Goal: Task Accomplishment & Management: Manage account settings

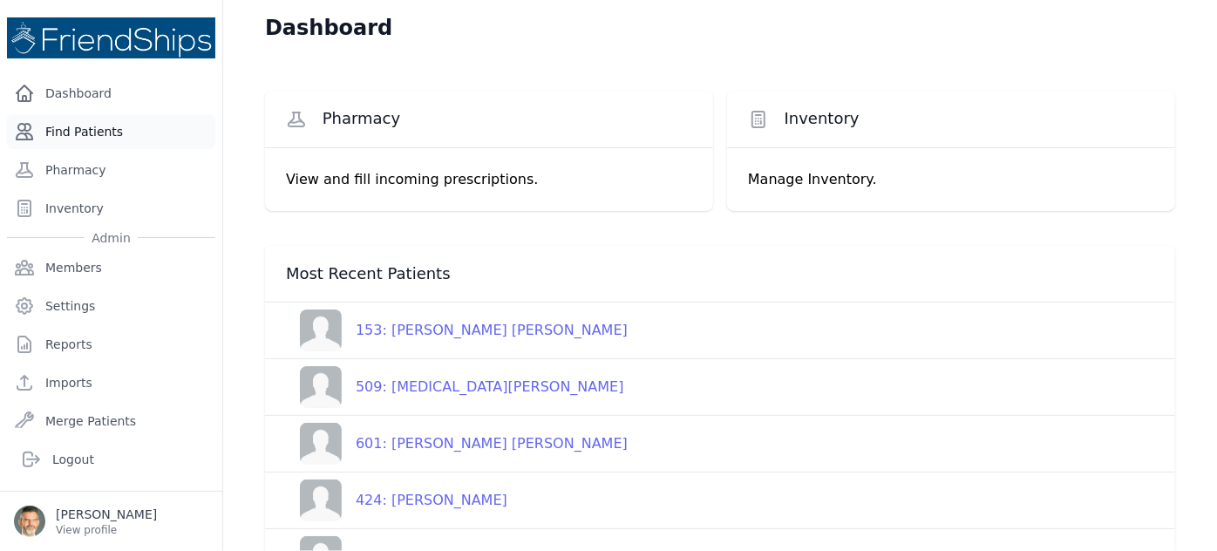
click at [84, 130] on link "Find Patients" at bounding box center [111, 131] width 208 height 35
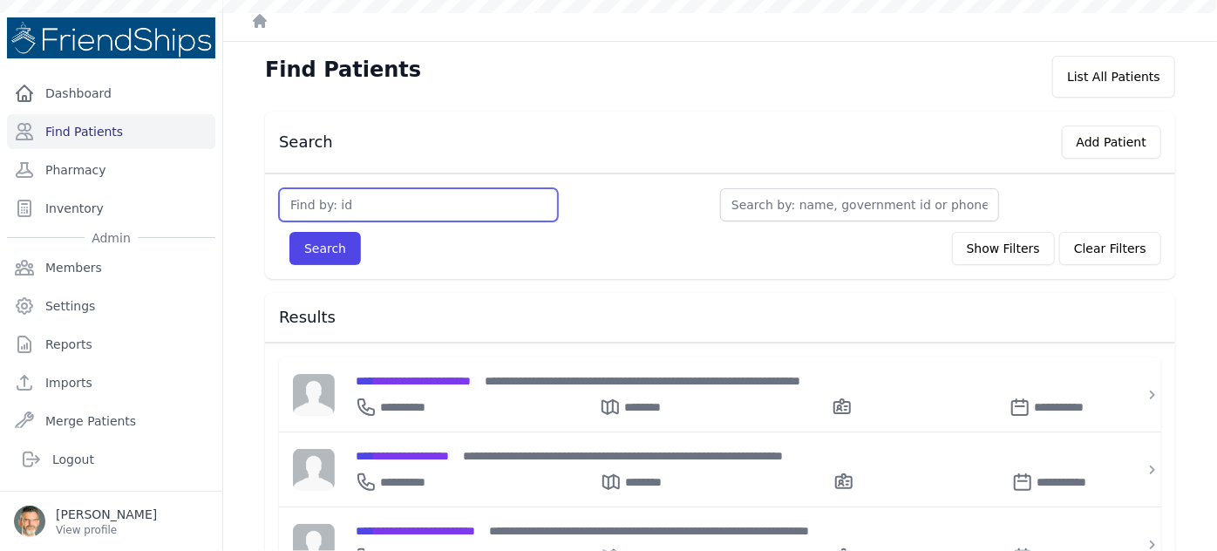
click at [381, 206] on input "text" at bounding box center [418, 204] width 279 height 33
type input "71"
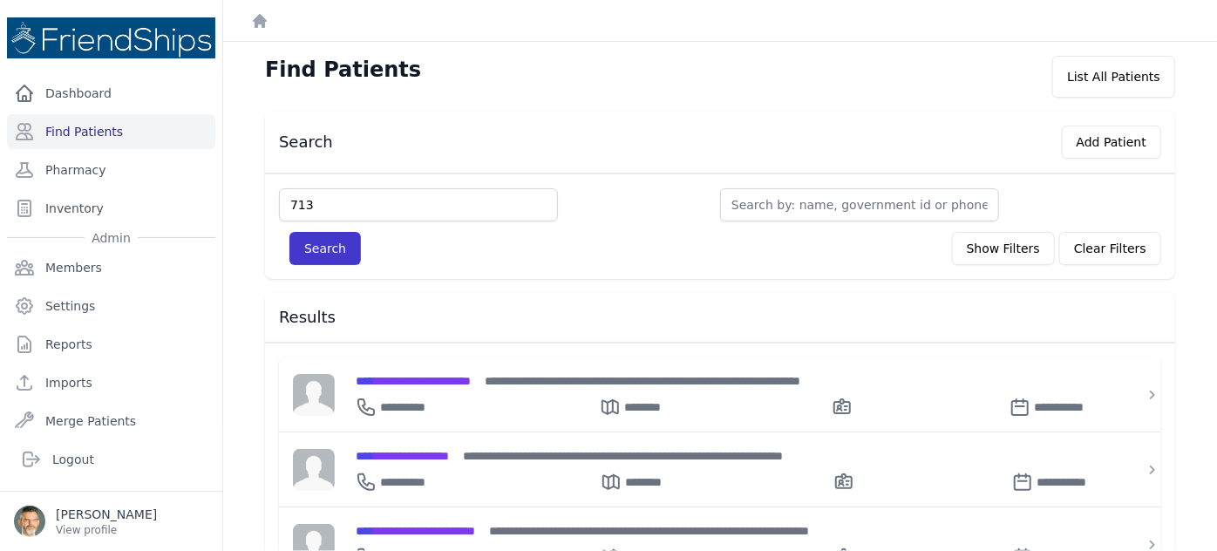
type input "713"
click at [325, 257] on button "Search" at bounding box center [324, 248] width 71 height 33
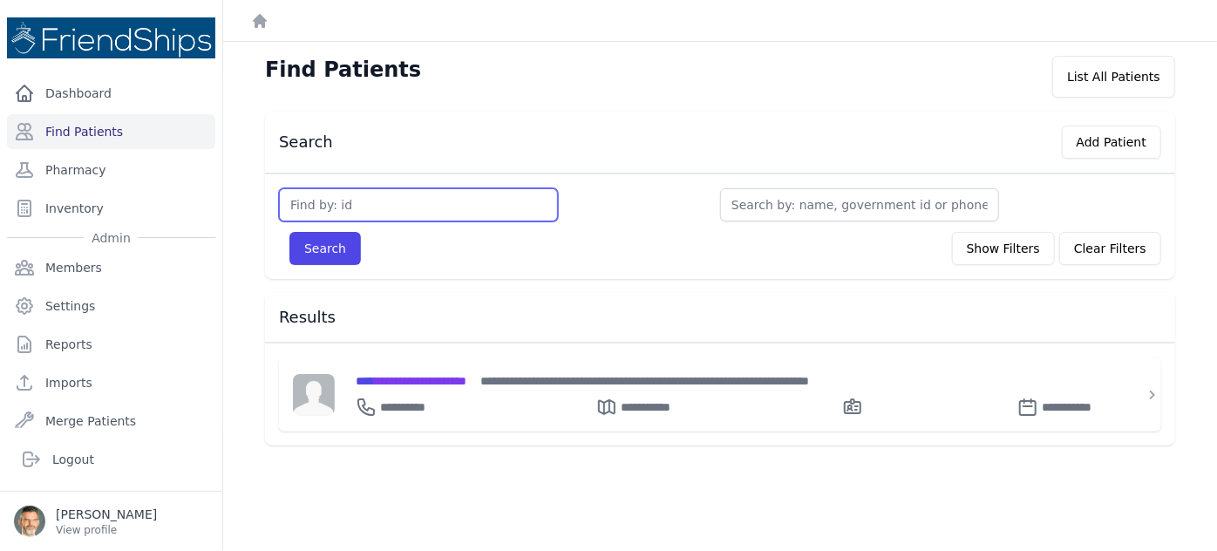
click at [358, 201] on input "text" at bounding box center [418, 204] width 279 height 33
type input "773"
click at [289, 232] on button "Search" at bounding box center [324, 248] width 71 height 33
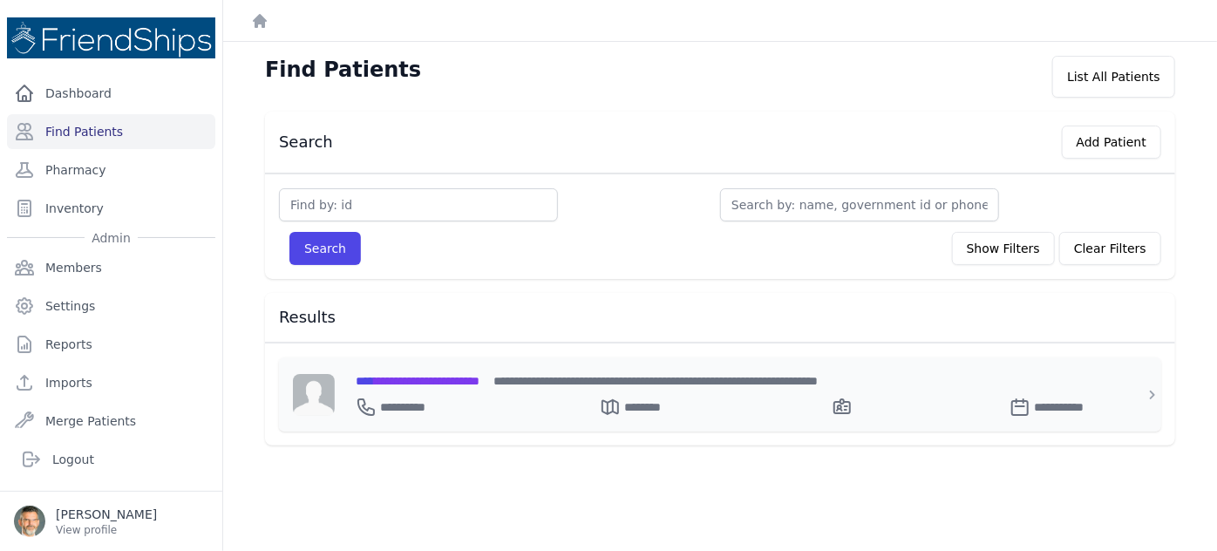
click at [413, 381] on span "**********" at bounding box center [418, 381] width 124 height 12
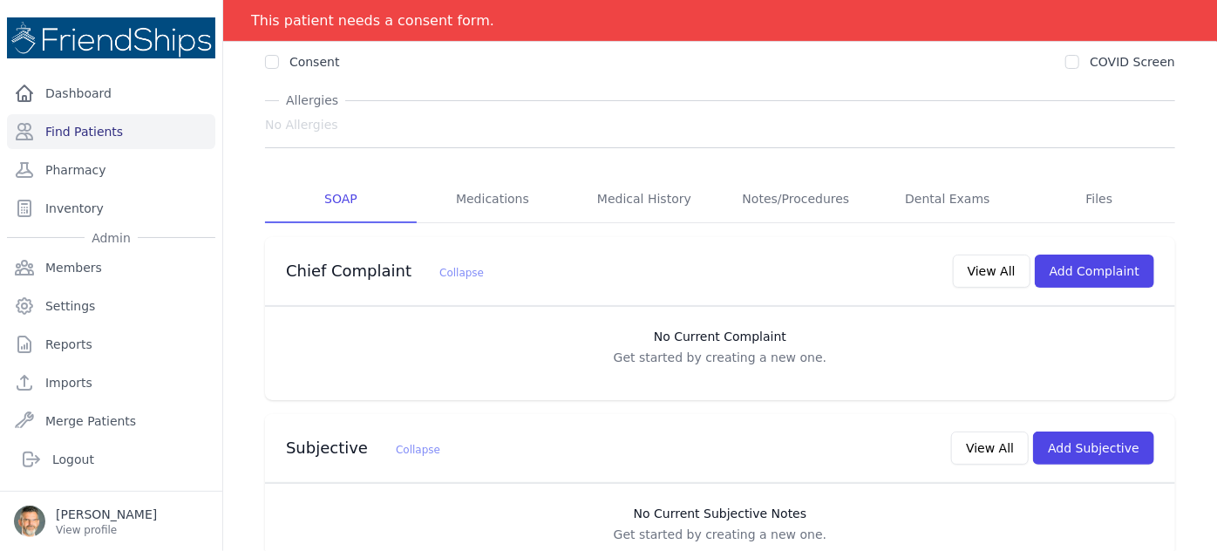
scroll to position [218, 0]
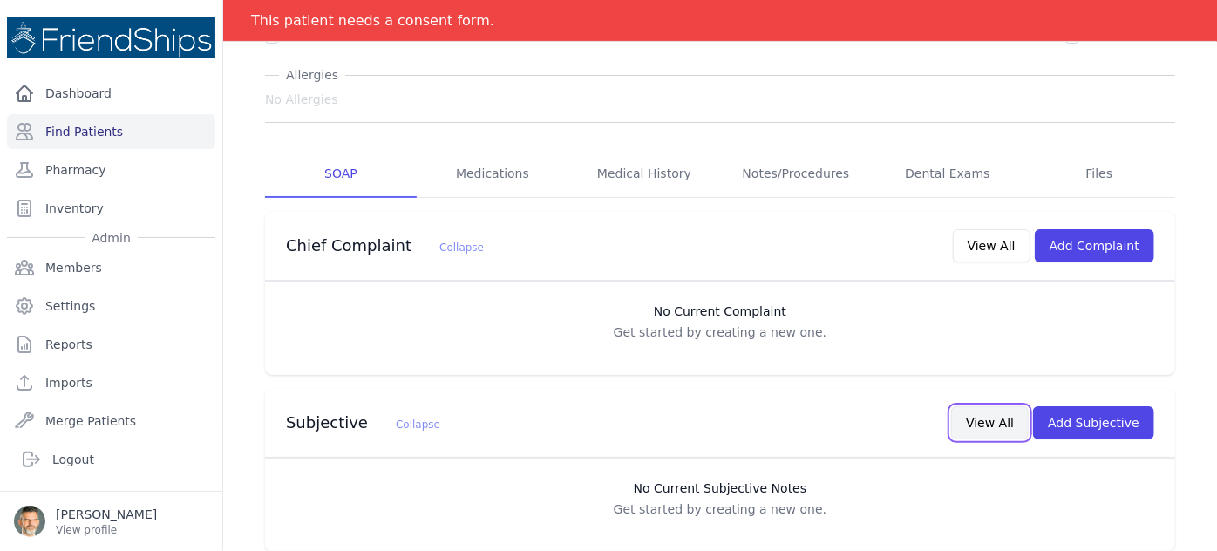
click at [990, 406] on button "View All" at bounding box center [990, 422] width 78 height 33
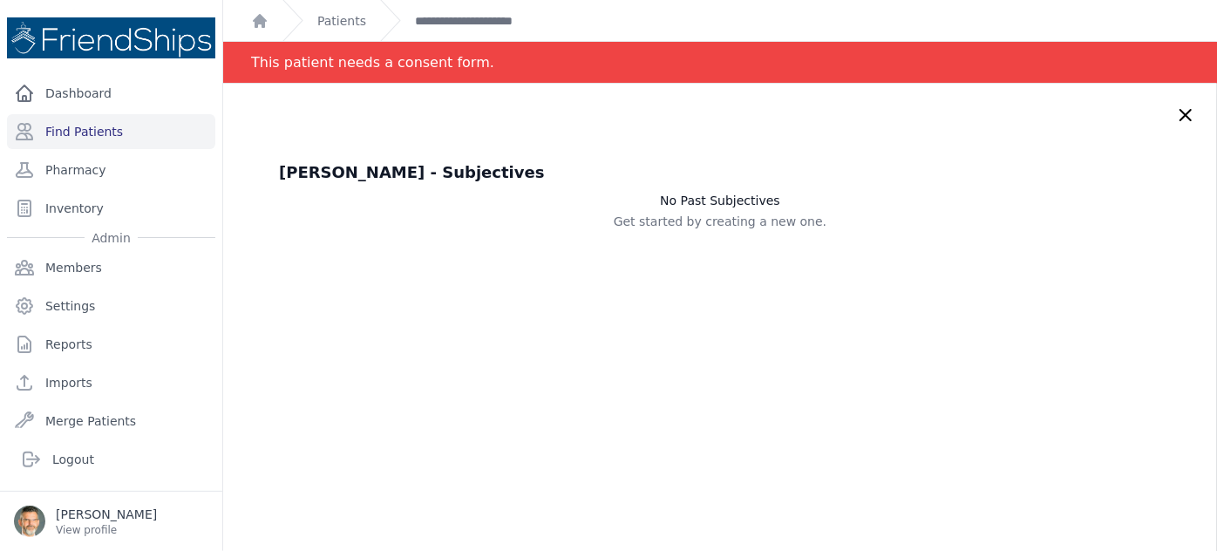
click at [1180, 118] on icon at bounding box center [1185, 115] width 10 height 10
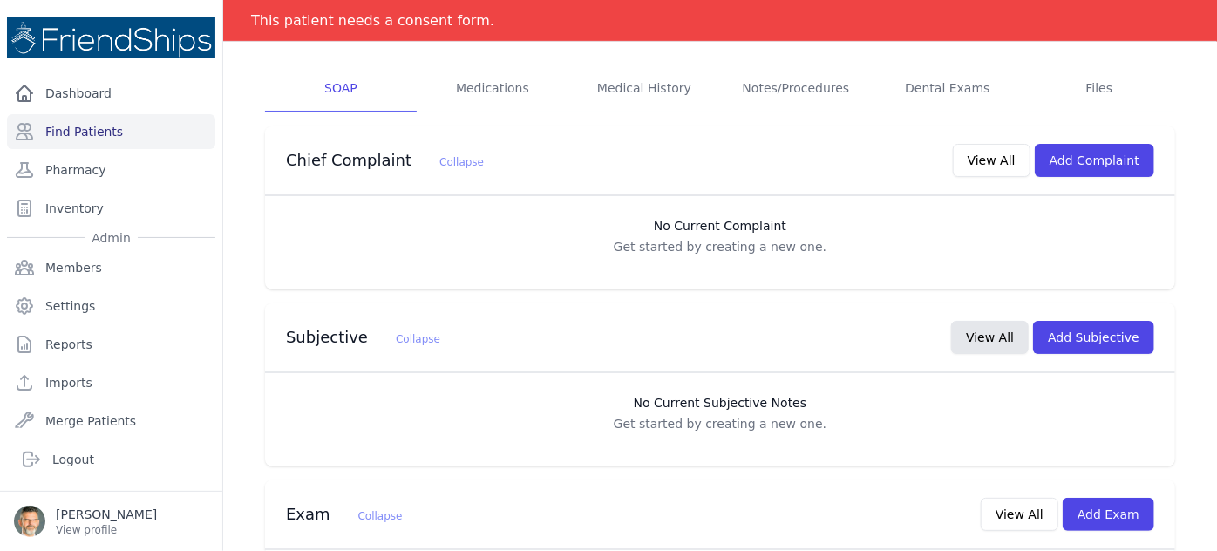
scroll to position [396, 0]
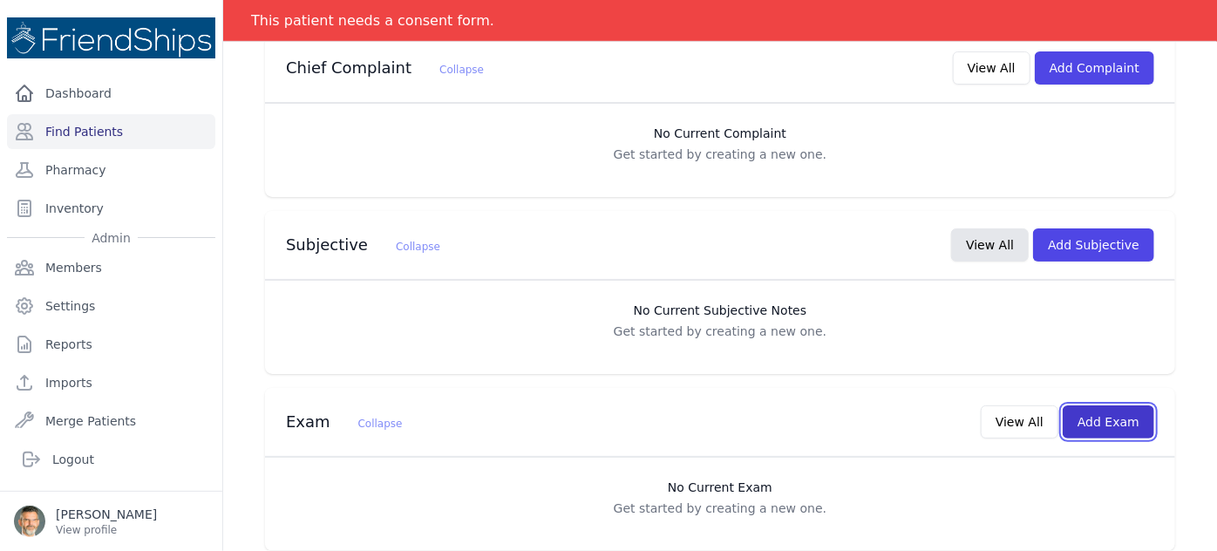
click at [1098, 405] on button "Add Exam" at bounding box center [1109, 421] width 92 height 33
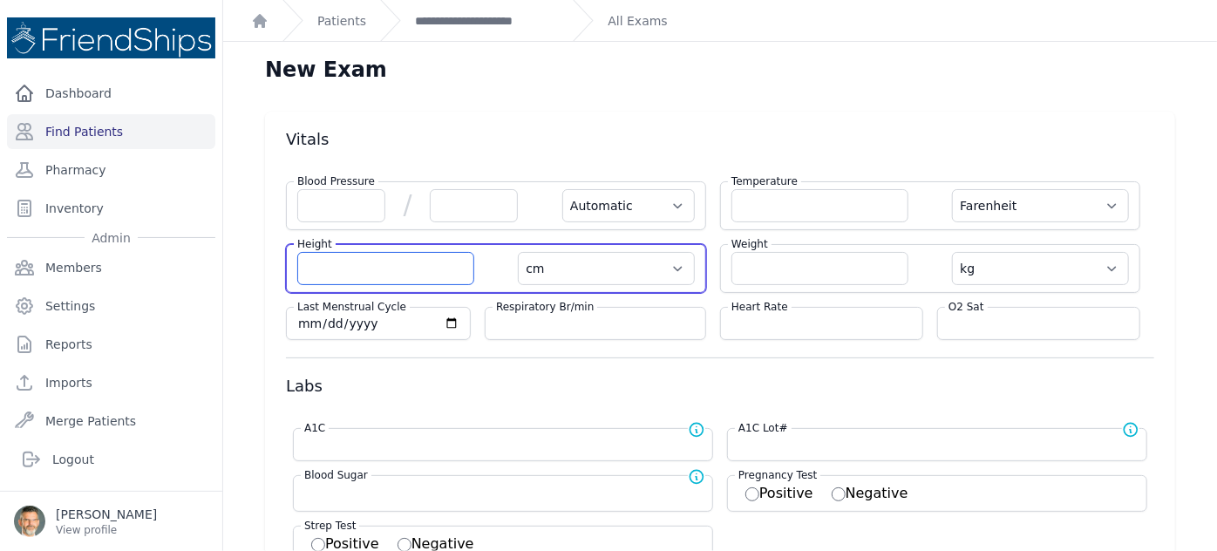
click at [339, 264] on input "number" at bounding box center [385, 268] width 177 height 33
type input "60.5"
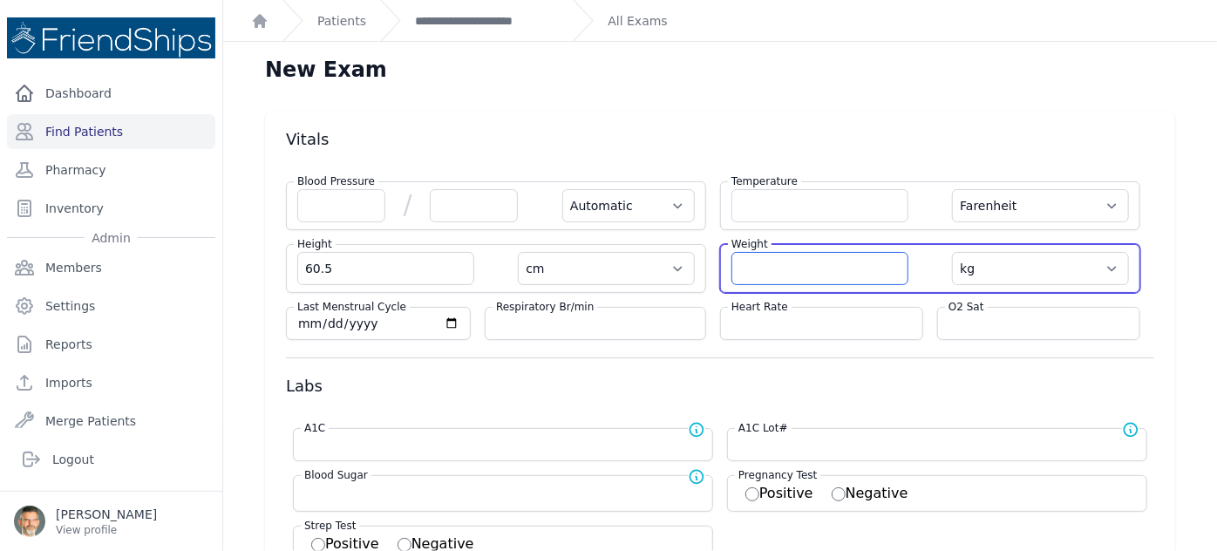
click at [812, 263] on input "number" at bounding box center [819, 268] width 177 height 33
select select "Automatic"
select select "F"
select select "cm"
select select "kg"
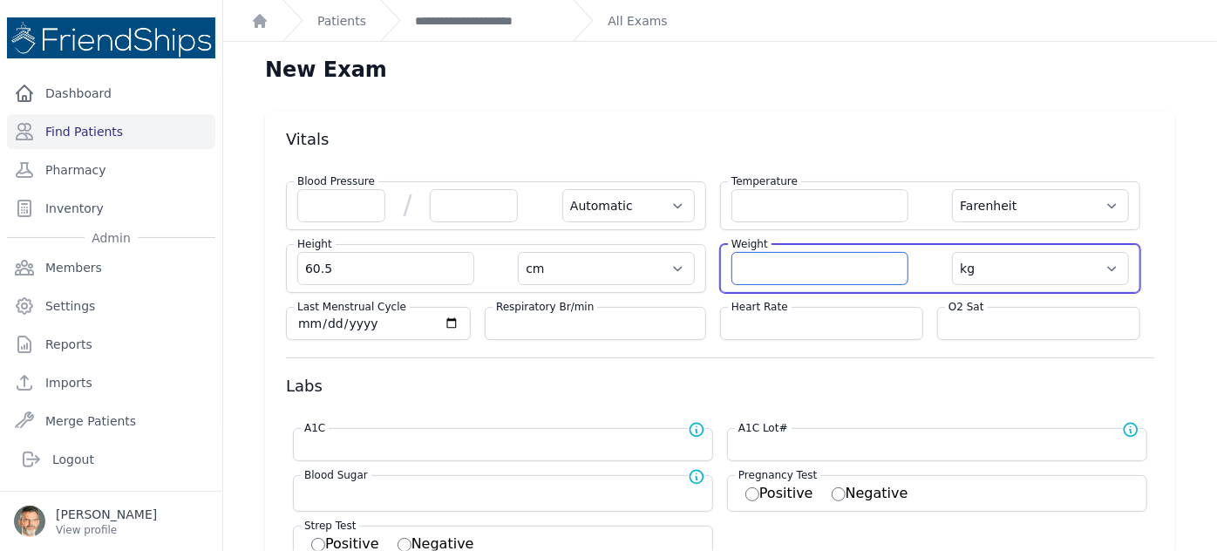
select select
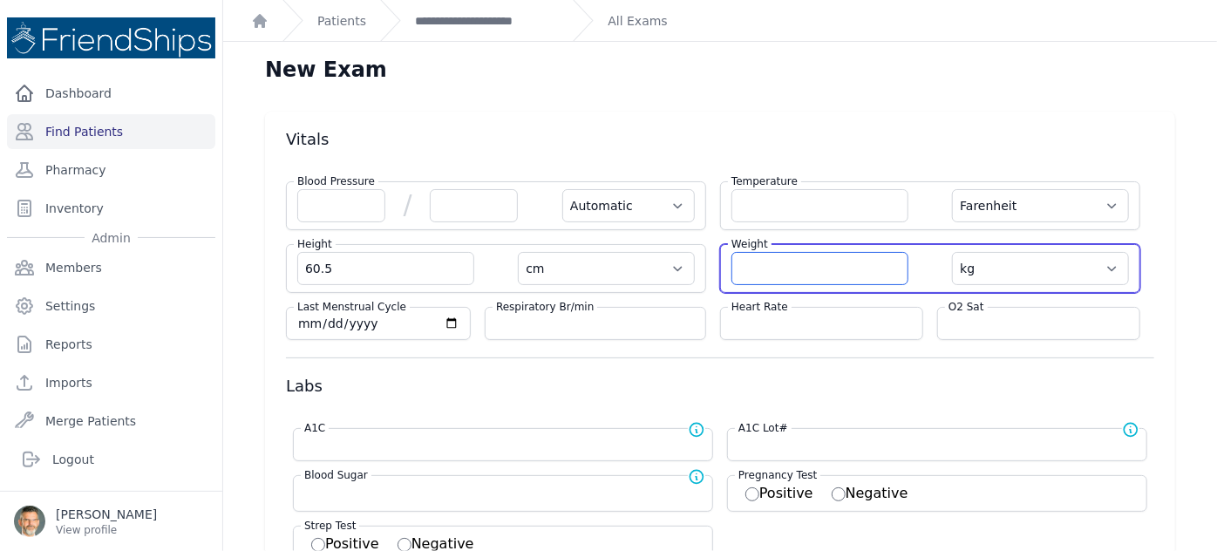
select select
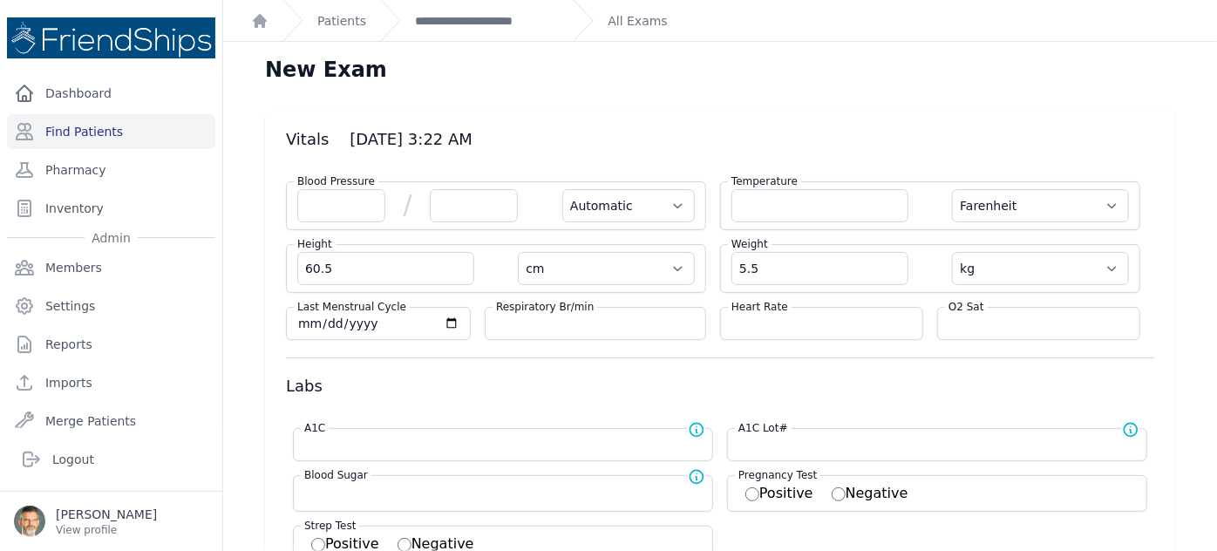
type input "5.5"
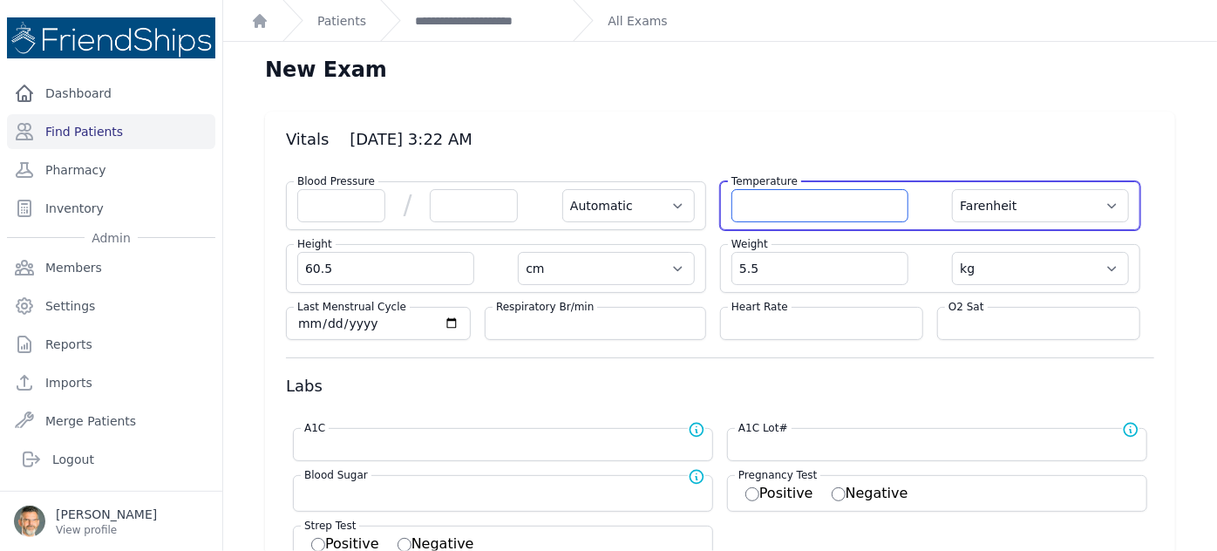
click at [761, 201] on input "number" at bounding box center [819, 205] width 177 height 33
type input "3"
select select "Automatic"
select select "F"
select select "cm"
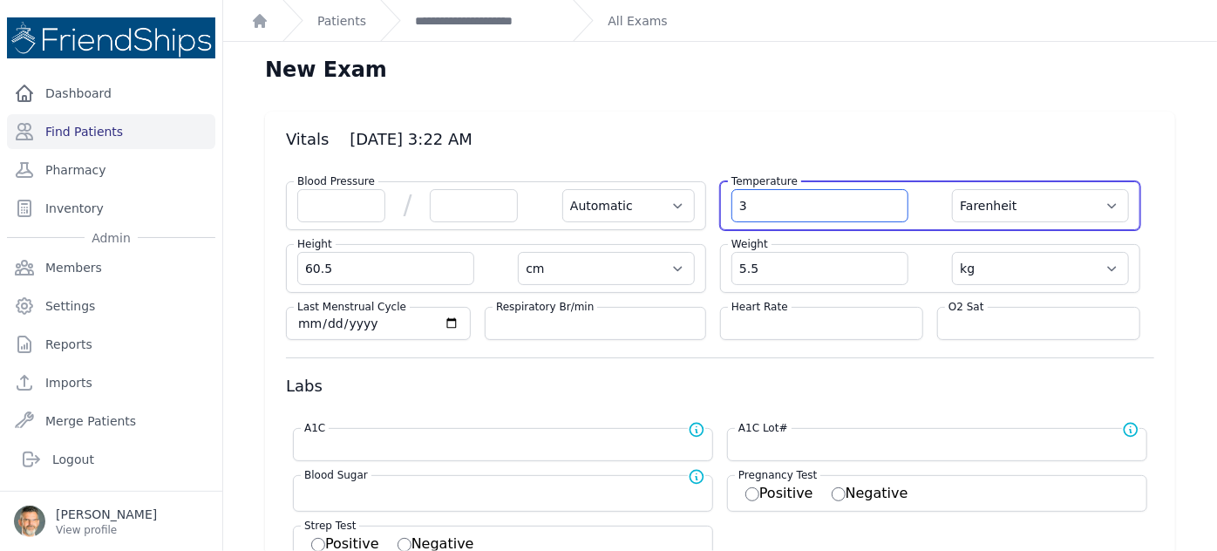
select select "kg"
select select
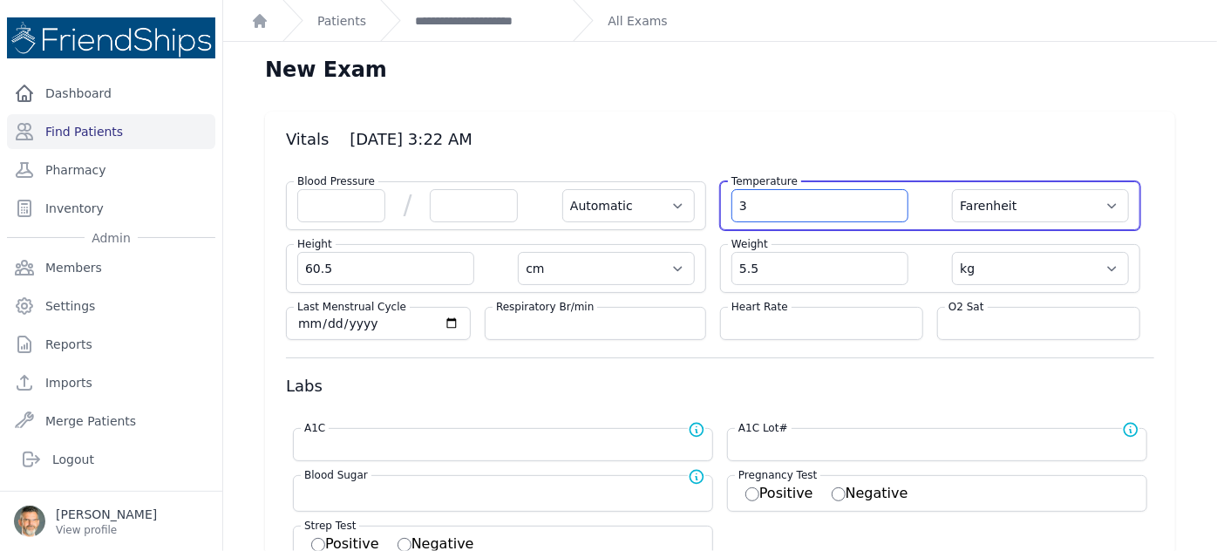
select select
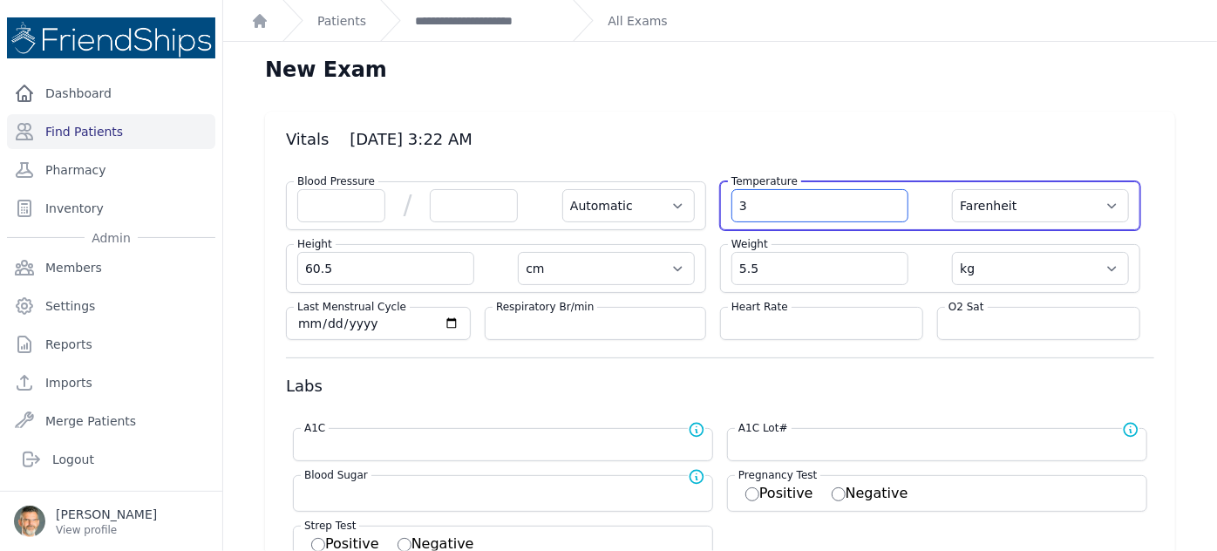
select select
type input "36.4"
click at [1036, 208] on select "Farenheit Celcius" at bounding box center [1040, 205] width 177 height 33
select select "Automatic"
select select "cm"
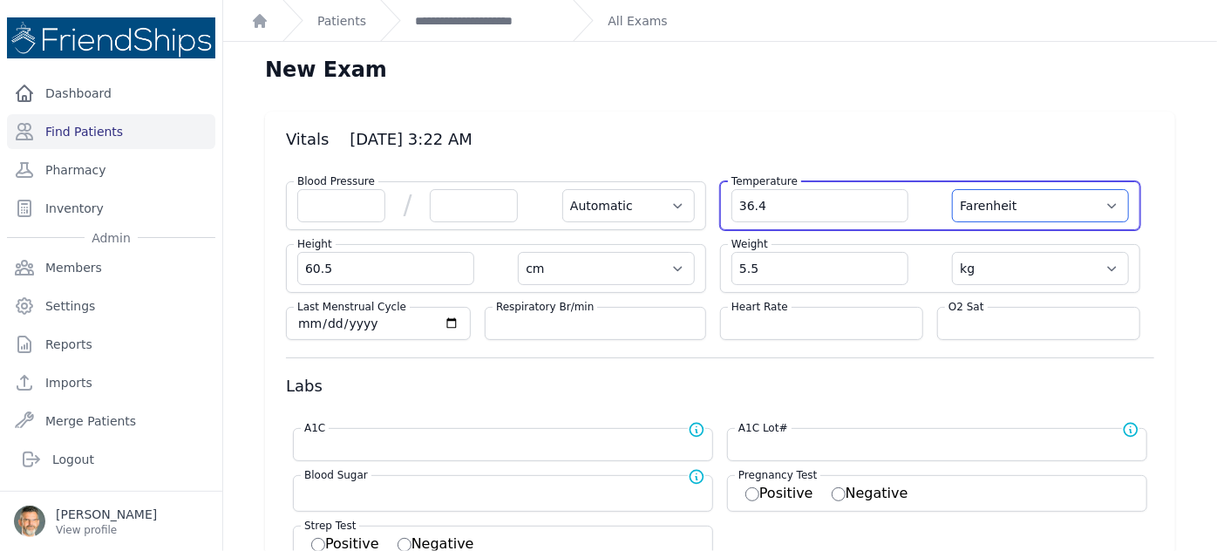
select select "kg"
select select
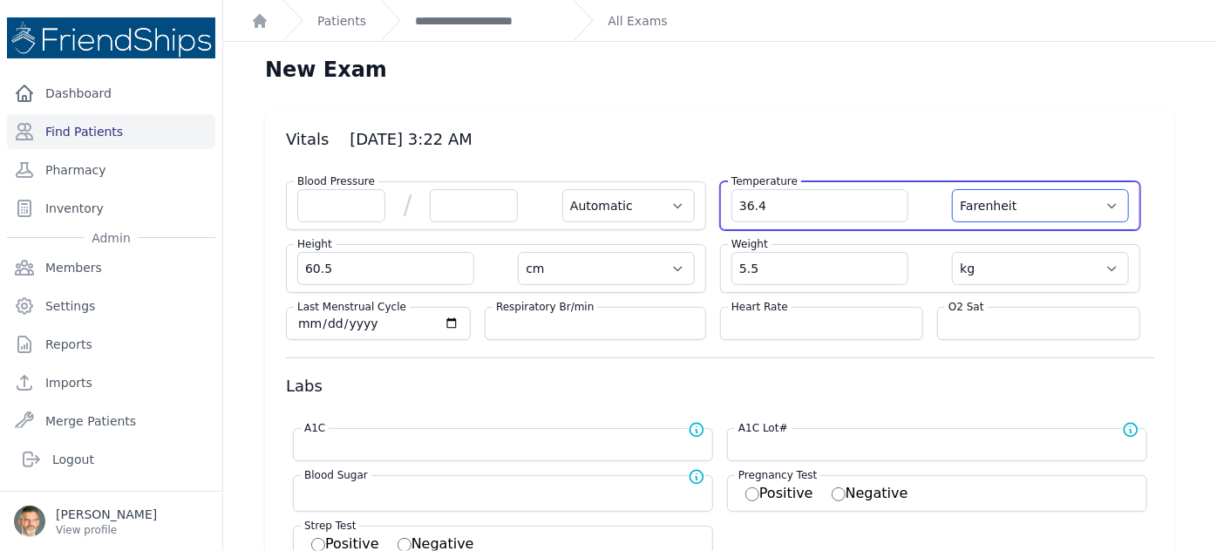
select select
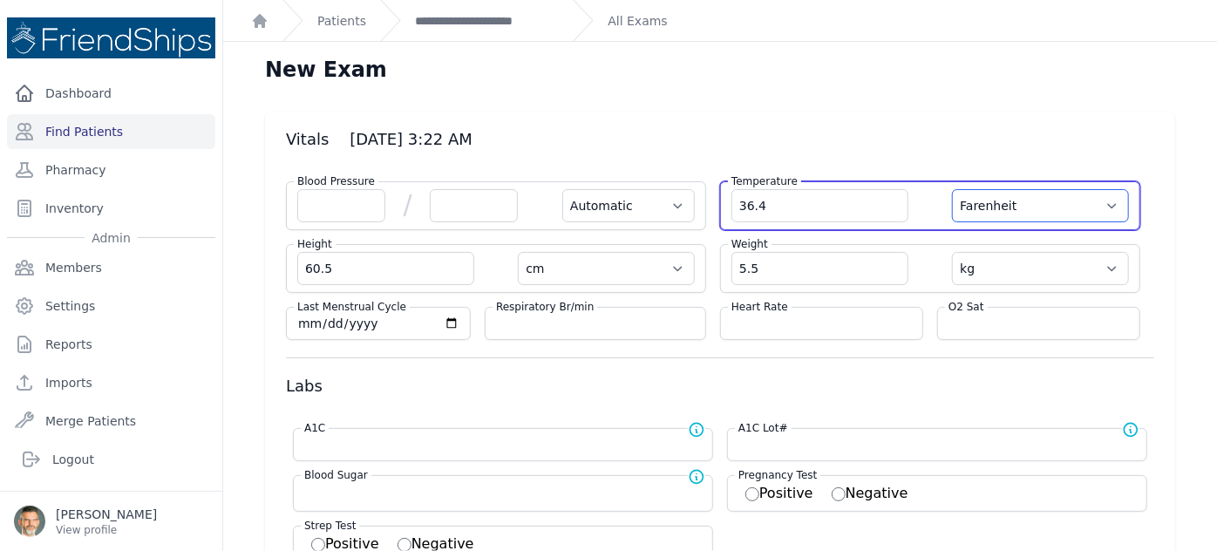
select select
select select "C"
click at [952, 189] on select "Farenheit Celcius" at bounding box center [1040, 205] width 177 height 33
select select "Automatic"
select select "cm"
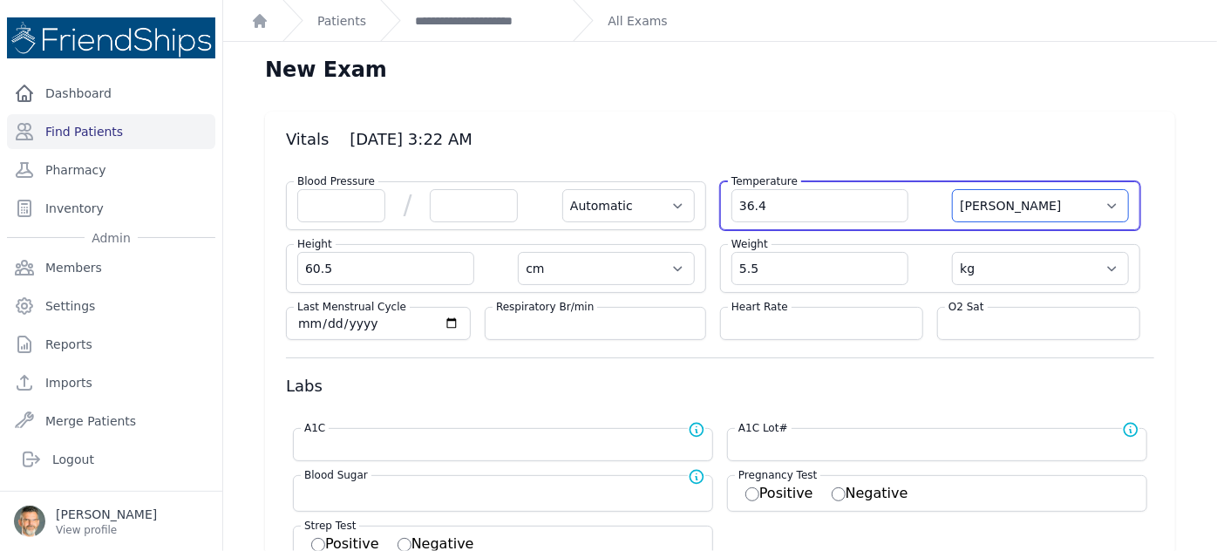
select select "kg"
select select
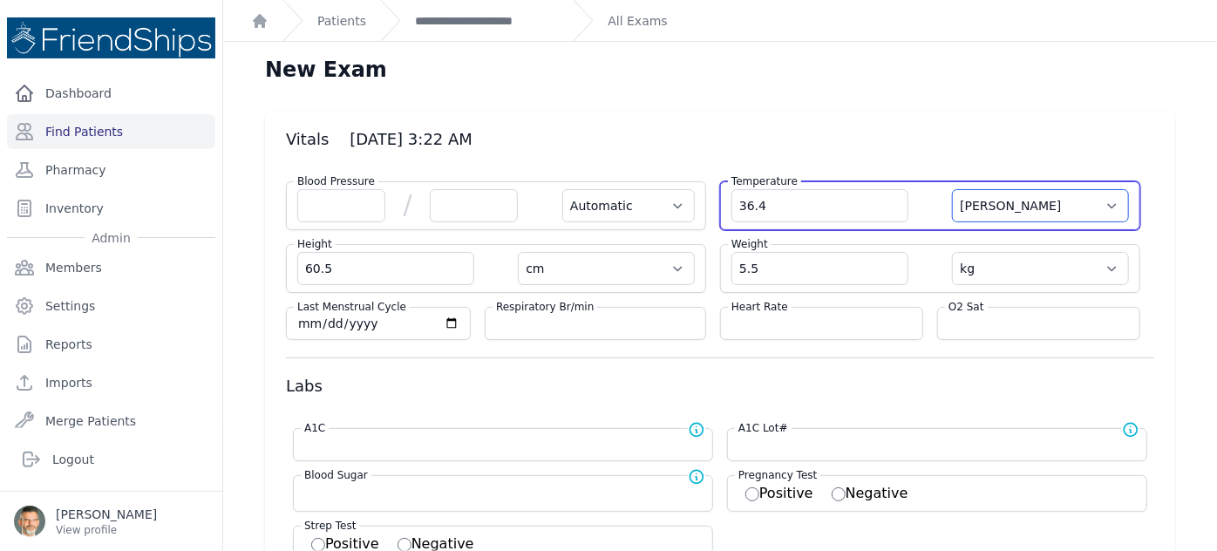
select select
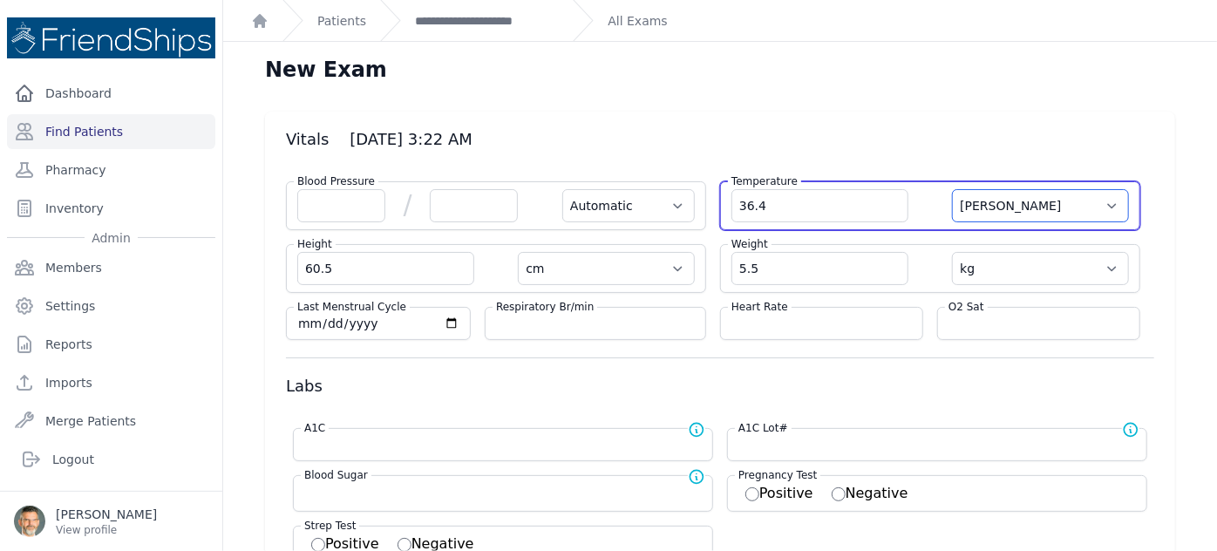
select select
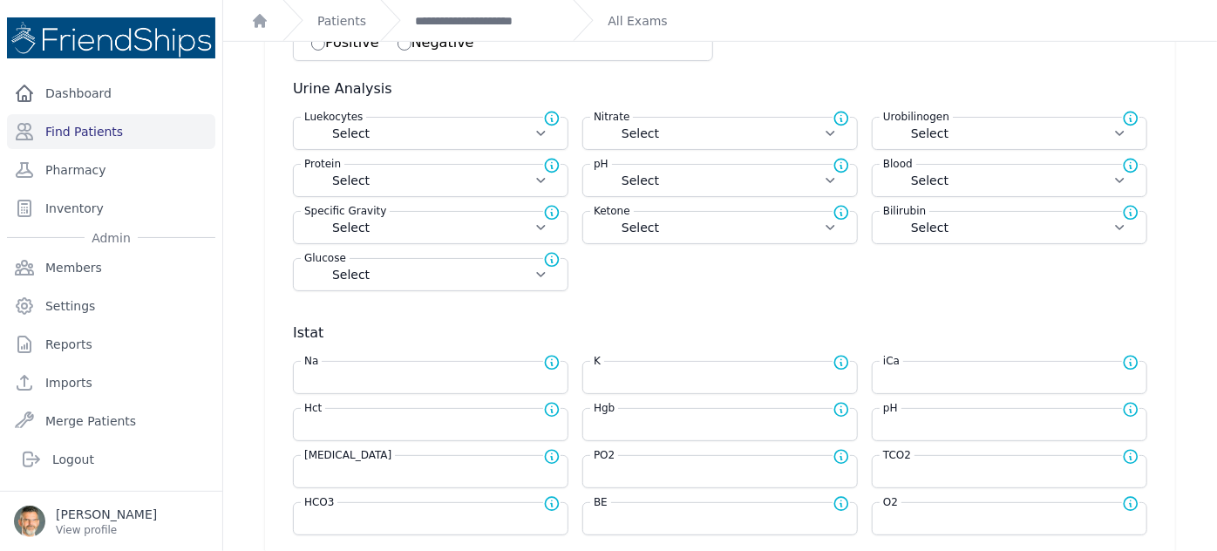
scroll to position [634, 0]
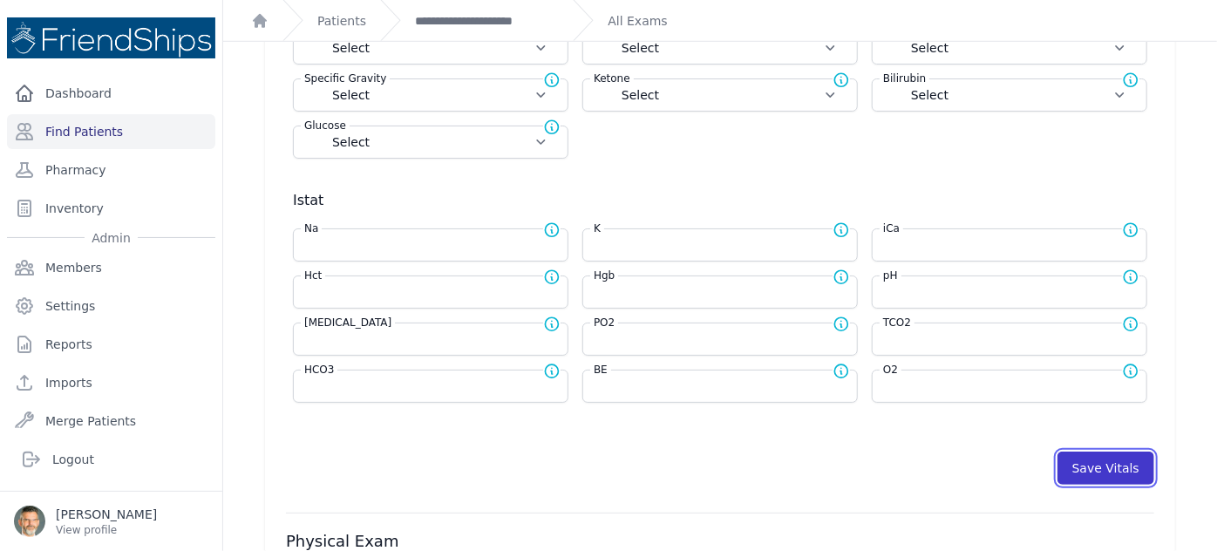
click at [1089, 460] on button "Save Vitals" at bounding box center [1105, 468] width 97 height 33
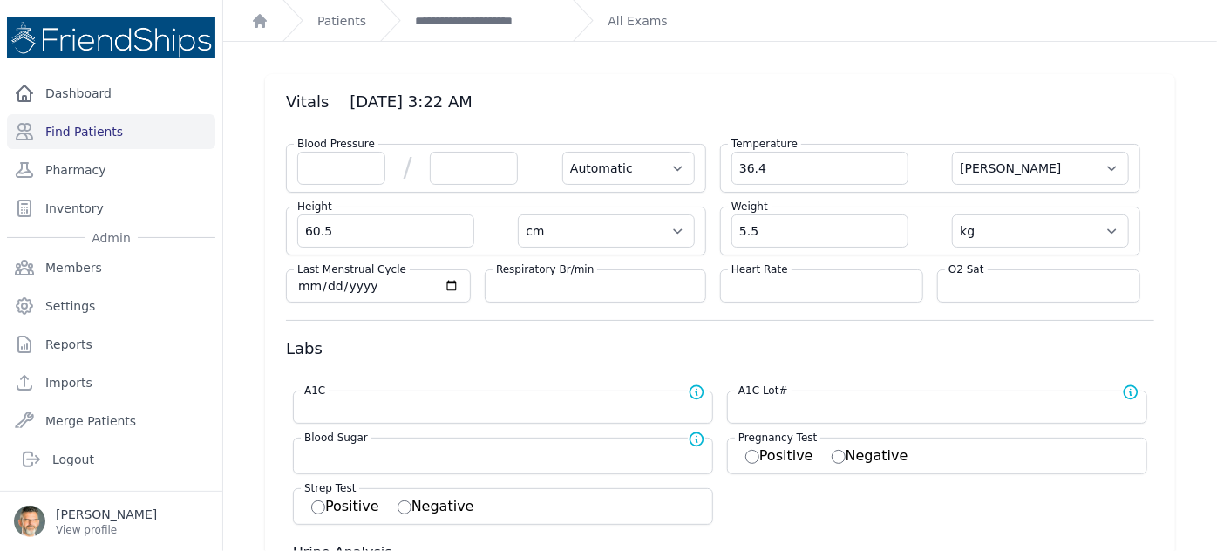
scroll to position [0, 0]
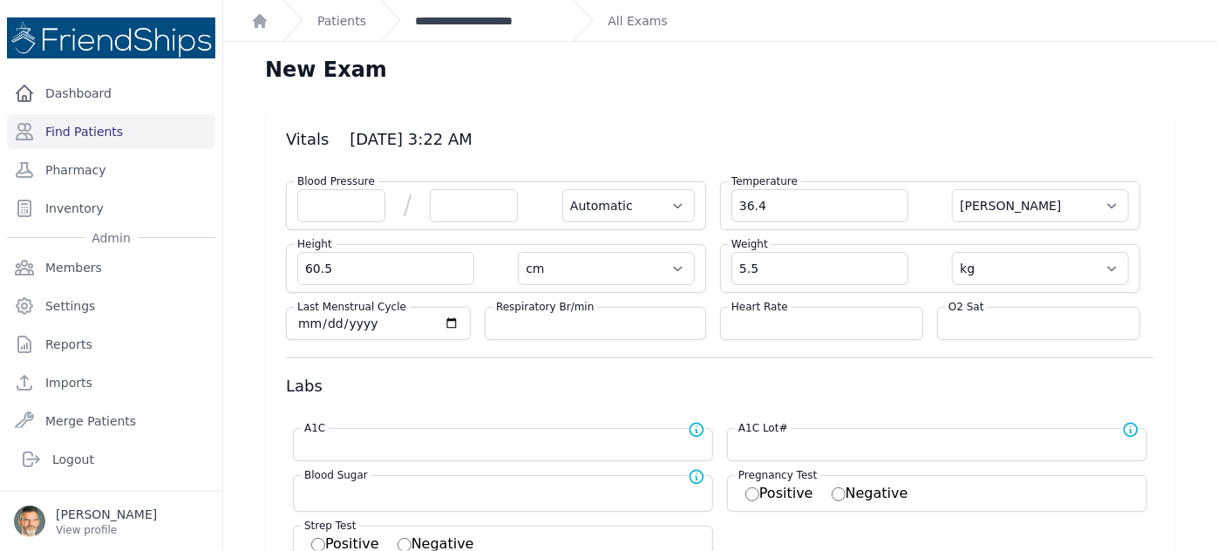
click at [472, 26] on link "**********" at bounding box center [487, 20] width 144 height 17
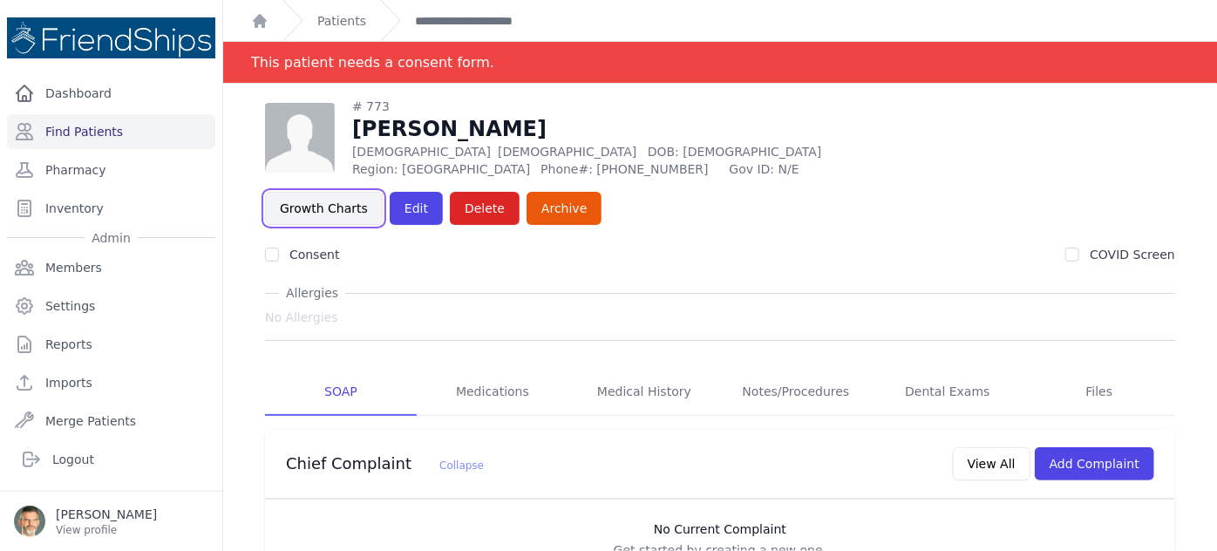
click at [383, 192] on link "Growth Charts" at bounding box center [324, 208] width 118 height 33
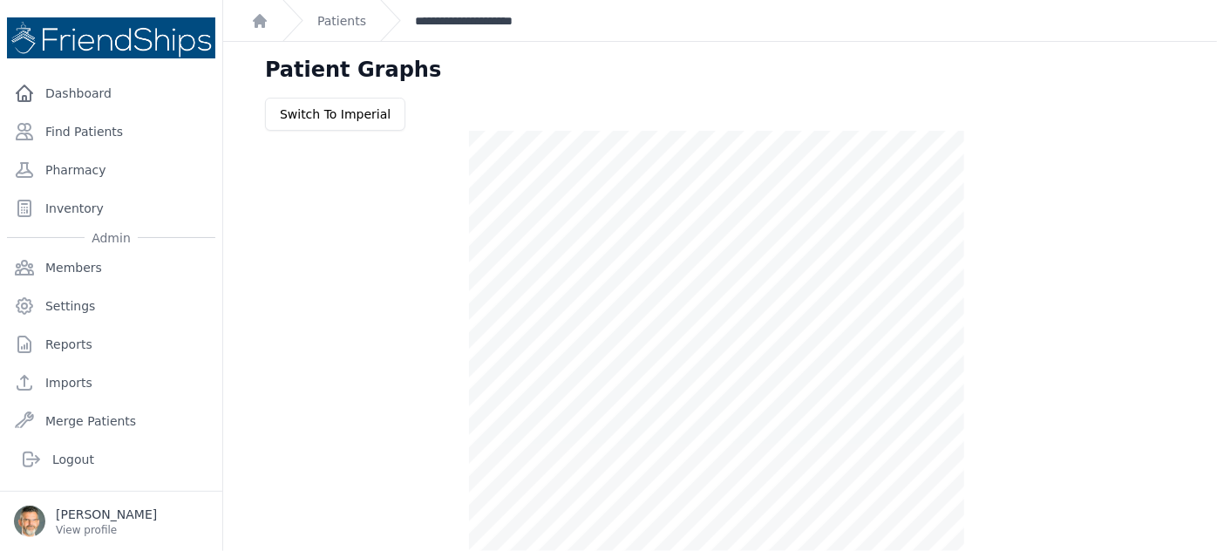
click at [483, 22] on link "**********" at bounding box center [487, 20] width 144 height 17
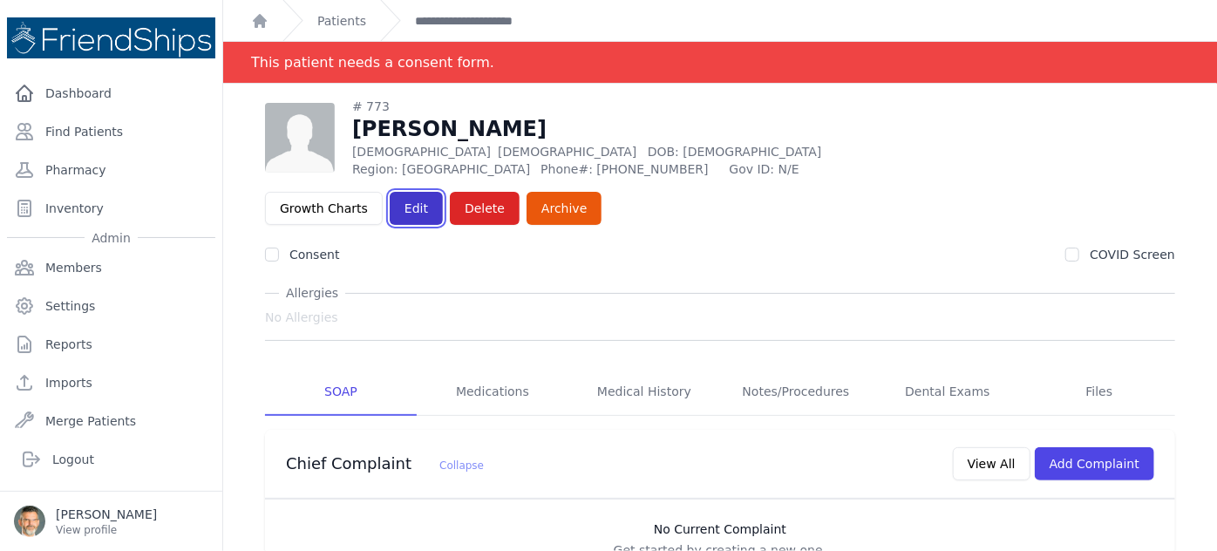
click at [443, 192] on link "Edit" at bounding box center [416, 208] width 53 height 33
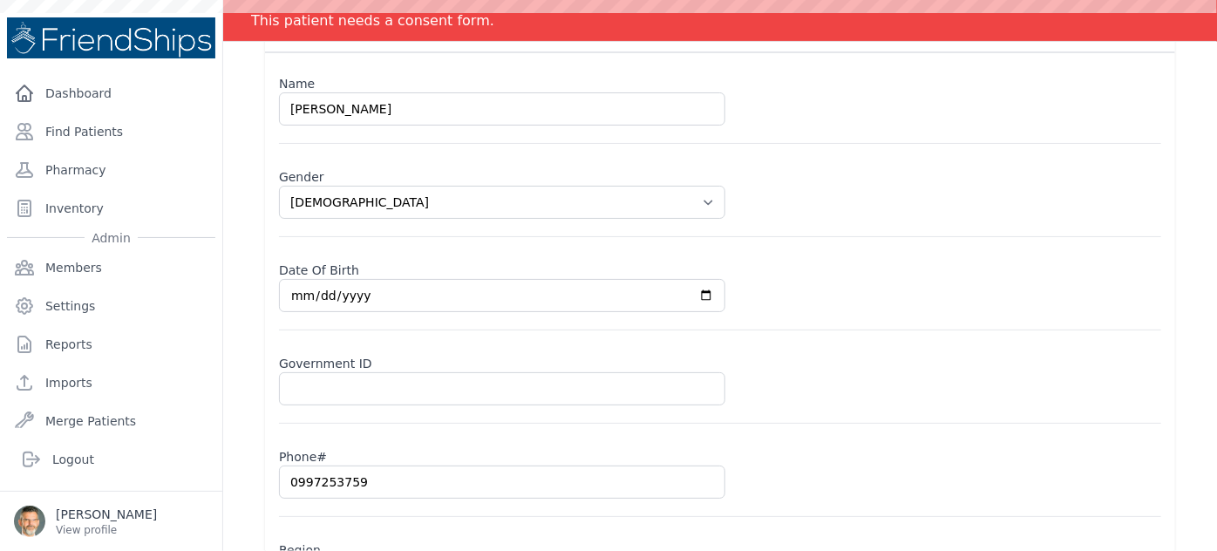
scroll to position [158, 0]
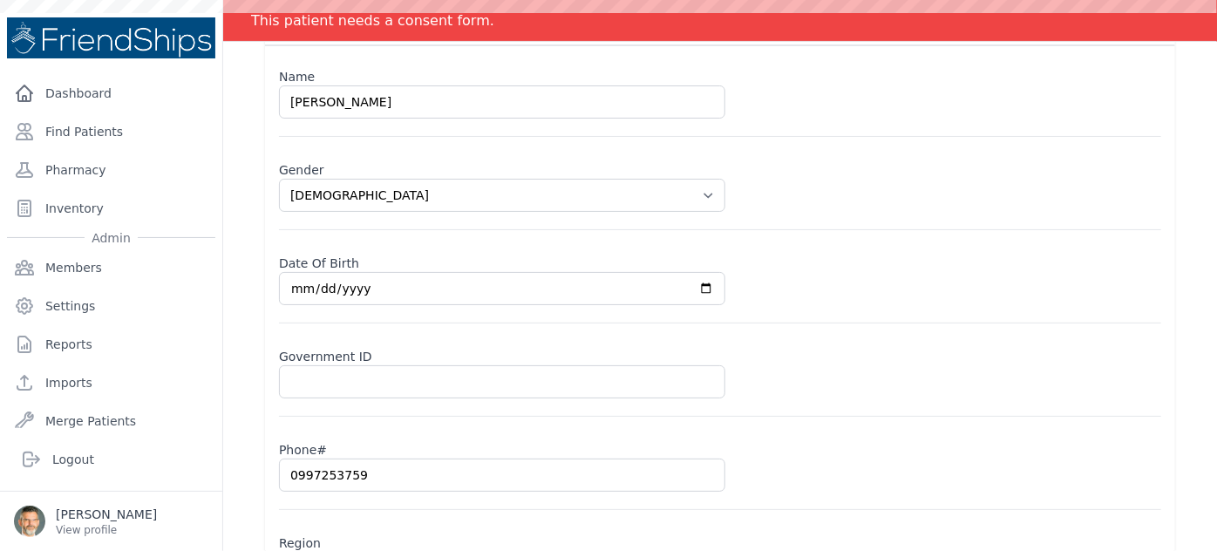
select select "female"
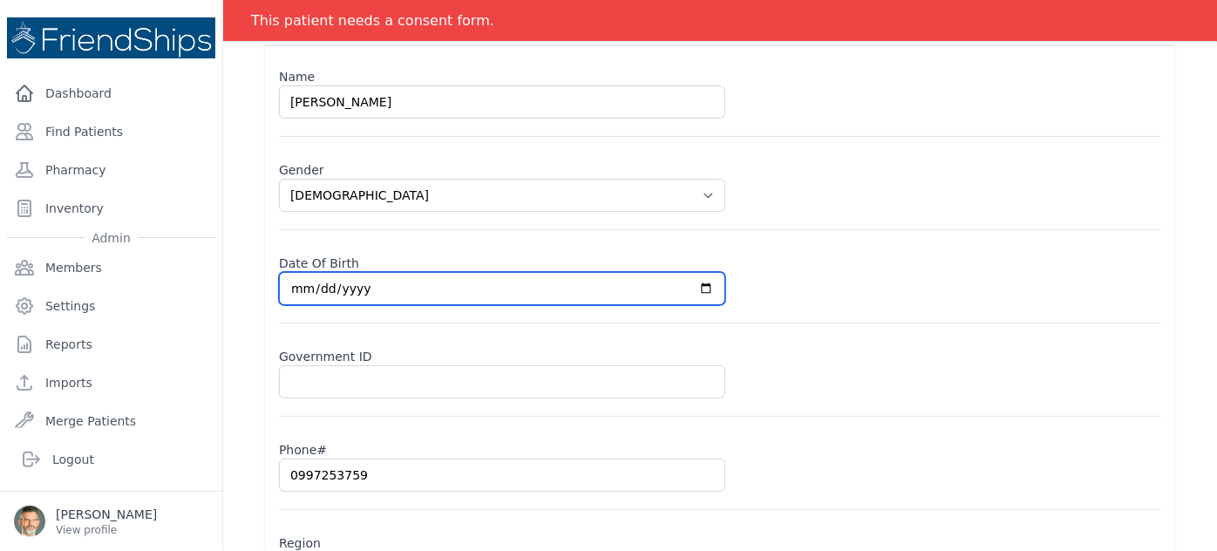
click at [706, 287] on input "2025-08-07" at bounding box center [502, 288] width 446 height 33
type input "2025-07-07"
select select "female"
type input "2025-07-08"
select select "female"
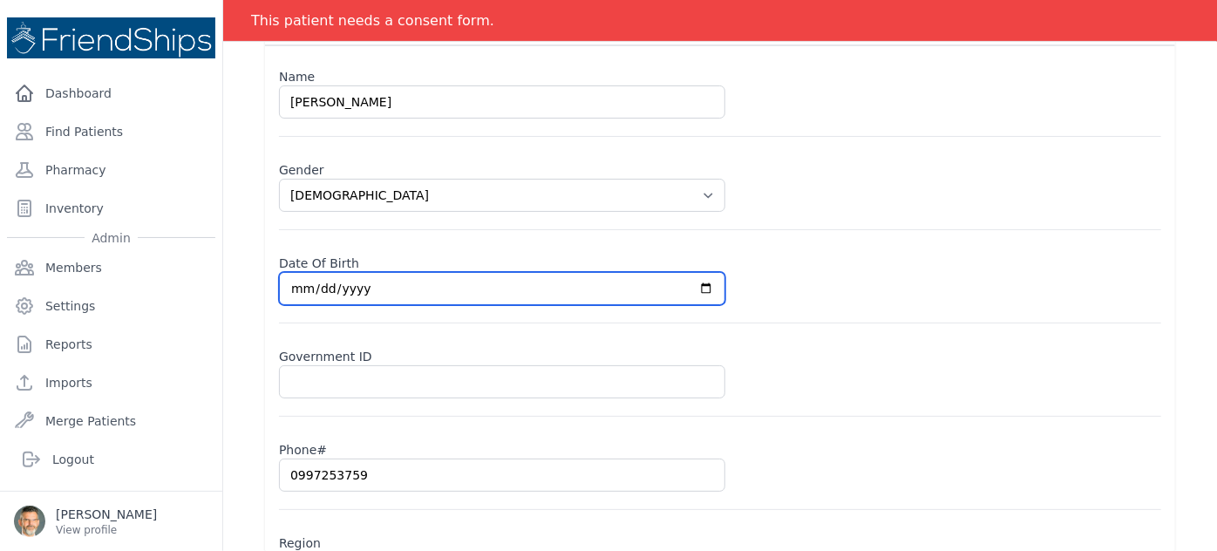
scroll to position [300, 0]
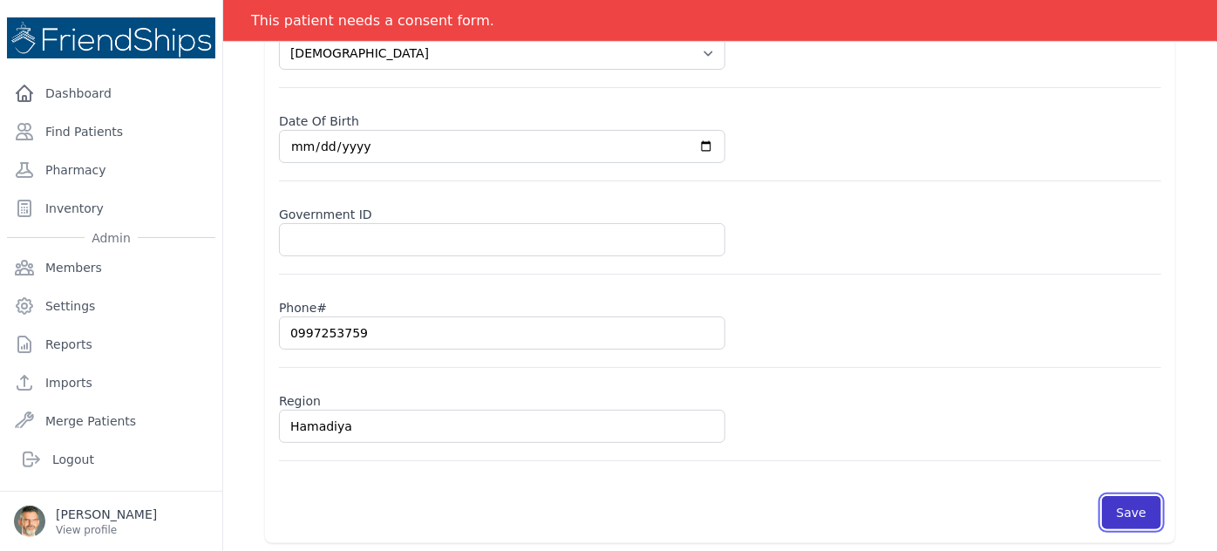
click at [1113, 502] on button "Save" at bounding box center [1131, 512] width 59 height 33
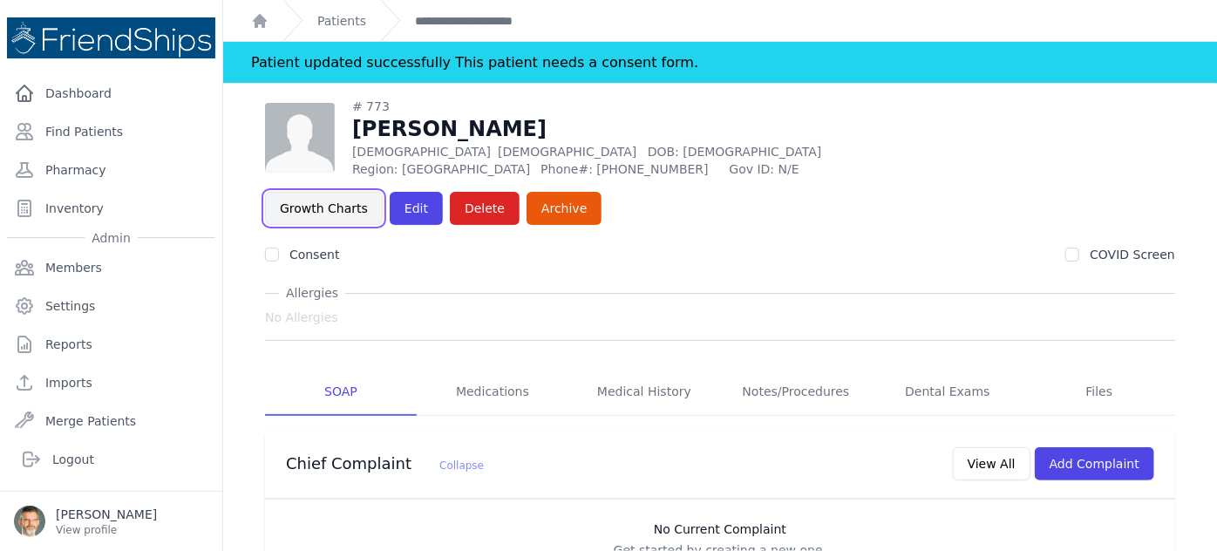
click at [383, 192] on link "Growth Charts" at bounding box center [324, 208] width 118 height 33
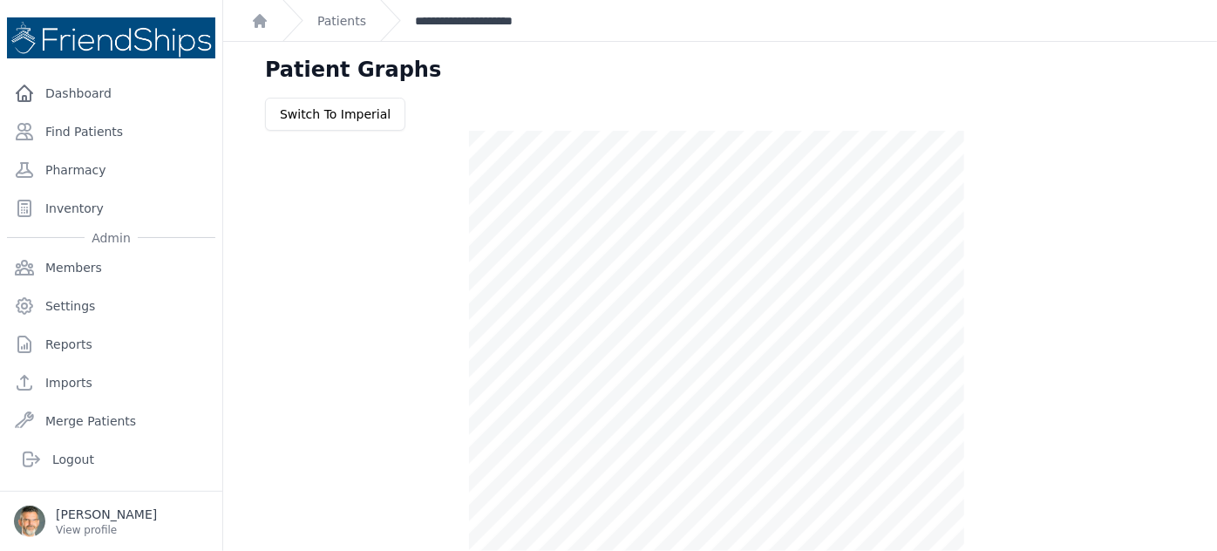
click at [437, 14] on link "**********" at bounding box center [487, 20] width 144 height 17
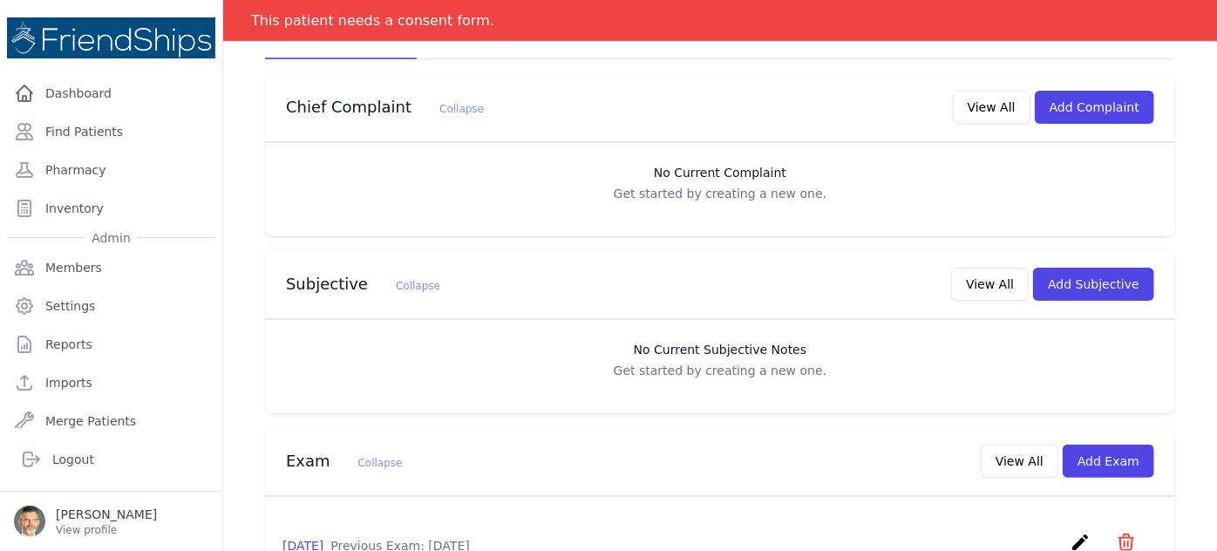
scroll to position [396, 0]
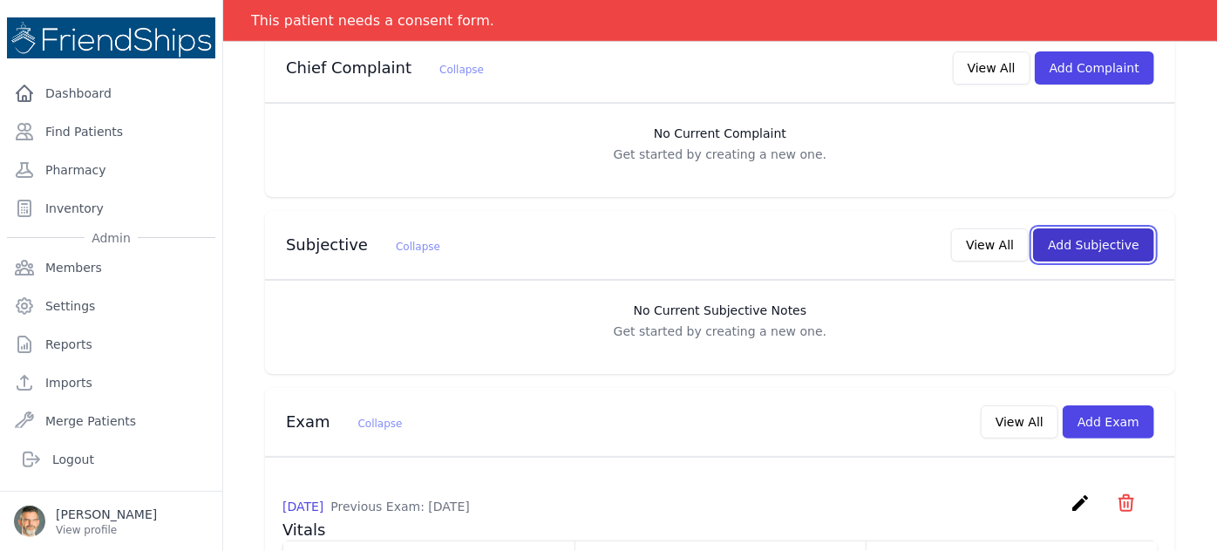
click at [1084, 228] on button "Add Subjective" at bounding box center [1093, 244] width 121 height 33
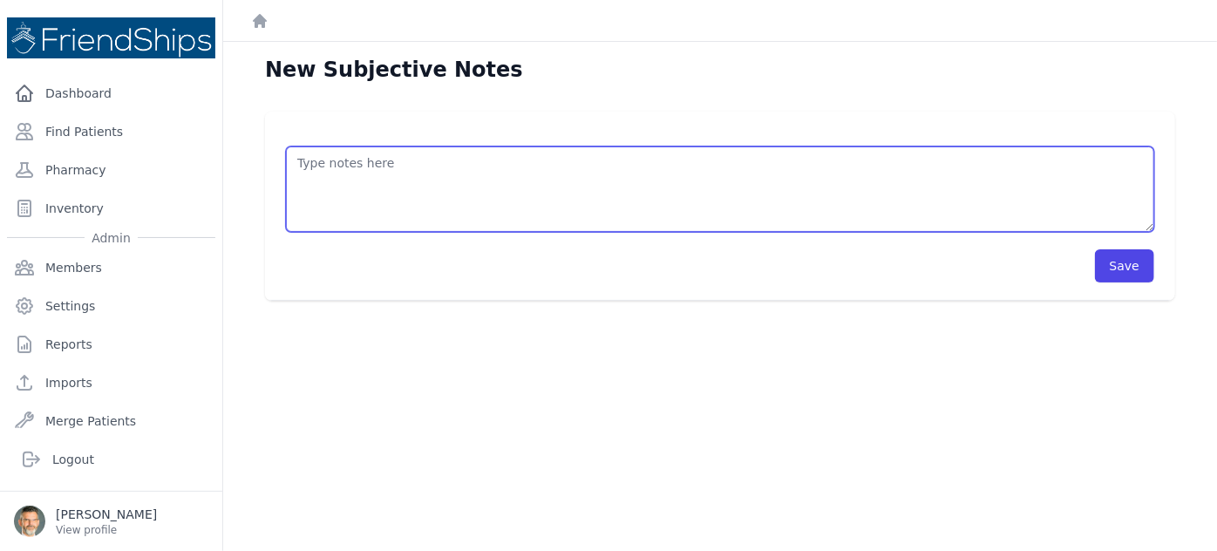
click at [332, 178] on textarea at bounding box center [720, 188] width 868 height 85
click at [302, 179] on textarea "HISTORY OBJECTIVE General: alert - no distress - non-toxic Eyes: no redness or …" at bounding box center [720, 188] width 868 height 85
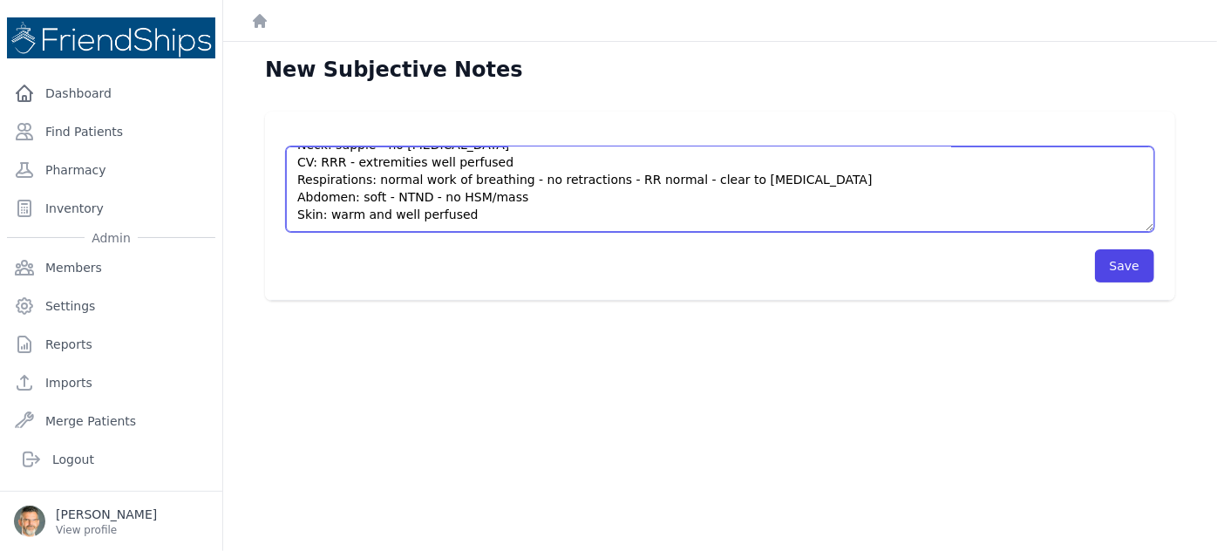
scroll to position [227, 0]
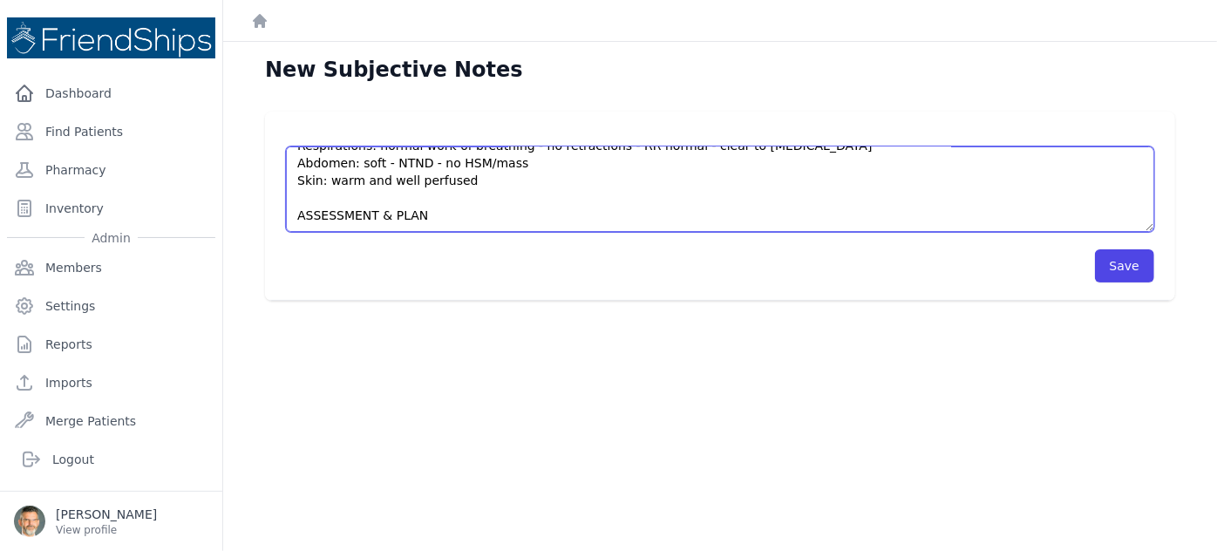
click at [458, 214] on textarea "HISTORY Recurrent drainage and eye matting on the left since birth. OBJECTIVE G…" at bounding box center [720, 188] width 868 height 85
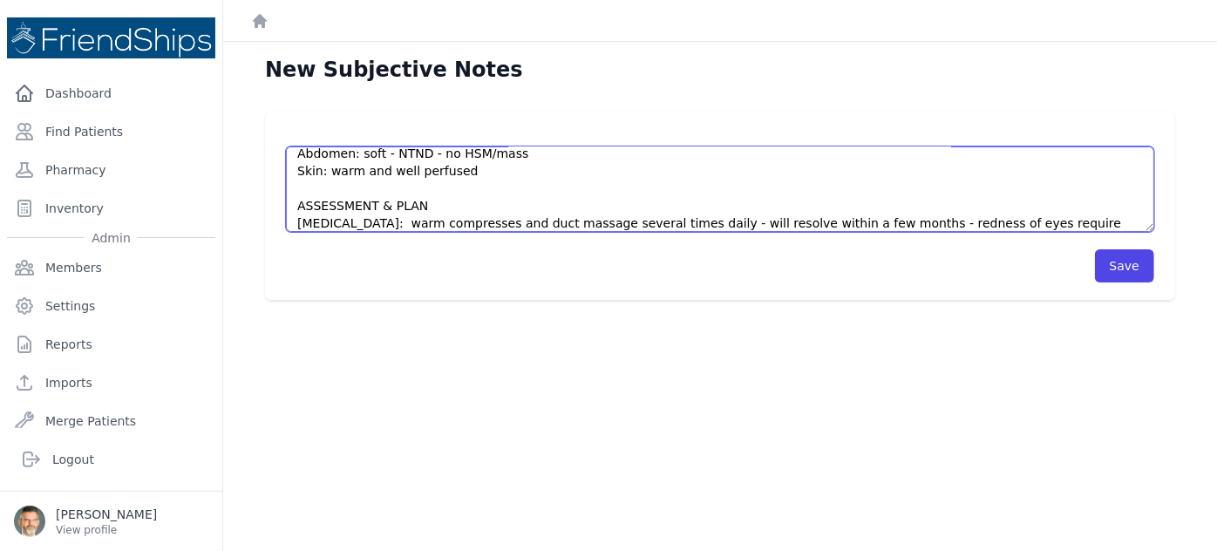
scroll to position [253, 0]
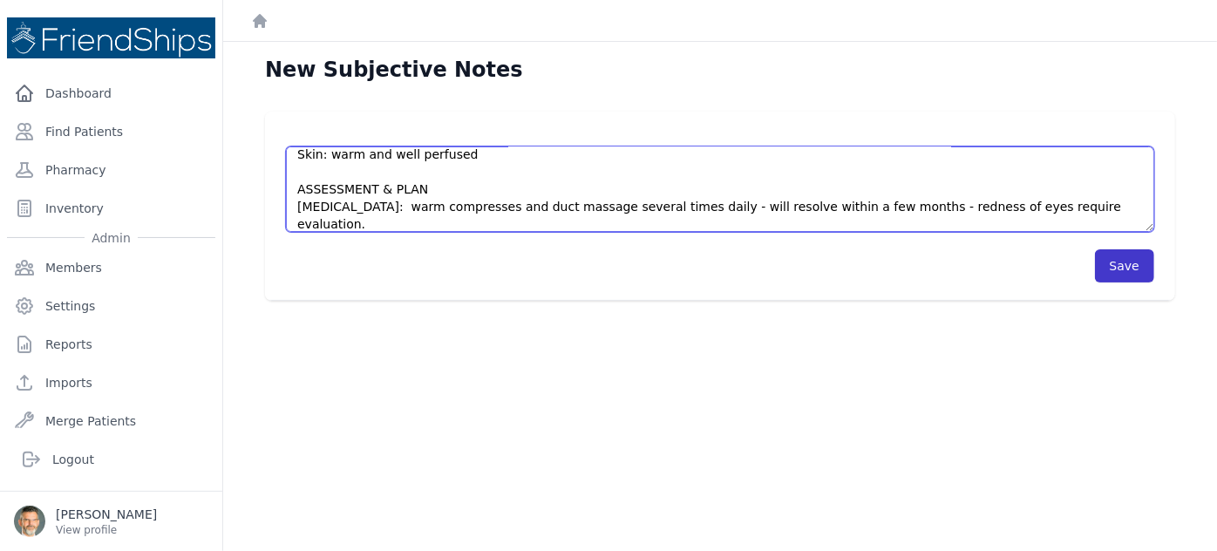
type textarea "HISTORY Recurrent drainage and eye matting on the left since birth. OBJECTIVE G…"
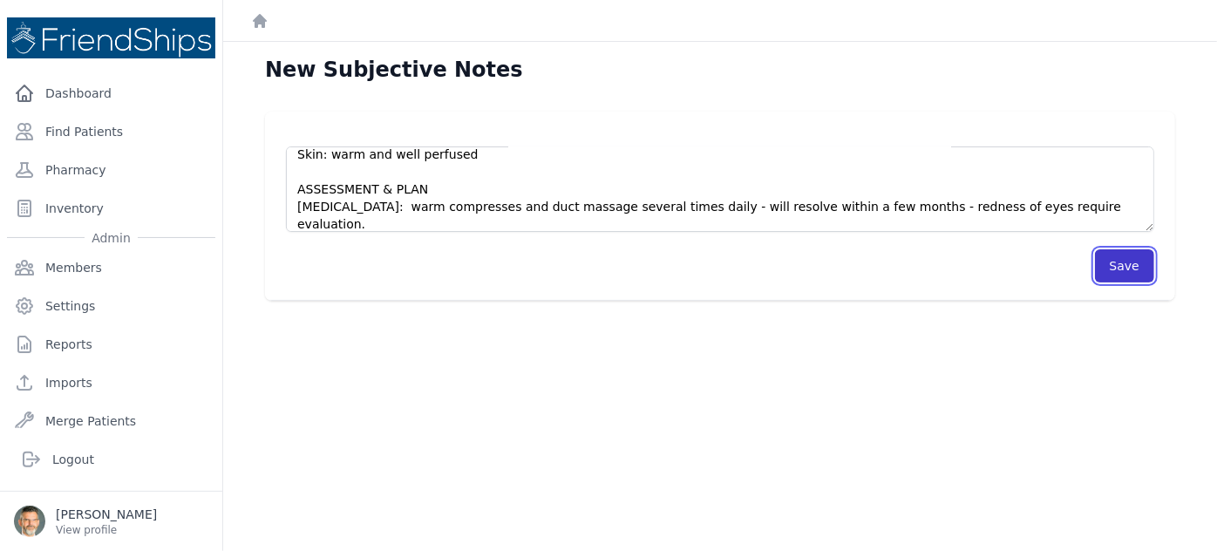
click at [1110, 269] on button "Save" at bounding box center [1124, 265] width 59 height 33
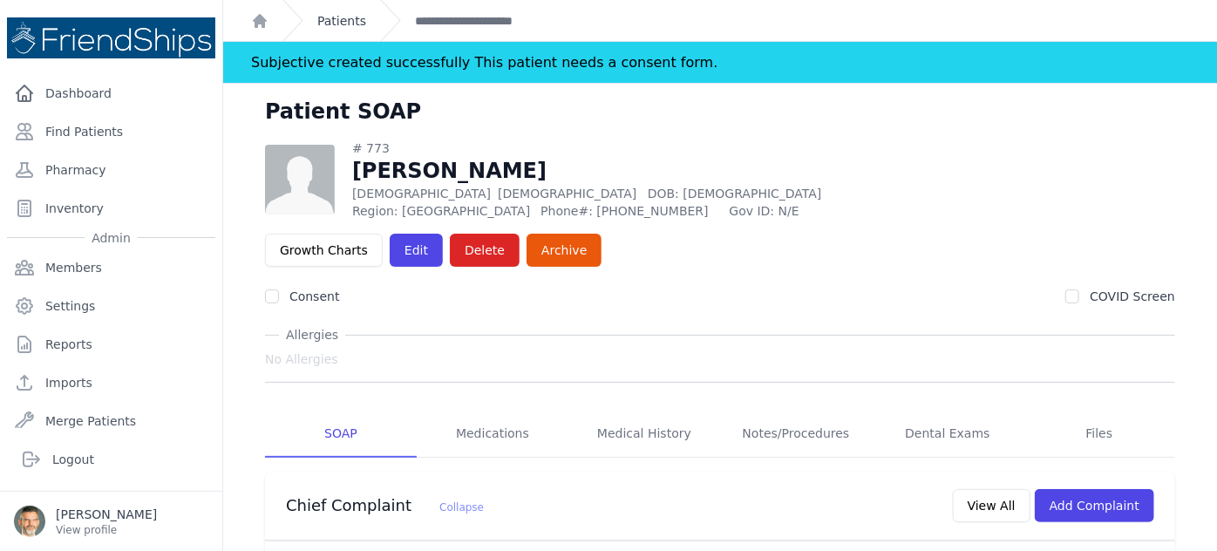
click at [335, 28] on link "Patients" at bounding box center [341, 20] width 49 height 17
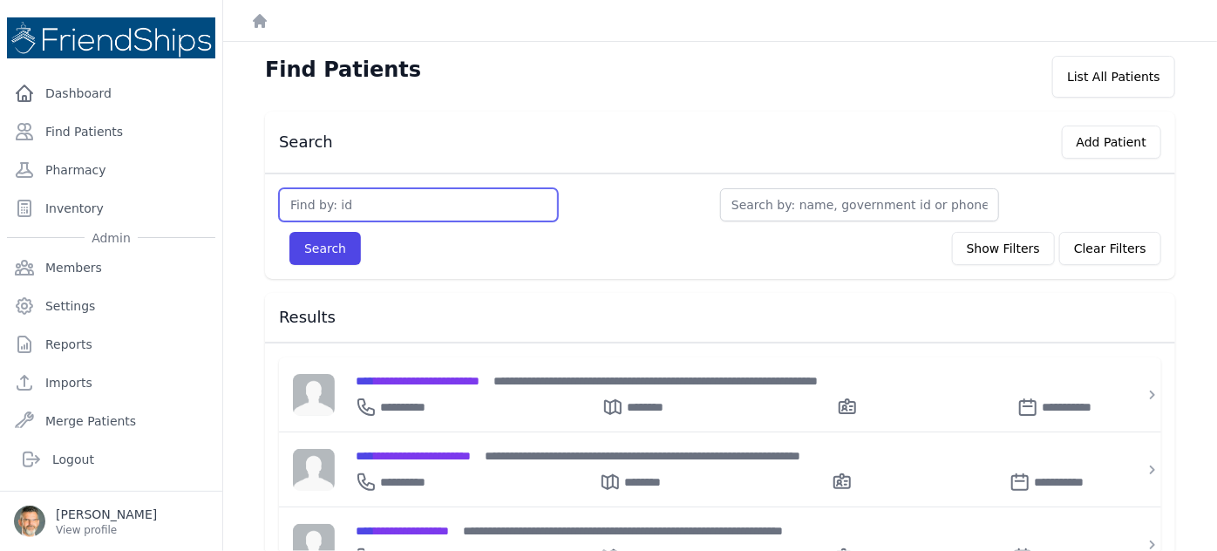
click at [339, 207] on input "text" at bounding box center [418, 204] width 279 height 33
type input "424"
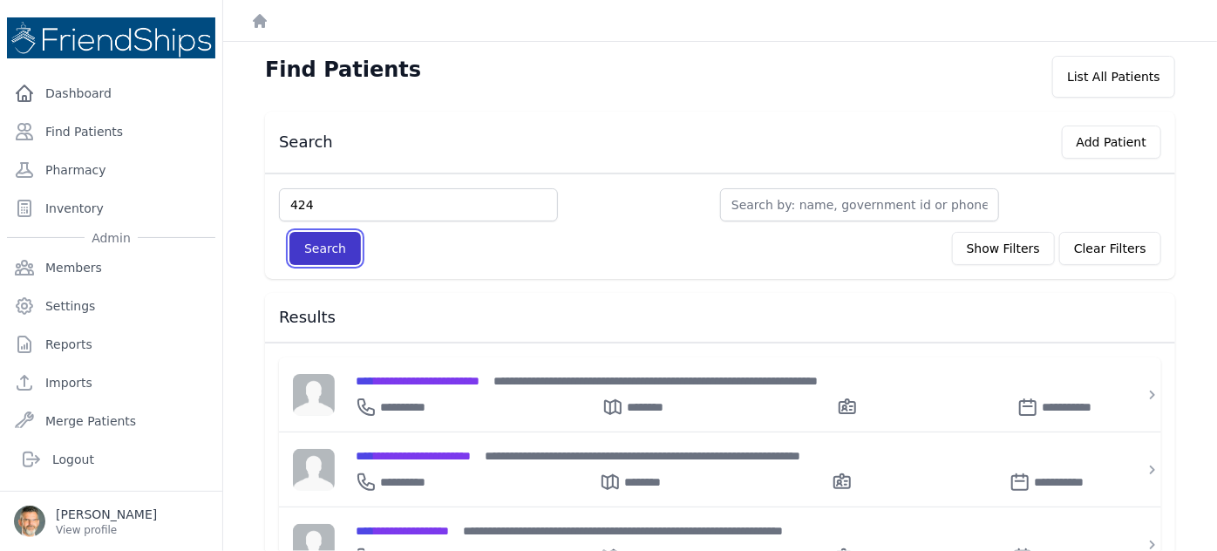
click at [318, 246] on button "Search" at bounding box center [324, 248] width 71 height 33
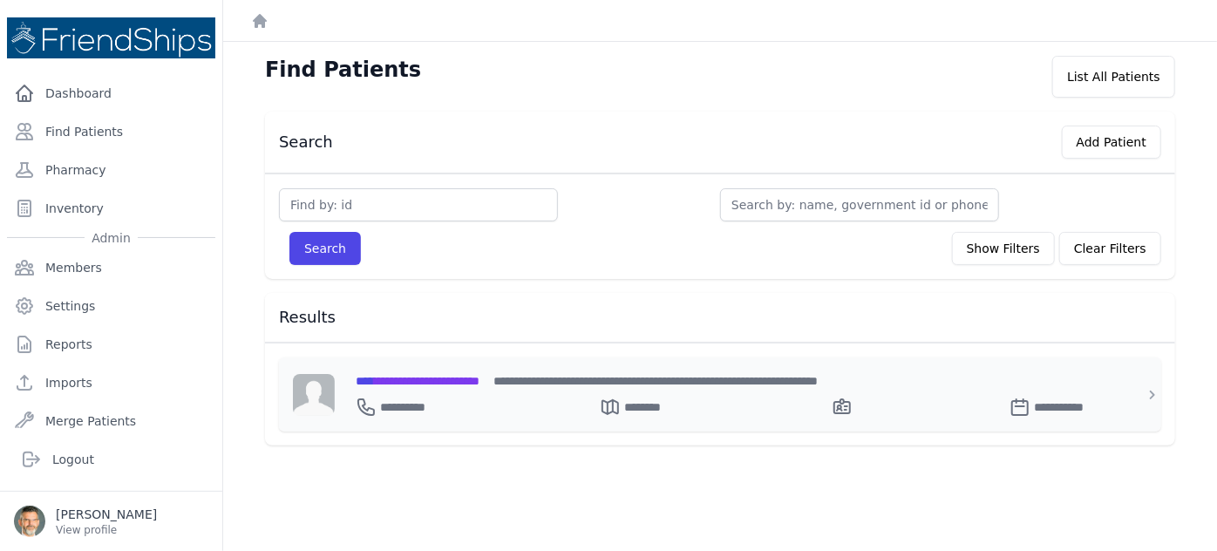
click at [420, 381] on span "**********" at bounding box center [418, 381] width 124 height 12
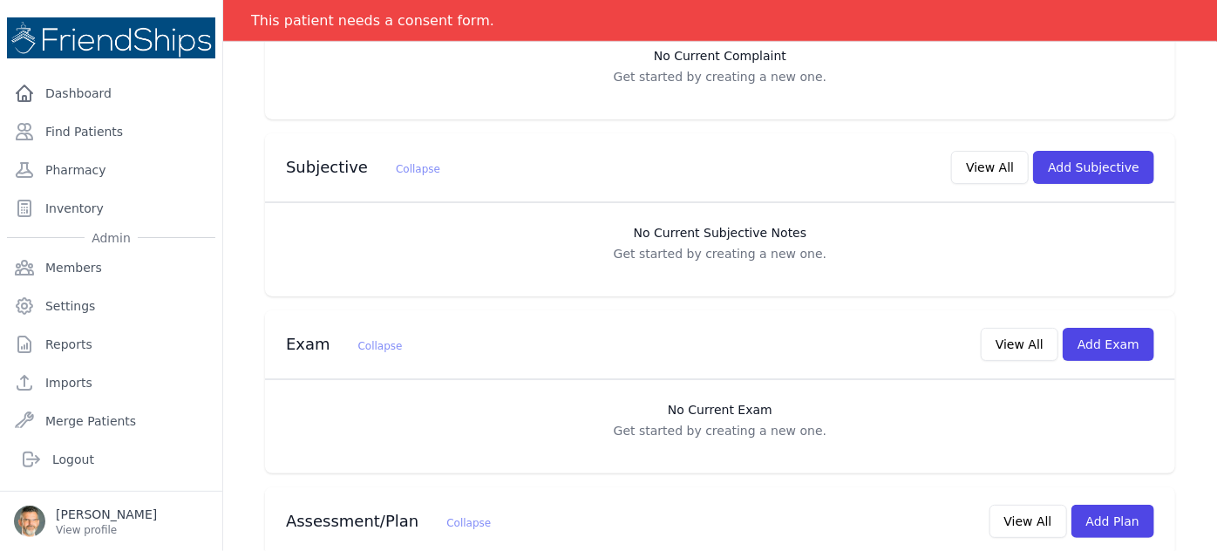
scroll to position [377, 0]
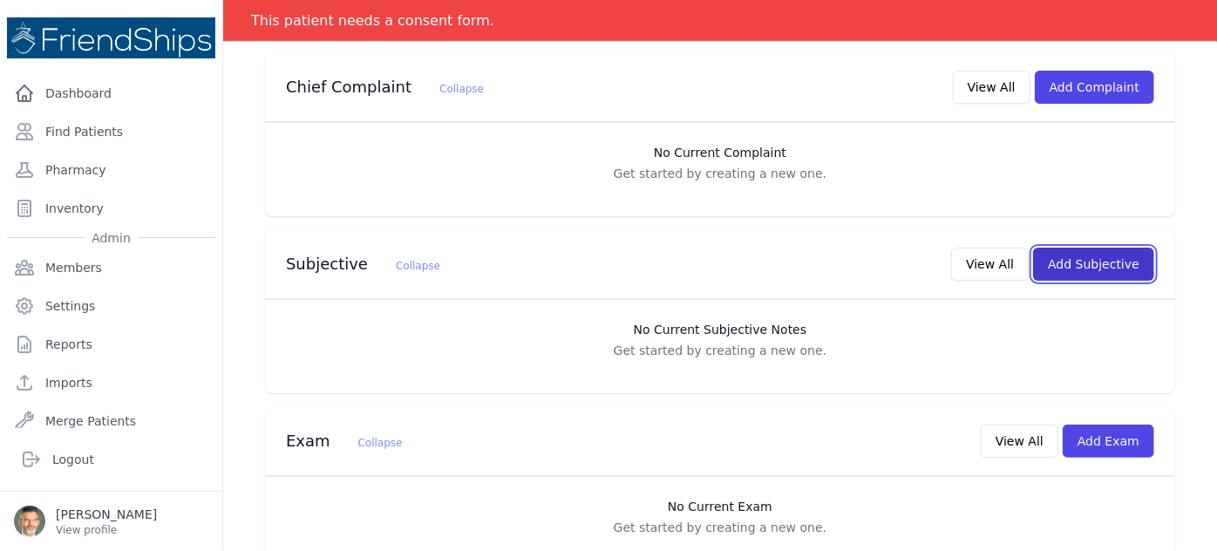
click at [1065, 248] on button "Add Subjective" at bounding box center [1093, 264] width 121 height 33
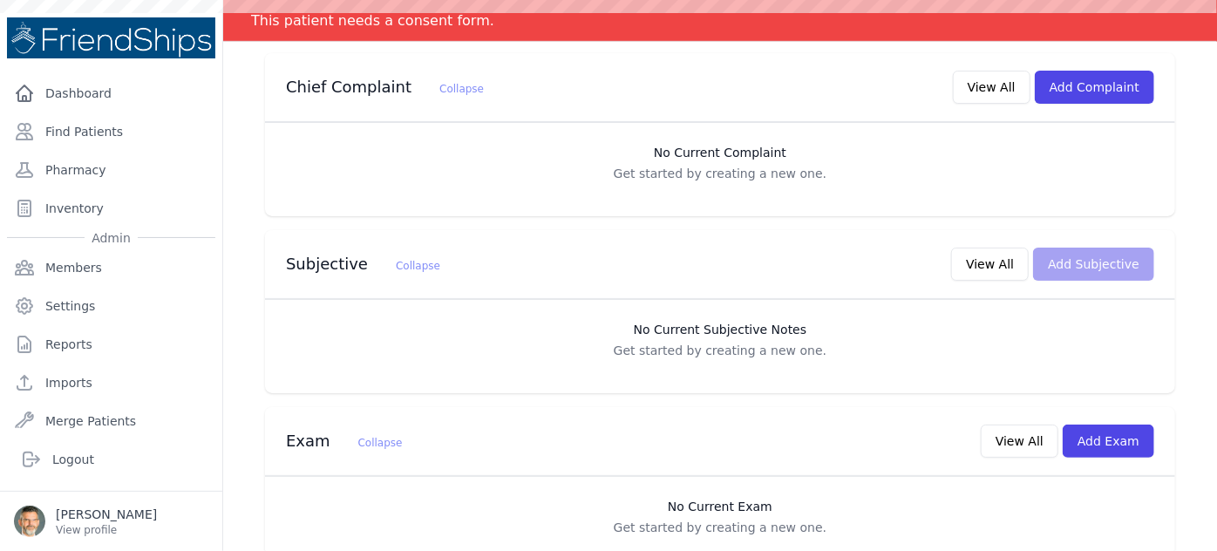
scroll to position [0, 0]
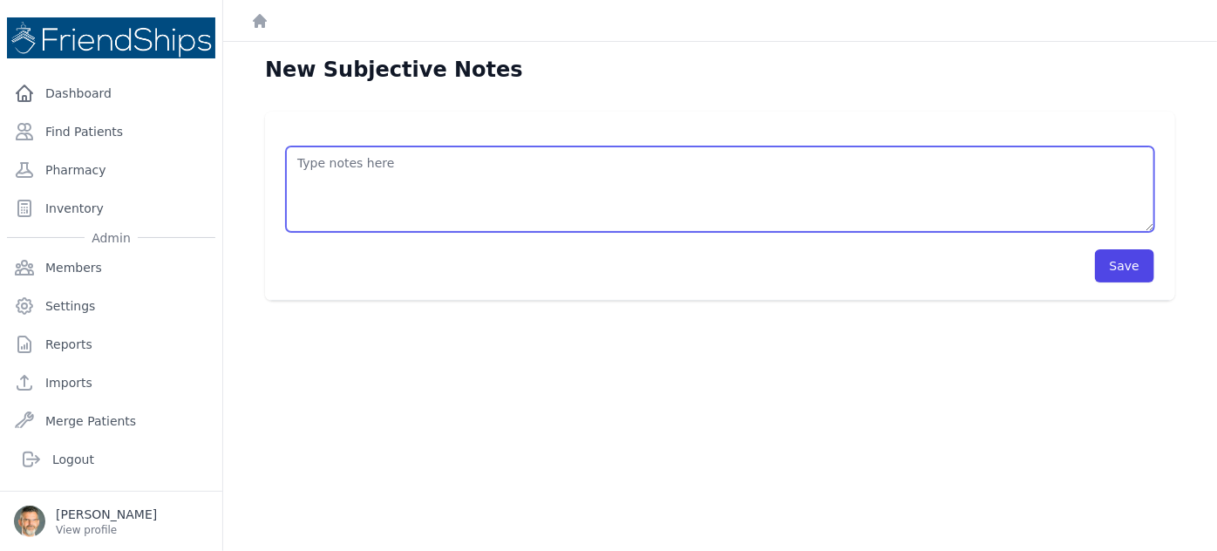
click at [336, 194] on textarea at bounding box center [720, 188] width 868 height 85
click at [316, 185] on textarea "HISTORY OBJECTIVE General: alert - no distress - non-toxic Eyes: no redness or …" at bounding box center [720, 188] width 868 height 85
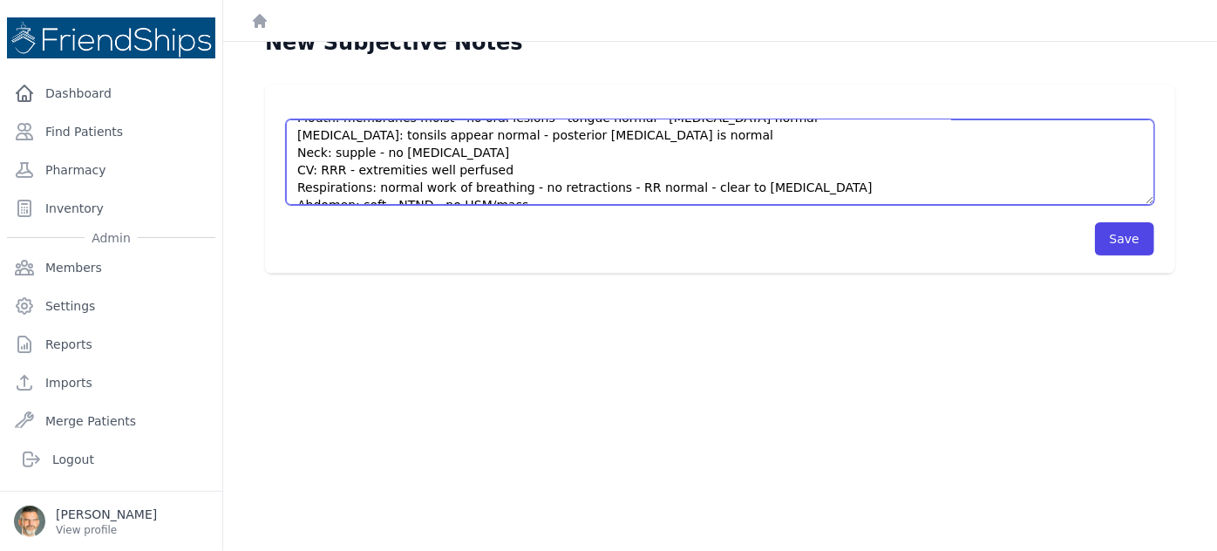
scroll to position [42, 0]
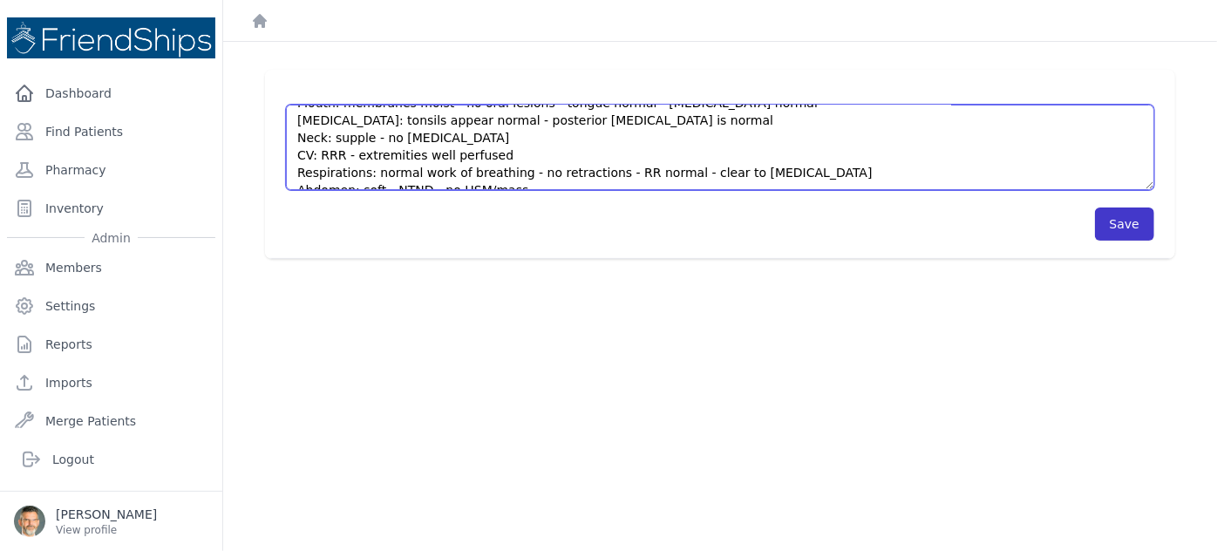
type textarea "HISTORY 4 day h/o cough and nasal symptoms; fever at first now resolved; feedin…"
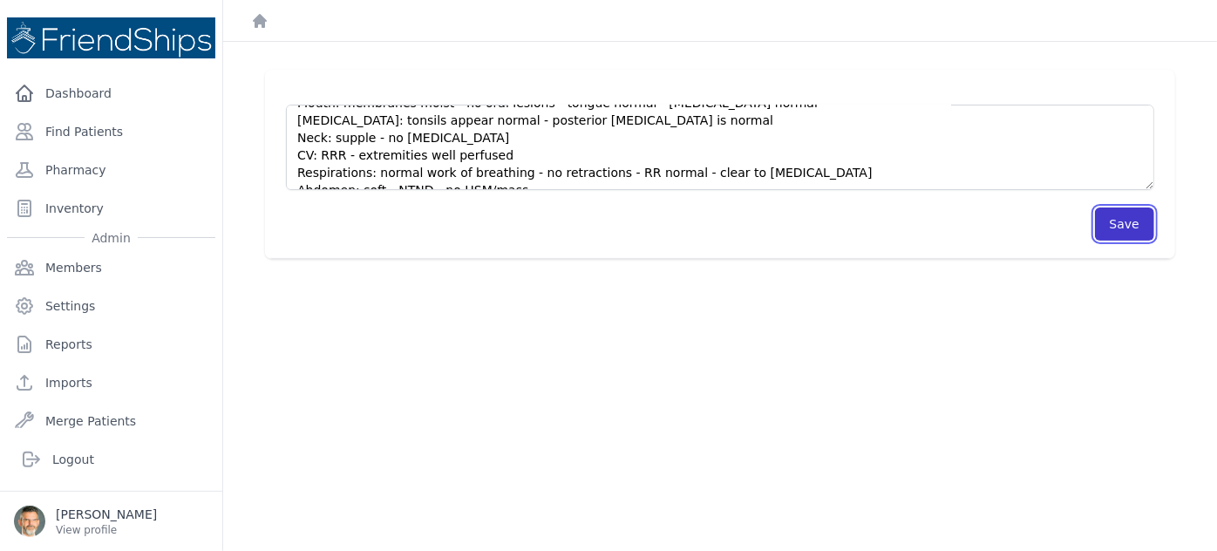
click at [1112, 220] on button "Save" at bounding box center [1124, 223] width 59 height 33
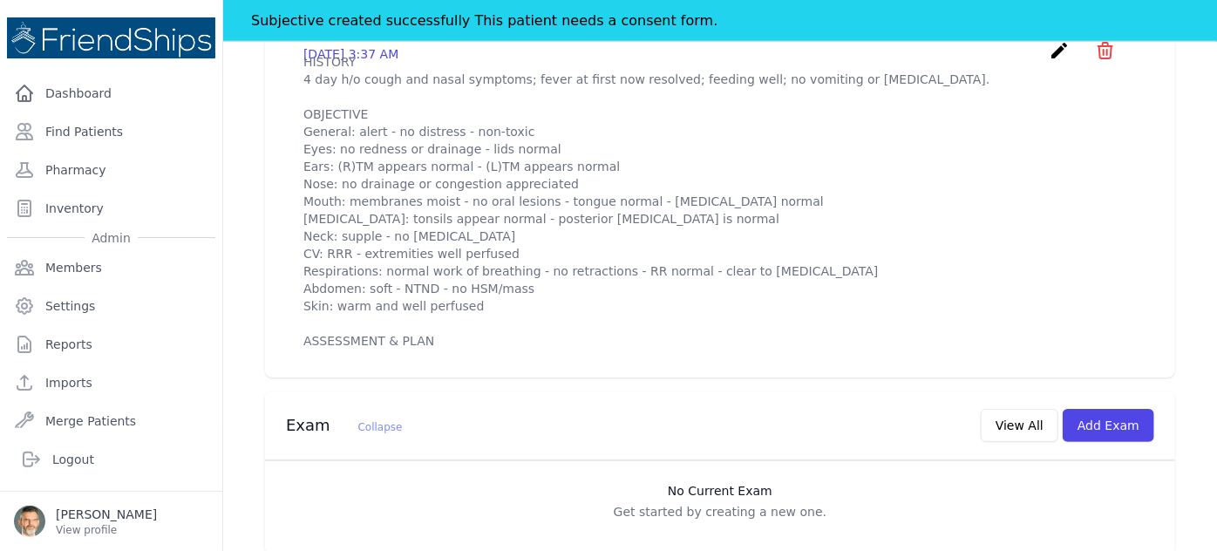
scroll to position [785, 0]
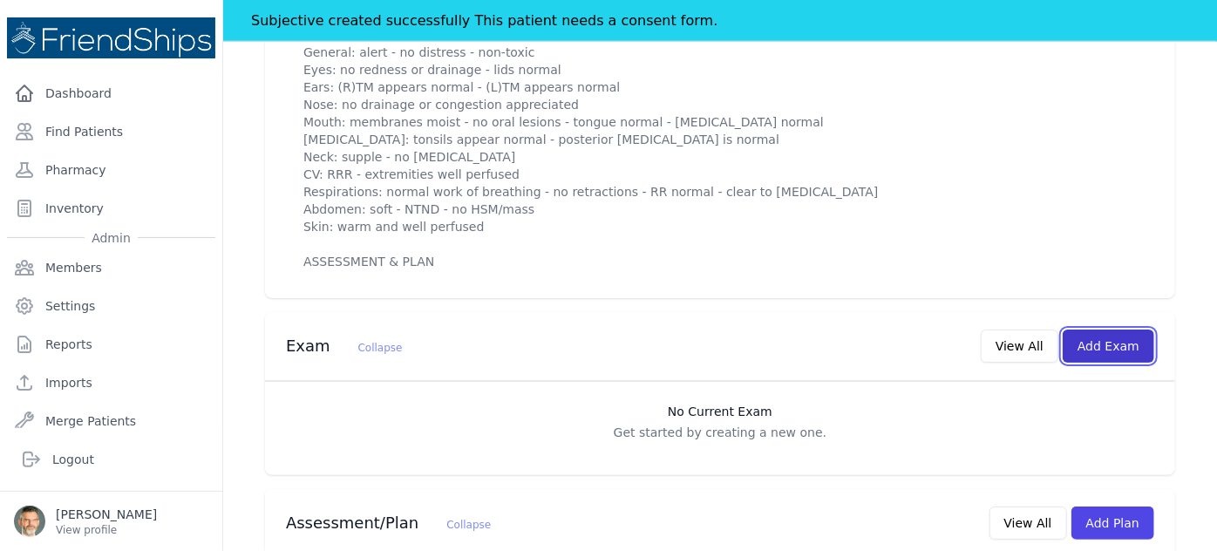
click at [1090, 329] on button "Add Exam" at bounding box center [1109, 345] width 92 height 33
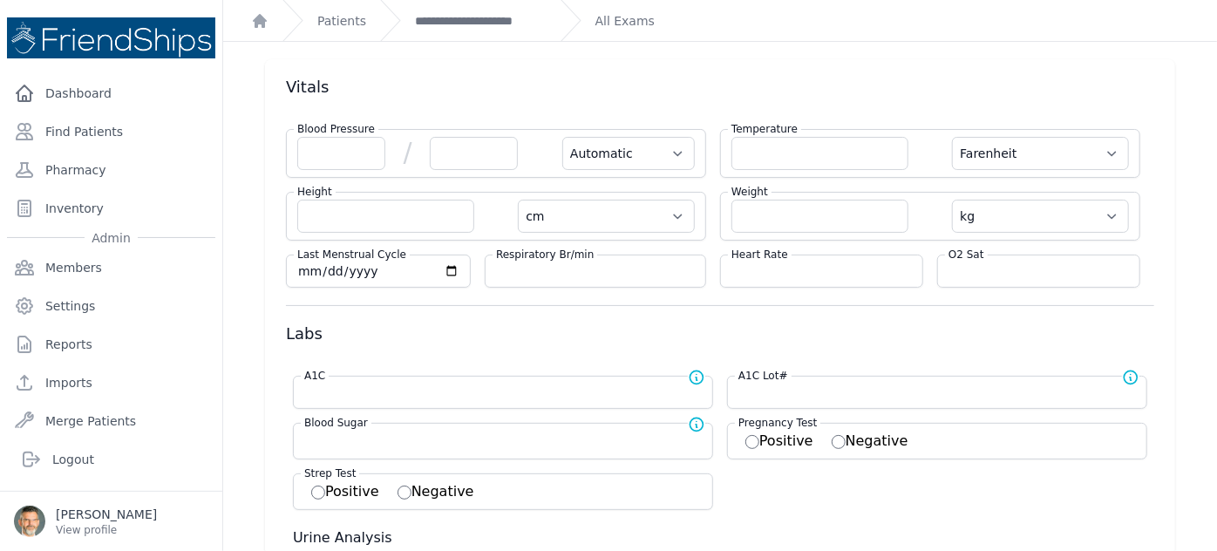
scroll to position [78, 0]
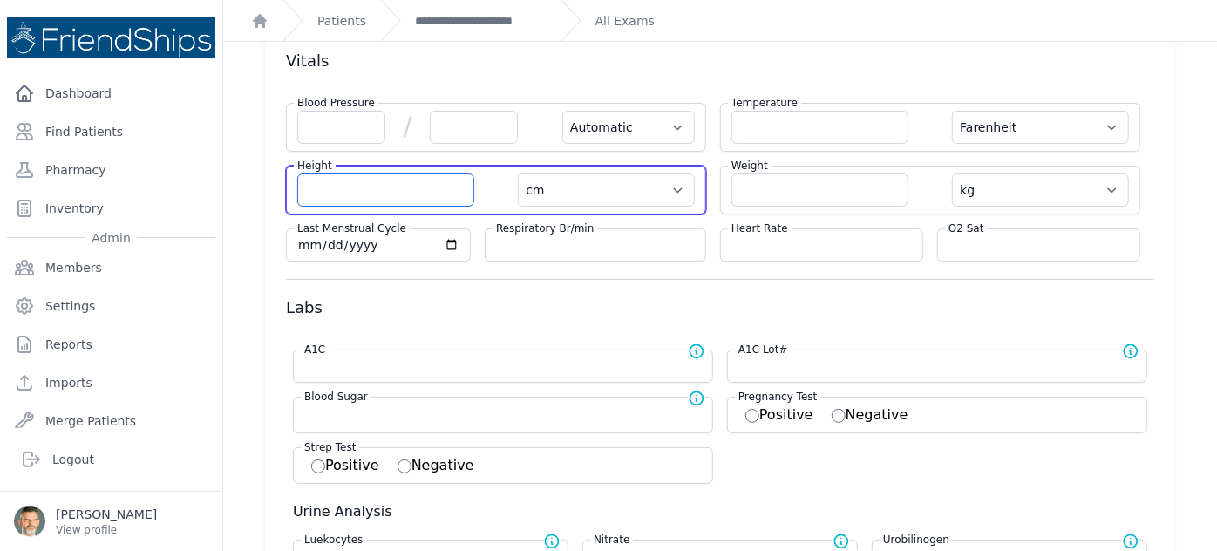
click at [392, 187] on input "number" at bounding box center [385, 189] width 177 height 33
type input "72.5"
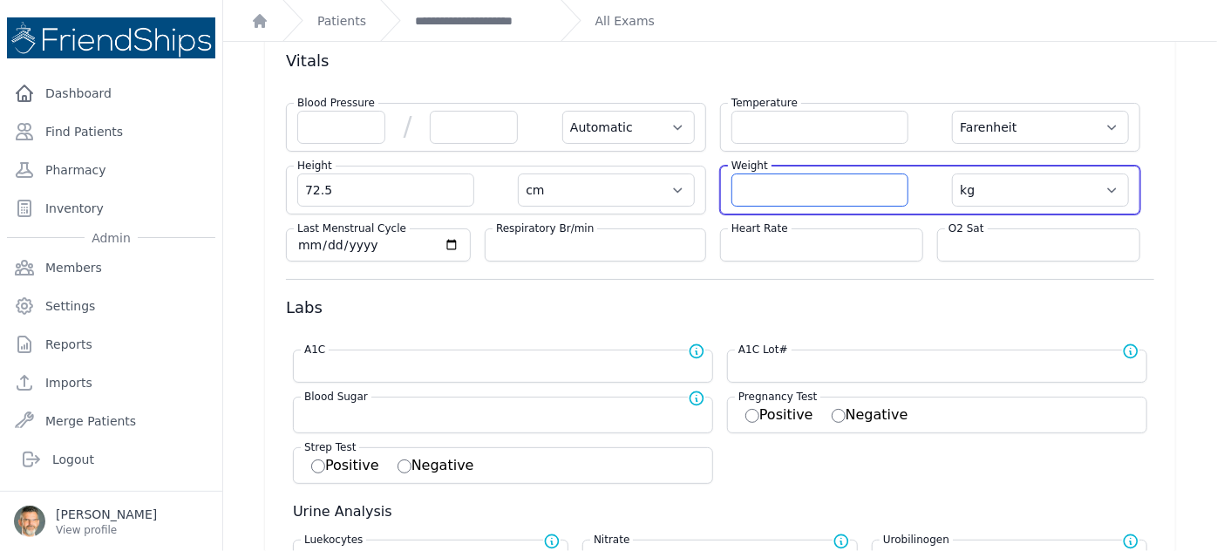
click at [818, 186] on input "number" at bounding box center [819, 189] width 177 height 33
select select "Automatic"
select select "F"
select select "cm"
select select "kg"
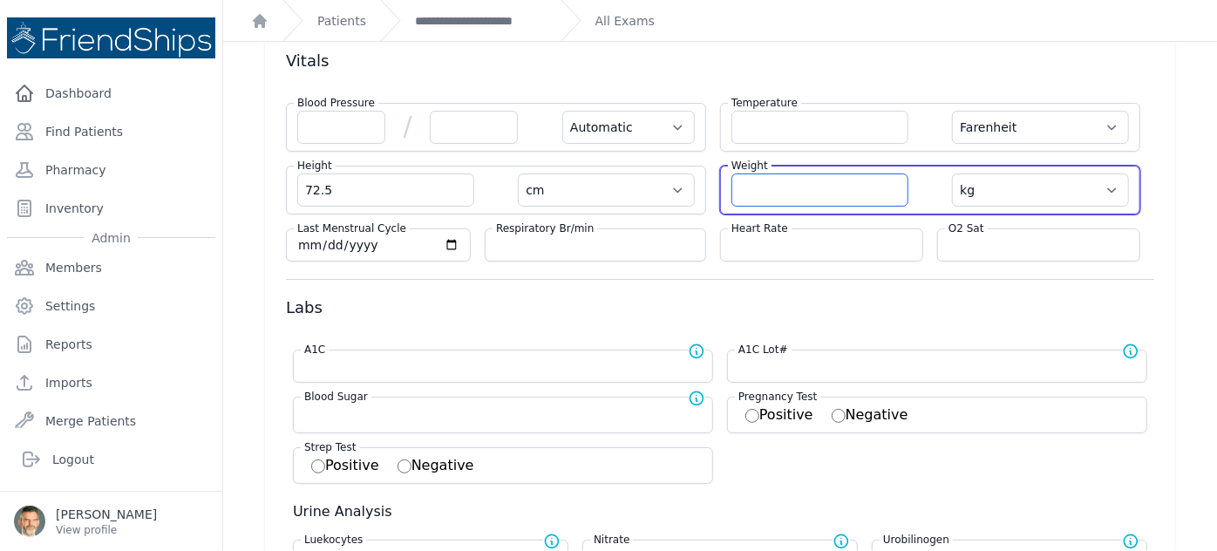
select select
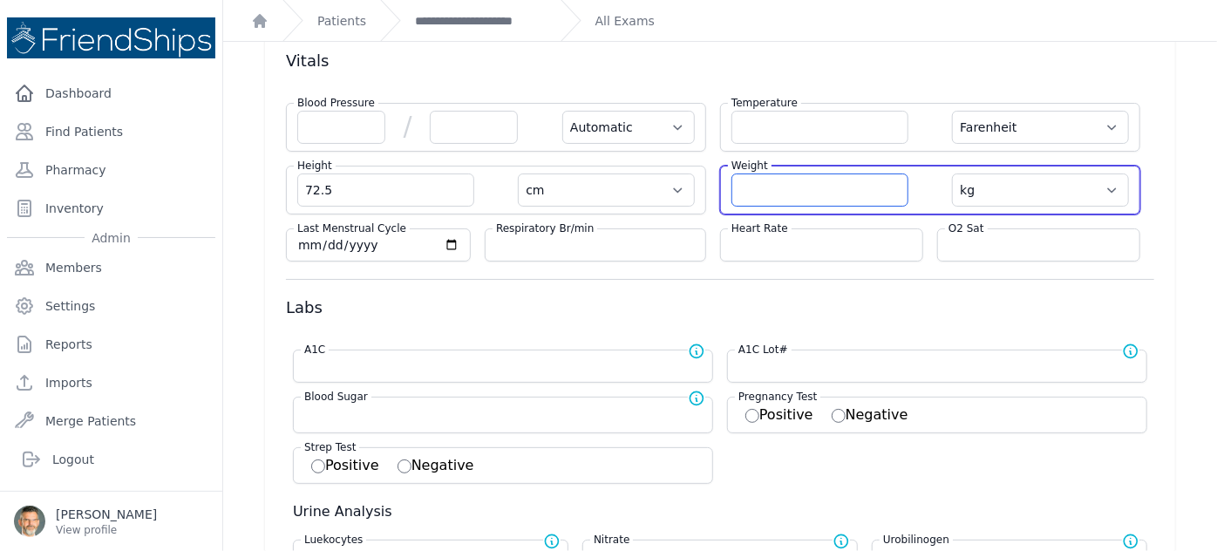
select select
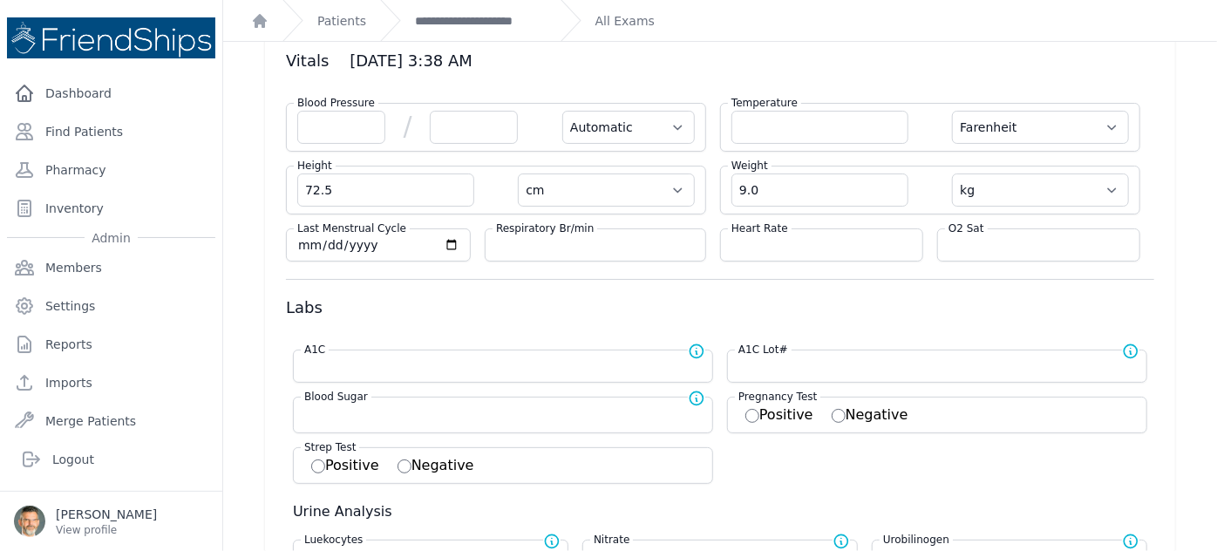
type input "9.0"
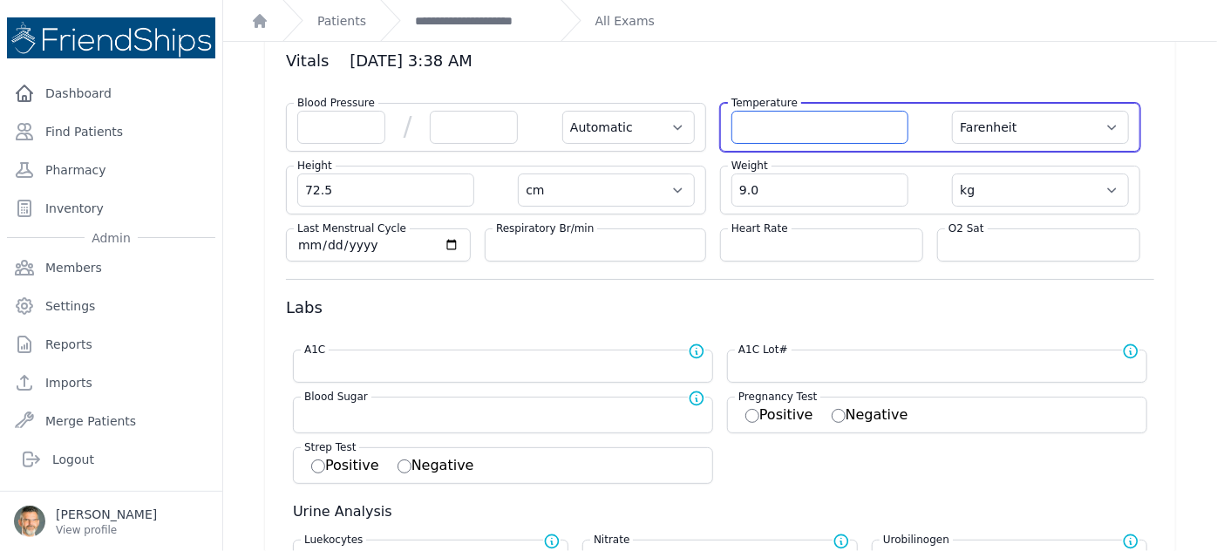
click at [755, 125] on input "number" at bounding box center [819, 127] width 177 height 33
select select "Automatic"
select select "F"
select select "cm"
select select "kg"
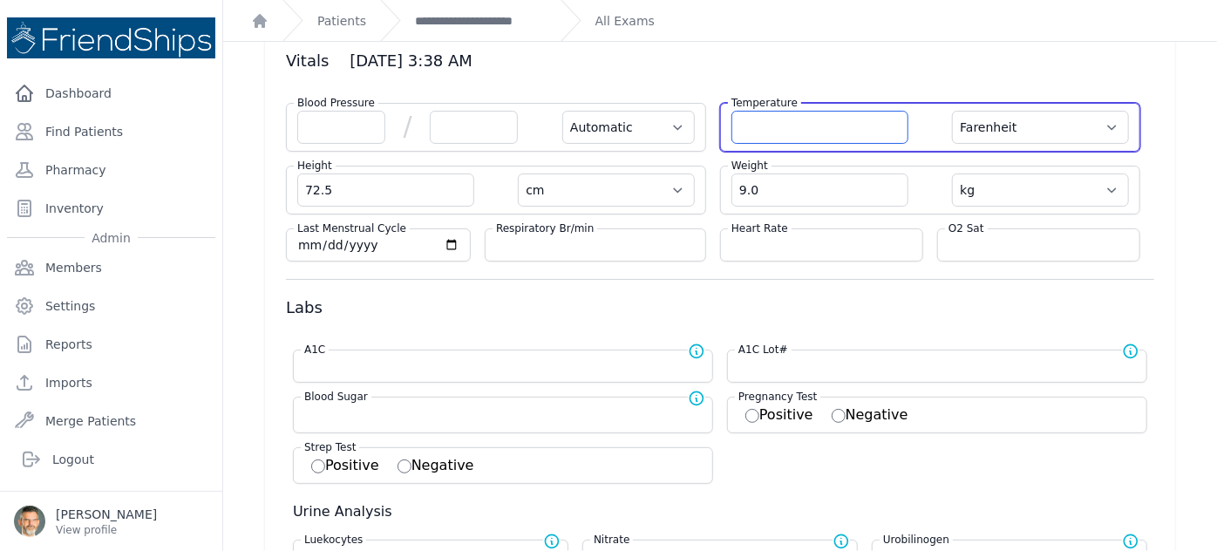
select select
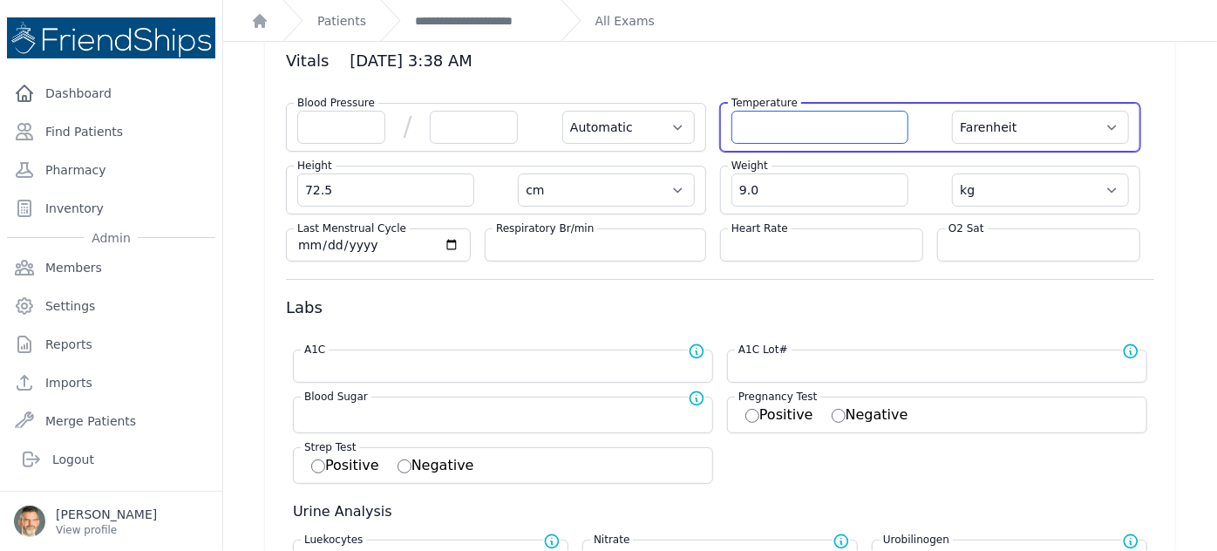
select select
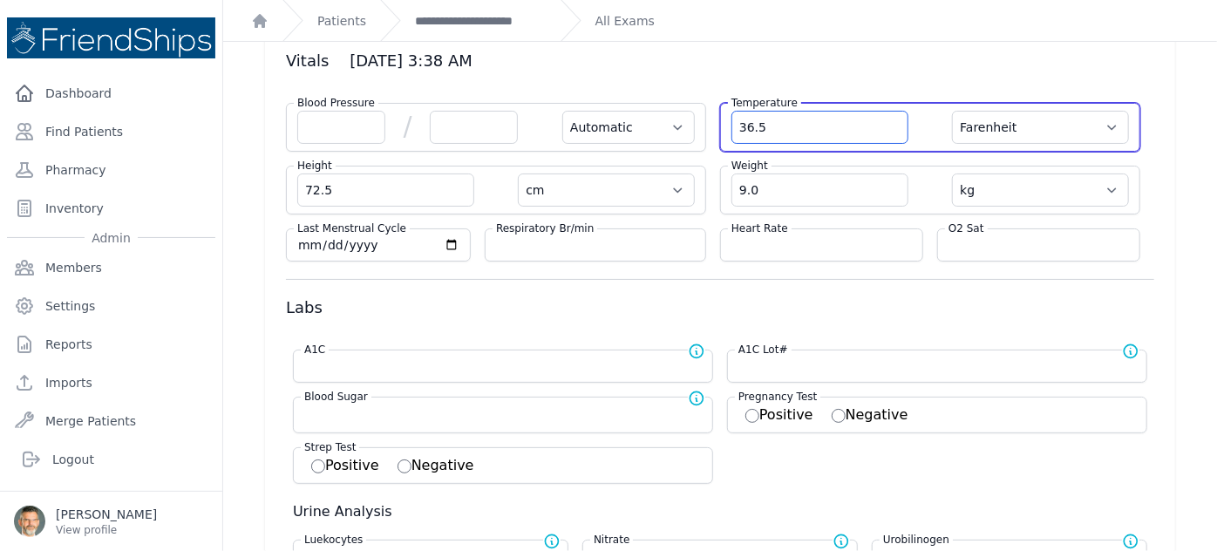
type input "36.5"
click at [1087, 126] on select "Farenheit Celcius" at bounding box center [1040, 127] width 177 height 33
select select "Automatic"
select select "cm"
select select "kg"
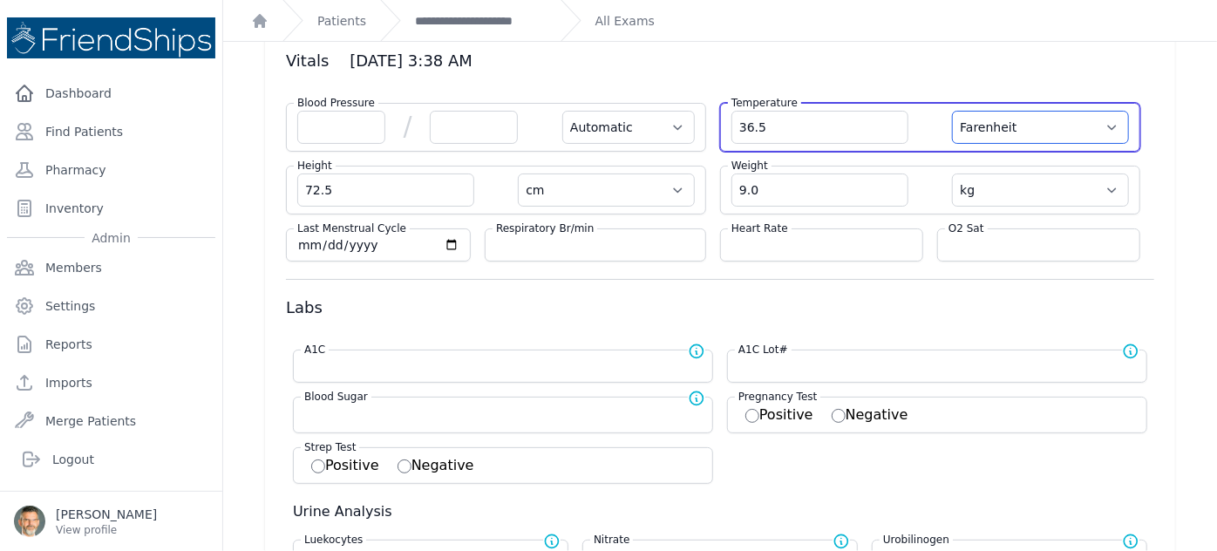
select select
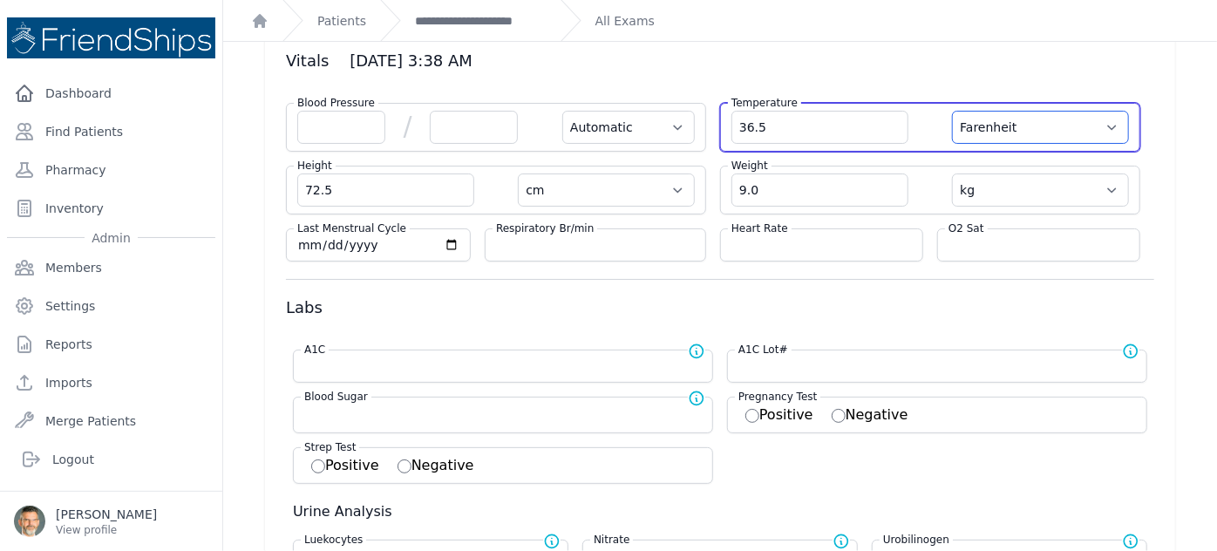
select select
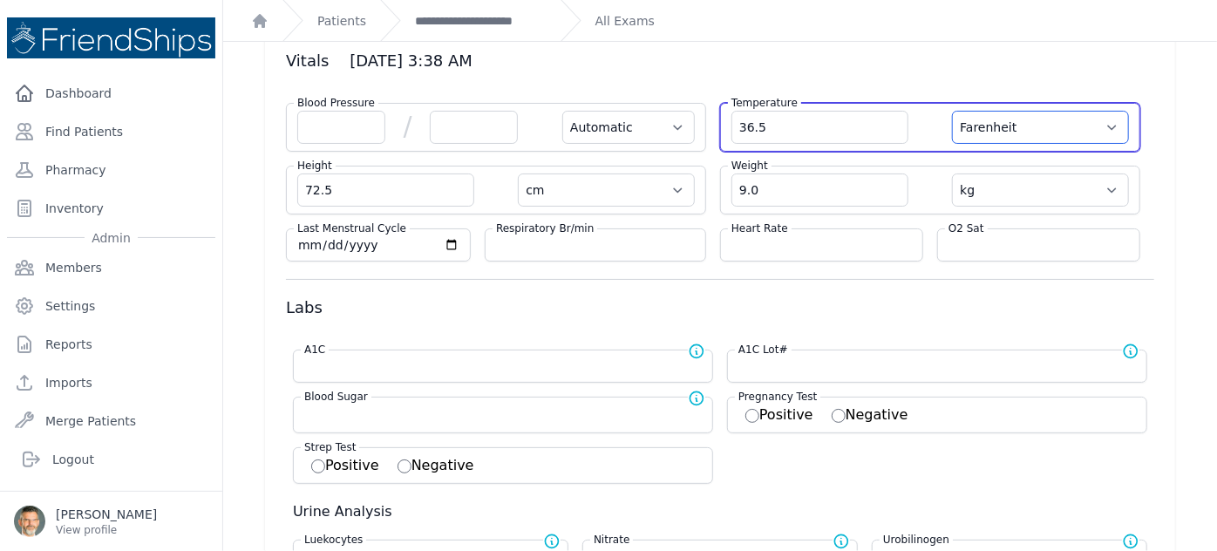
select select "C"
click at [952, 111] on select "Farenheit Celcius" at bounding box center [1040, 127] width 177 height 33
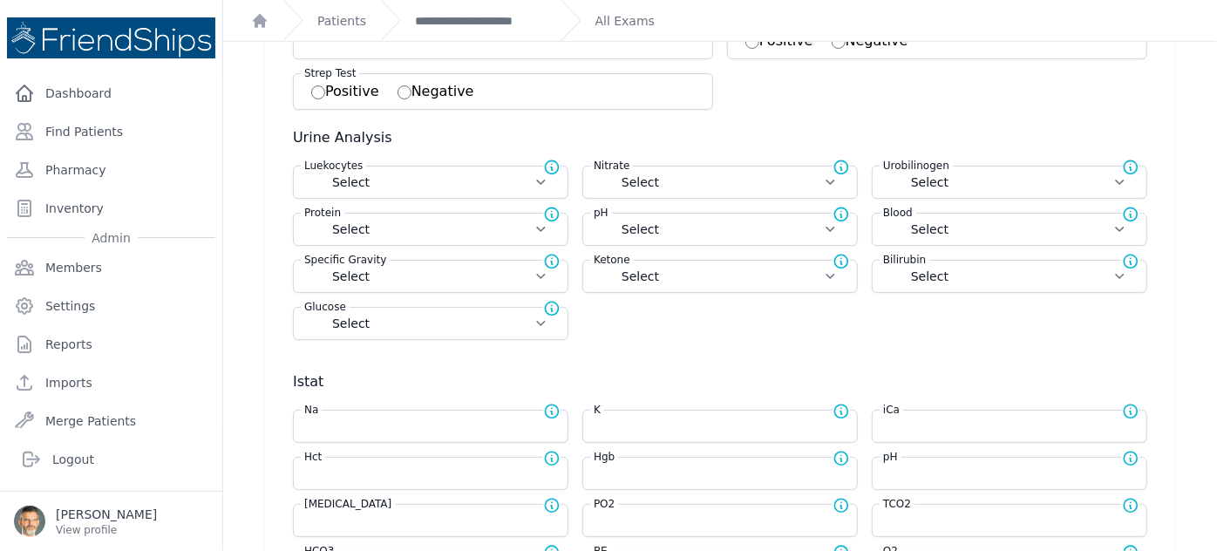
select select "Automatic"
select select "cm"
select select "kg"
select select
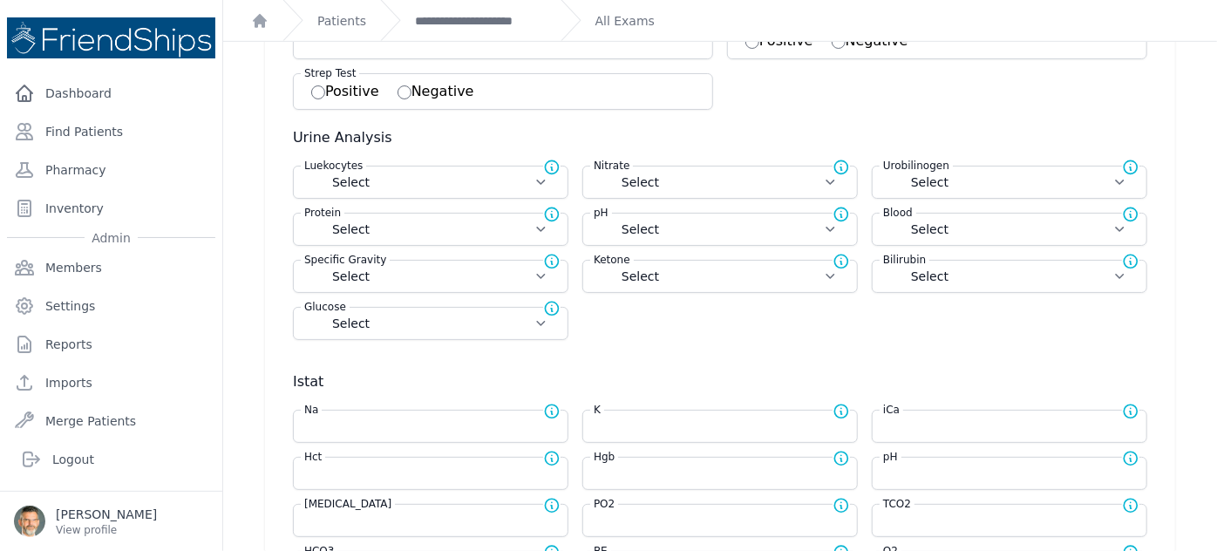
select select
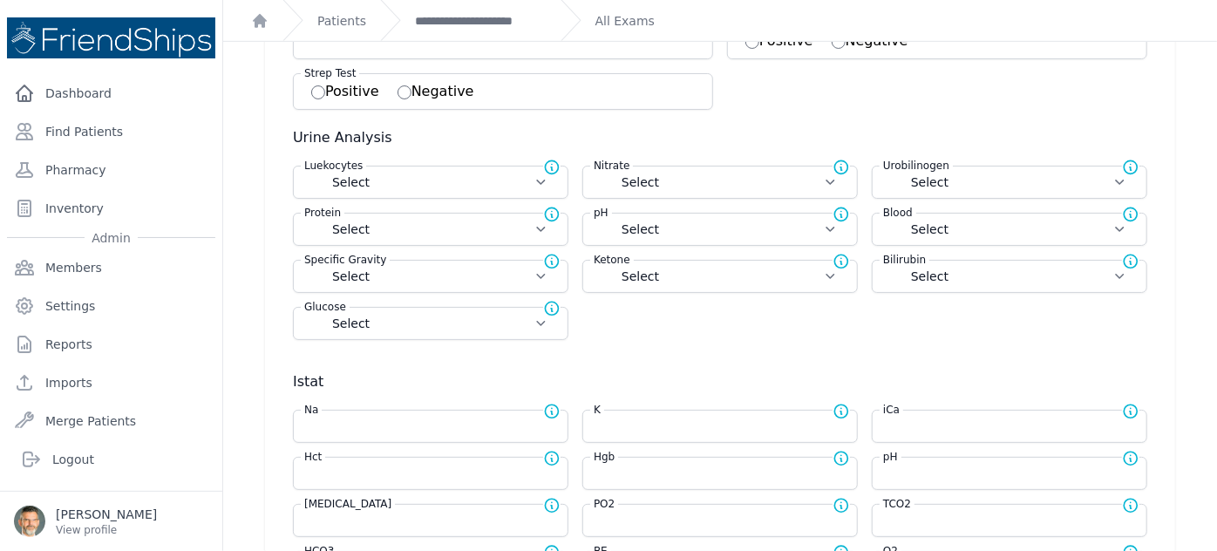
select select
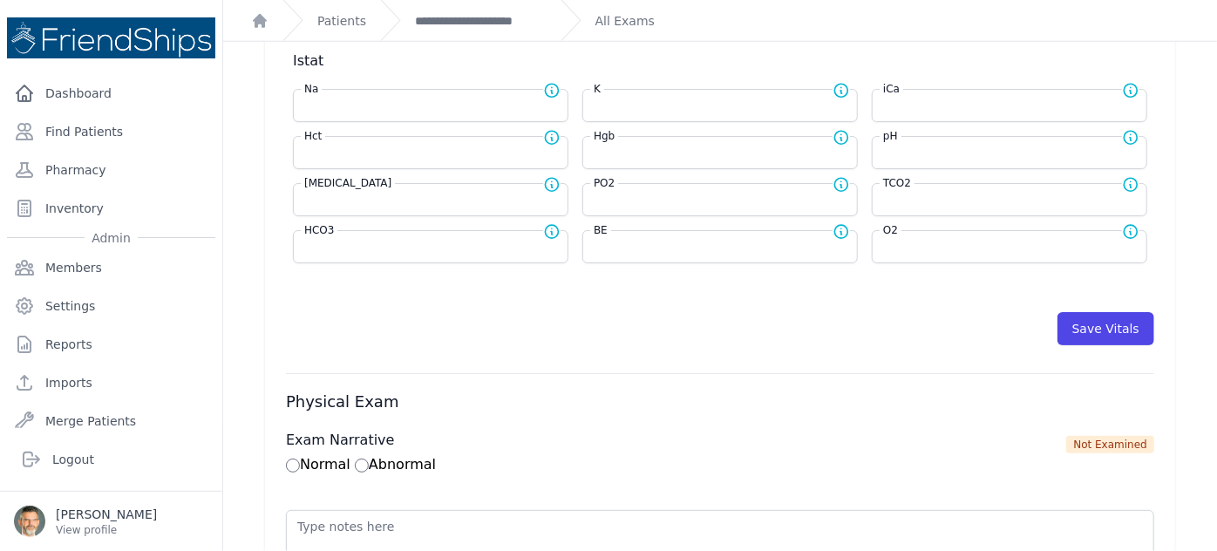
scroll to position [792, 0]
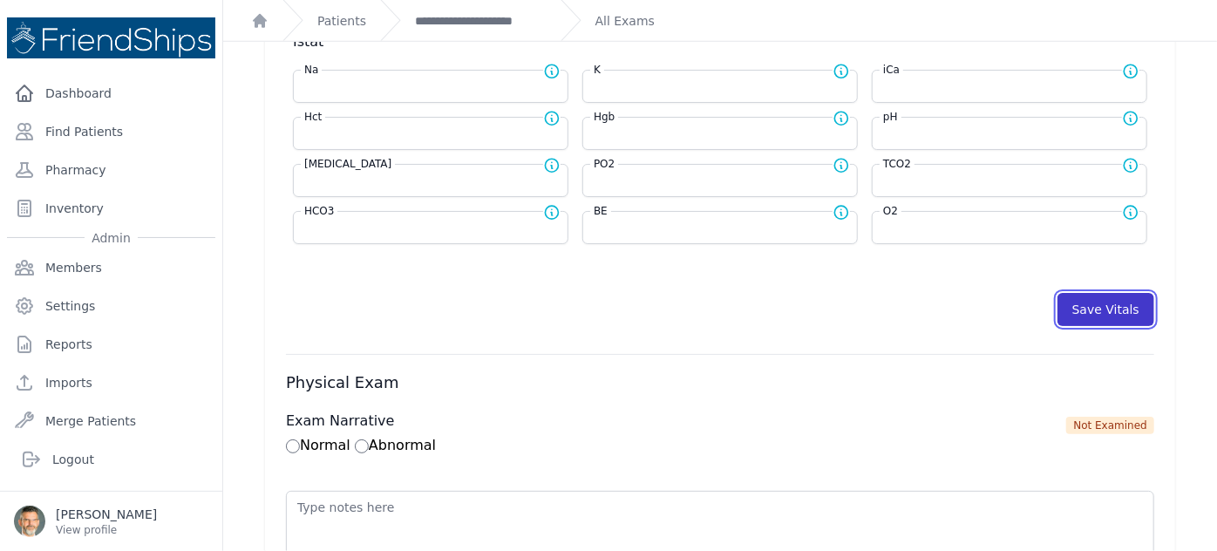
click at [1097, 293] on button "Save Vitals" at bounding box center [1105, 309] width 97 height 33
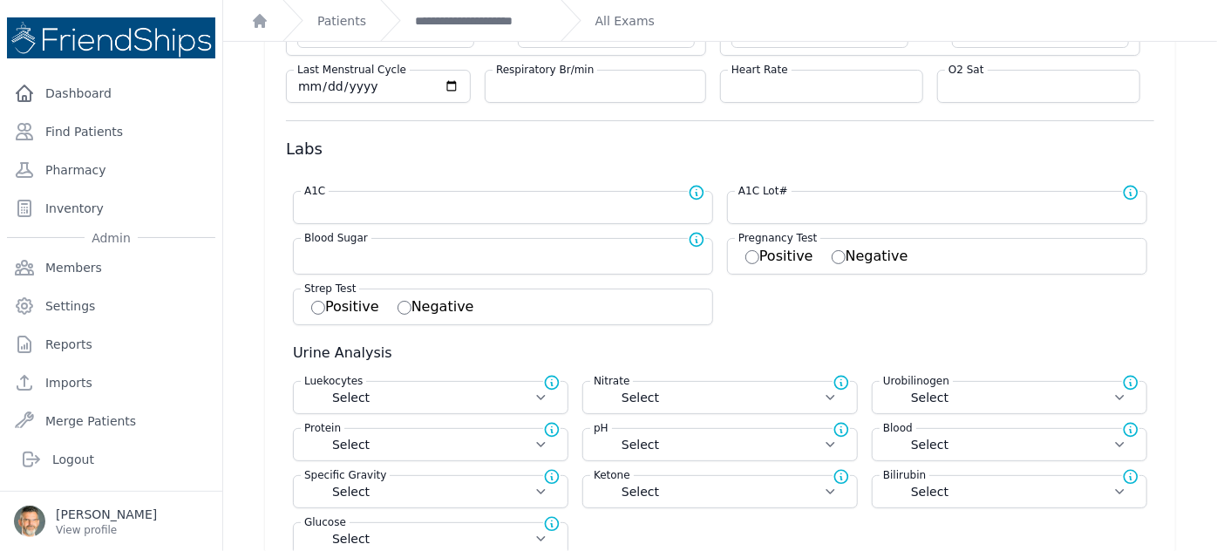
scroll to position [0, 0]
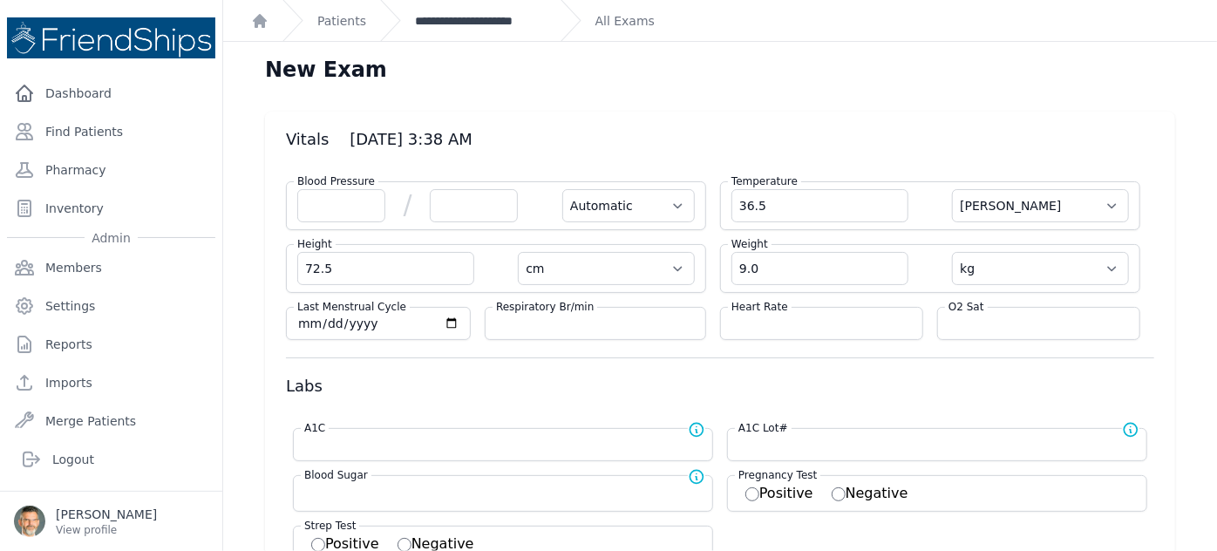
click at [493, 20] on link "**********" at bounding box center [481, 20] width 132 height 17
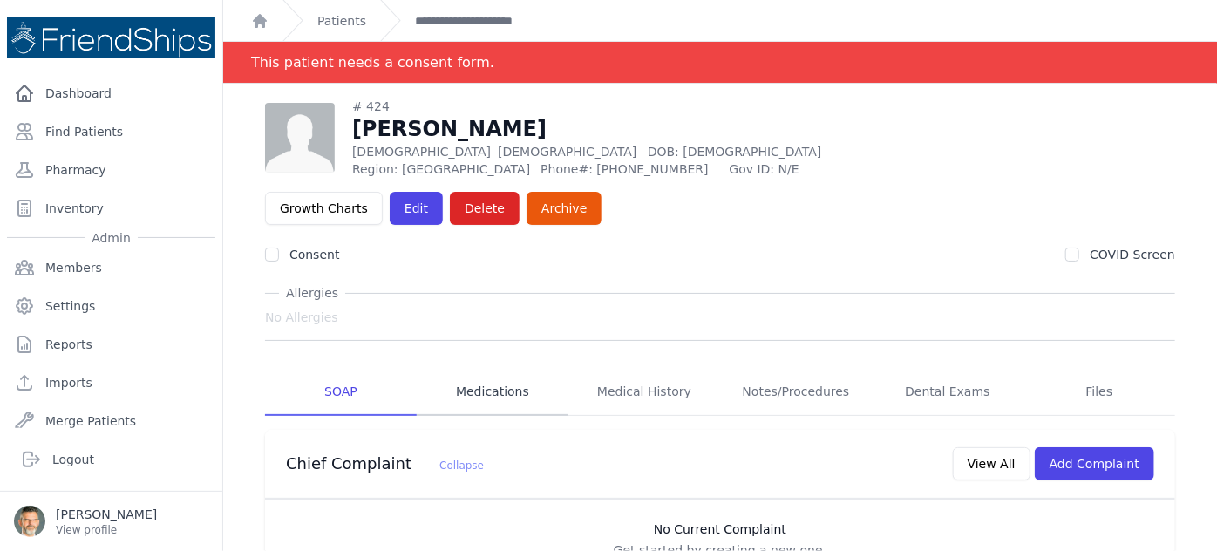
click at [478, 369] on link "Medications" at bounding box center [493, 392] width 152 height 47
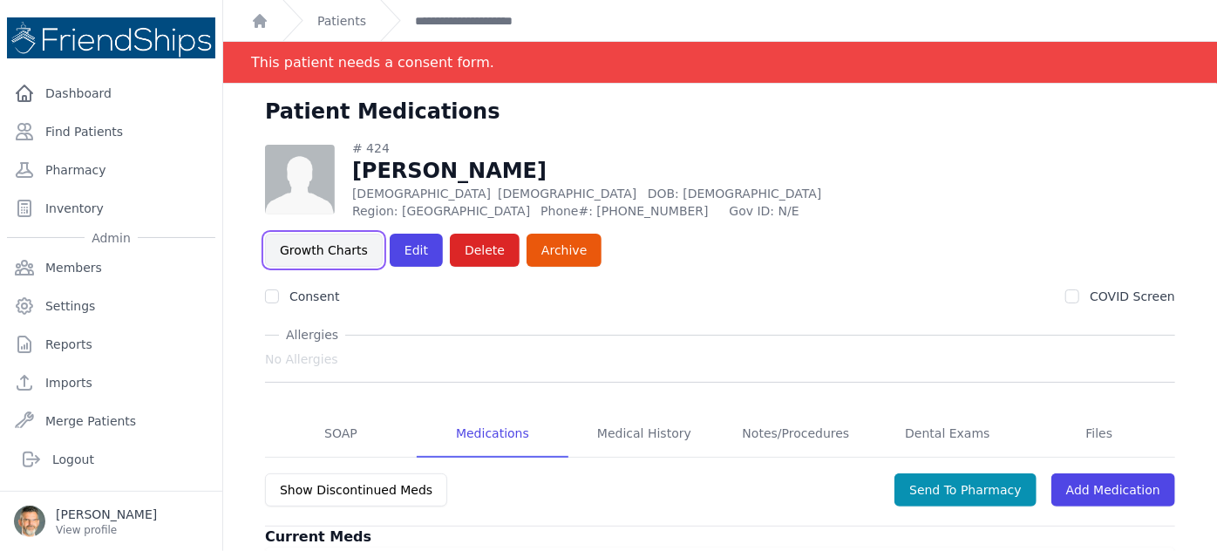
click at [383, 234] on link "Growth Charts" at bounding box center [324, 250] width 118 height 33
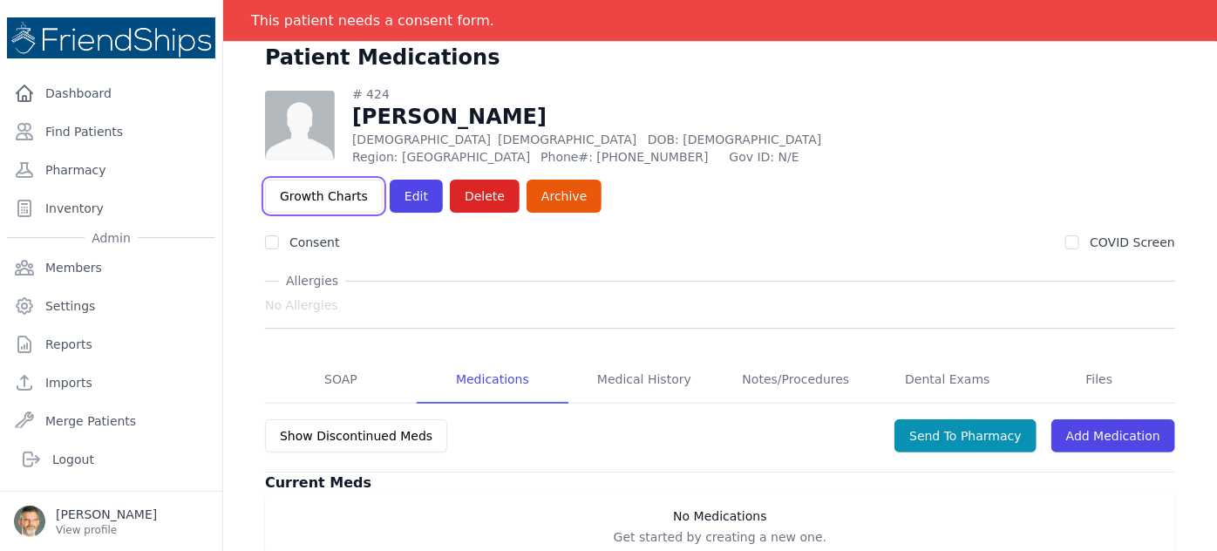
scroll to position [84, 0]
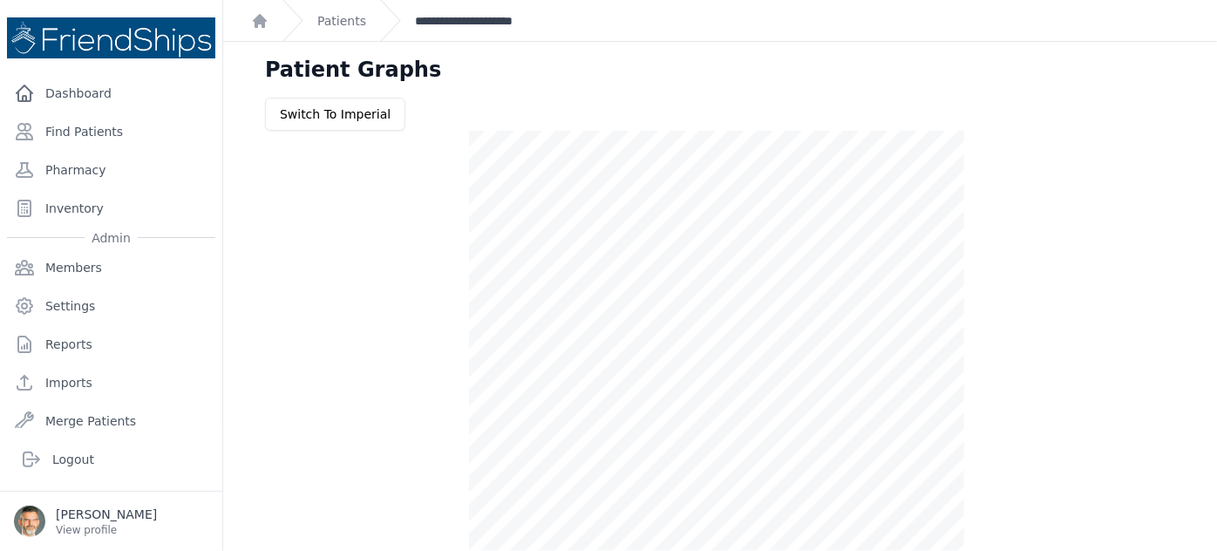
click at [479, 24] on link "**********" at bounding box center [481, 20] width 132 height 17
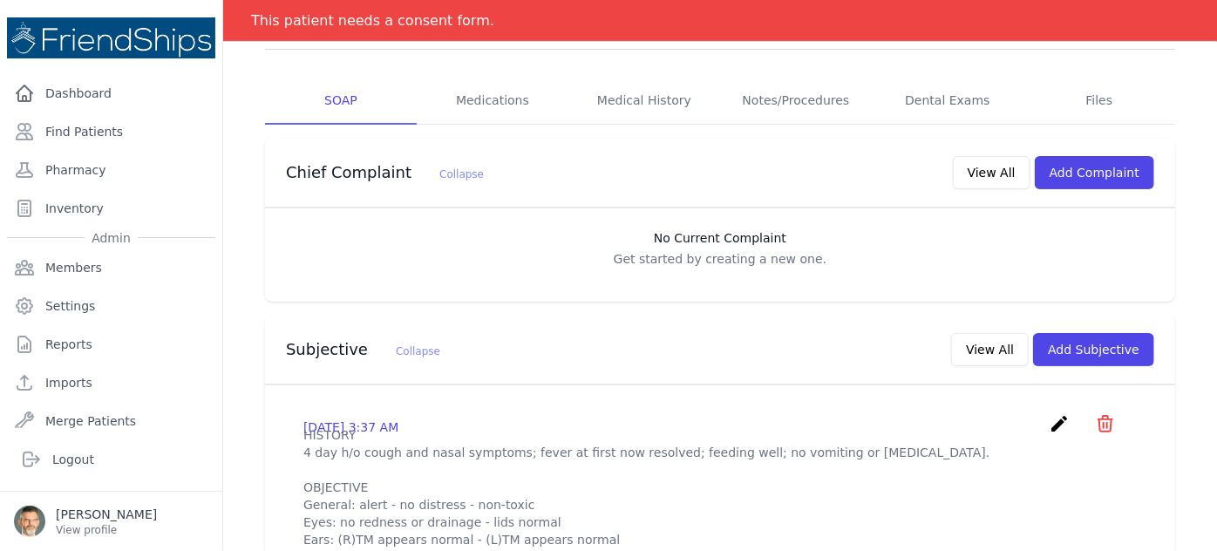
scroll to position [316, 0]
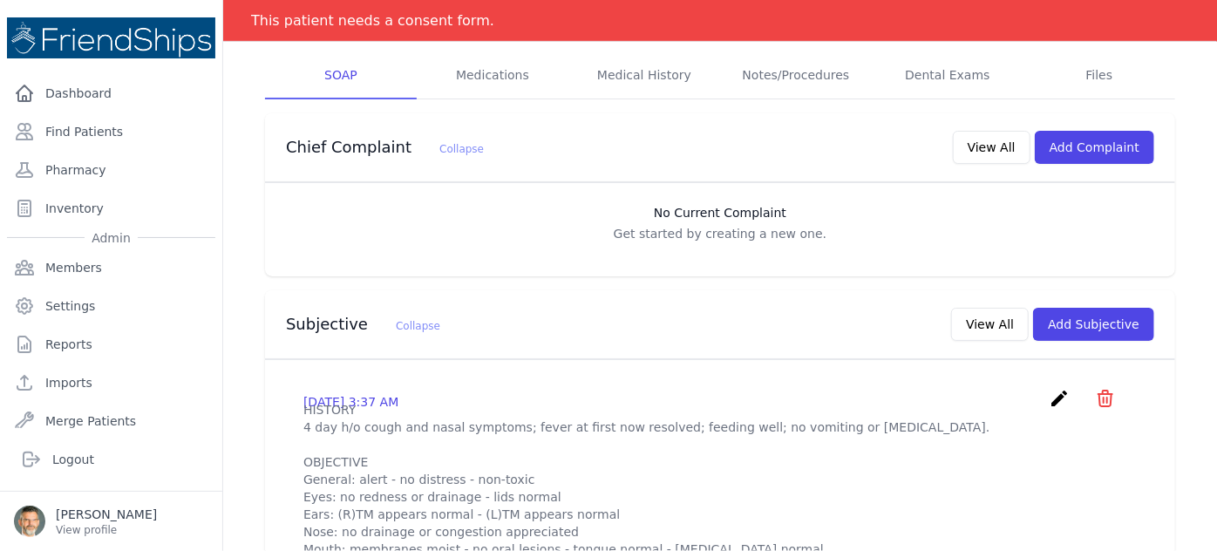
drag, startPoint x: 1042, startPoint y: 346, endPoint x: 1031, endPoint y: 347, distance: 11.4
click at [1049, 388] on icon "create" at bounding box center [1059, 398] width 21 height 21
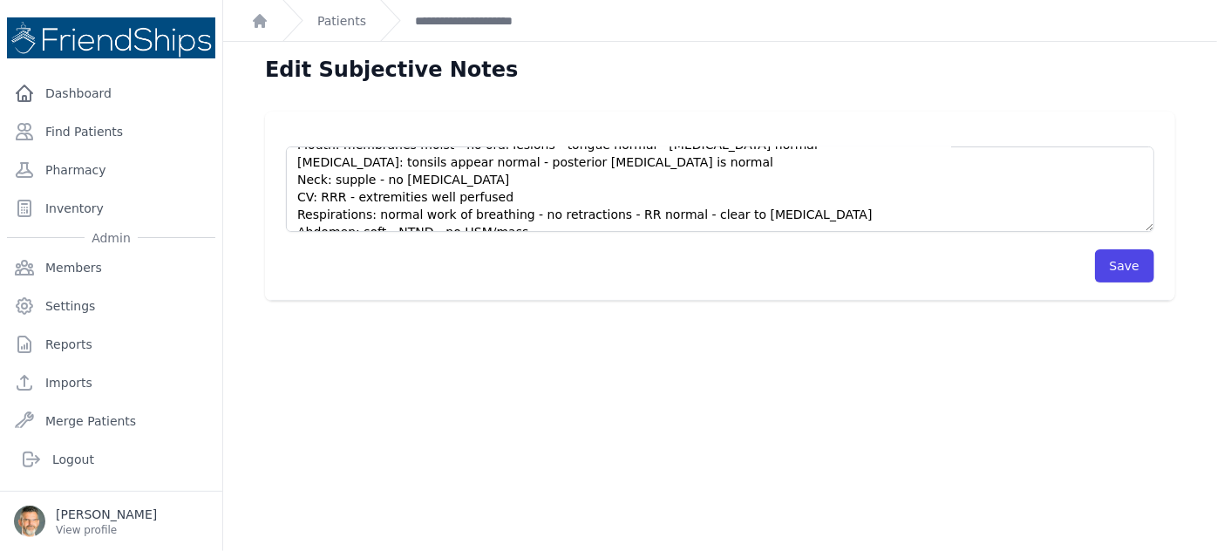
scroll to position [227, 0]
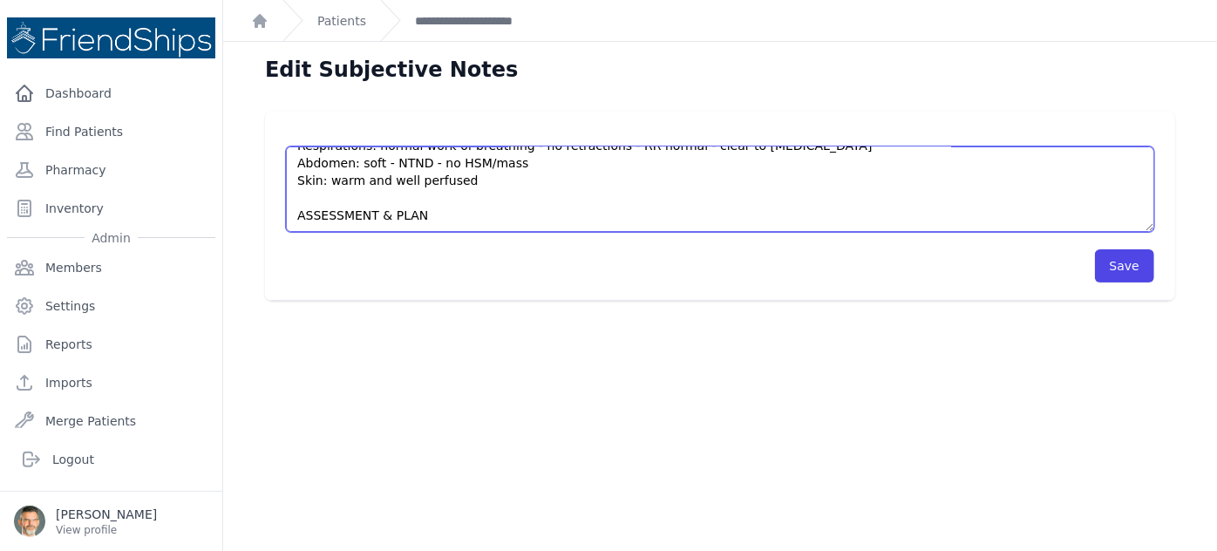
click at [432, 217] on textarea "HISTORY 4 day h/o cough and nasal symptoms; fever at first now resolved; feedin…" at bounding box center [720, 188] width 868 height 85
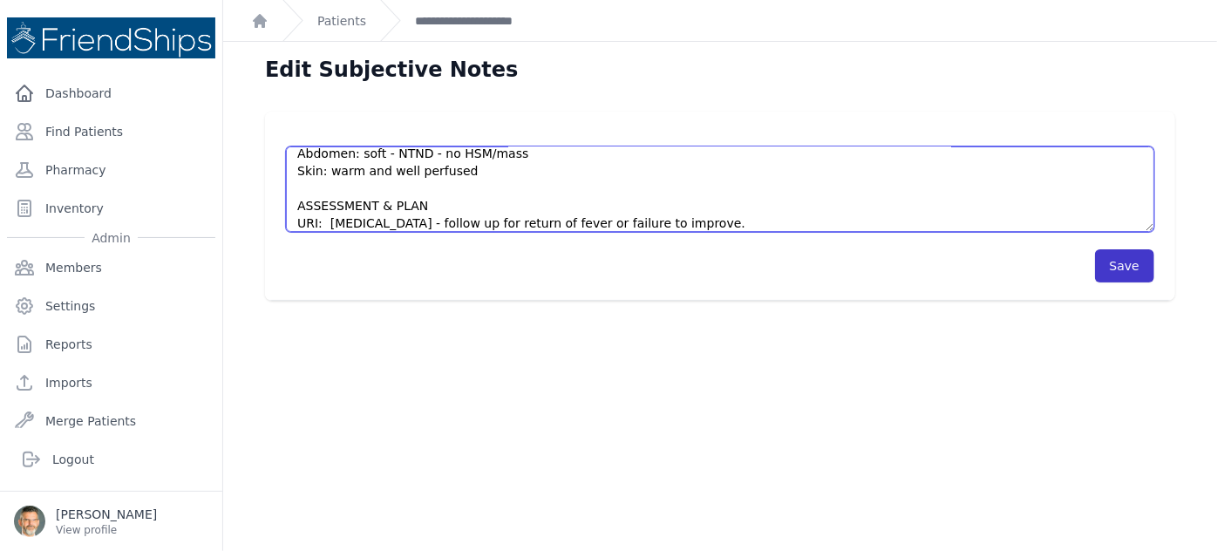
type textarea "HISTORY 4 day h/o cough and nasal symptoms; fever at first now resolved; feedin…"
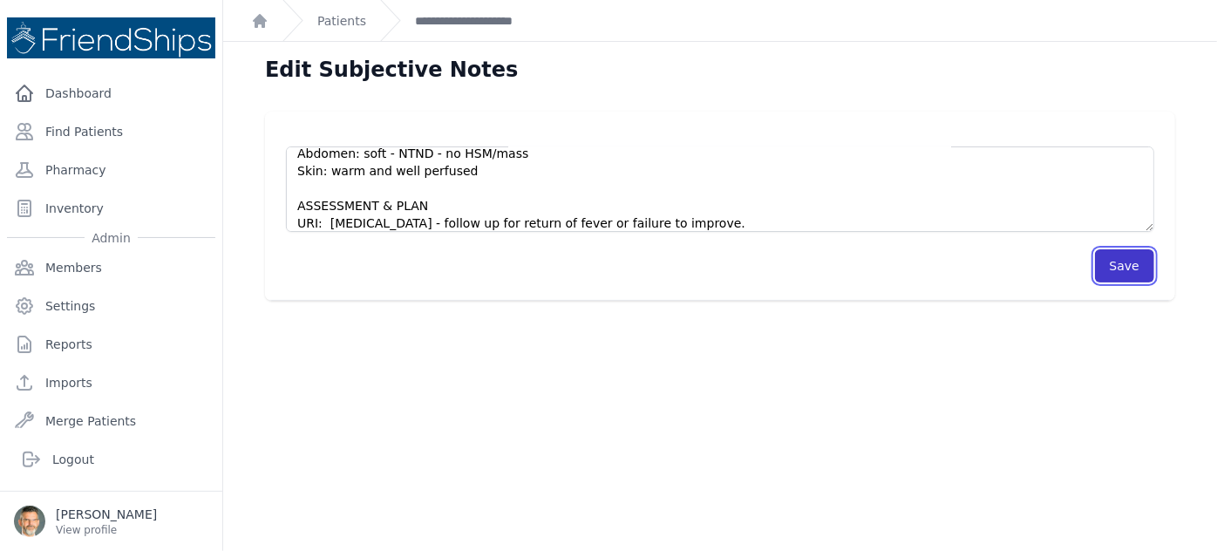
click at [1116, 272] on button "Save" at bounding box center [1124, 265] width 59 height 33
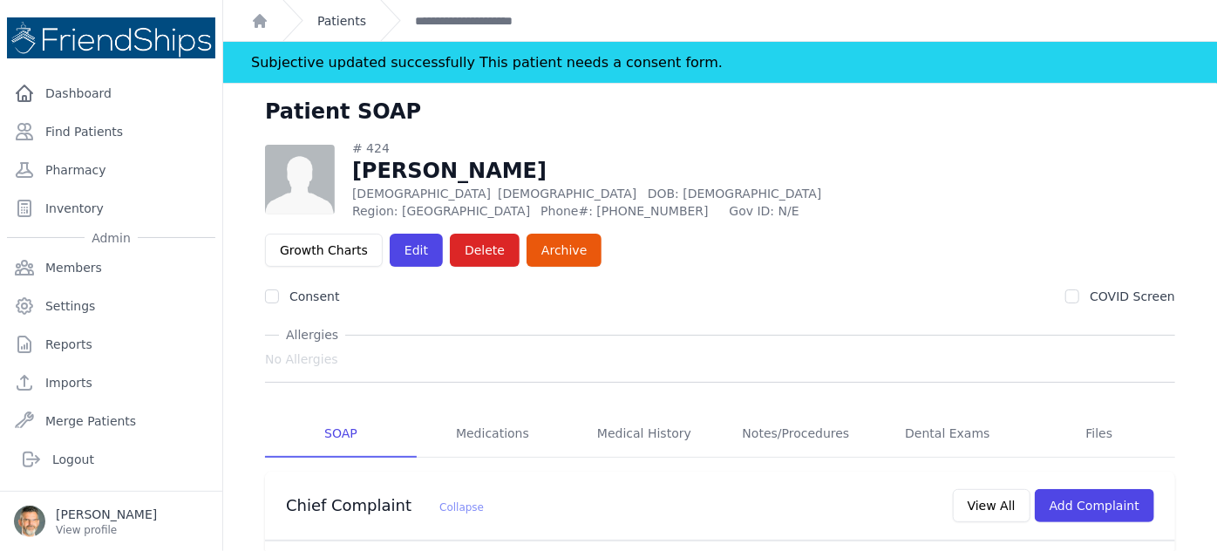
click at [330, 24] on link "Patients" at bounding box center [341, 20] width 49 height 17
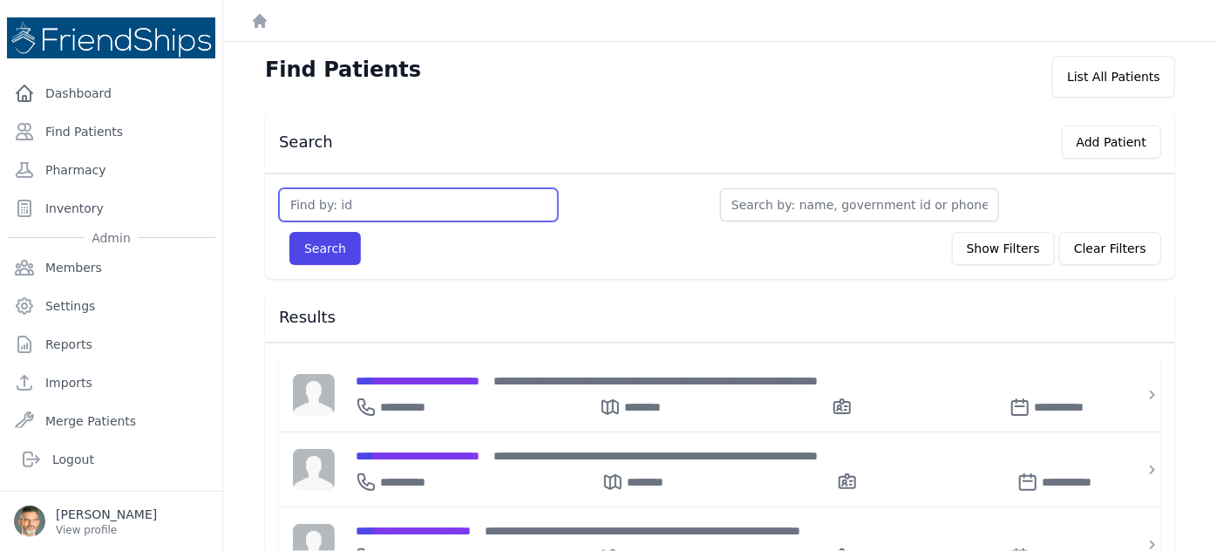
click at [390, 209] on input "text" at bounding box center [418, 204] width 279 height 33
type input "153"
click at [289, 232] on button "Search" at bounding box center [324, 248] width 71 height 33
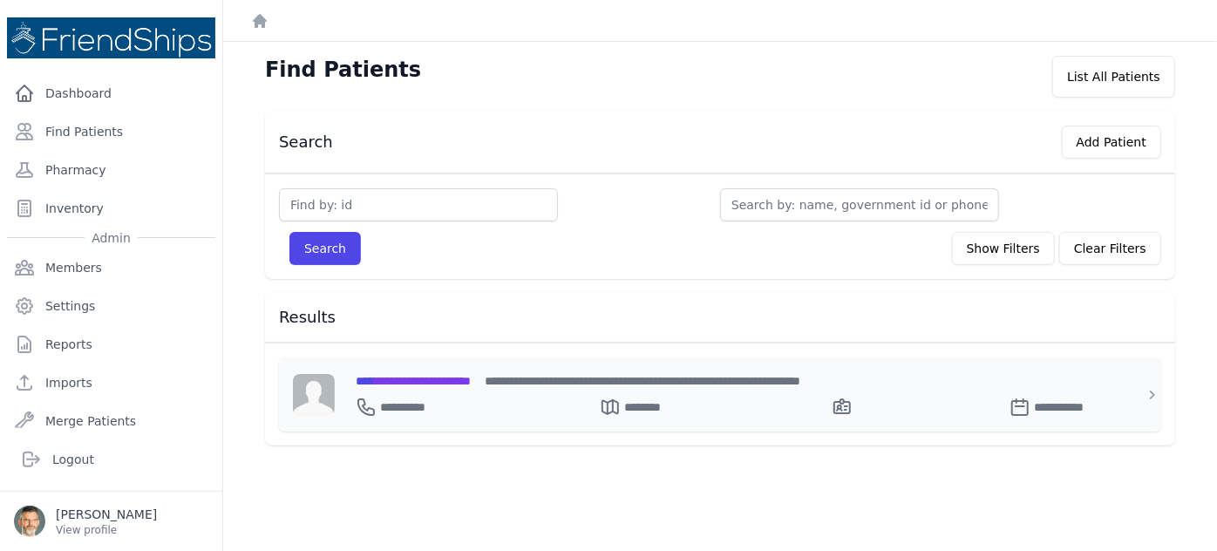
click at [439, 383] on span "**********" at bounding box center [413, 381] width 115 height 12
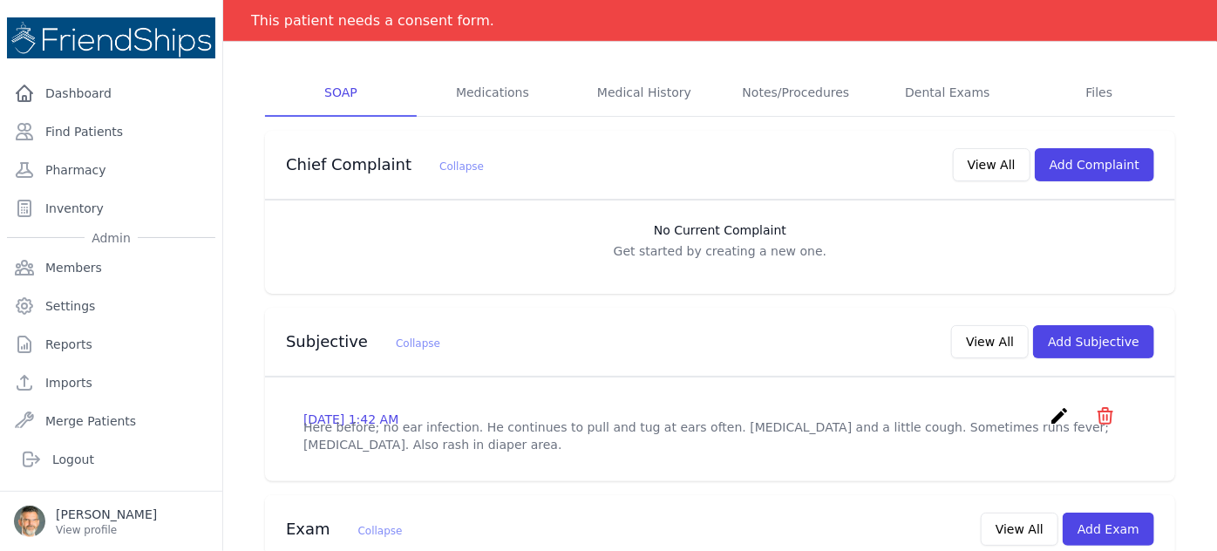
scroll to position [316, 0]
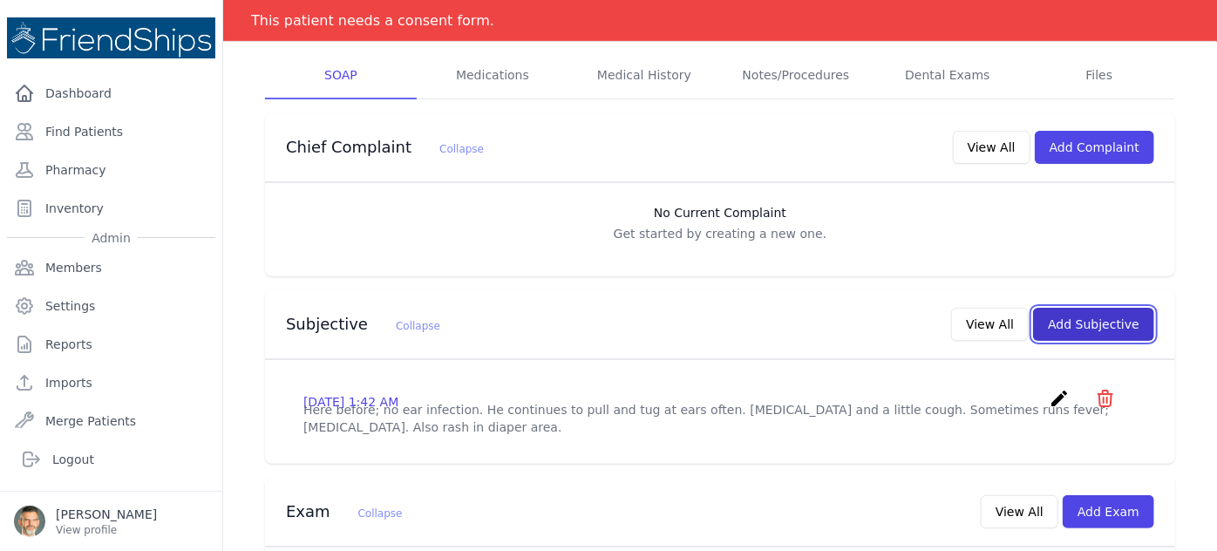
click at [1074, 308] on button "Add Subjective" at bounding box center [1093, 324] width 121 height 33
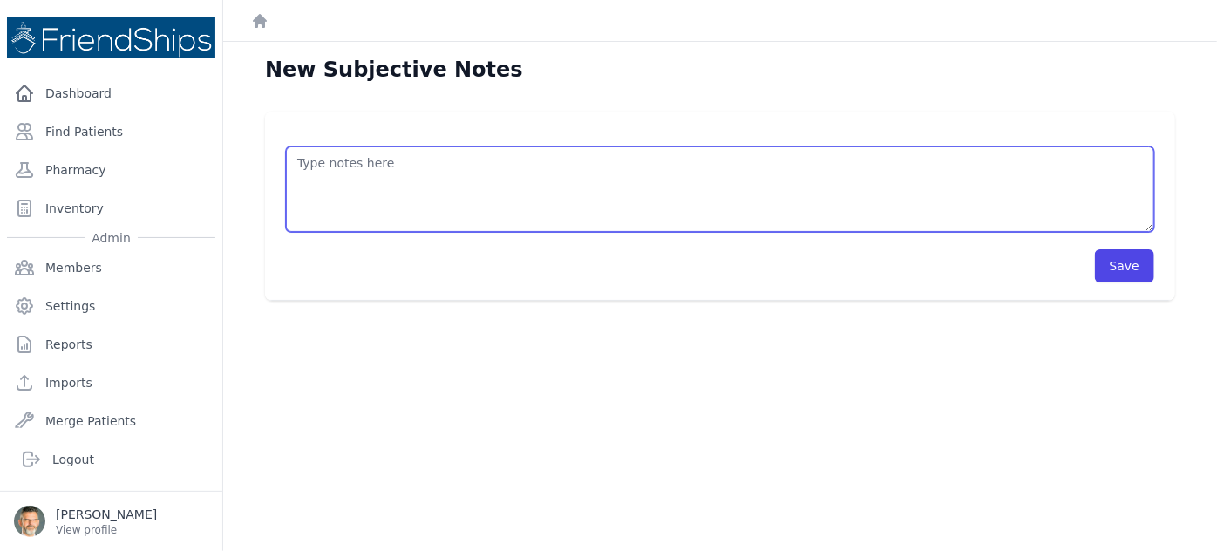
click at [349, 178] on textarea at bounding box center [720, 188] width 868 height 85
click at [343, 180] on textarea "HISTORY OBJECTIVE General: alert - no distress - non-toxic Eyes: no redness or …" at bounding box center [720, 188] width 868 height 85
type textarea "HISTORY OBJECTIVE General: alert - no distress - non-toxic Eyes: no redness or …"
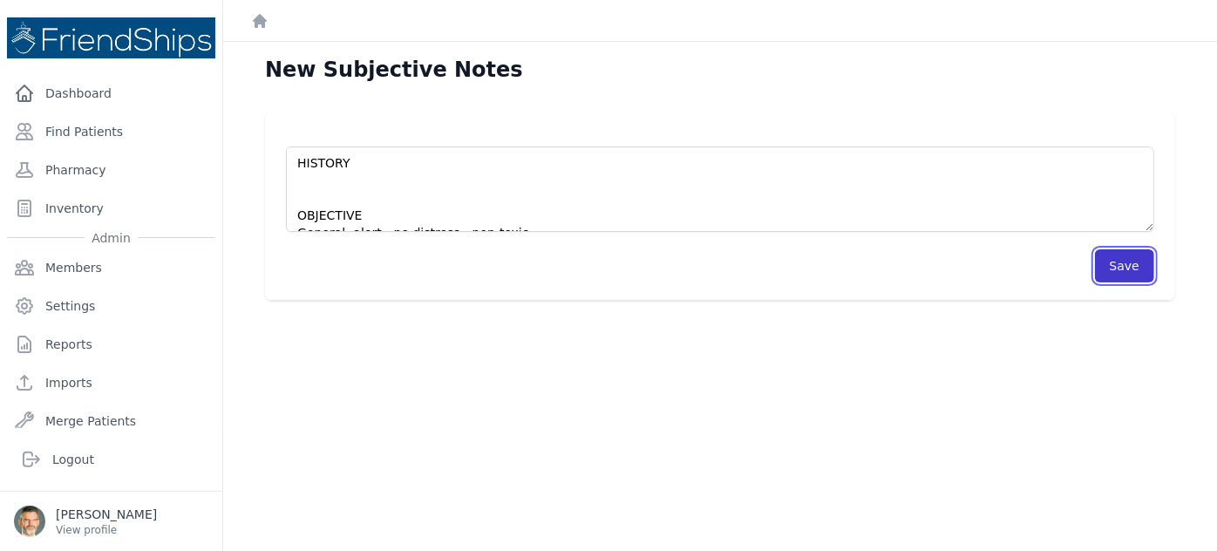
click at [1110, 263] on button "Save" at bounding box center [1124, 265] width 59 height 33
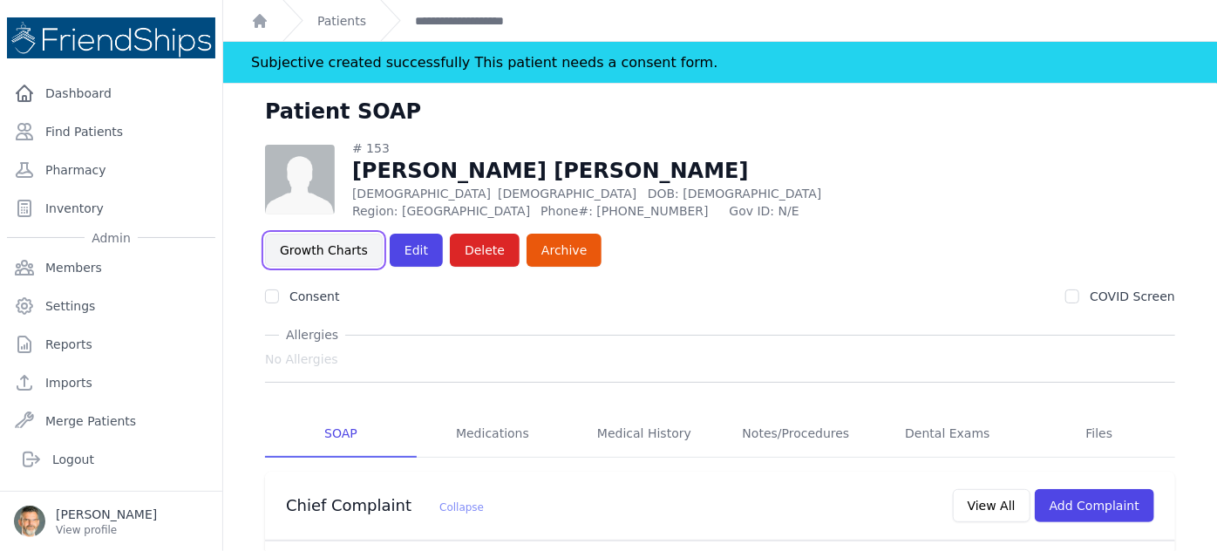
click at [383, 234] on link "Growth Charts" at bounding box center [324, 250] width 118 height 33
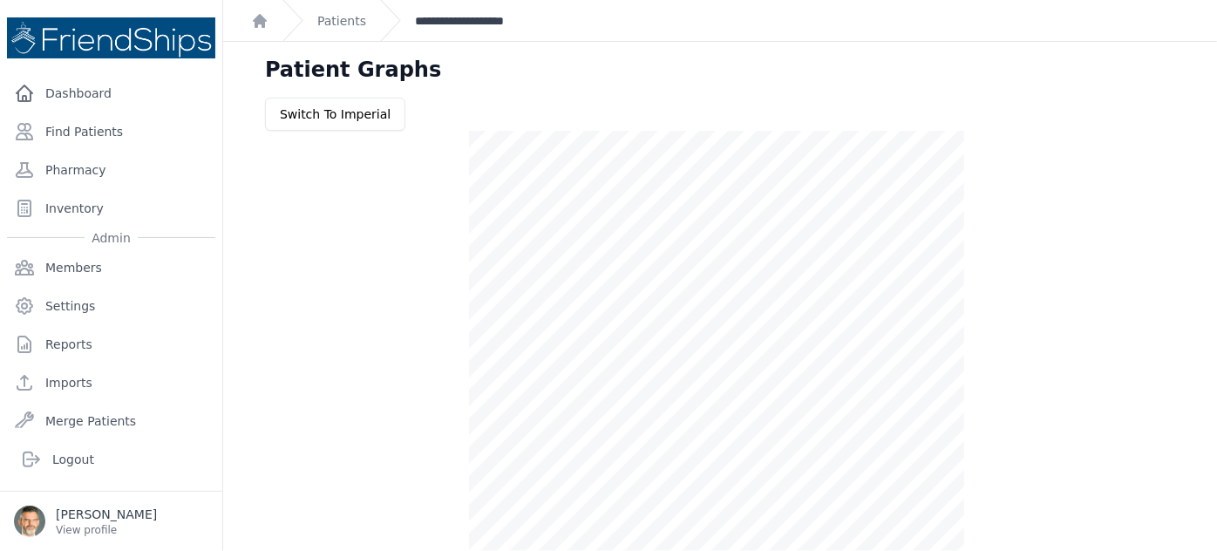
click at [448, 27] on link "**********" at bounding box center [471, 20] width 112 height 17
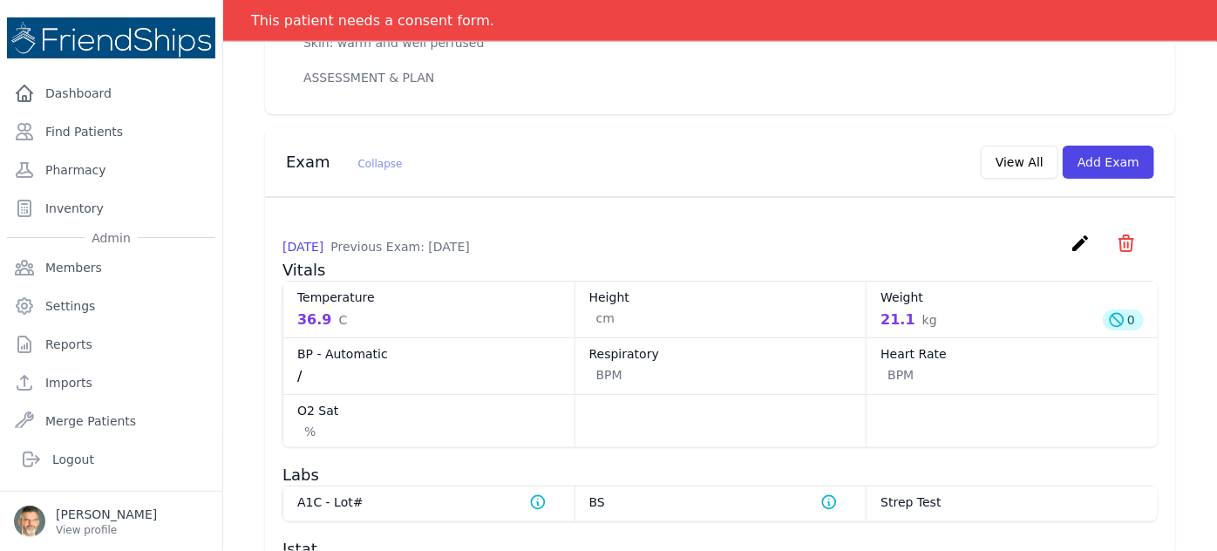
scroll to position [950, 0]
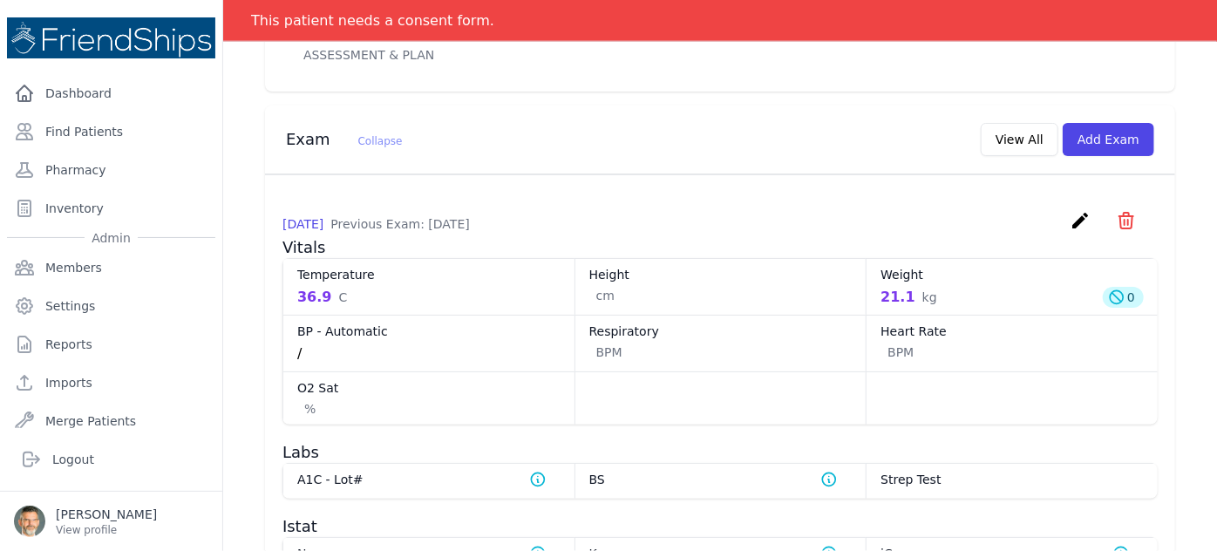
click at [1070, 210] on icon "create" at bounding box center [1080, 220] width 21 height 21
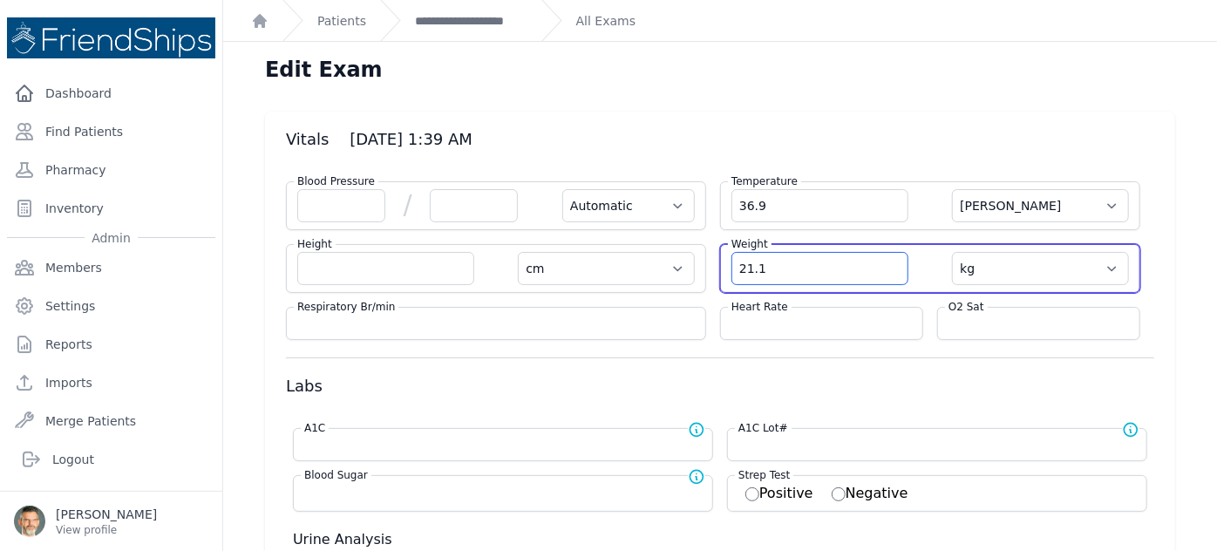
drag, startPoint x: 717, startPoint y: 263, endPoint x: 687, endPoint y: 261, distance: 30.6
click at [689, 261] on div "Blood Pressure / Automatic Manual Temperature 36.9 Farenheit Celcius Height cm …" at bounding box center [720, 253] width 868 height 173
type input "14.1"
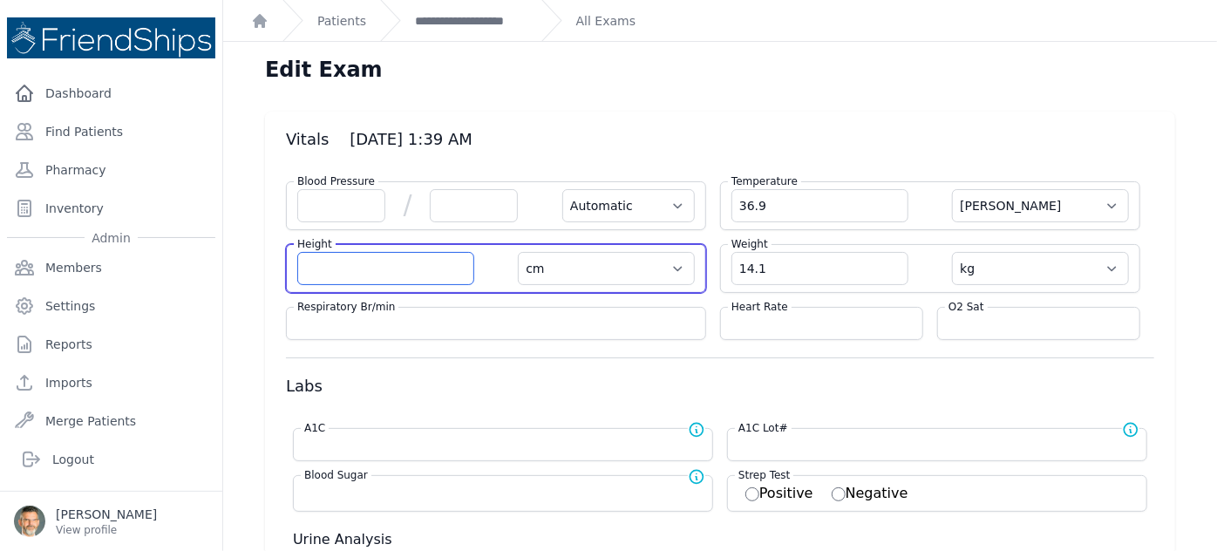
click at [336, 271] on input "number" at bounding box center [385, 268] width 177 height 33
select select "Automatic"
select select "C"
select select "cm"
select select "kg"
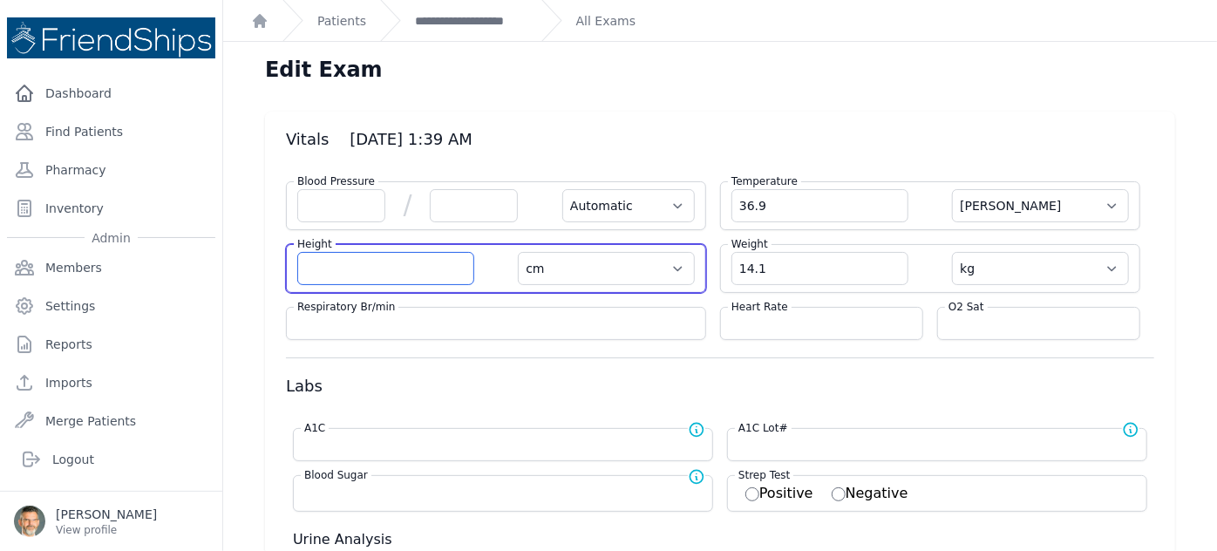
select select
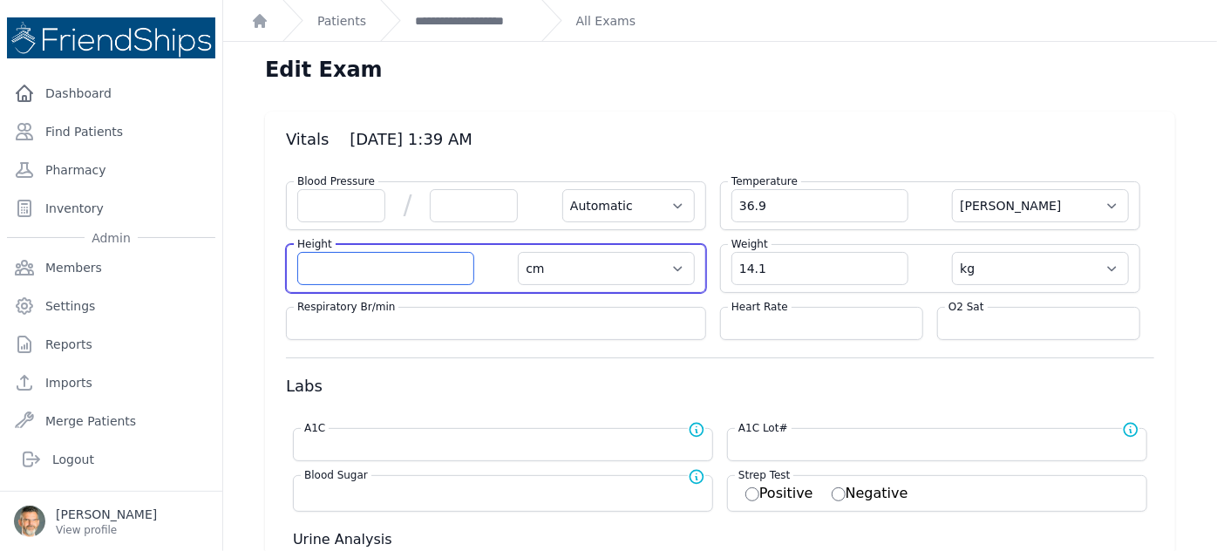
select select
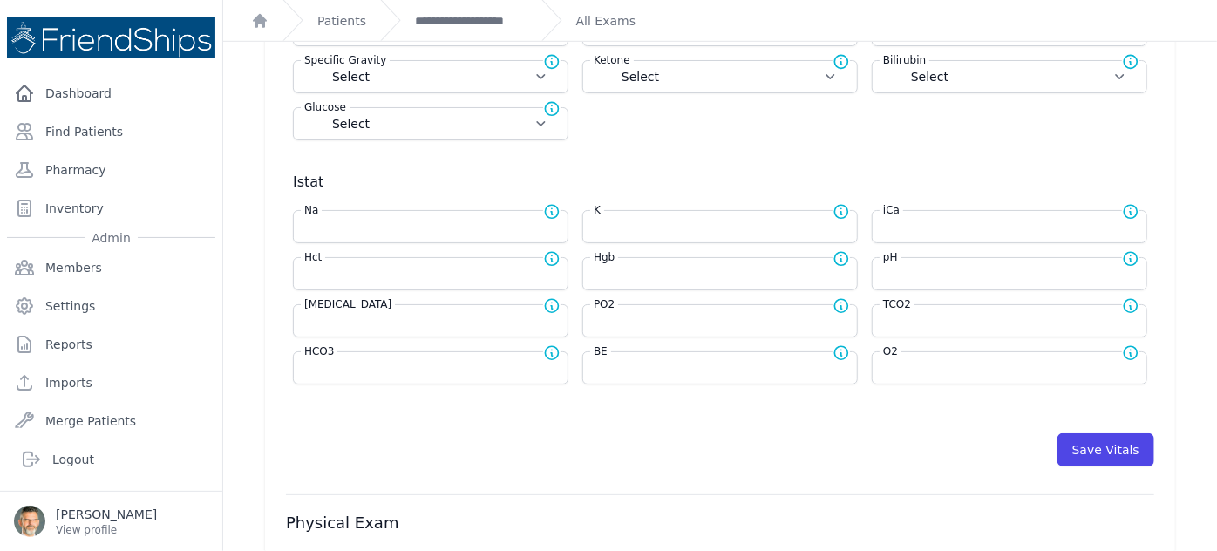
scroll to position [634, 0]
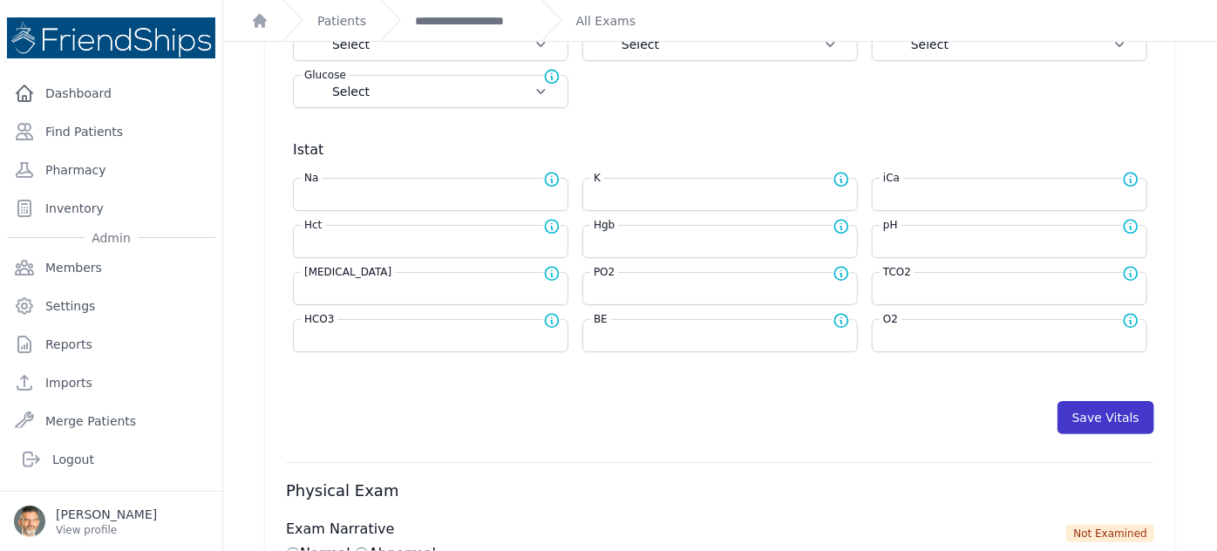
type input "86.5"
click at [1085, 406] on button "Save Vitals" at bounding box center [1105, 417] width 97 height 33
select select "Automatic"
select select "C"
select select "cm"
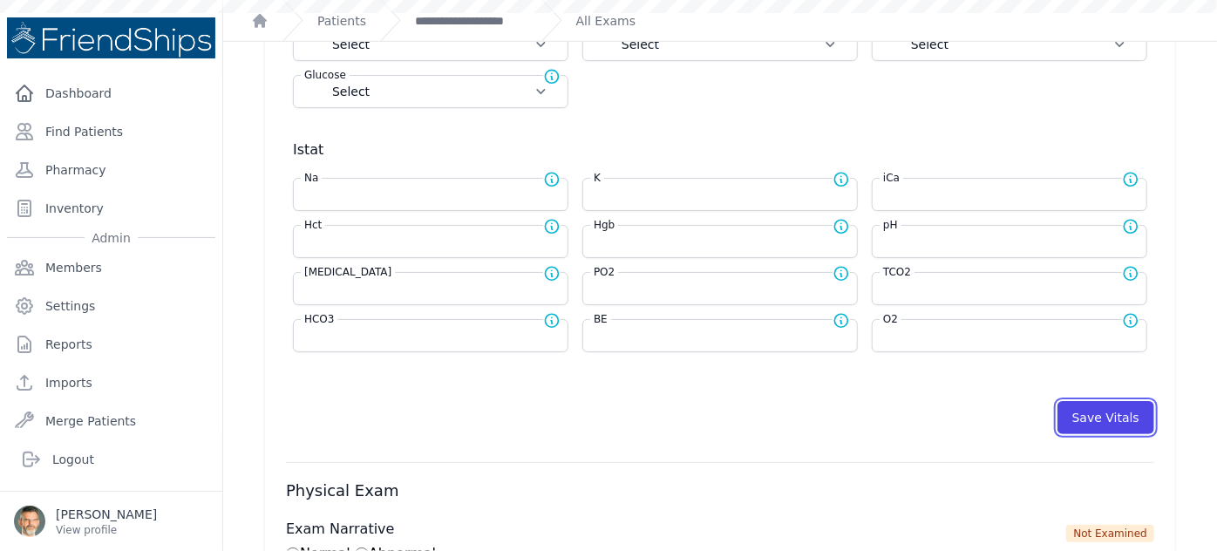
select select "kg"
select select
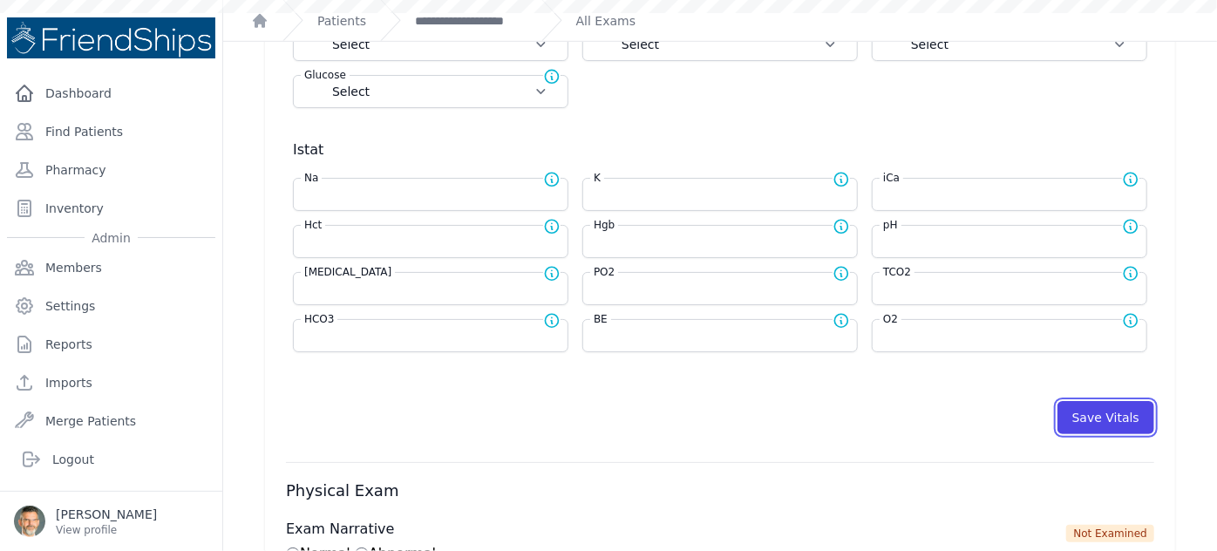
select select
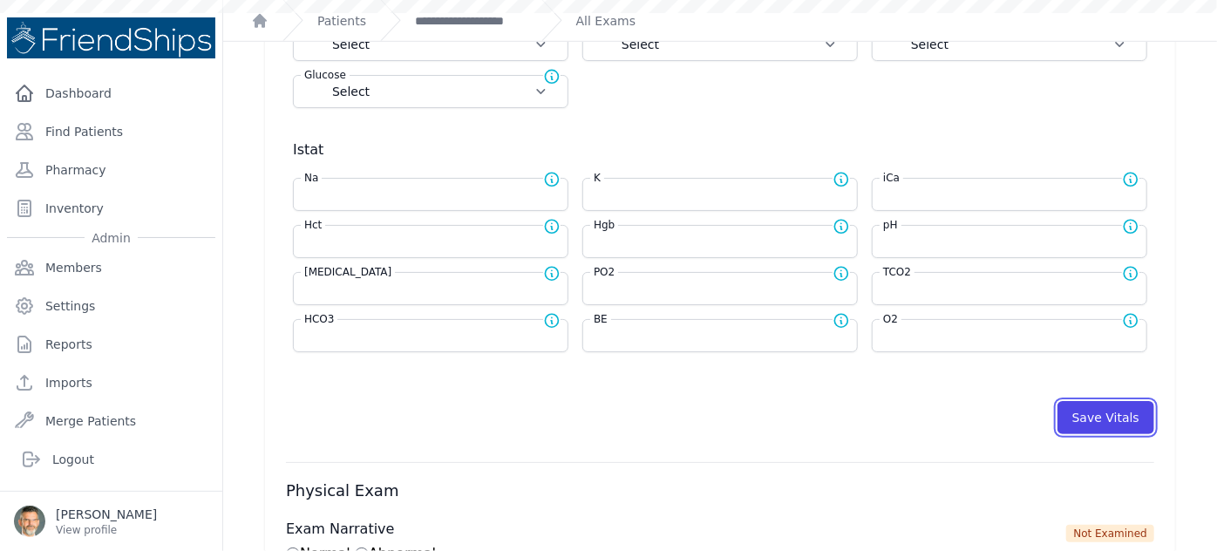
select select
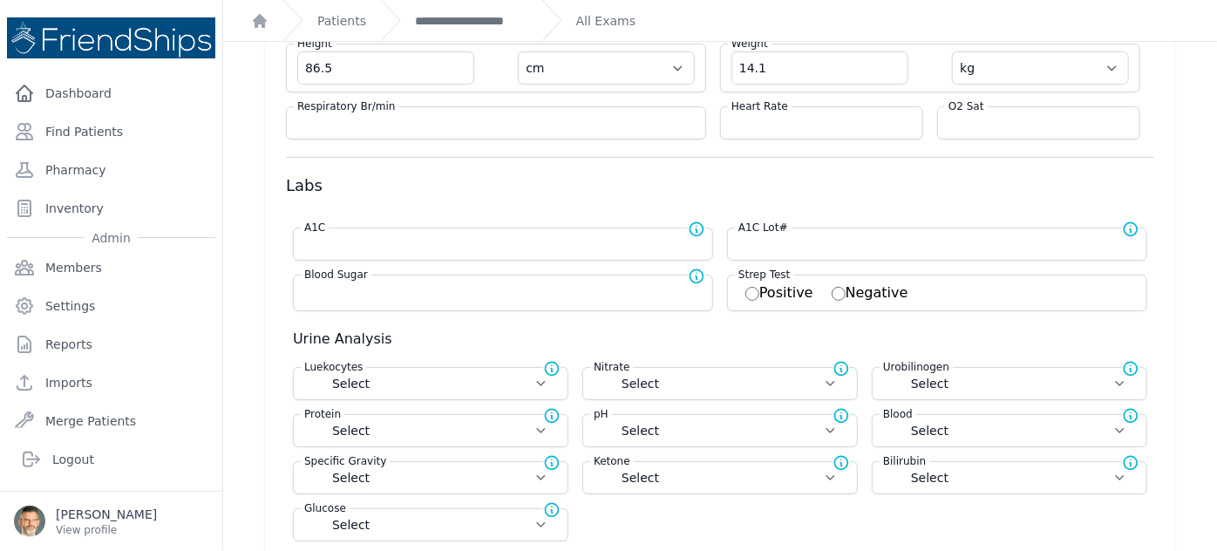
scroll to position [0, 0]
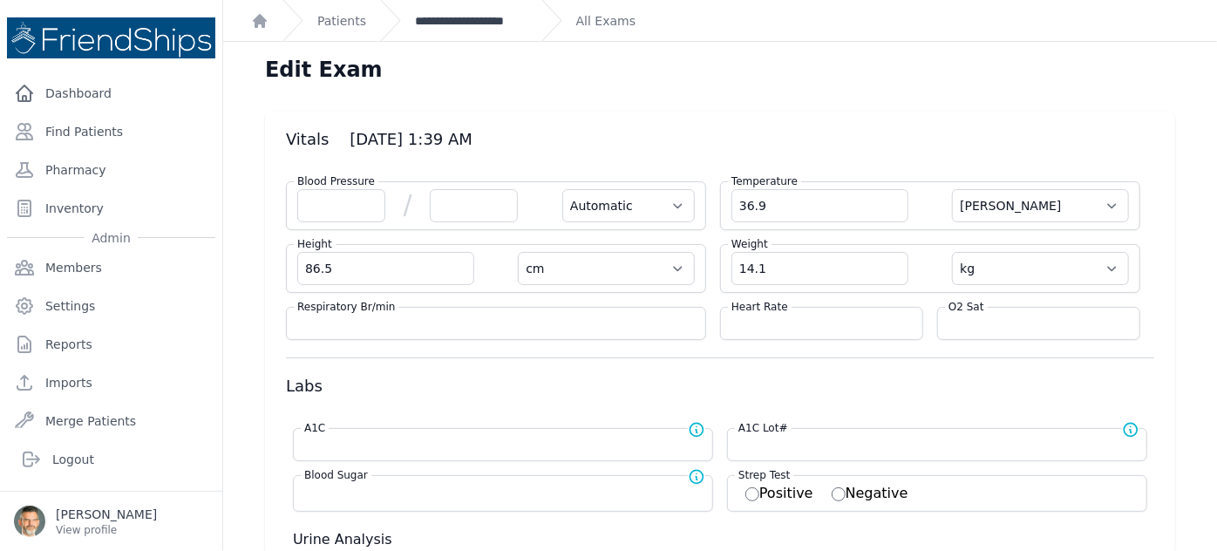
click at [504, 13] on link "**********" at bounding box center [471, 20] width 112 height 17
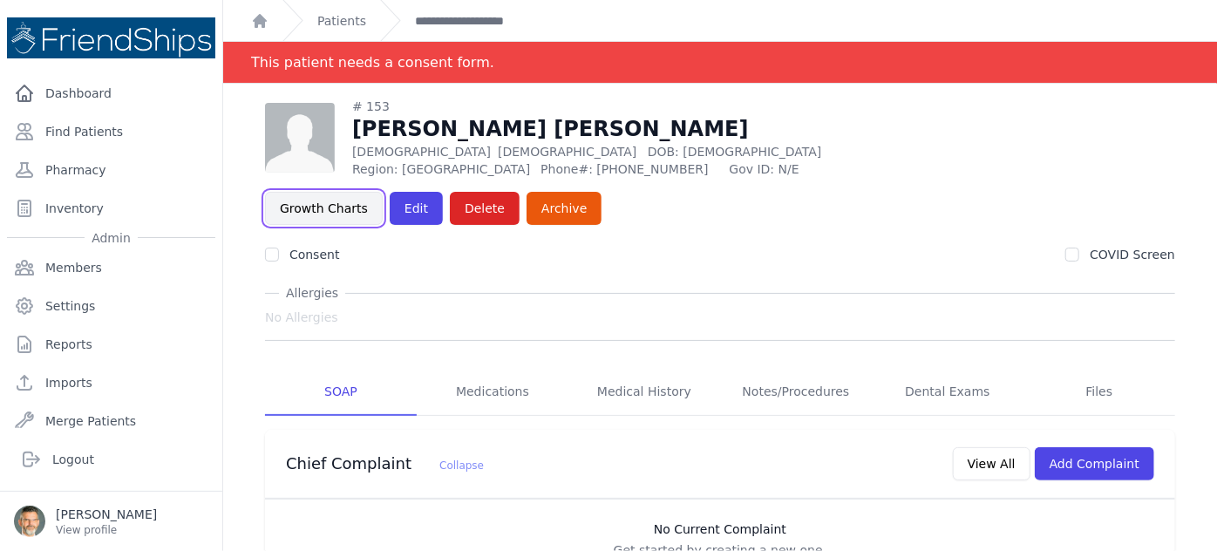
click at [383, 192] on link "Growth Charts" at bounding box center [324, 208] width 118 height 33
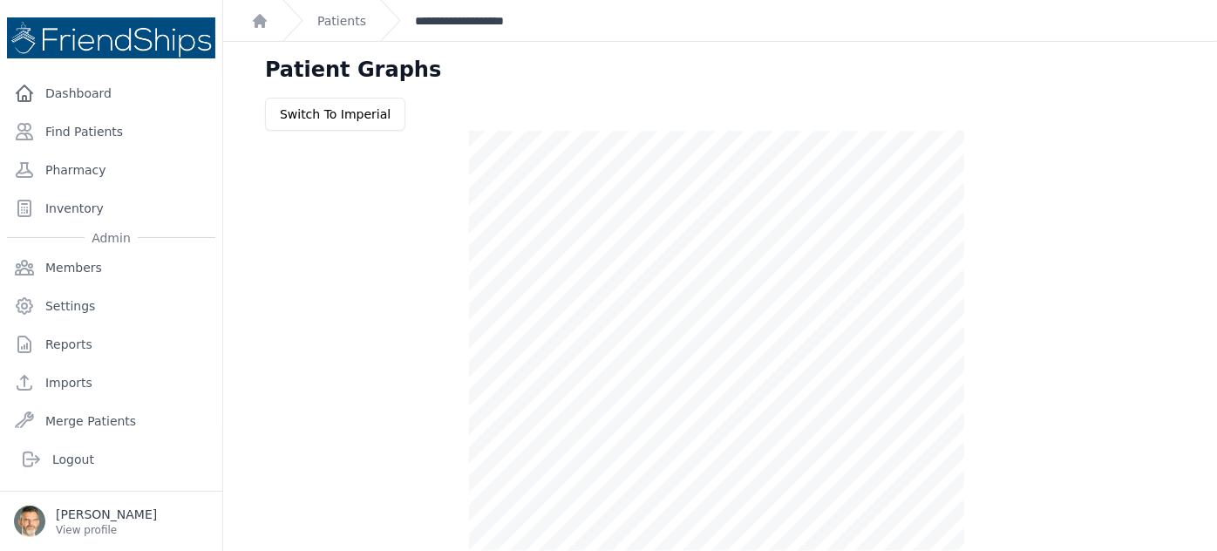
click at [452, 14] on link "**********" at bounding box center [471, 20] width 112 height 17
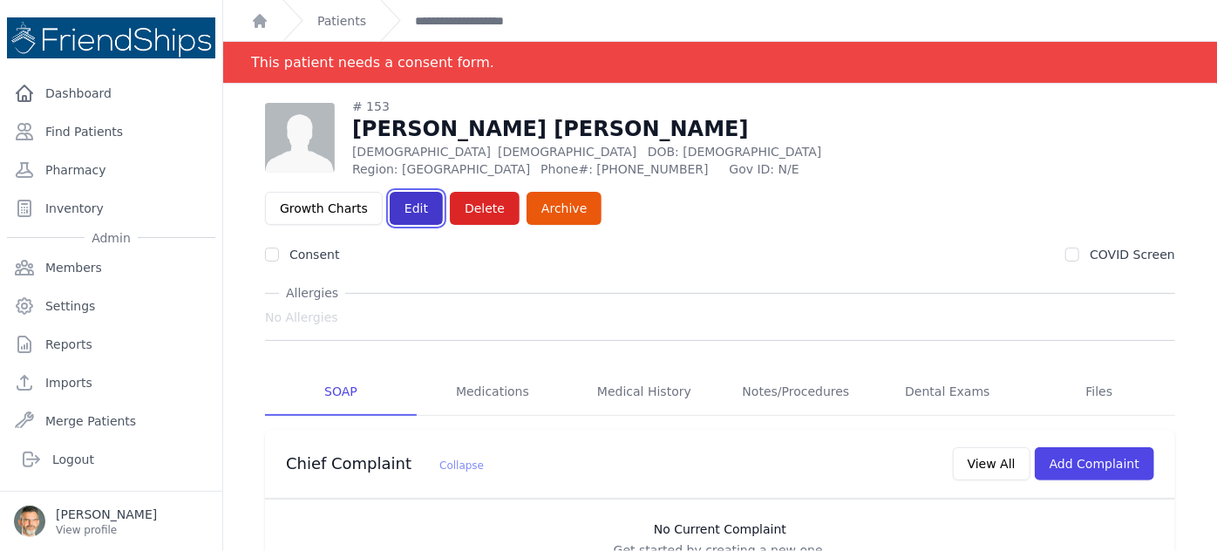
click at [443, 192] on link "Edit" at bounding box center [416, 208] width 53 height 33
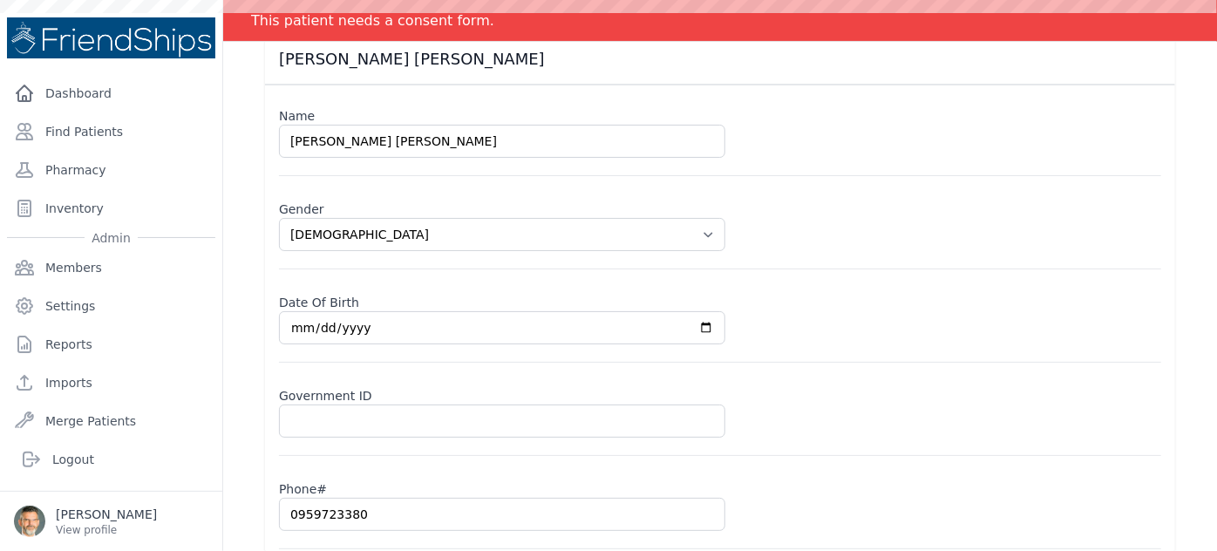
scroll to position [158, 0]
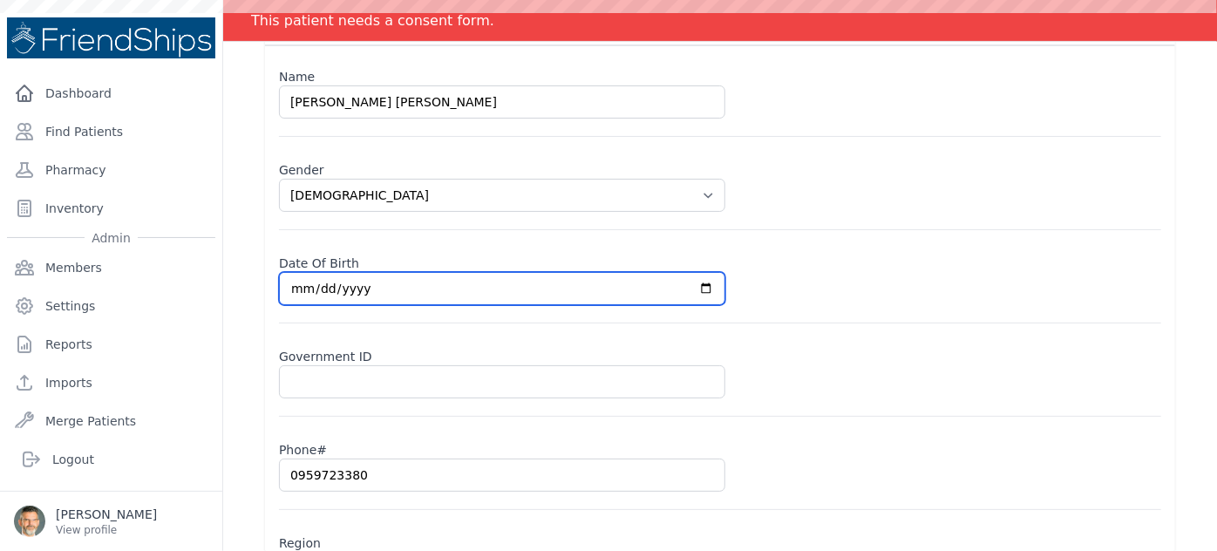
click at [704, 282] on input "[DATE]" at bounding box center [502, 288] width 446 height 33
select select "[DEMOGRAPHIC_DATA]"
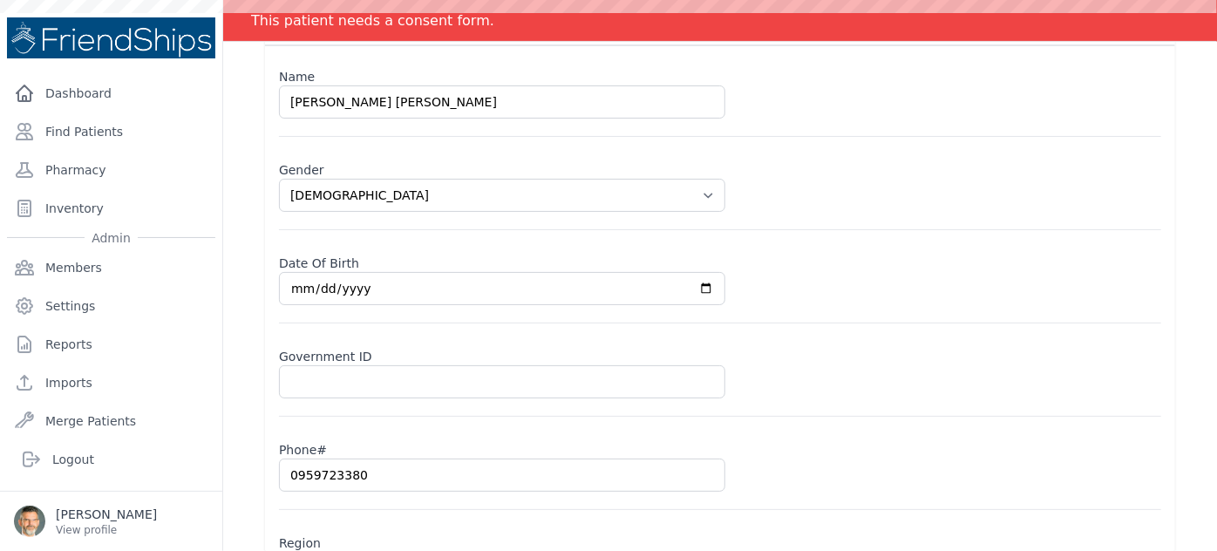
scroll to position [74, 0]
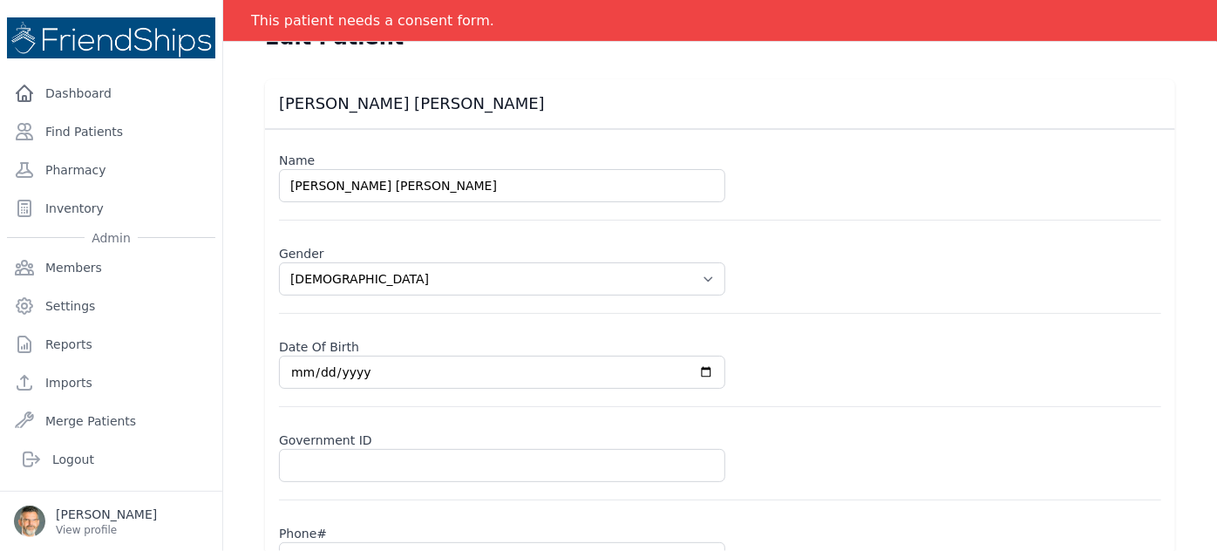
click at [361, 366] on input "[DATE]" at bounding box center [502, 372] width 446 height 33
click at [360, 368] on input "[DATE]" at bounding box center [502, 372] width 446 height 33
click at [702, 373] on input "[DATE]" at bounding box center [502, 372] width 446 height 33
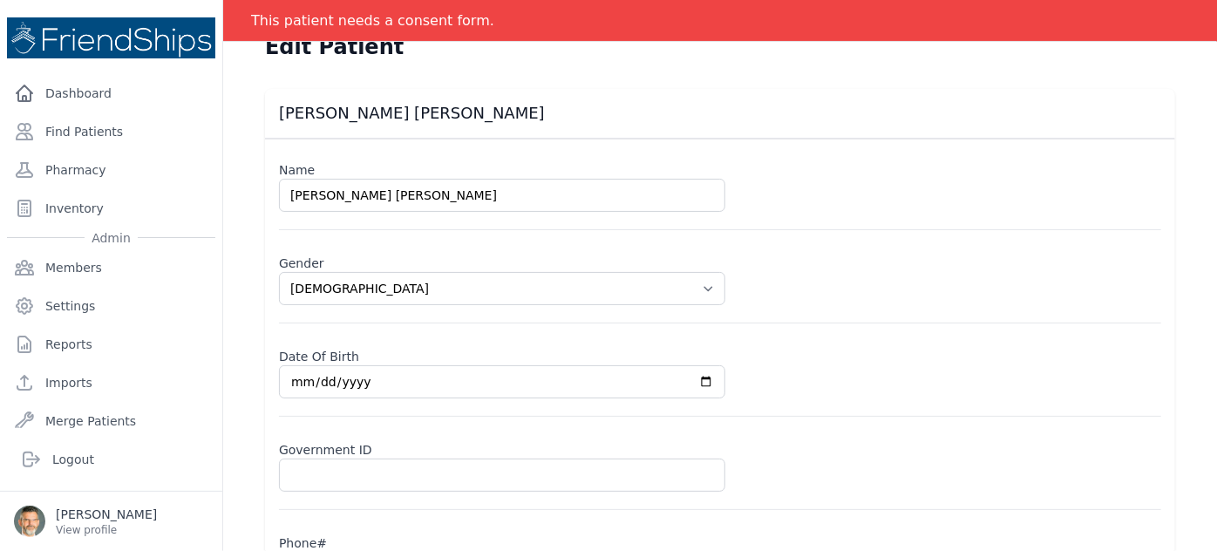
scroll to position [158, 0]
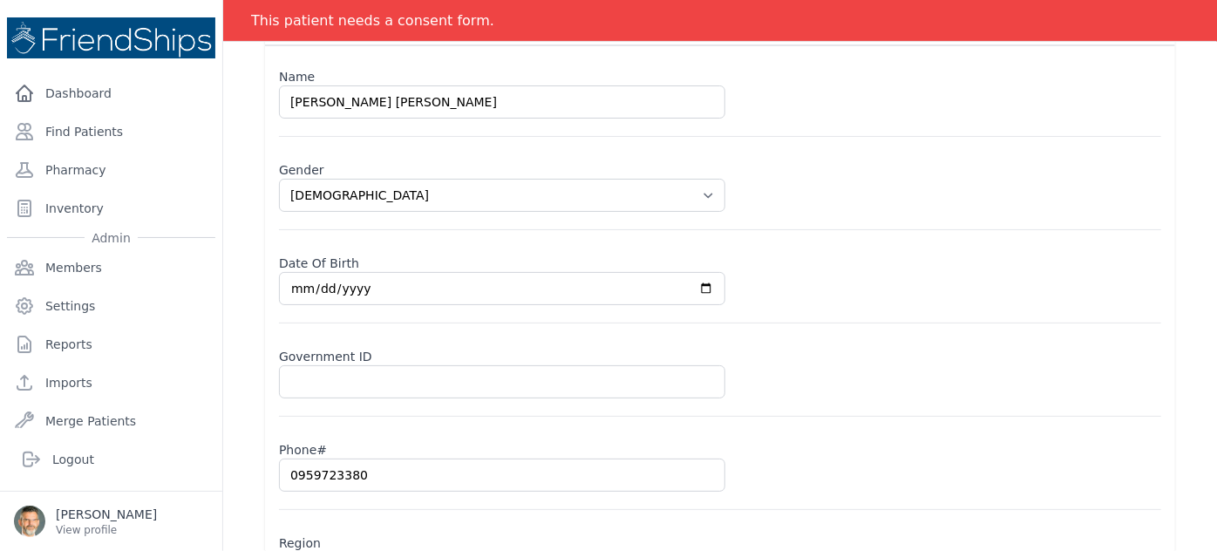
click at [705, 284] on input "[DATE]" at bounding box center [502, 288] width 446 height 33
type input "[DATE]"
select select "[DEMOGRAPHIC_DATA]"
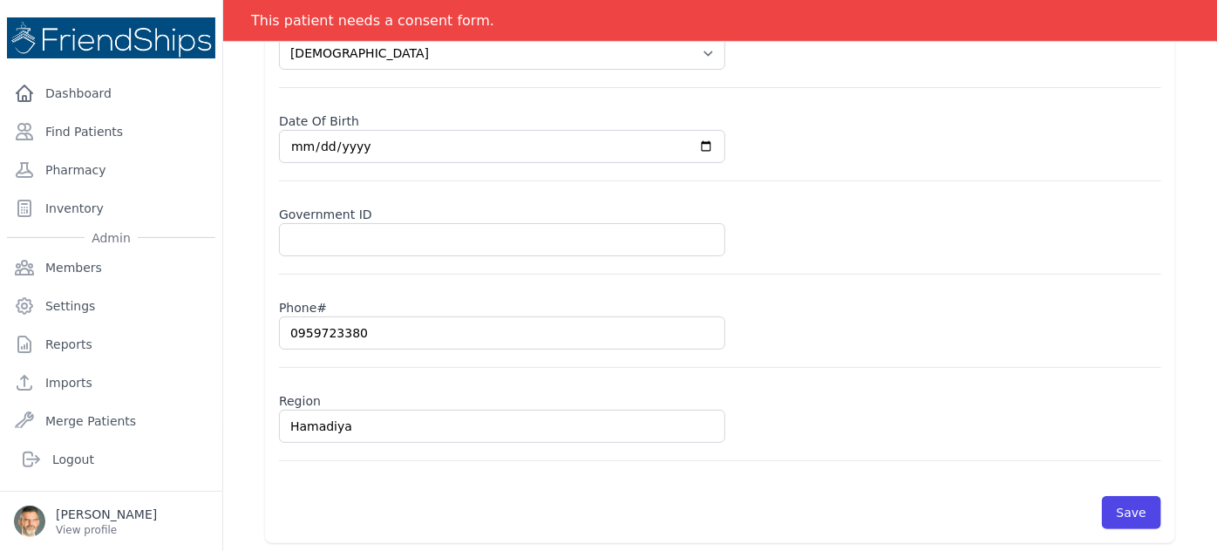
scroll to position [300, 0]
click at [1116, 501] on button "Save" at bounding box center [1131, 512] width 59 height 33
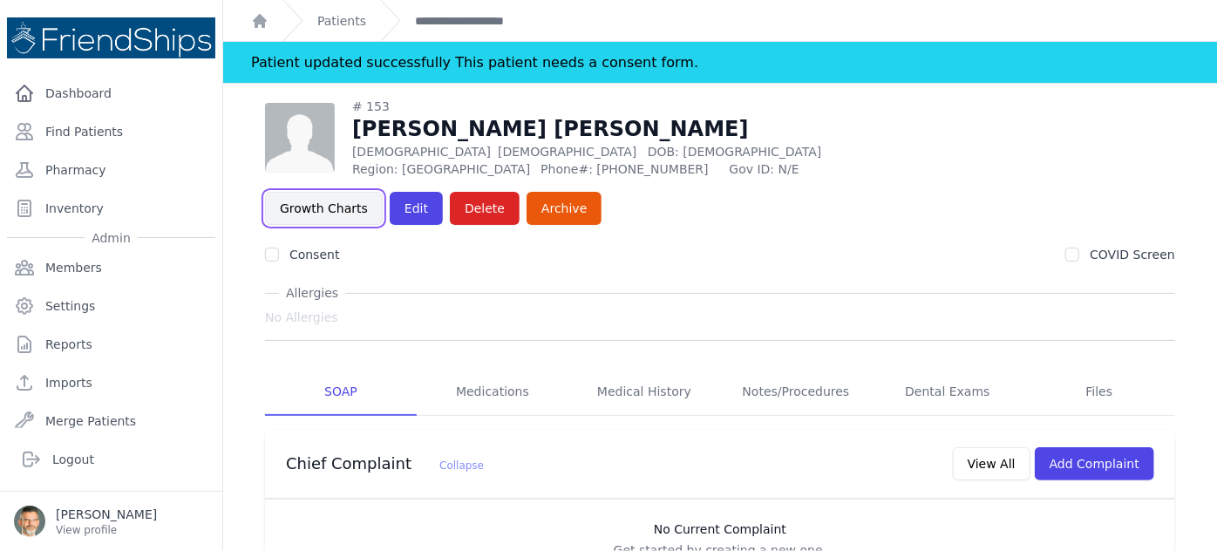
click at [383, 192] on link "Growth Charts" at bounding box center [324, 208] width 118 height 33
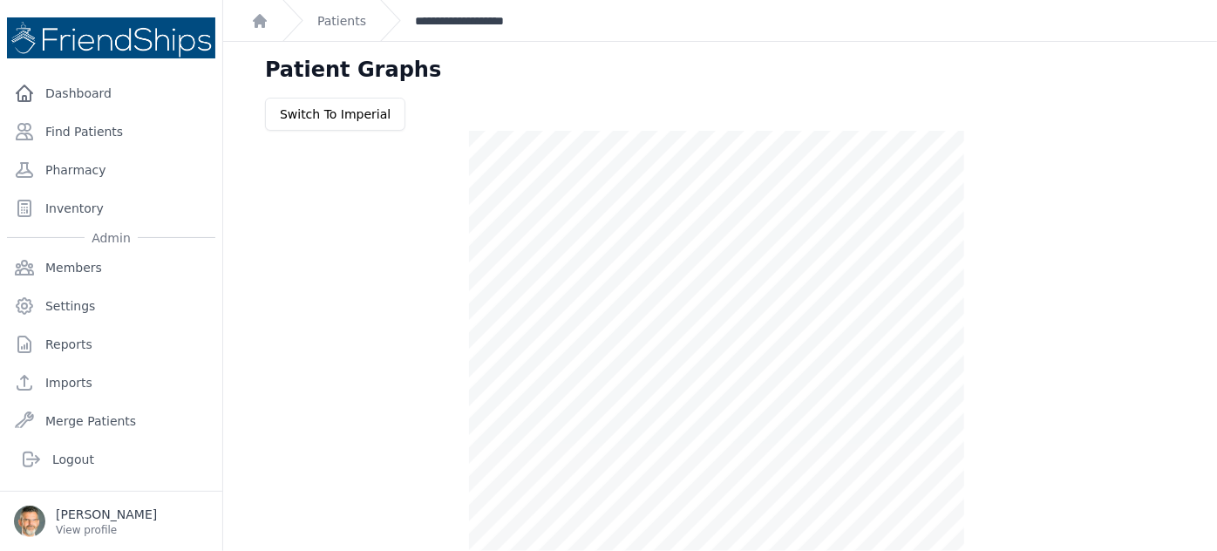
click at [452, 20] on link "**********" at bounding box center [471, 20] width 112 height 17
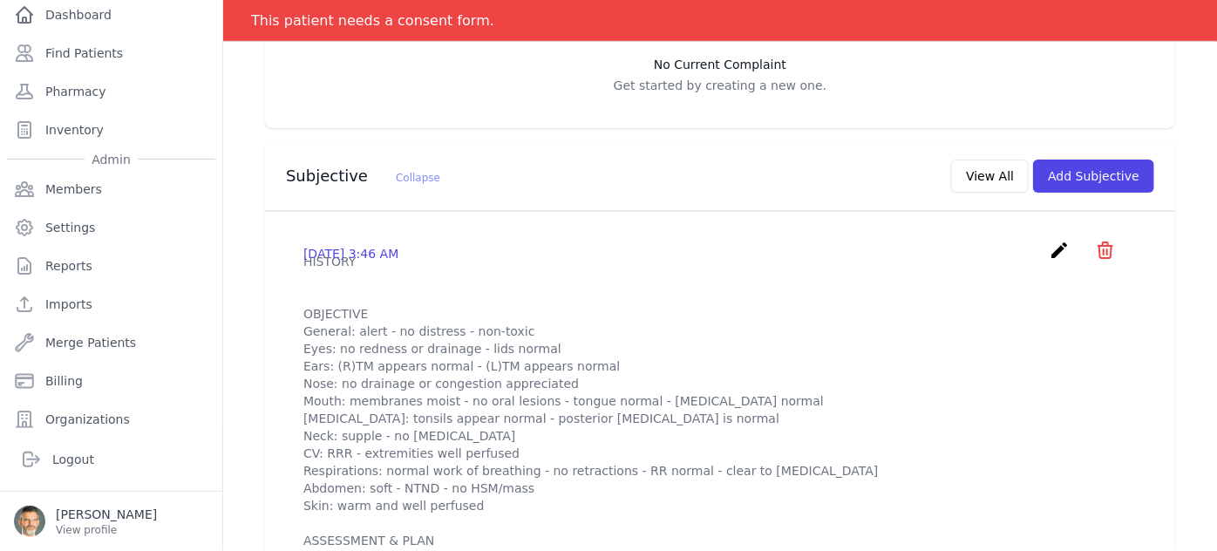
scroll to position [475, 0]
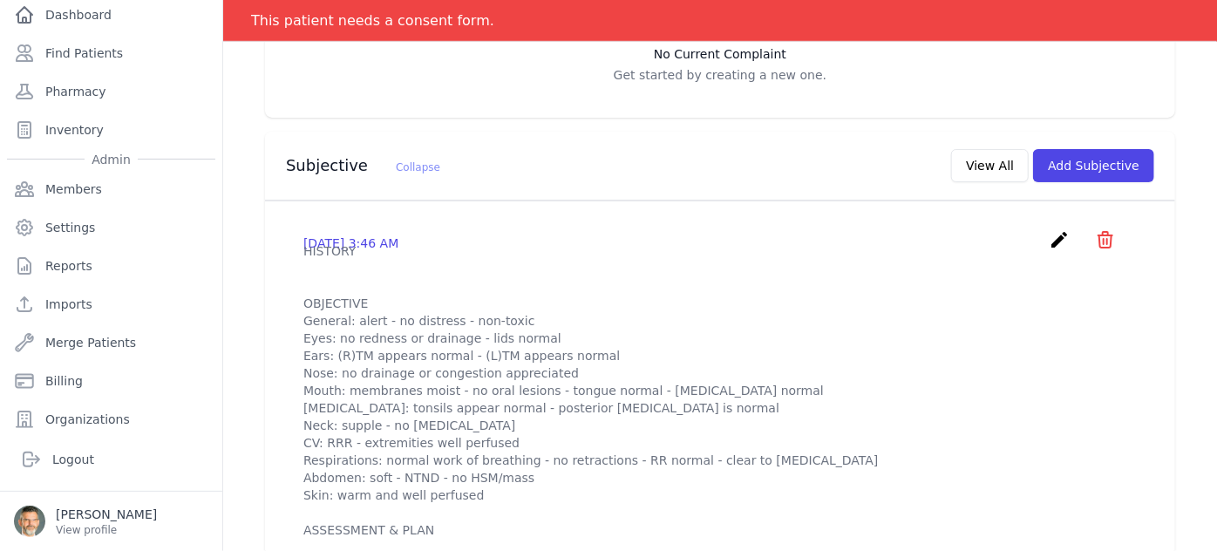
click at [1049, 229] on icon "create" at bounding box center [1059, 239] width 21 height 21
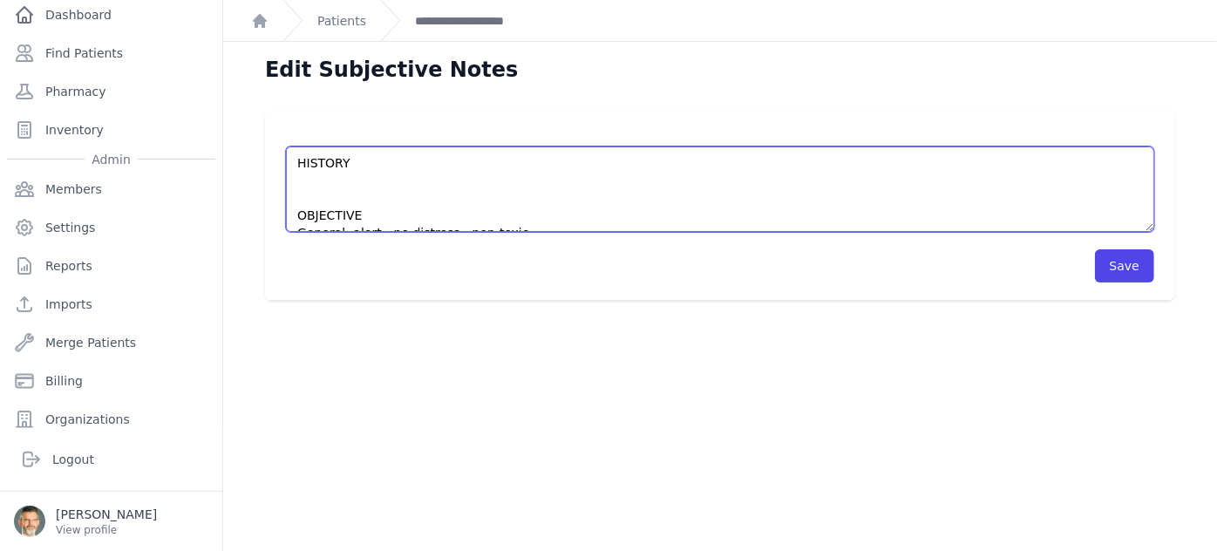
click at [312, 178] on textarea "HISTORY OBJECTIVE General: alert - no distress - non-toxic Eyes: no redness or …" at bounding box center [720, 188] width 868 height 85
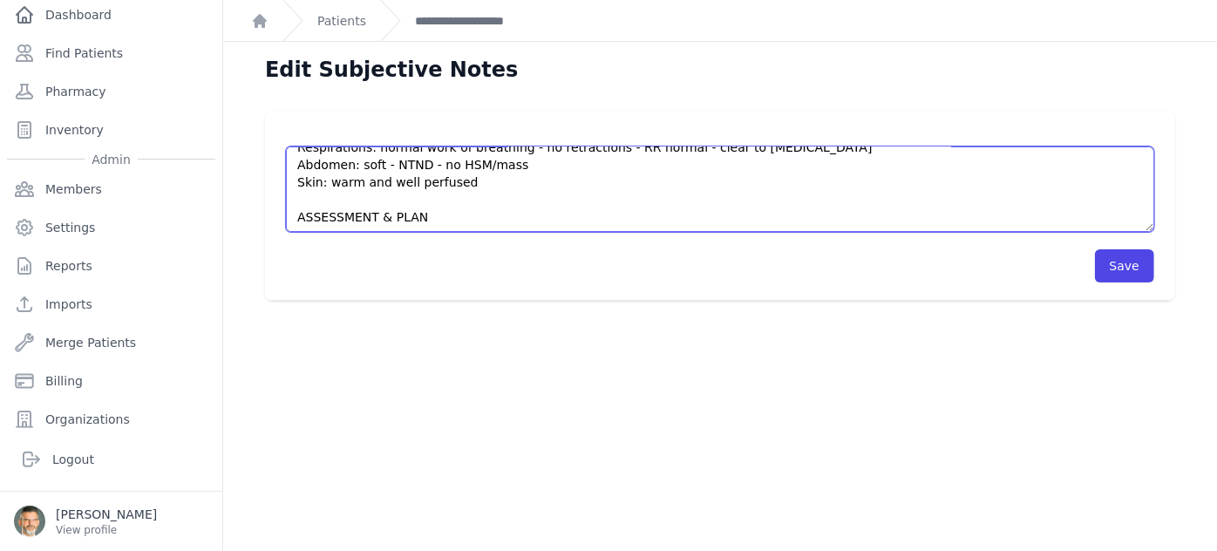
scroll to position [244, 0]
click at [432, 217] on textarea "HISTORY OBJECTIVE General: alert - no distress - non-toxic Eyes: no redness or …" at bounding box center [720, 188] width 868 height 85
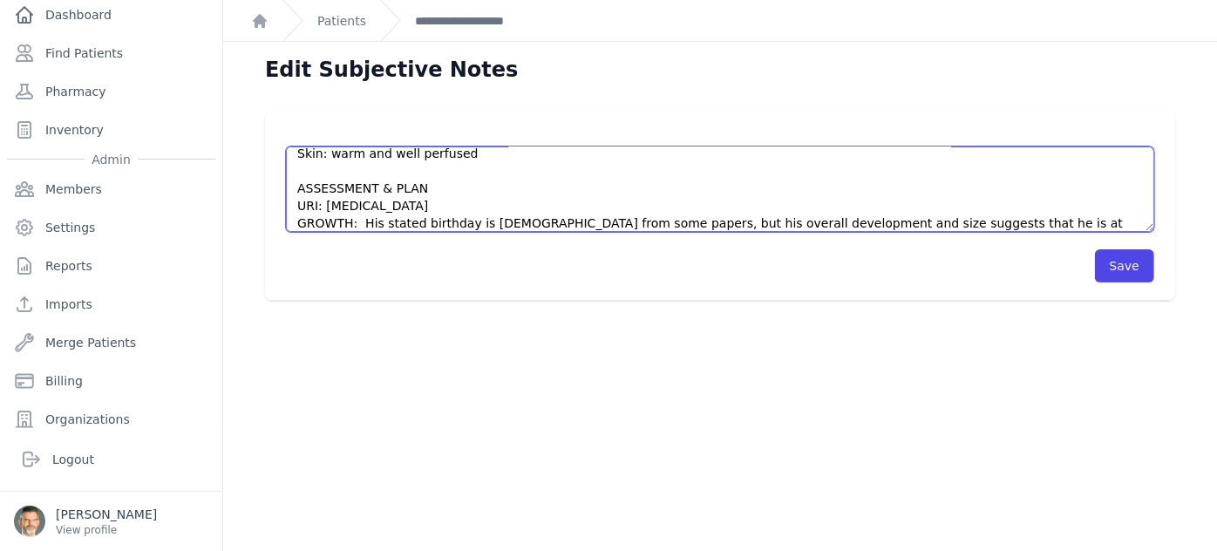
scroll to position [288, 0]
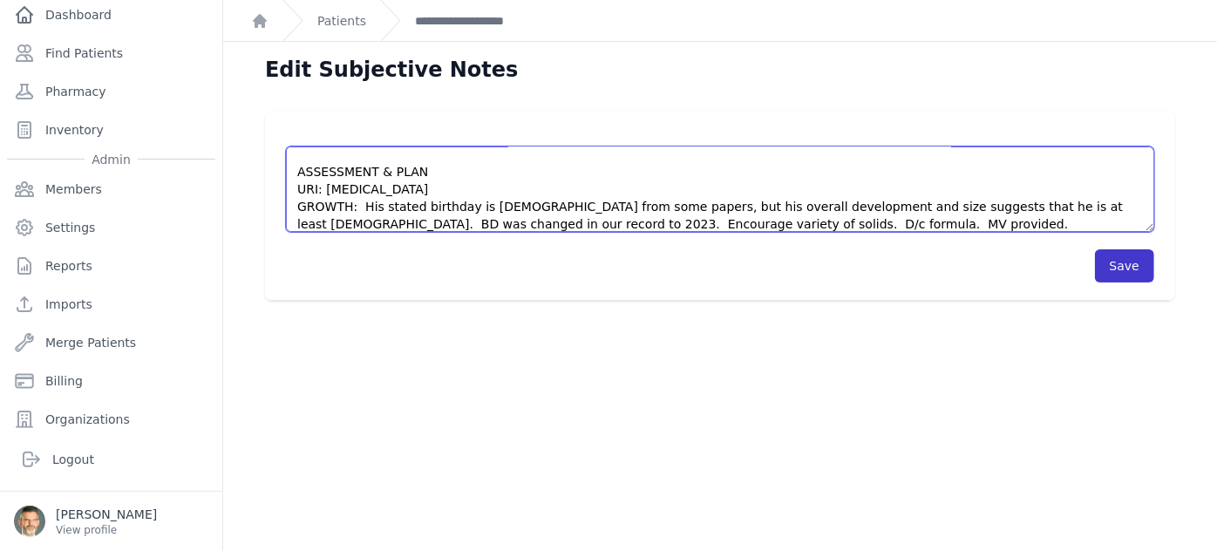
type textarea "HISTORY Cough and nasal symptoms for 3 days; no fever. Mother concerned that he…"
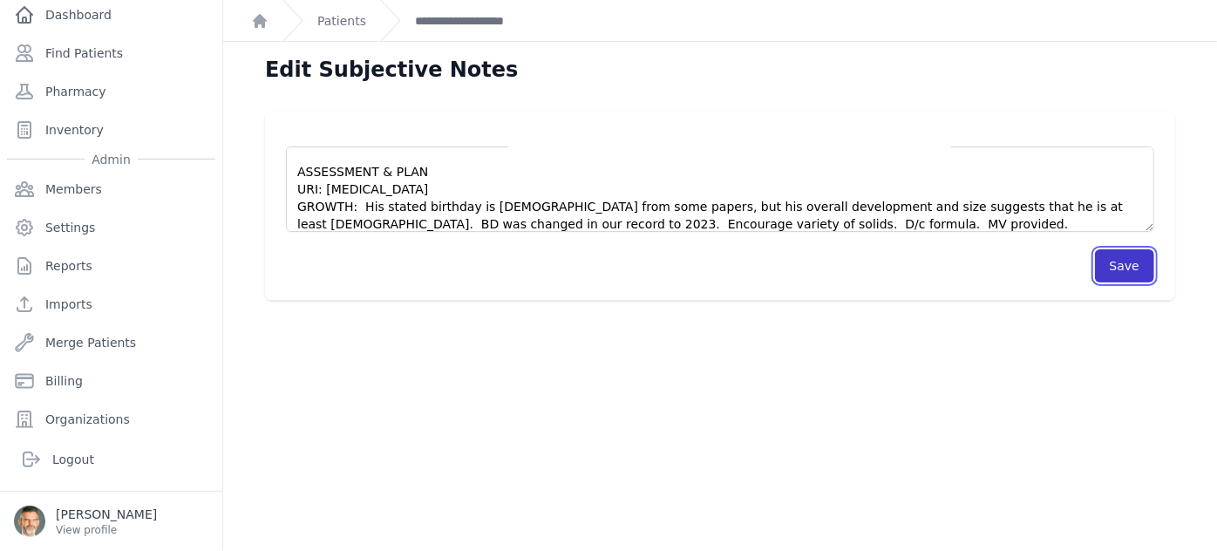
click at [1106, 264] on button "Save" at bounding box center [1124, 265] width 59 height 33
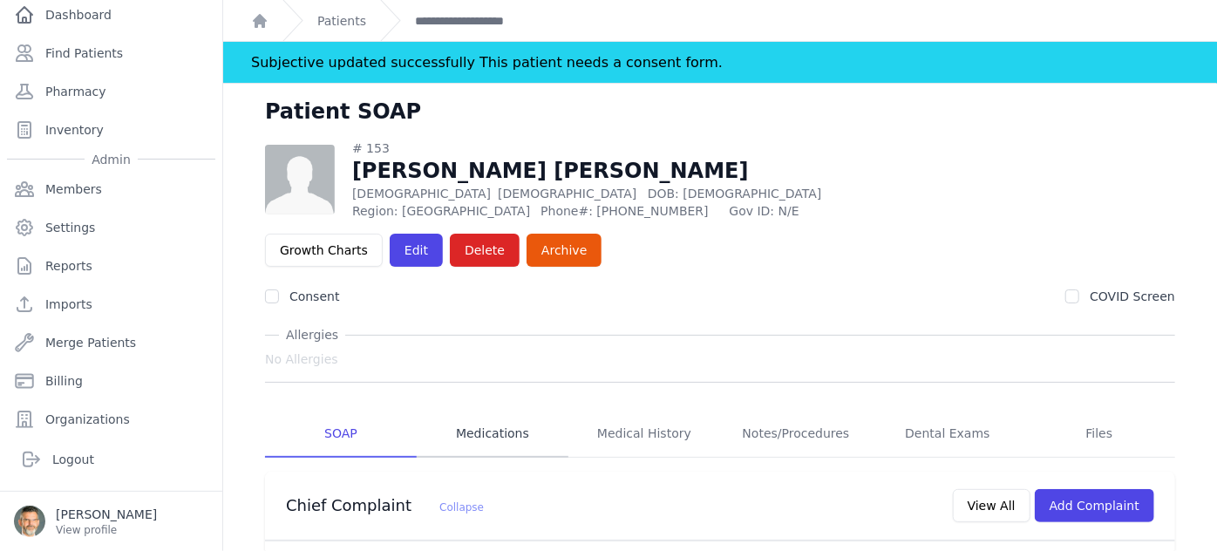
click at [490, 411] on link "Medications" at bounding box center [493, 434] width 152 height 47
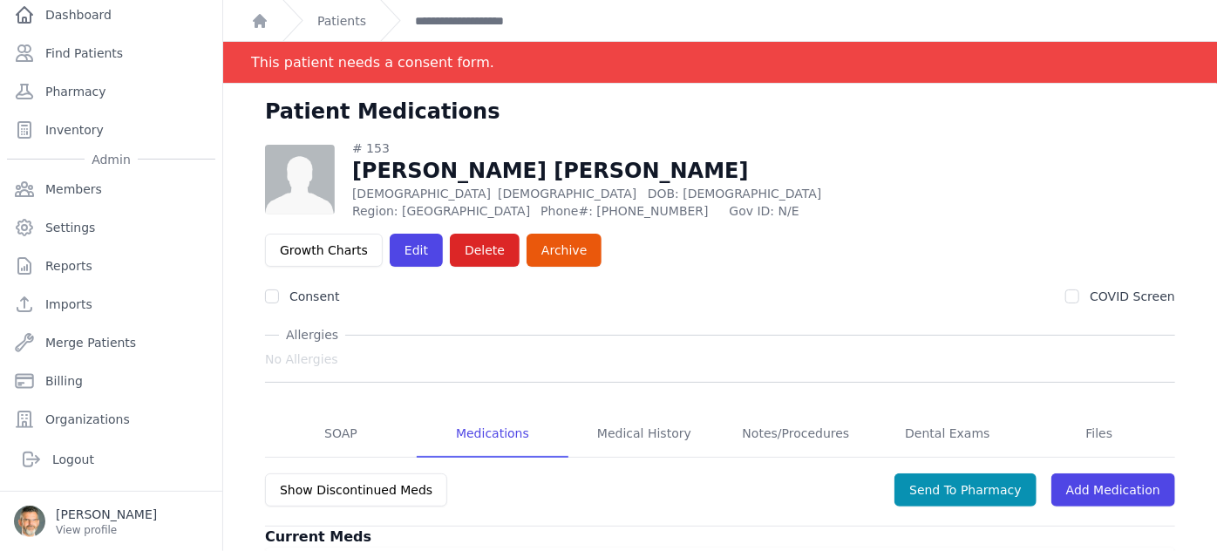
scroll to position [177, 0]
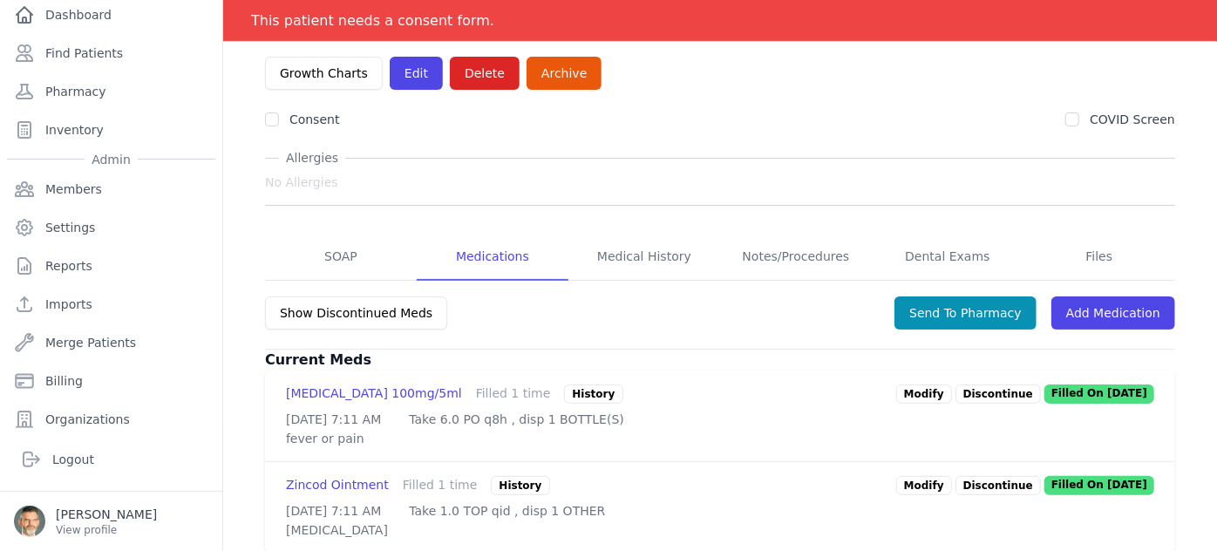
click at [985, 476] on p "Discontinue" at bounding box center [997, 485] width 85 height 19
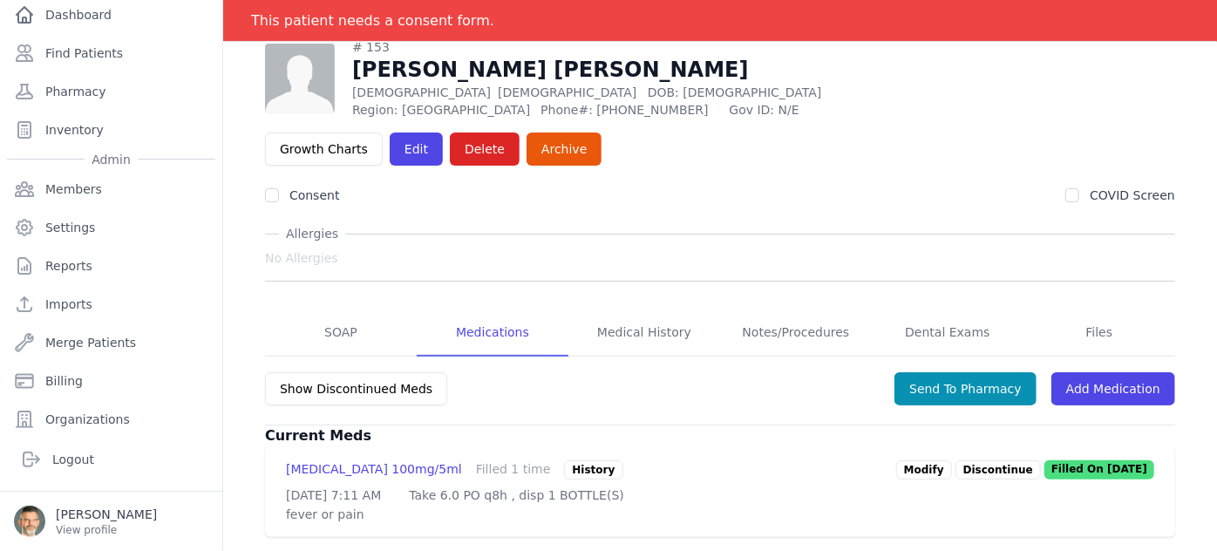
scroll to position [84, 0]
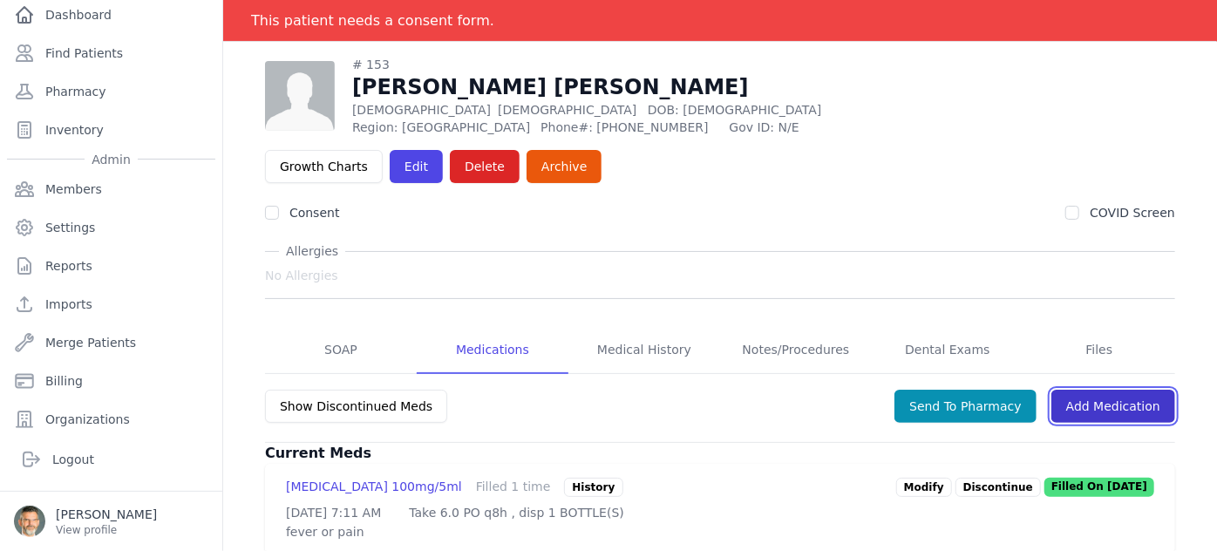
click at [1094, 390] on link "Add Medication" at bounding box center [1113, 406] width 124 height 33
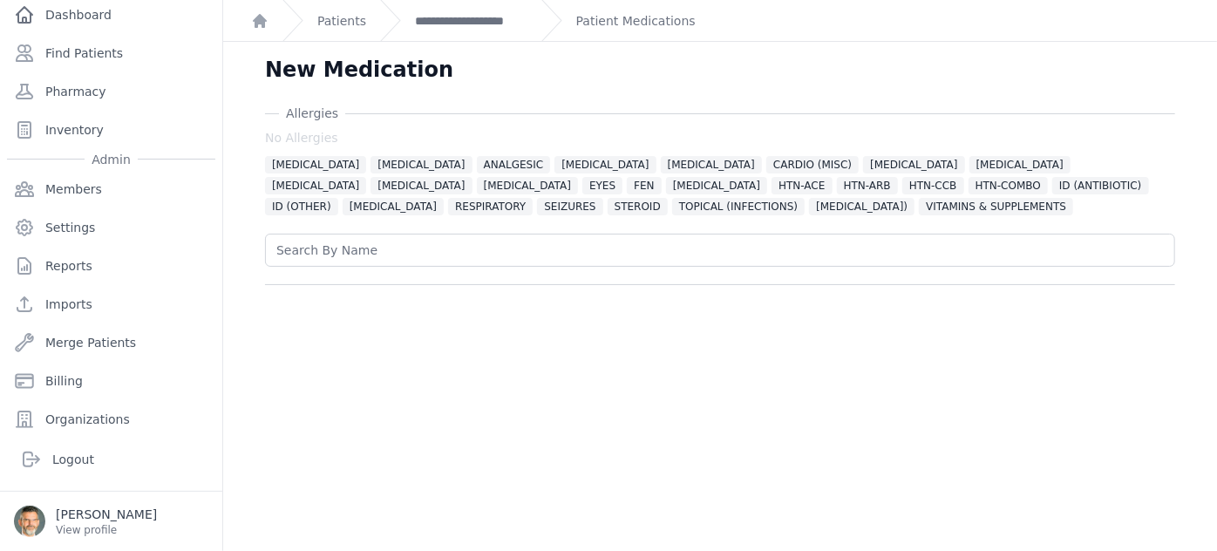
click at [572, 216] on div "[MEDICAL_DATA] No [MEDICAL_DATA] [MEDICAL_DATA] [MEDICAL_DATA] ANALGESIC [GEOGR…" at bounding box center [720, 186] width 910 height 162
click at [919, 207] on span "VITAMINS & SUPPLEMENTS" at bounding box center [996, 206] width 154 height 17
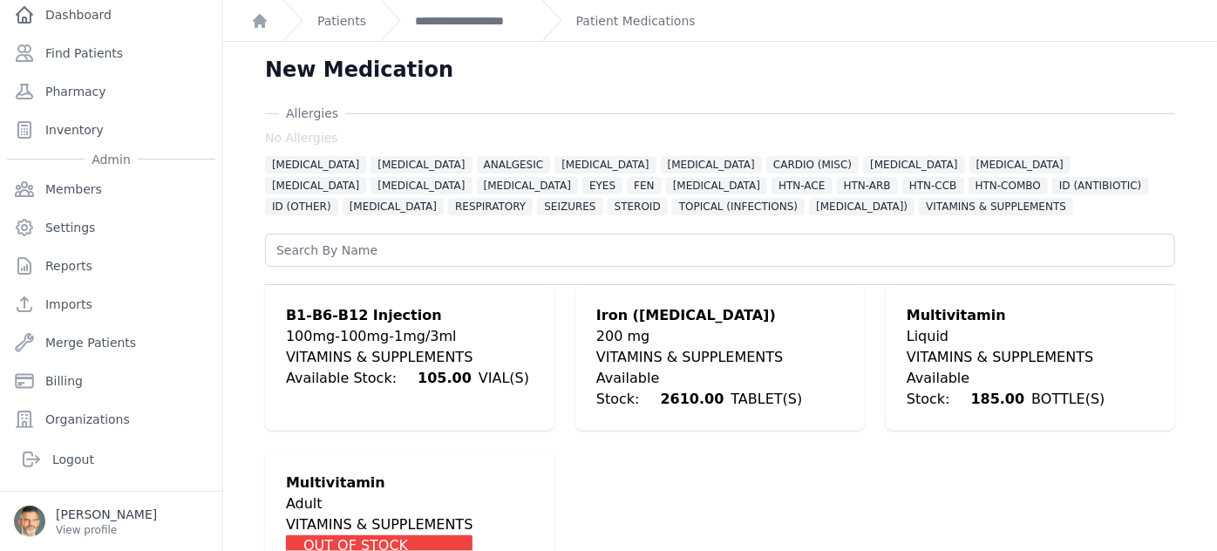
click at [941, 329] on div "Liquid" at bounding box center [1031, 336] width 248 height 21
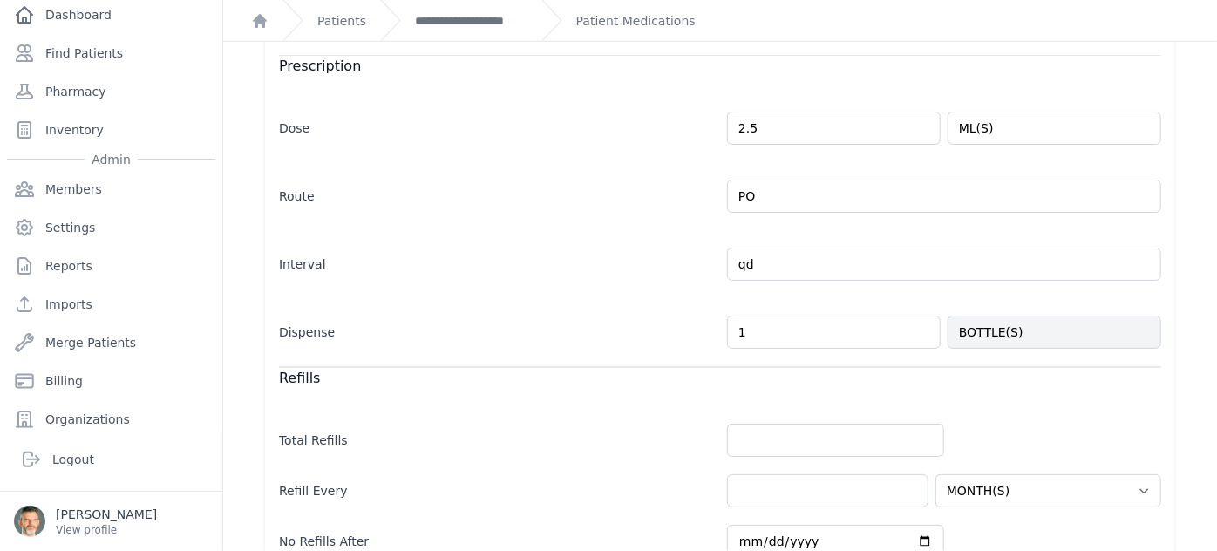
scroll to position [363, 0]
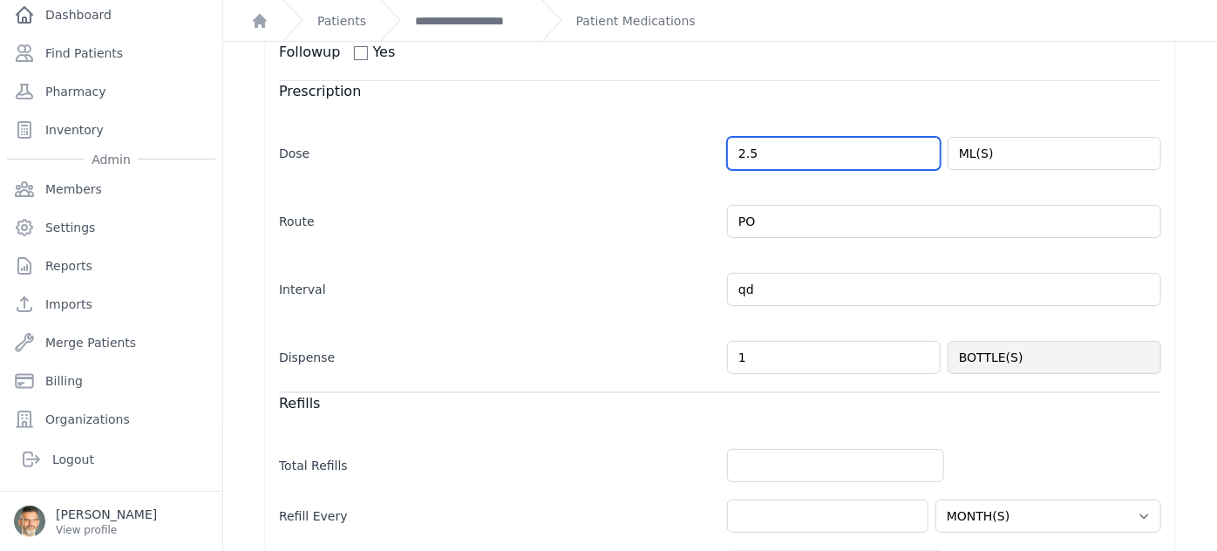
drag, startPoint x: 757, startPoint y: 153, endPoint x: 676, endPoint y: 143, distance: 81.7
click at [676, 143] on div "Dose 2.5 ML(S)" at bounding box center [720, 144] width 882 height 51
click at [594, 223] on label "Route" at bounding box center [496, 218] width 434 height 24
type input "1.0"
select select "MONTH(S)"
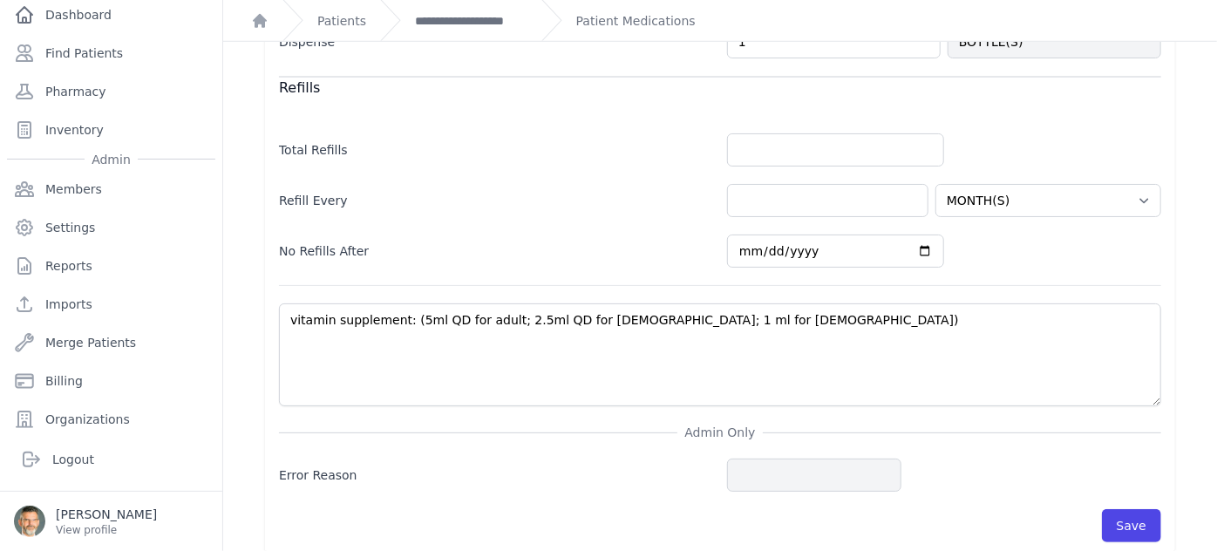
scroll to position [679, 0]
click at [777, 148] on input "number" at bounding box center [835, 148] width 217 height 33
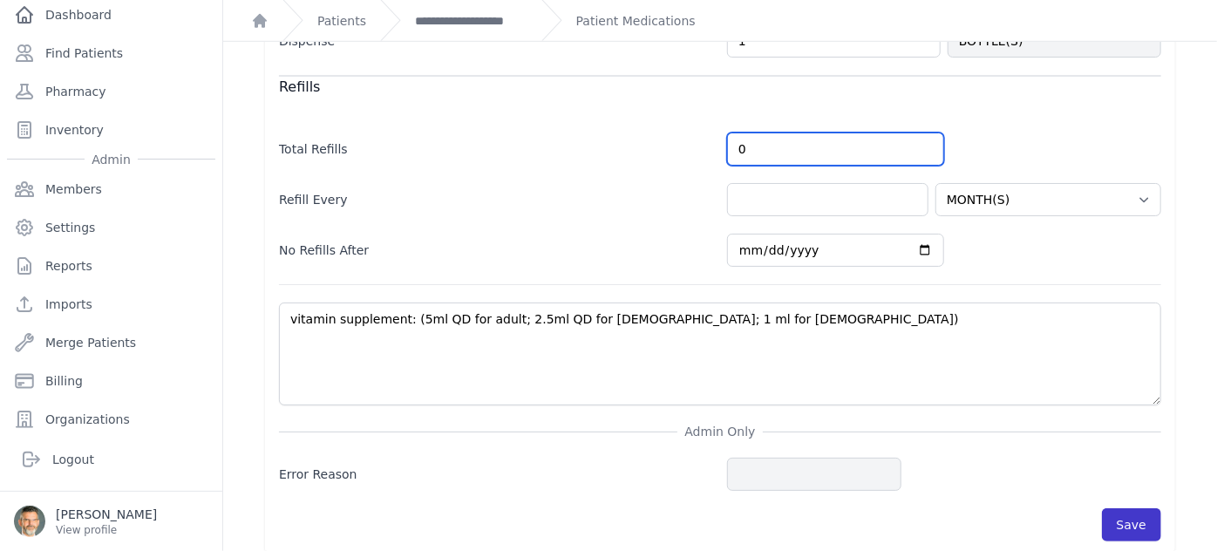
type input "0"
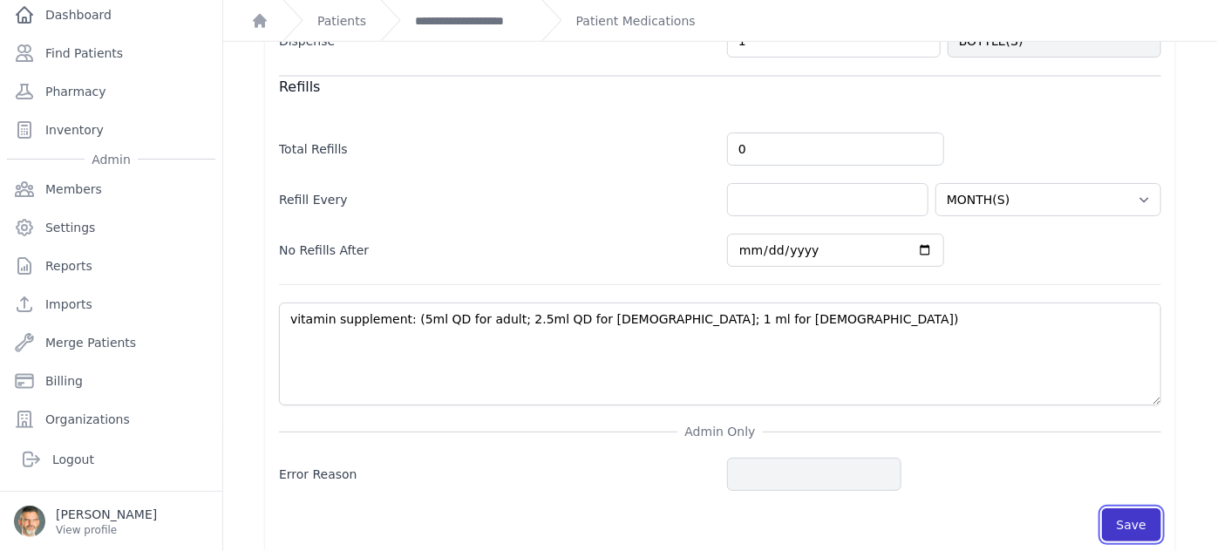
click at [1138, 522] on button "Save" at bounding box center [1131, 524] width 59 height 33
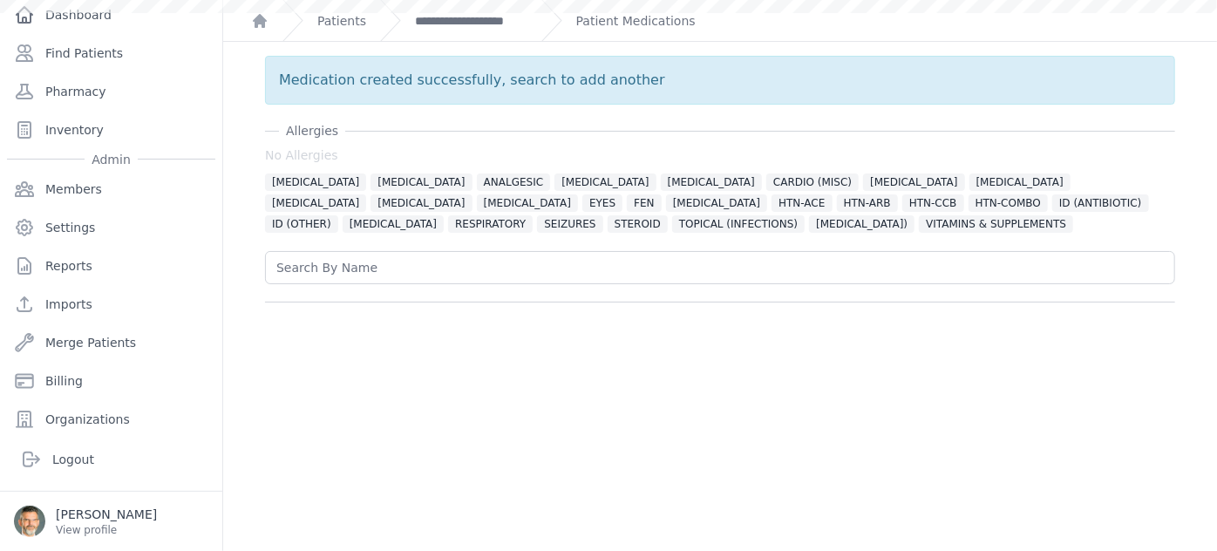
scroll to position [0, 0]
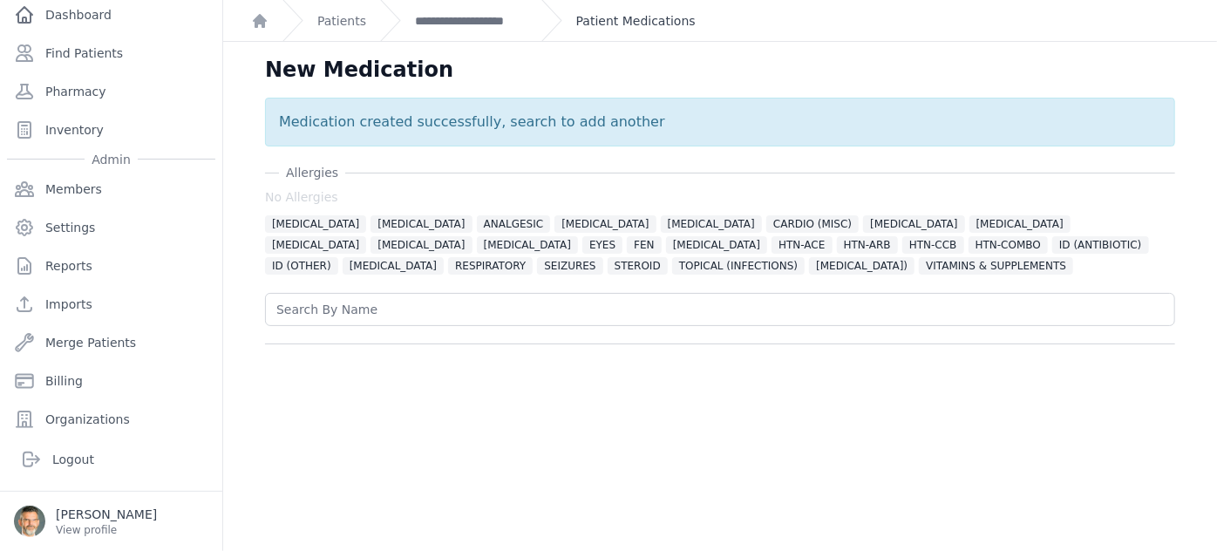
click at [620, 19] on link "Patient Medications" at bounding box center [635, 20] width 119 height 17
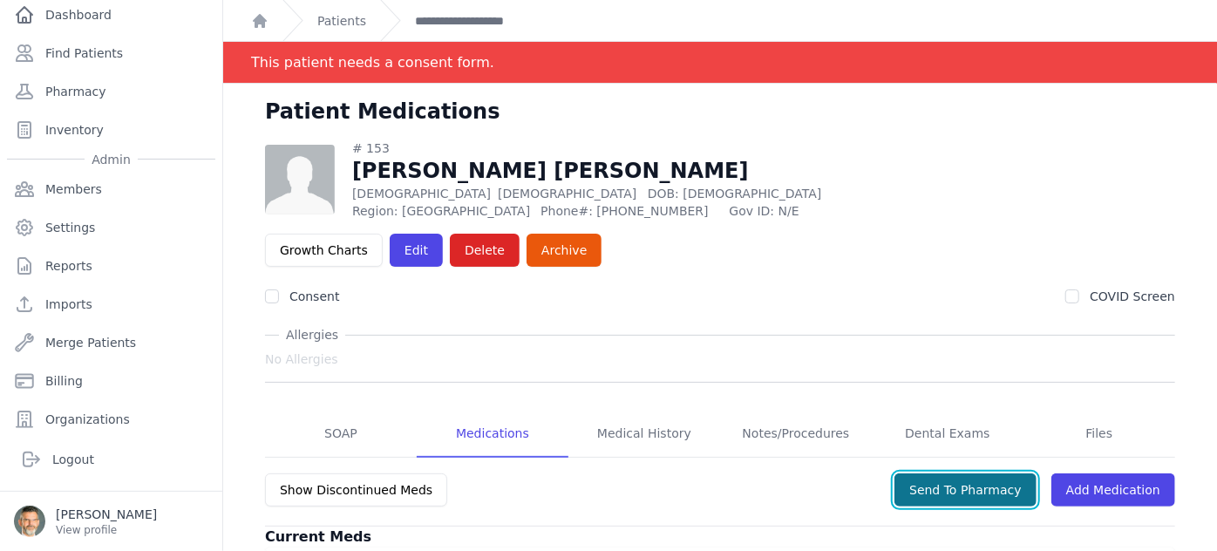
click at [943, 473] on button "Send To Pharmacy" at bounding box center [965, 489] width 142 height 33
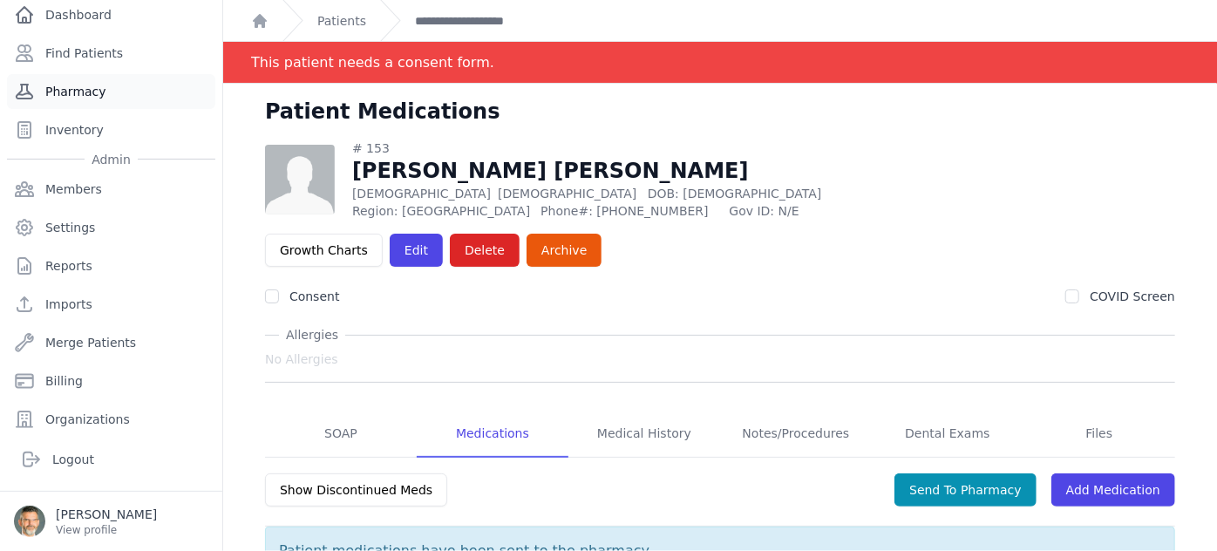
click at [70, 85] on link "Pharmacy" at bounding box center [111, 91] width 208 height 35
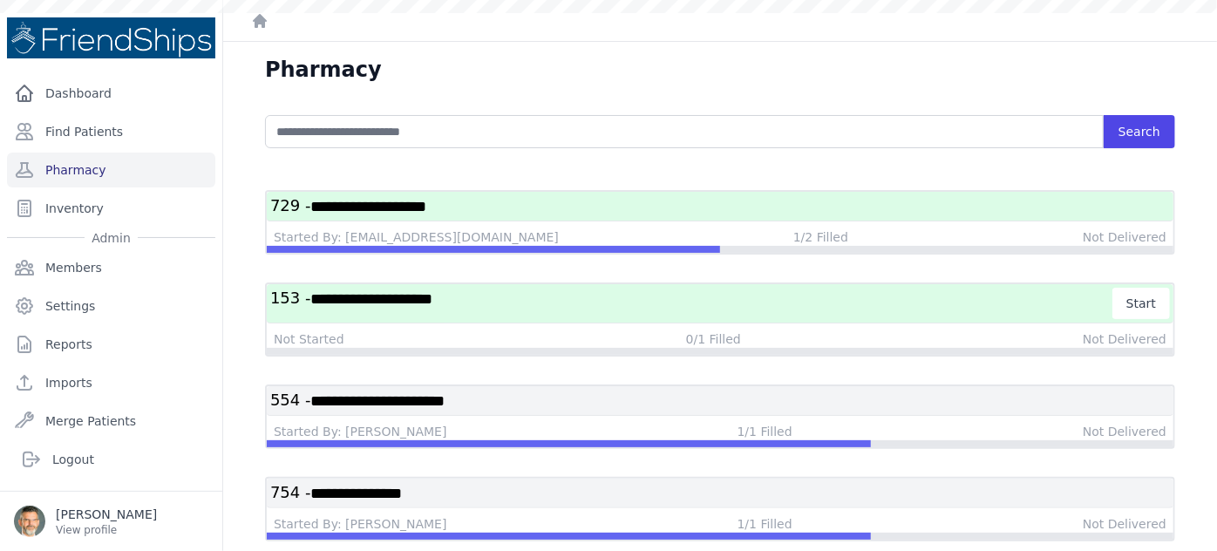
scroll to position [42, 0]
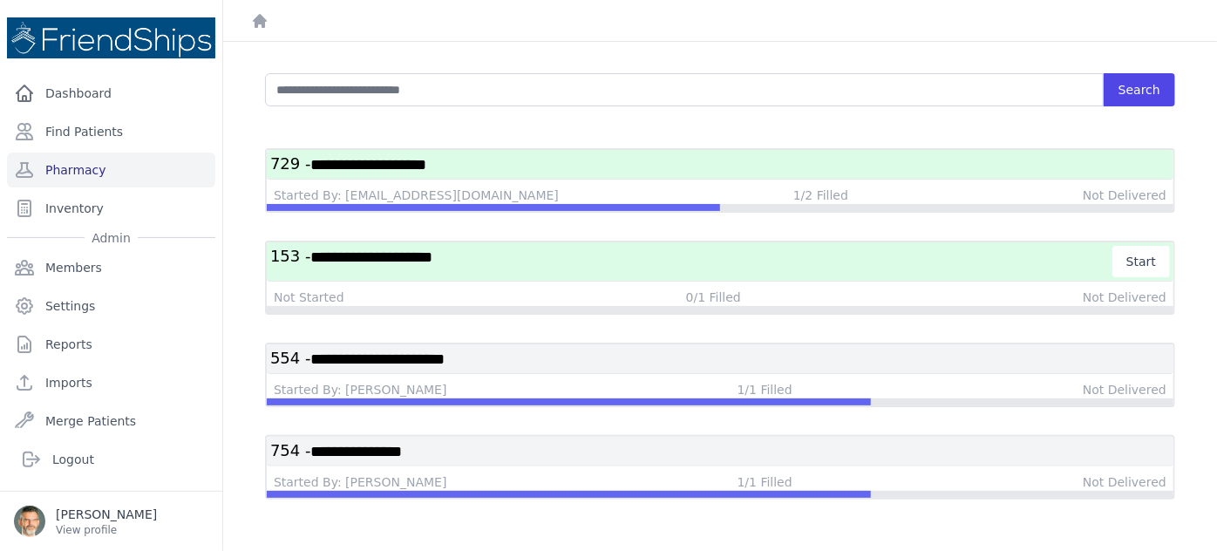
click at [635, 446] on h3 "**********" at bounding box center [720, 451] width 900 height 22
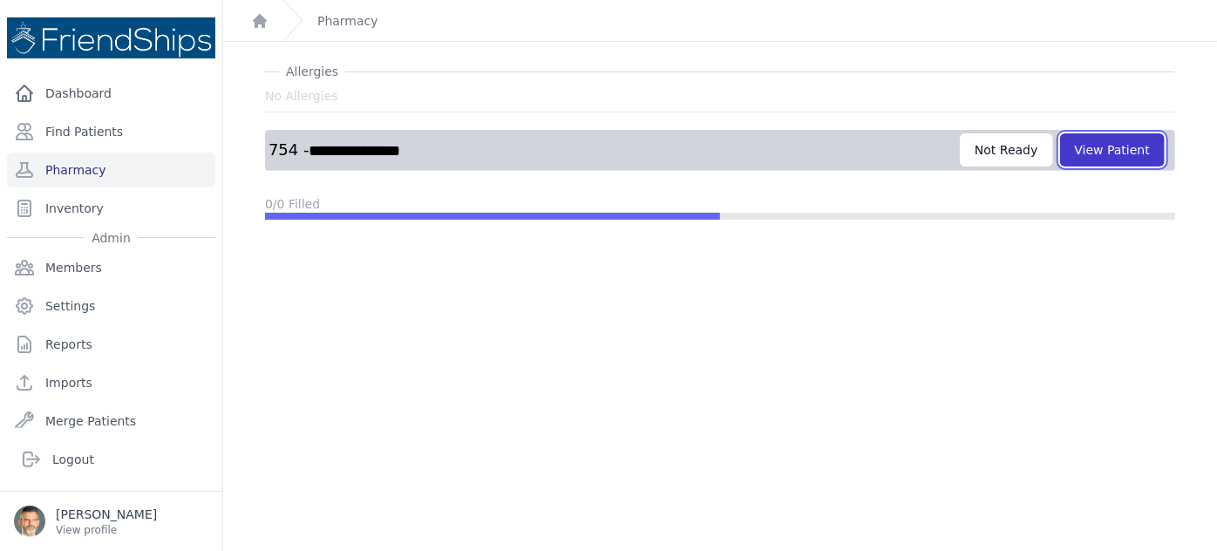
click at [1100, 148] on button "View Patient" at bounding box center [1112, 149] width 105 height 33
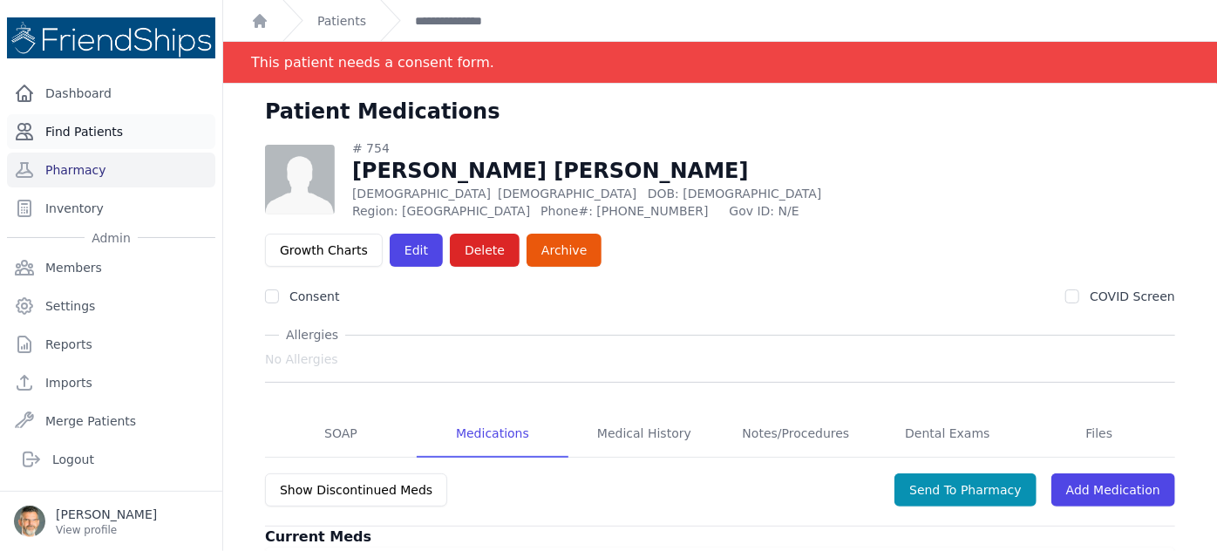
click at [67, 127] on link "Find Patients" at bounding box center [111, 131] width 208 height 35
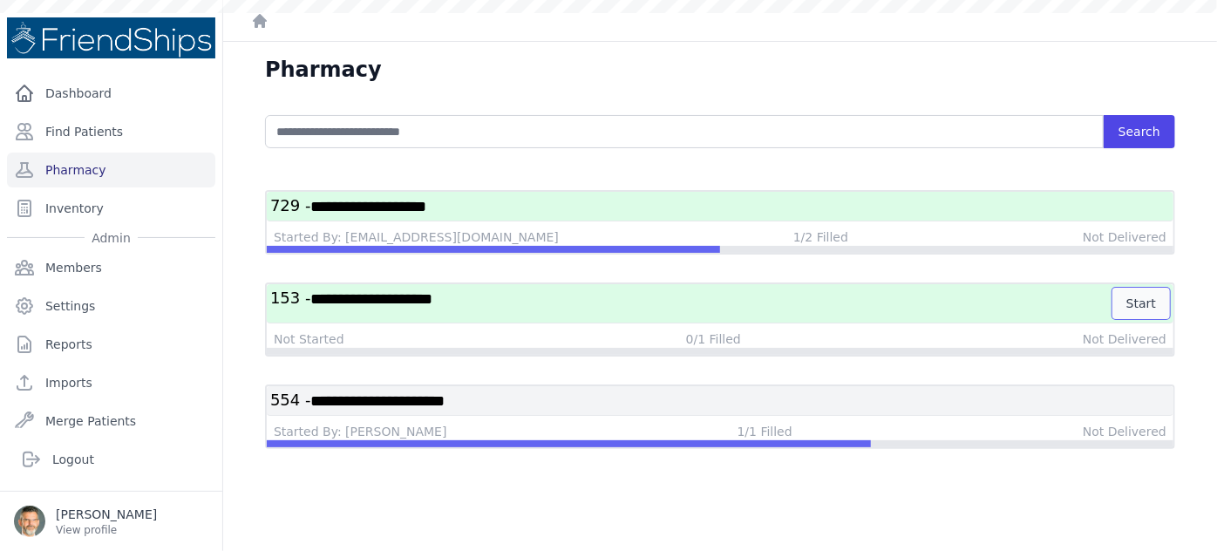
click at [1124, 302] on button "Start" at bounding box center [1141, 303] width 58 height 31
click at [1124, 300] on button "Start" at bounding box center [1141, 303] width 58 height 31
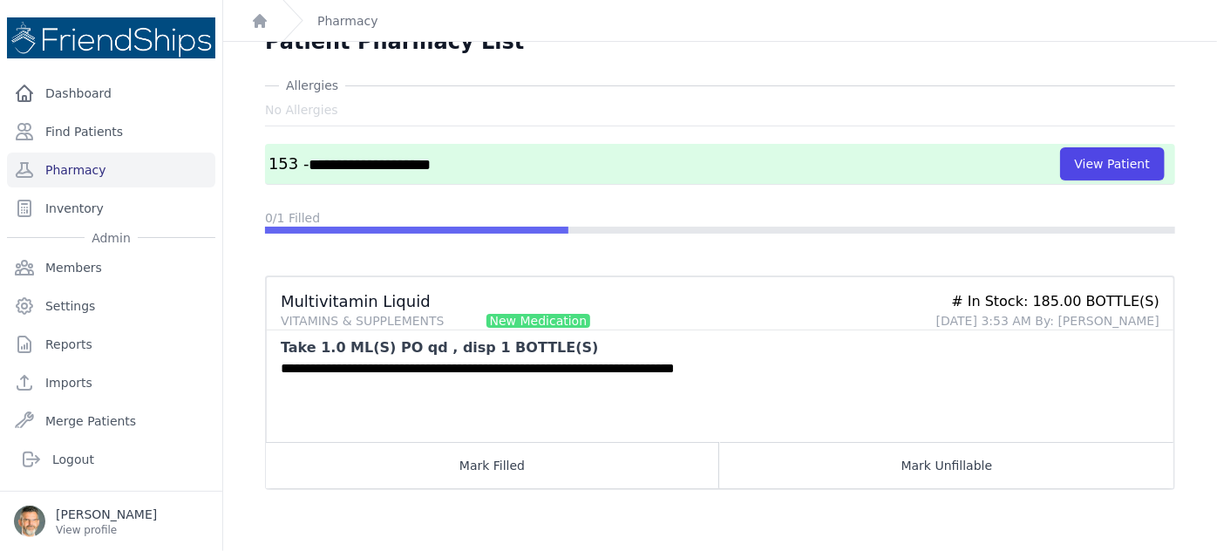
scroll to position [42, 0]
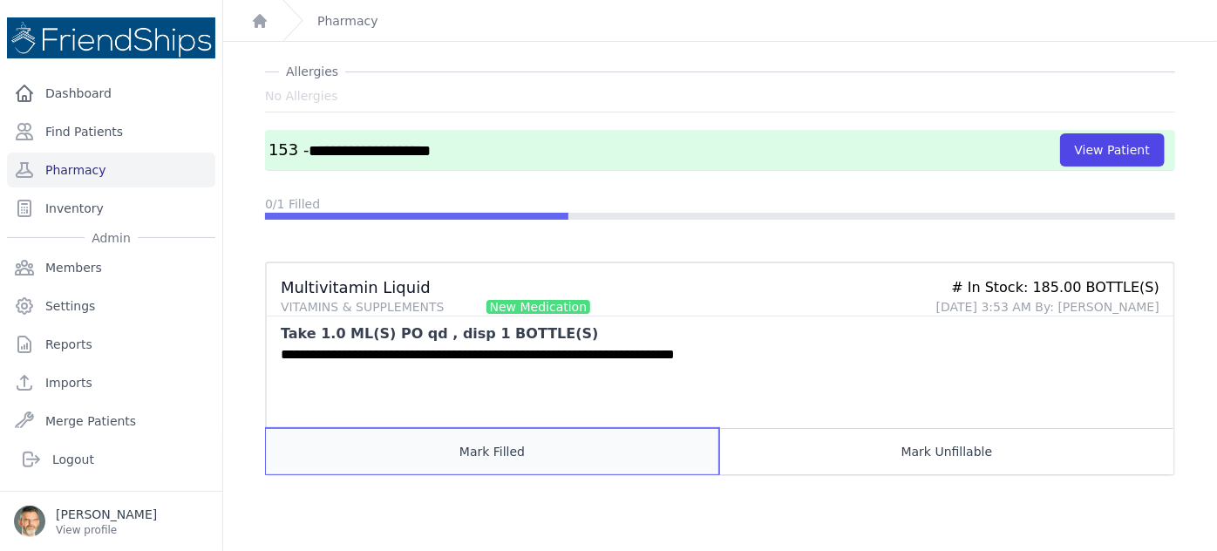
click at [523, 453] on button "Mark Filled" at bounding box center [492, 451] width 453 height 46
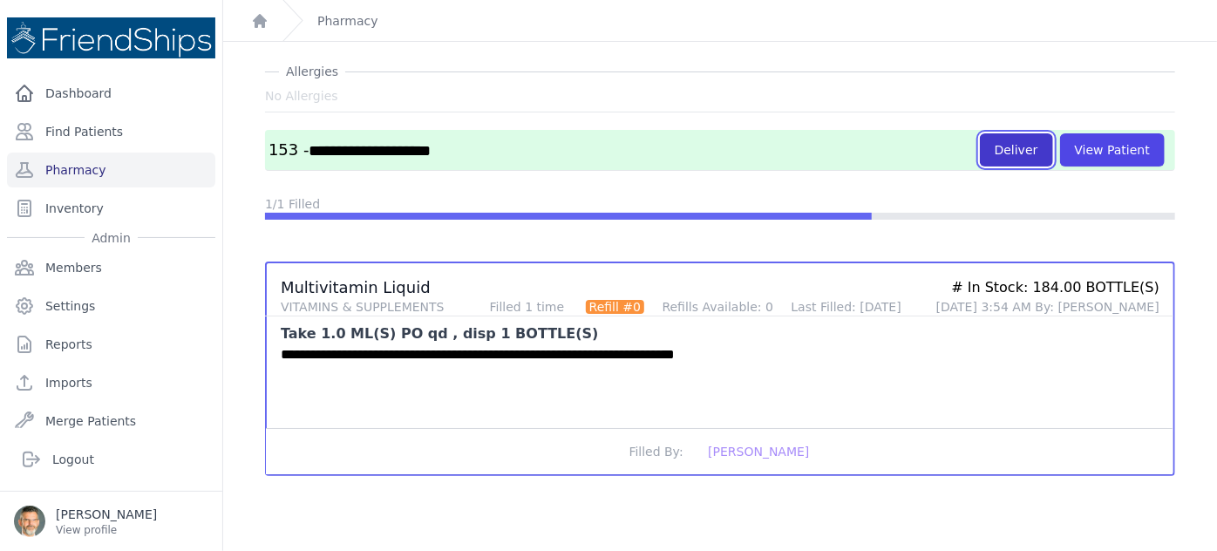
click at [1009, 143] on button "Deliver" at bounding box center [1016, 149] width 73 height 33
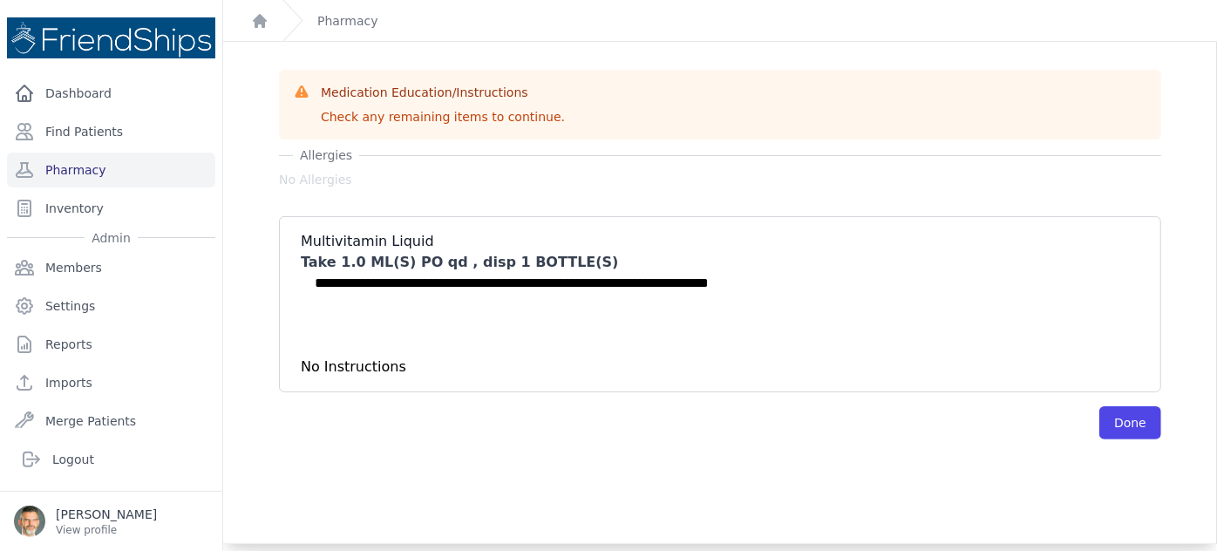
scroll to position [70, 0]
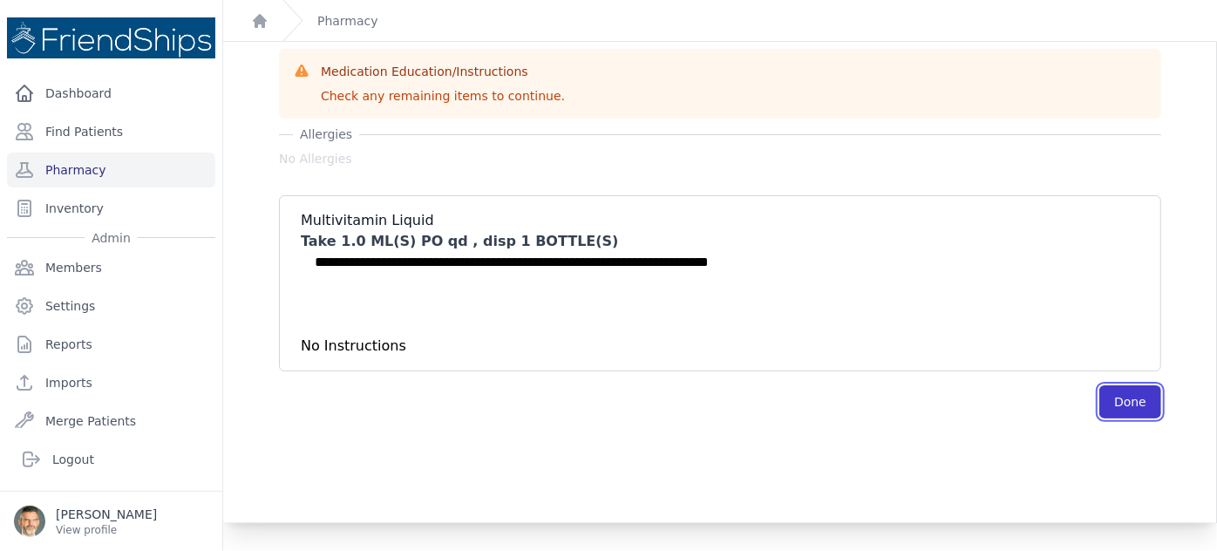
click at [1099, 399] on button "Done" at bounding box center [1130, 401] width 62 height 33
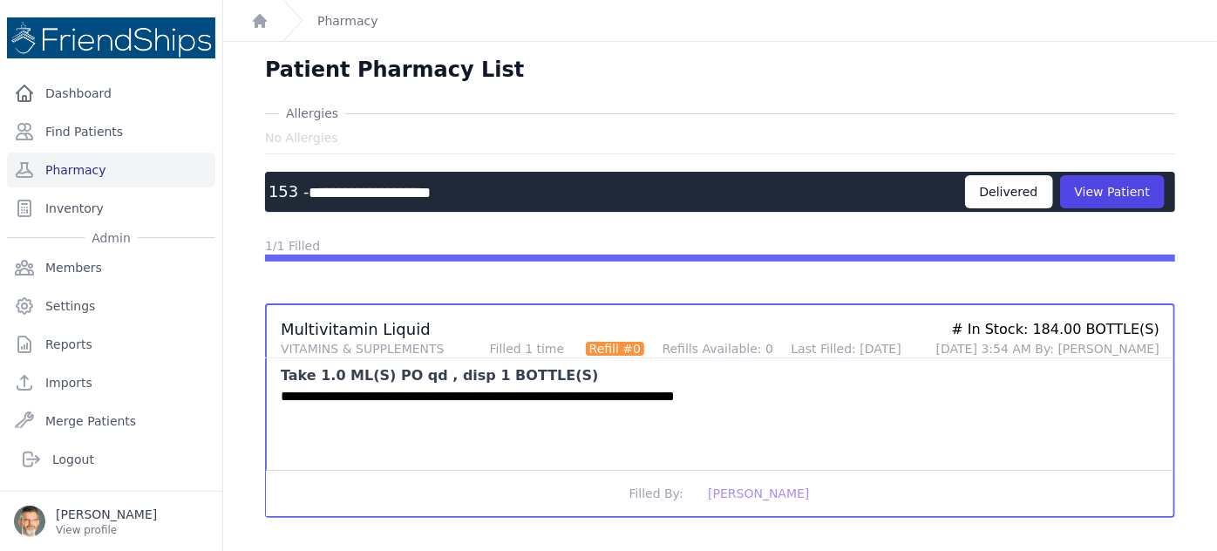
click at [348, 31] on div "Pharmacy" at bounding box center [330, 20] width 96 height 41
click at [339, 22] on link "Pharmacy" at bounding box center [347, 20] width 61 height 17
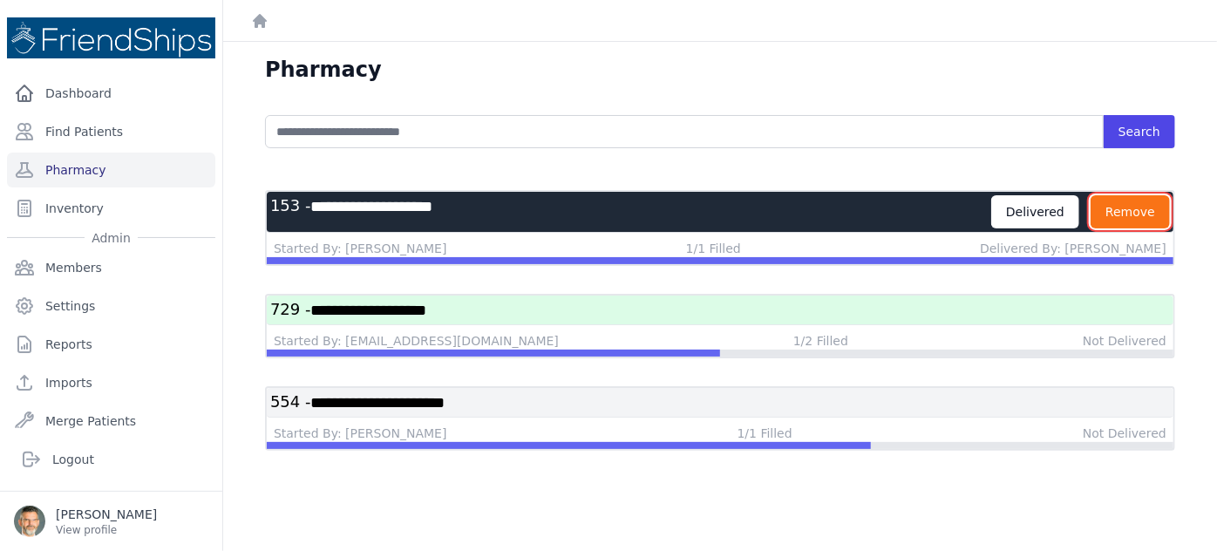
click at [1137, 208] on button "Remove" at bounding box center [1129, 211] width 79 height 33
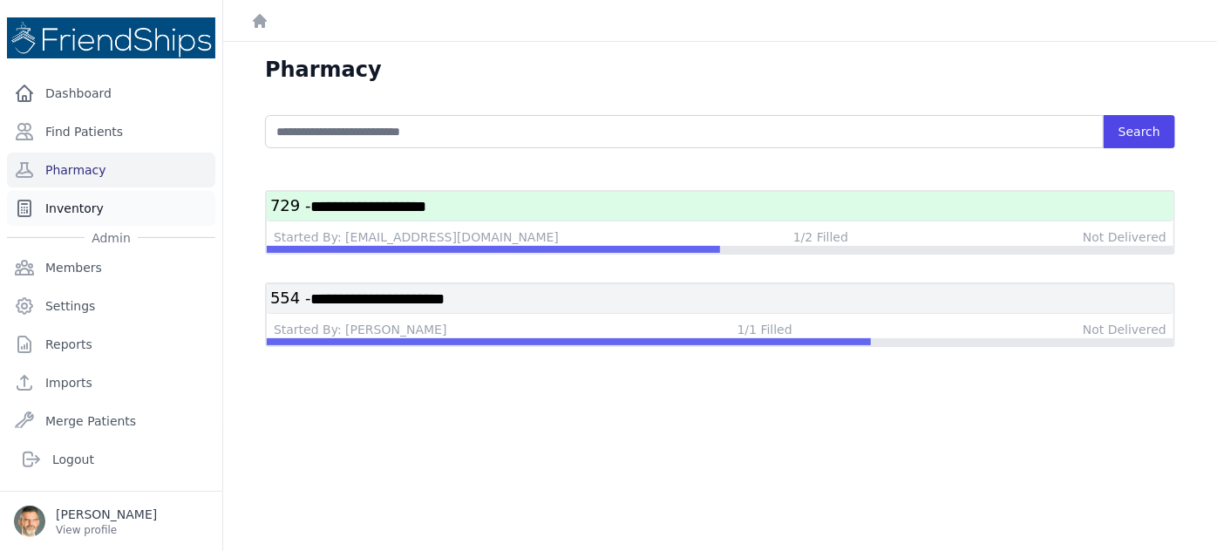
click at [78, 204] on link "Inventory" at bounding box center [111, 208] width 208 height 35
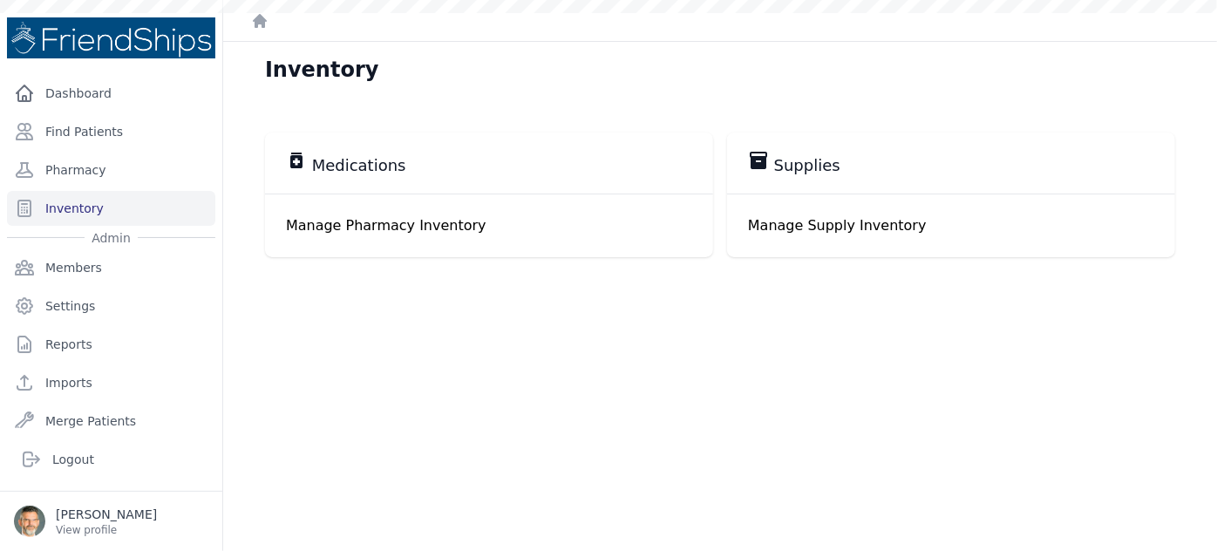
click at [337, 221] on p "Manage Pharmacy Inventory" at bounding box center [489, 225] width 406 height 21
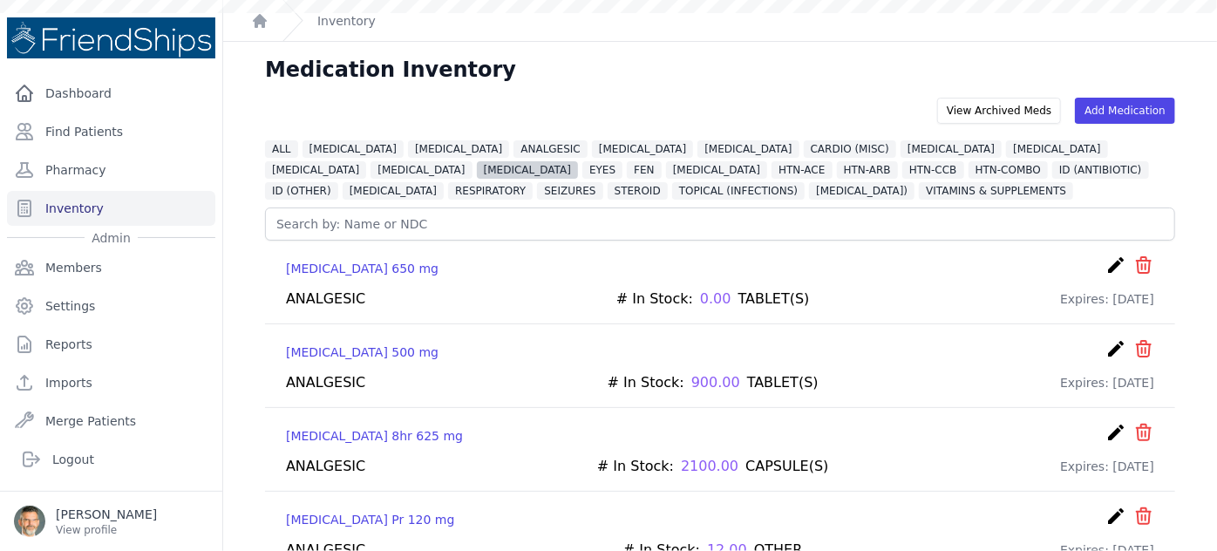
click at [477, 171] on span "[MEDICAL_DATA]" at bounding box center [527, 169] width 101 height 17
click at [477, 169] on span "[MEDICAL_DATA]" at bounding box center [527, 169] width 101 height 17
click at [477, 168] on span "[MEDICAL_DATA]" at bounding box center [527, 169] width 101 height 17
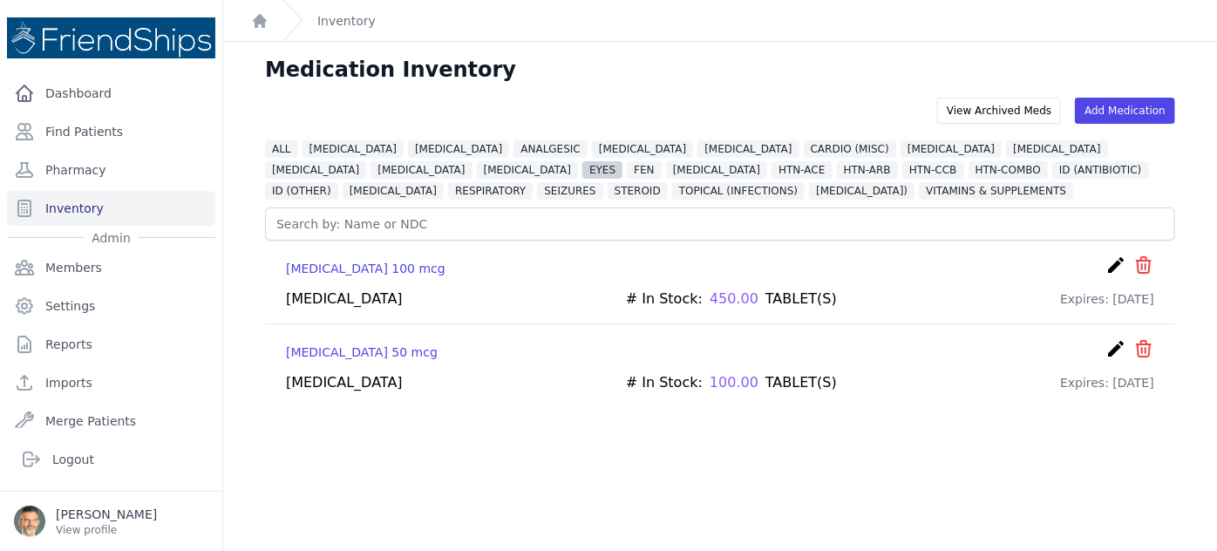
click at [582, 173] on span "EYES" at bounding box center [602, 169] width 40 height 17
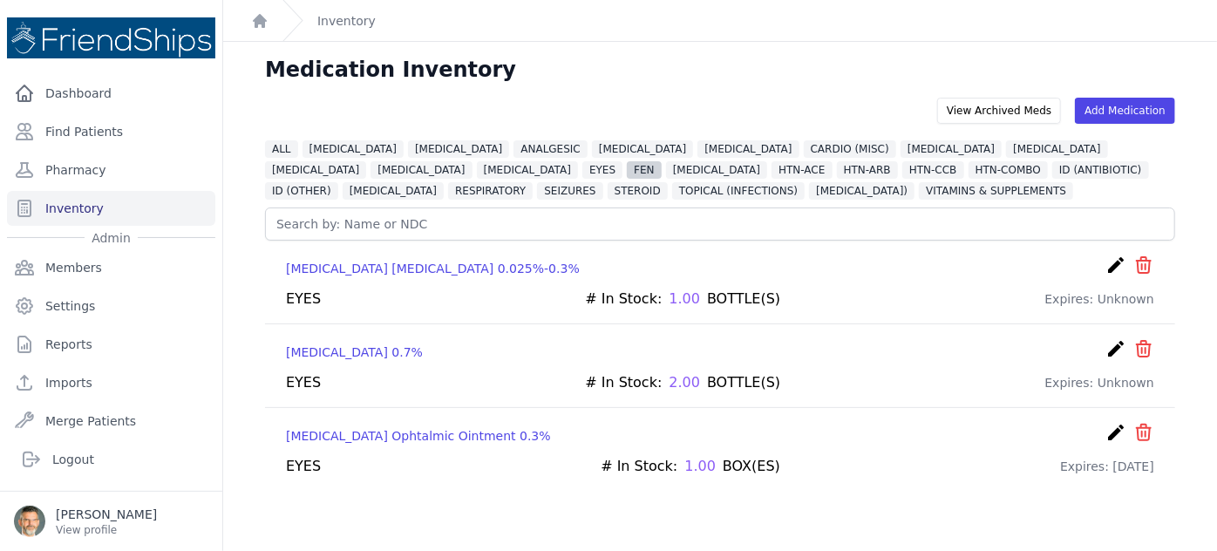
click at [627, 166] on span "FEN" at bounding box center [644, 169] width 34 height 17
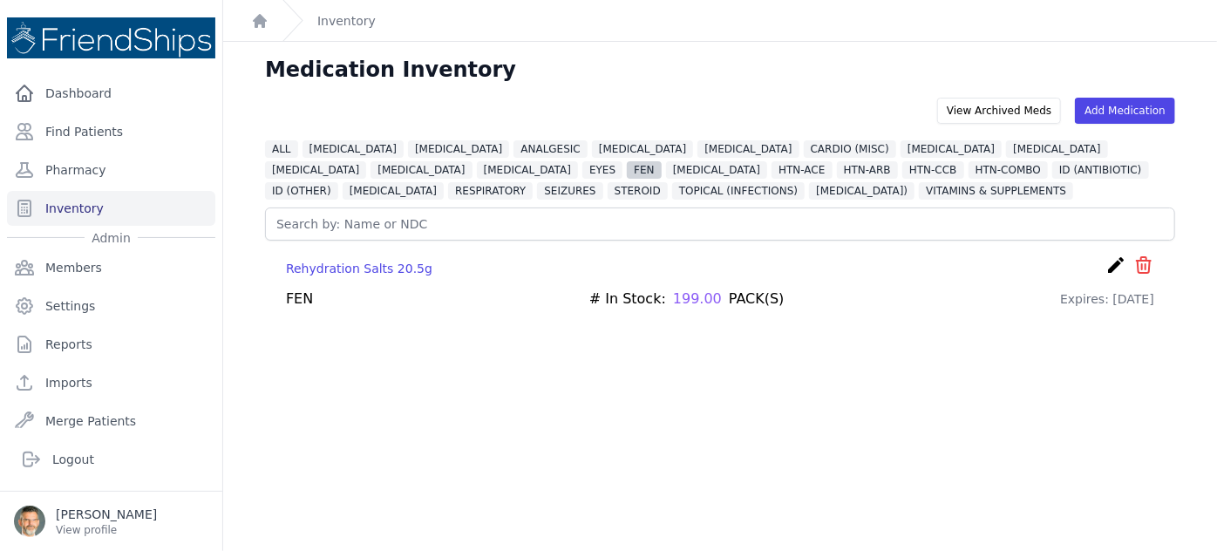
click at [627, 169] on span "FEN" at bounding box center [644, 169] width 34 height 17
click at [666, 168] on span "[MEDICAL_DATA]" at bounding box center [716, 169] width 101 height 17
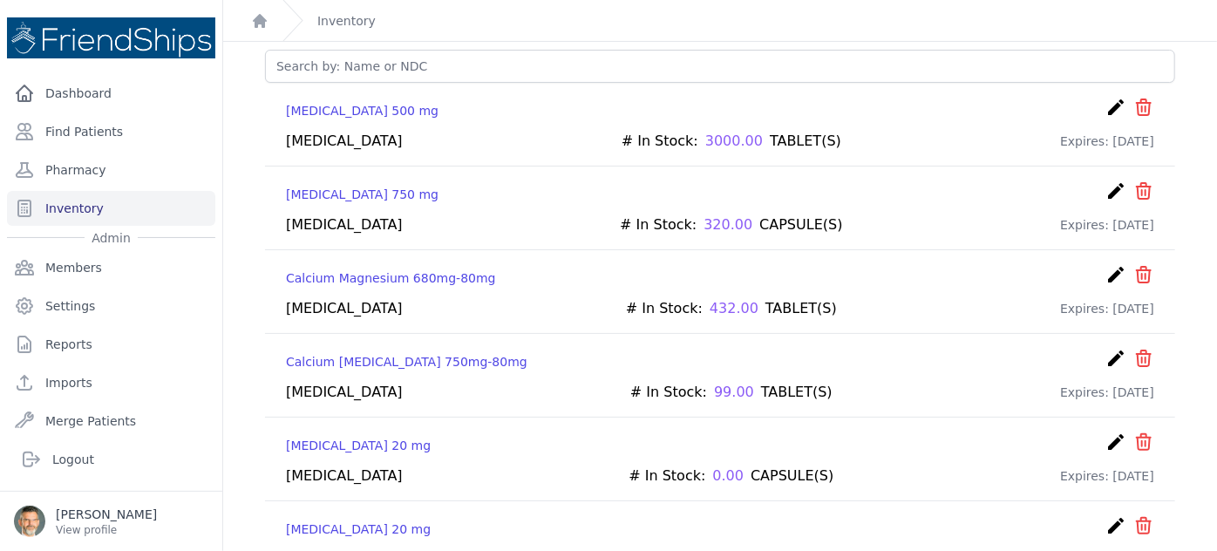
scroll to position [78, 0]
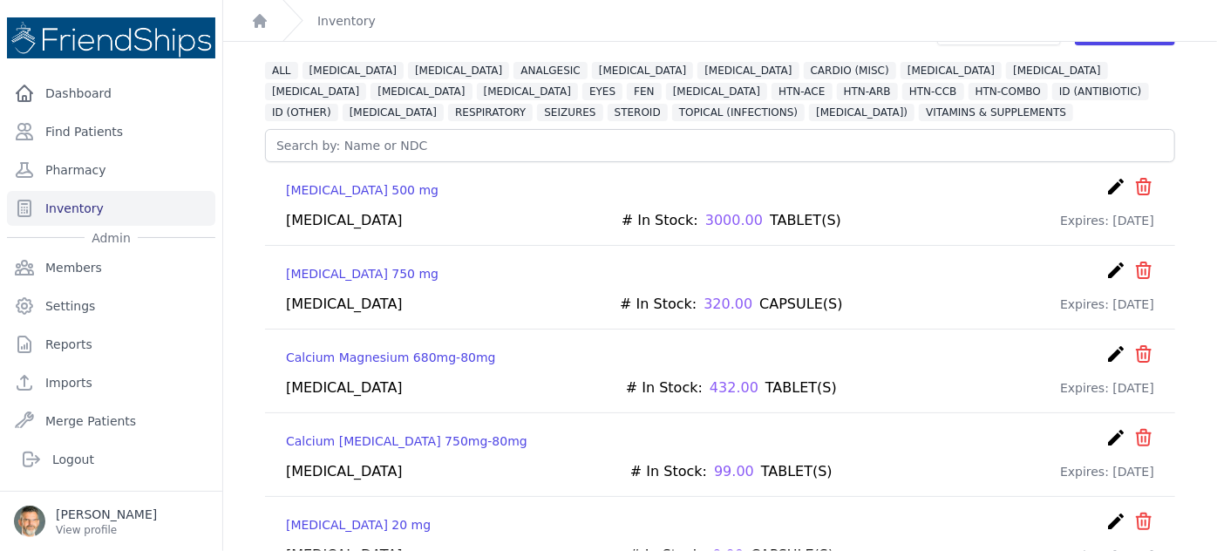
click at [1105, 265] on icon "create" at bounding box center [1115, 270] width 21 height 21
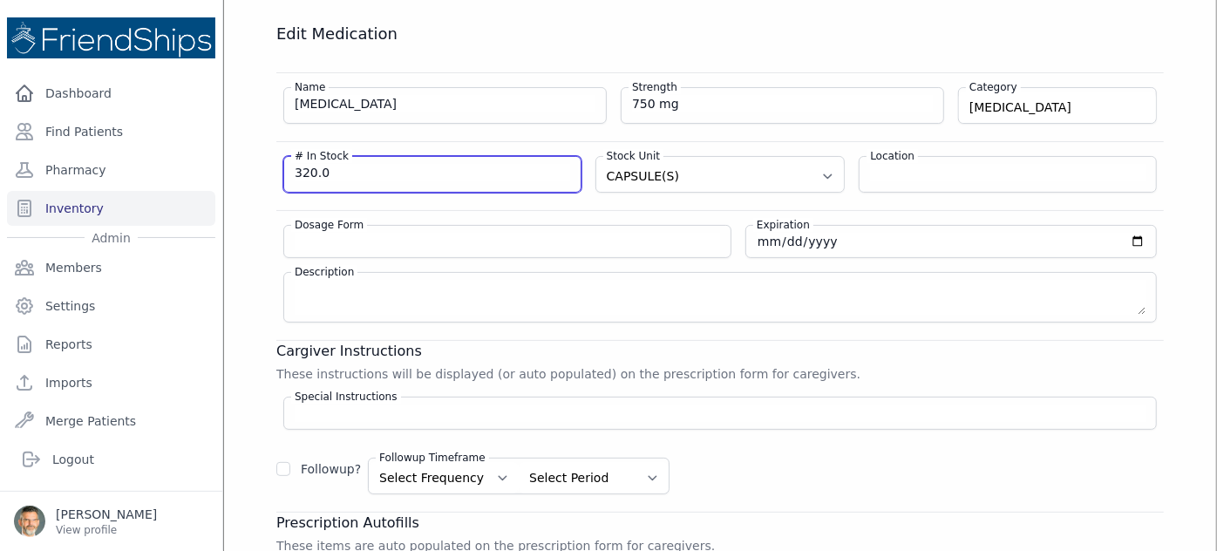
drag, startPoint x: 335, startPoint y: 169, endPoint x: 246, endPoint y: 171, distance: 88.9
click at [246, 171] on div "Edit Medication Name [MEDICAL_DATA] Strength 750 mg Category [MEDICAL_DATA] [ME…" at bounding box center [719, 406] width 957 height 765
type input "630"
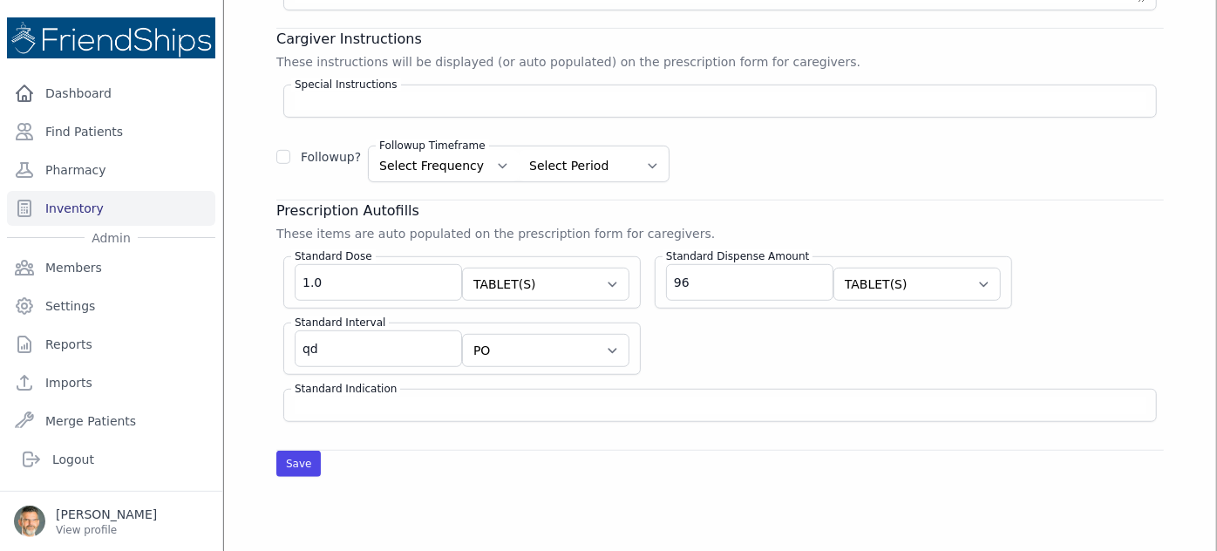
scroll to position [396, 0]
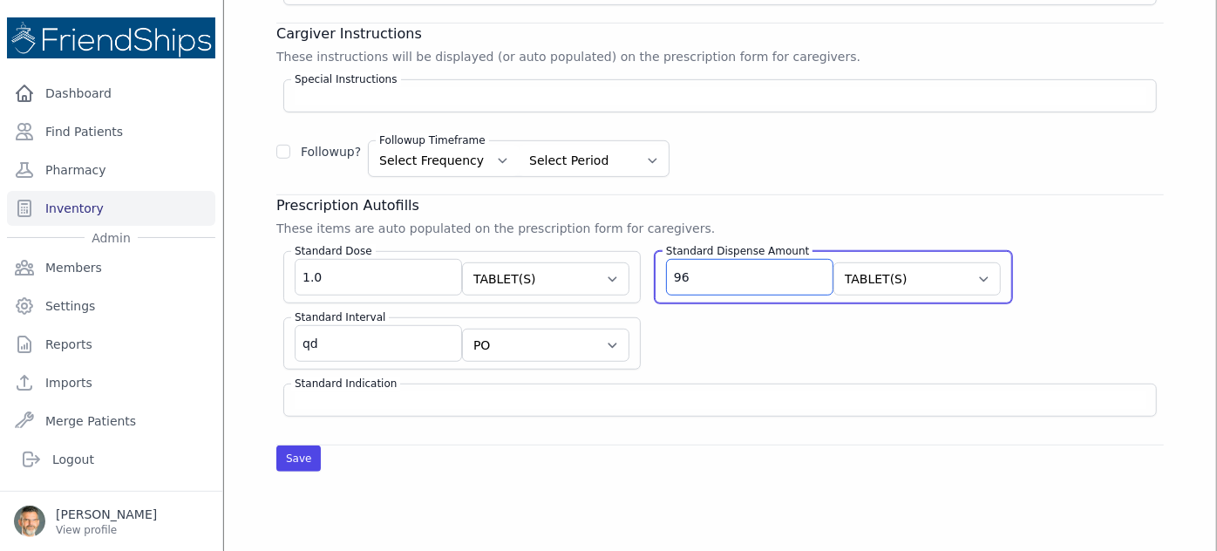
drag, startPoint x: 671, startPoint y: 274, endPoint x: 618, endPoint y: 266, distance: 53.7
click at [618, 266] on div "Standard Dose 1.0 Select Unit CAPSULE(S) TABLET(S) BOTTLE(S) VIAL(S) ML(S) BOX(…" at bounding box center [719, 327] width 887 height 180
type input "90"
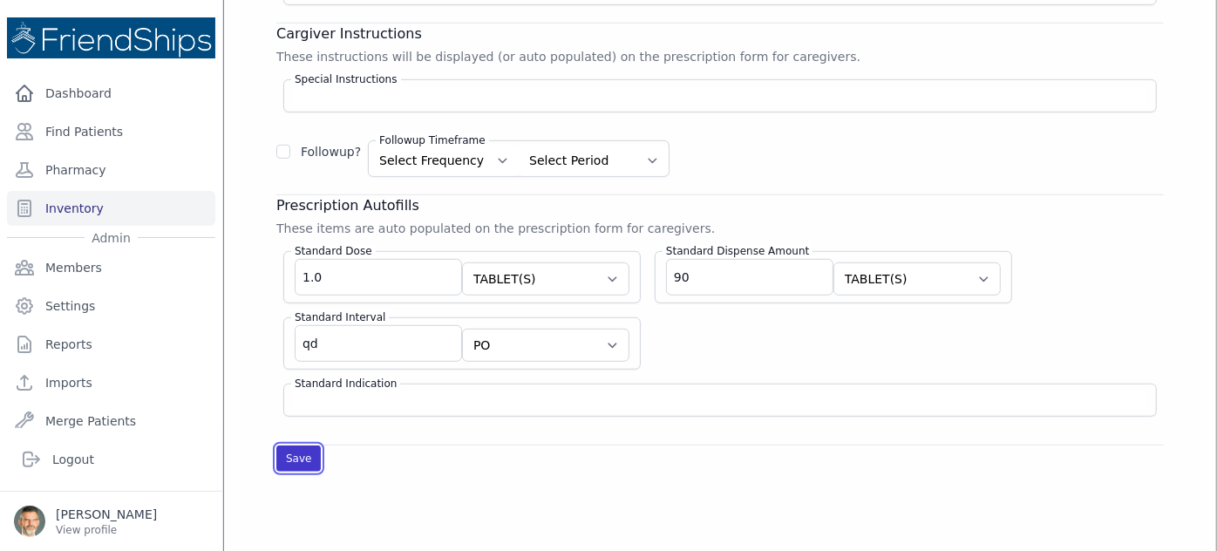
click at [291, 452] on button "Save" at bounding box center [298, 458] width 44 height 26
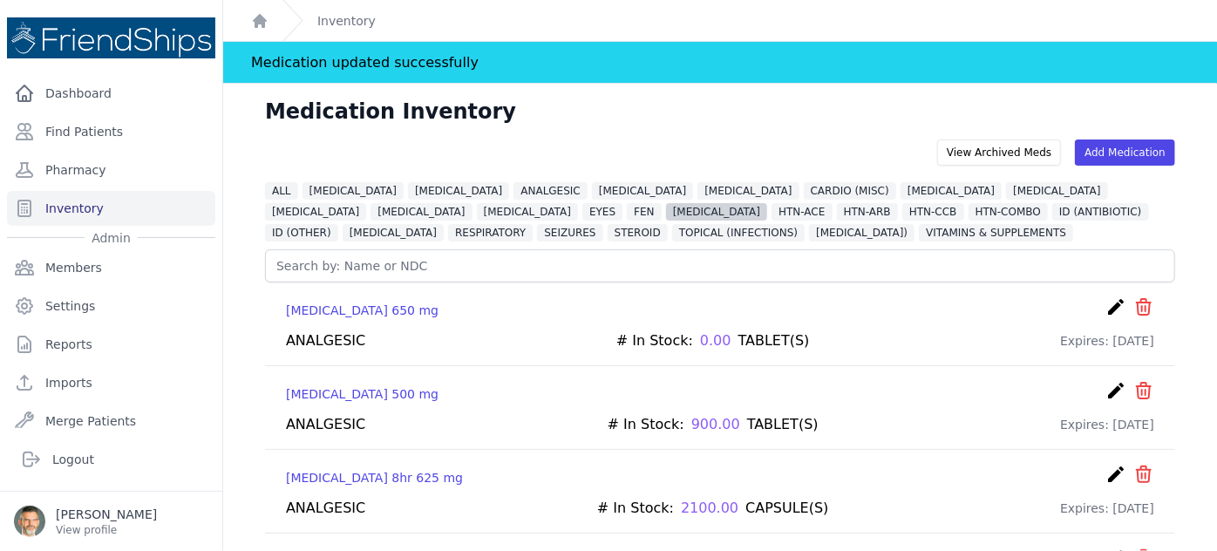
click at [666, 212] on span "[MEDICAL_DATA]" at bounding box center [716, 211] width 101 height 17
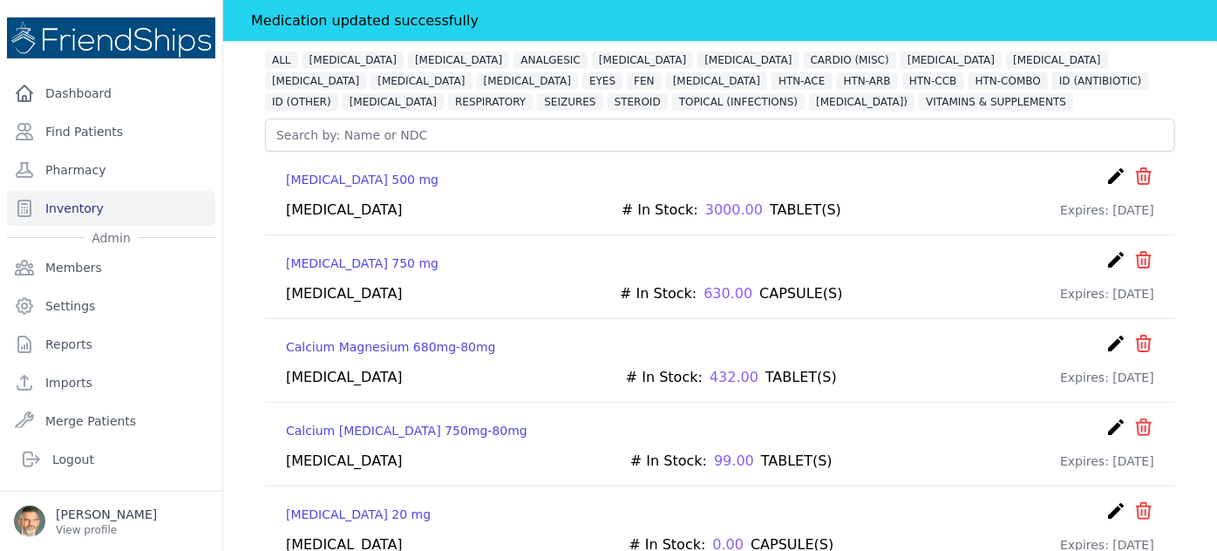
scroll to position [158, 0]
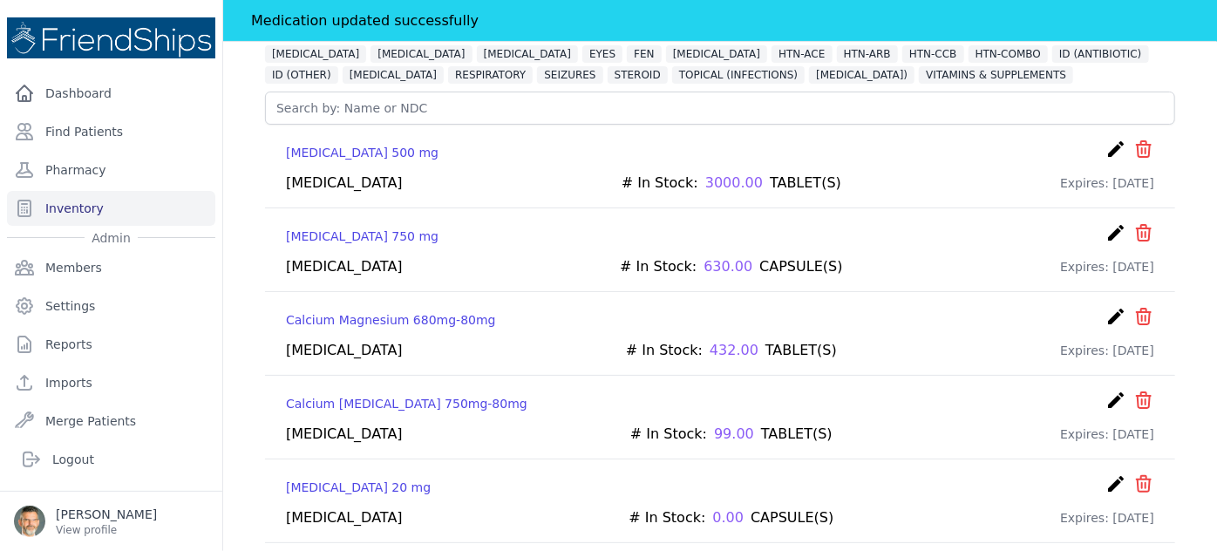
click at [1105, 394] on icon "create" at bounding box center [1115, 400] width 21 height 21
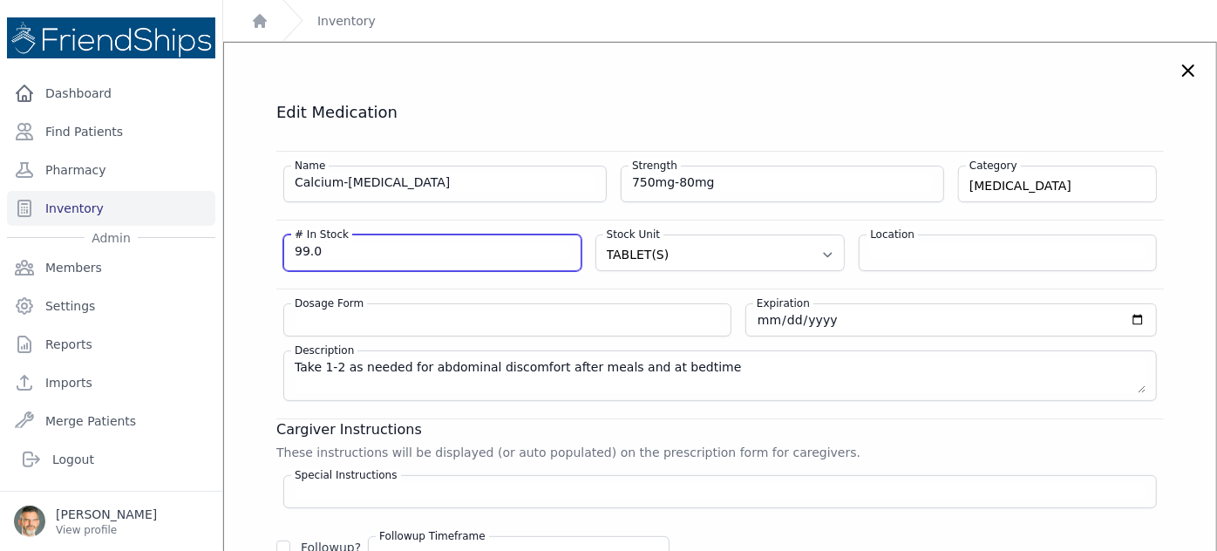
drag, startPoint x: 324, startPoint y: 248, endPoint x: 260, endPoint y: 248, distance: 64.5
click at [260, 248] on div "Edit Medication Name Calcium-[MEDICAL_DATA] Strength 750mg-80mg Category [MEDIC…" at bounding box center [719, 484] width 957 height 765
type input "112"
click at [1076, 425] on h3 "Cargiver Instructions" at bounding box center [719, 429] width 887 height 21
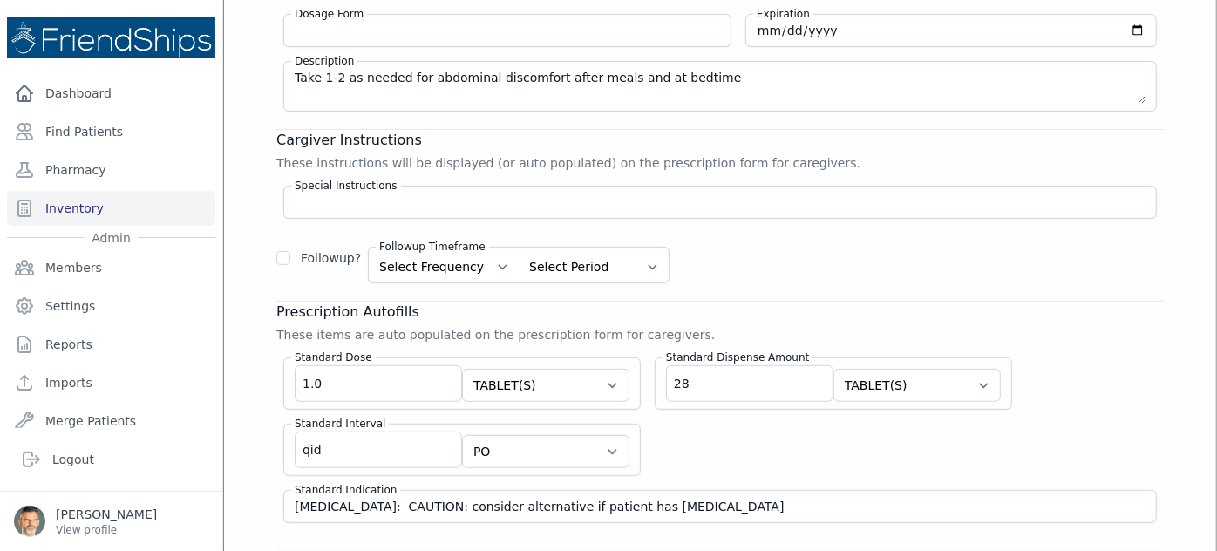
scroll to position [396, 0]
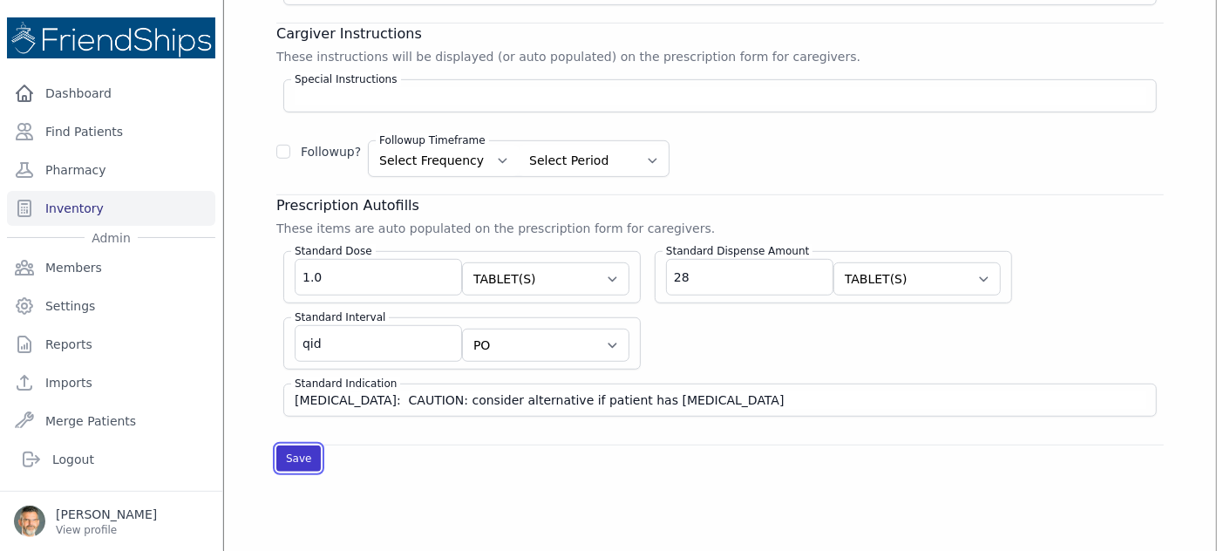
click at [290, 445] on button "Save" at bounding box center [298, 458] width 44 height 26
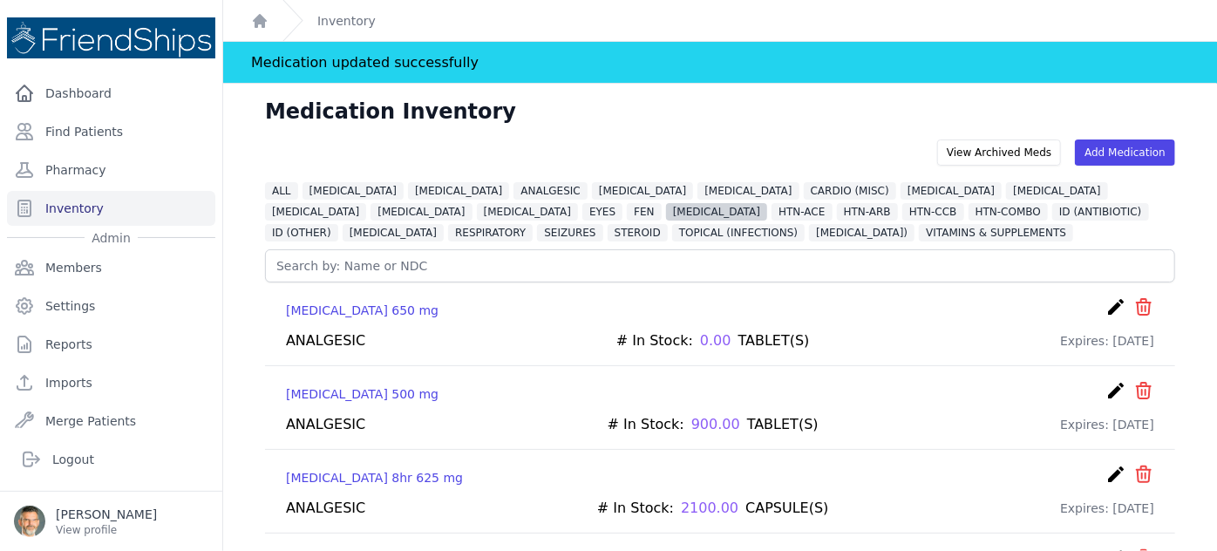
click at [666, 207] on span "[MEDICAL_DATA]" at bounding box center [716, 211] width 101 height 17
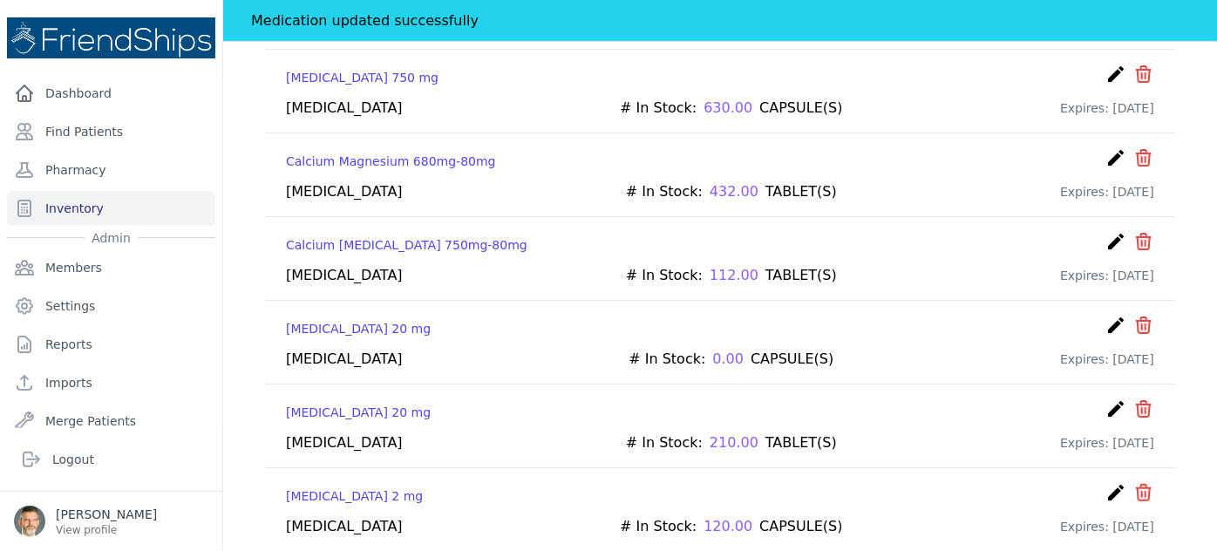
scroll to position [396, 0]
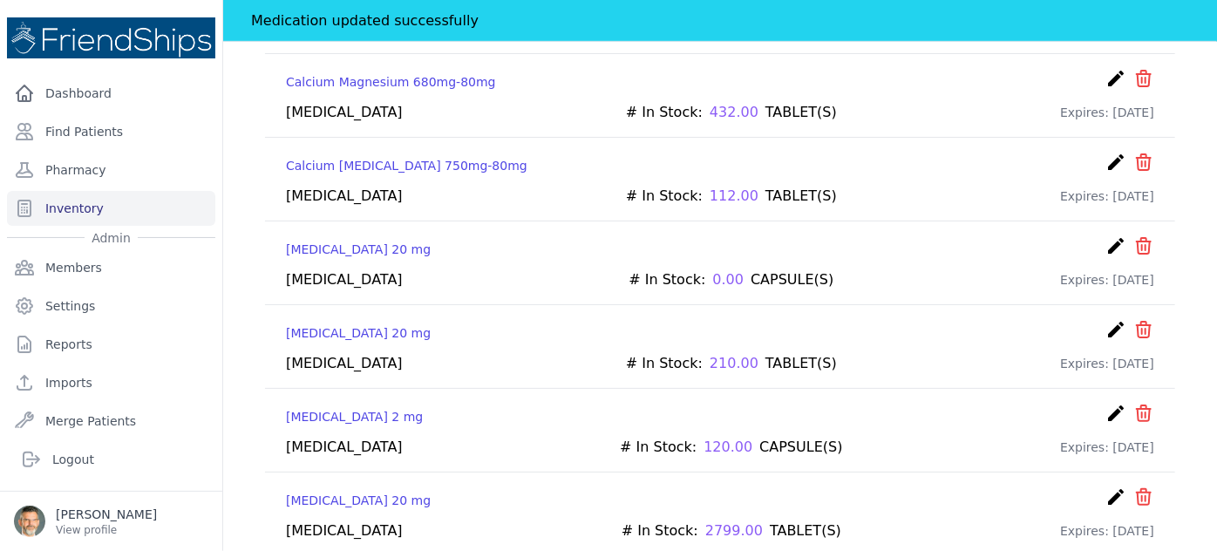
click at [1105, 323] on icon "create" at bounding box center [1115, 329] width 21 height 21
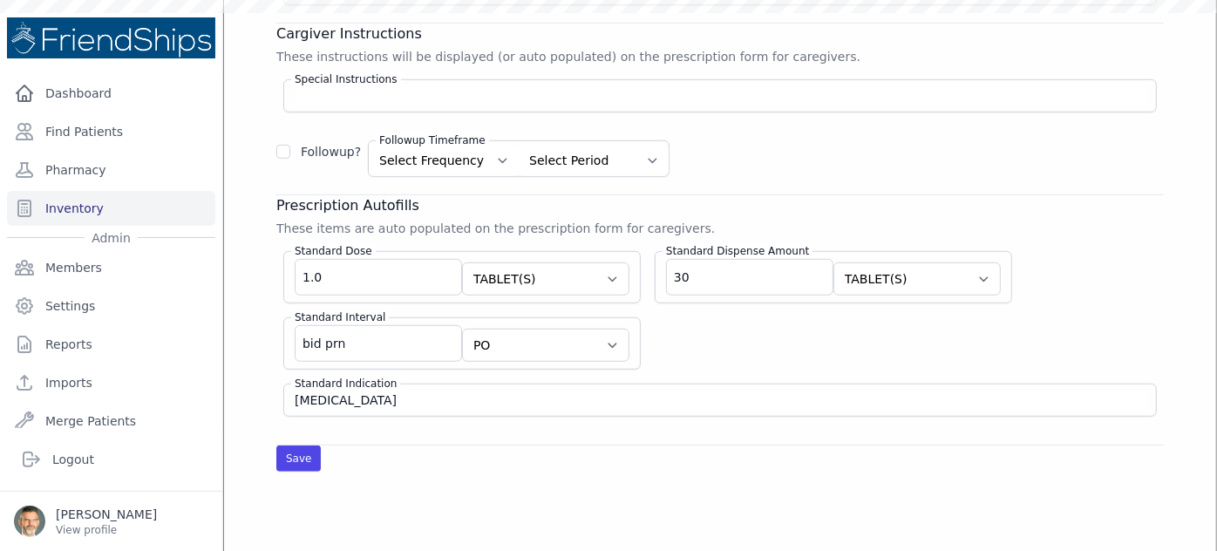
scroll to position [212, 0]
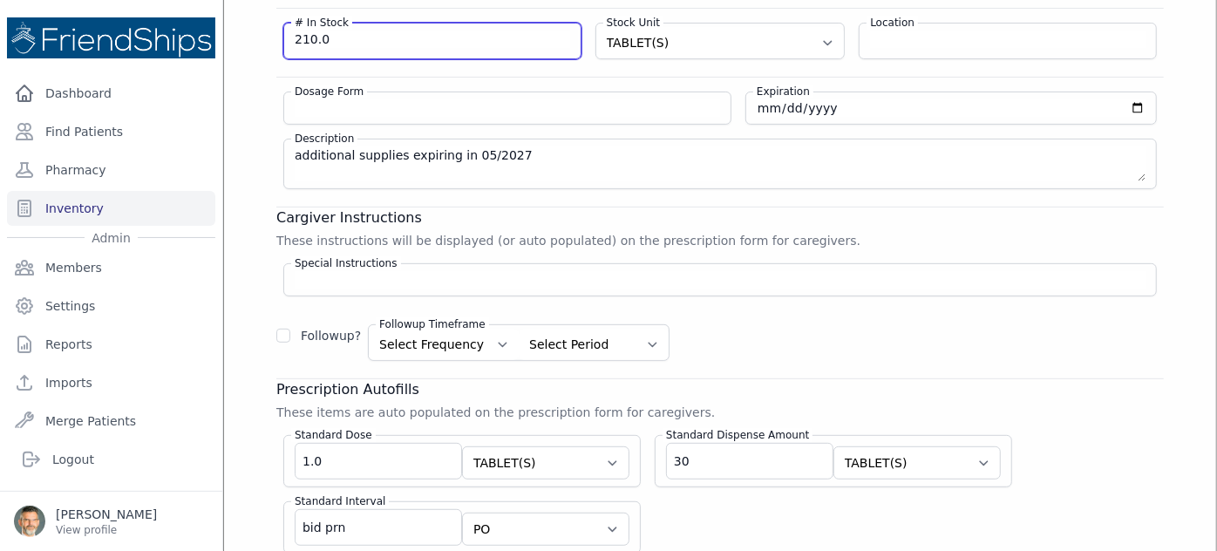
drag, startPoint x: 329, startPoint y: 34, endPoint x: 255, endPoint y: 30, distance: 74.2
click at [255, 30] on div "Edit Medication Name [MEDICAL_DATA] Strength 20 mg Category [MEDICAL_DATA] [MED…" at bounding box center [719, 272] width 957 height 765
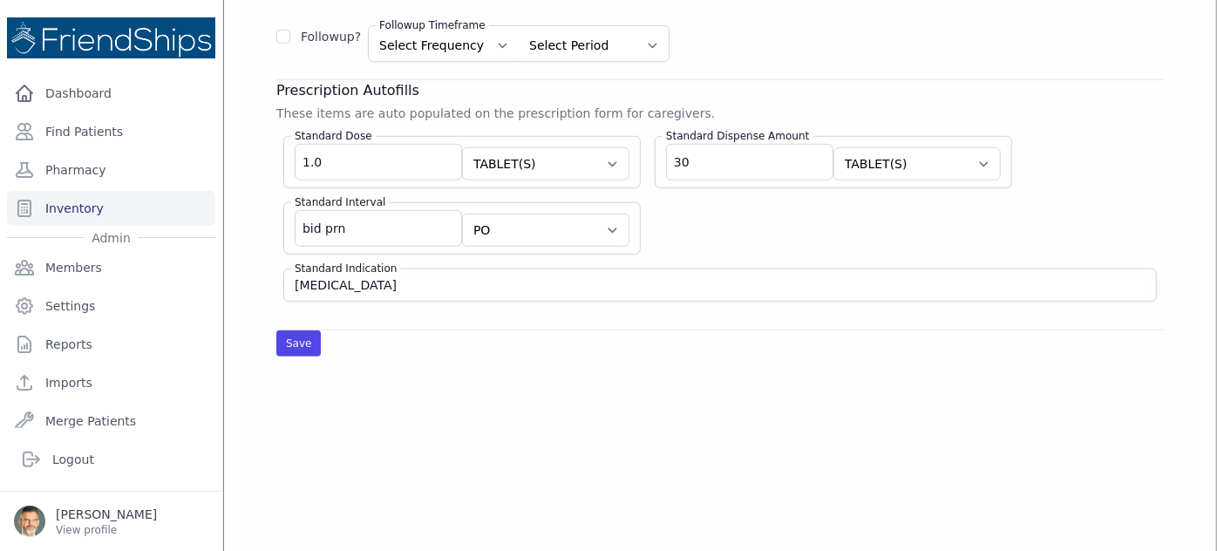
scroll to position [529, 0]
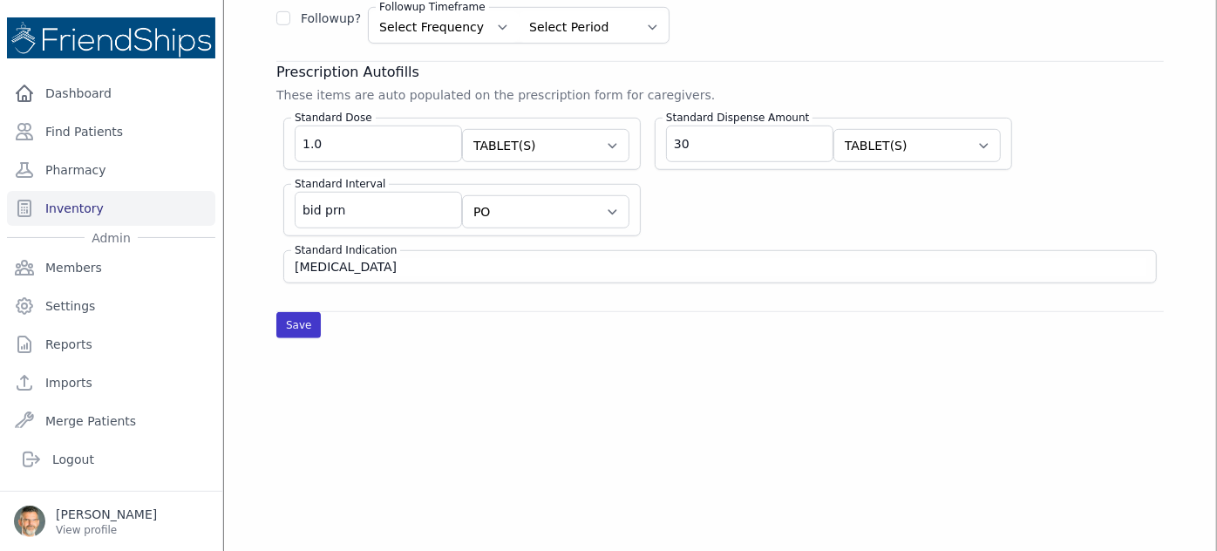
type input "1380"
click at [302, 313] on button "Save" at bounding box center [298, 325] width 44 height 26
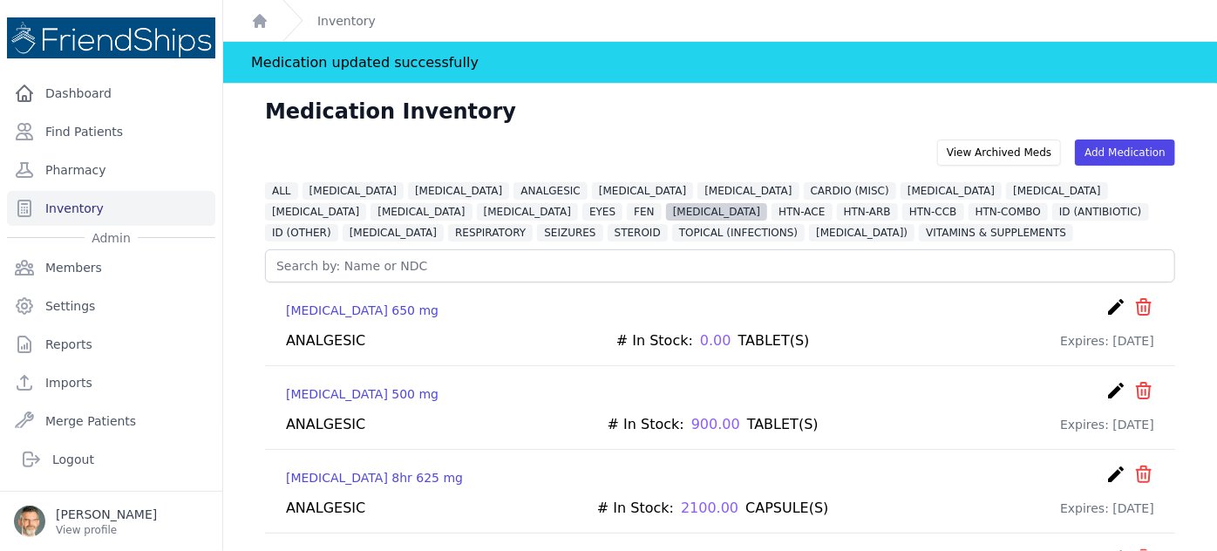
click at [666, 211] on span "[MEDICAL_DATA]" at bounding box center [716, 211] width 101 height 17
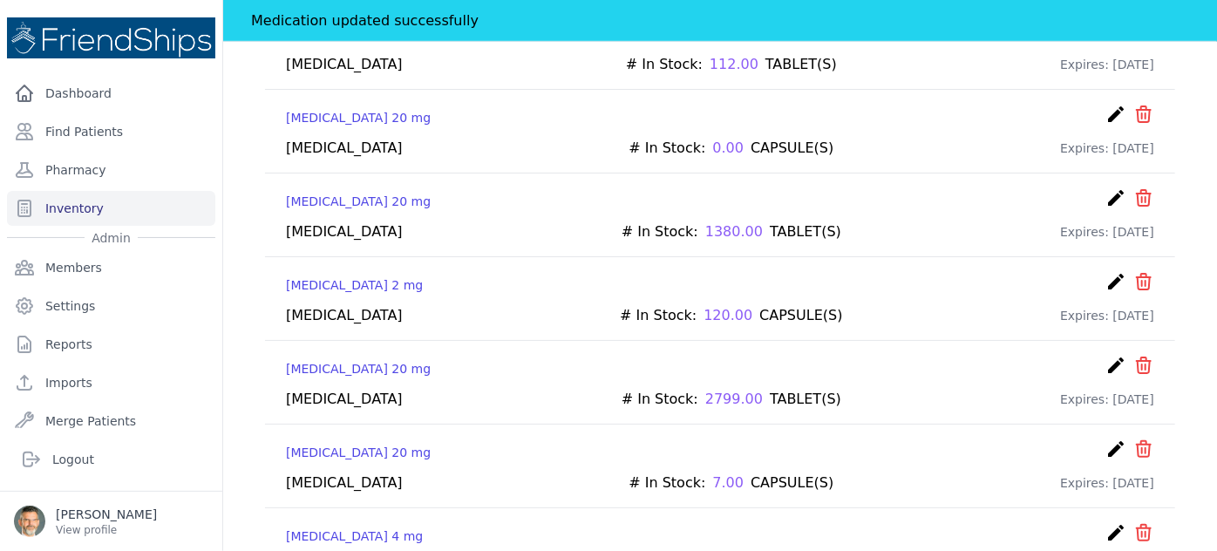
scroll to position [554, 0]
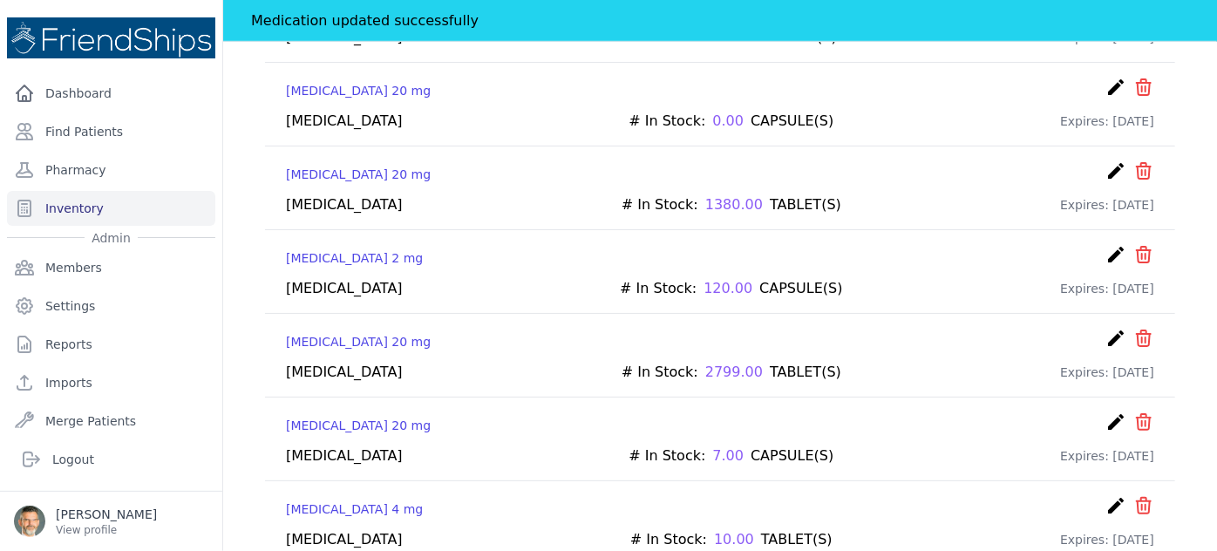
click at [1105, 412] on icon "create" at bounding box center [1115, 421] width 21 height 21
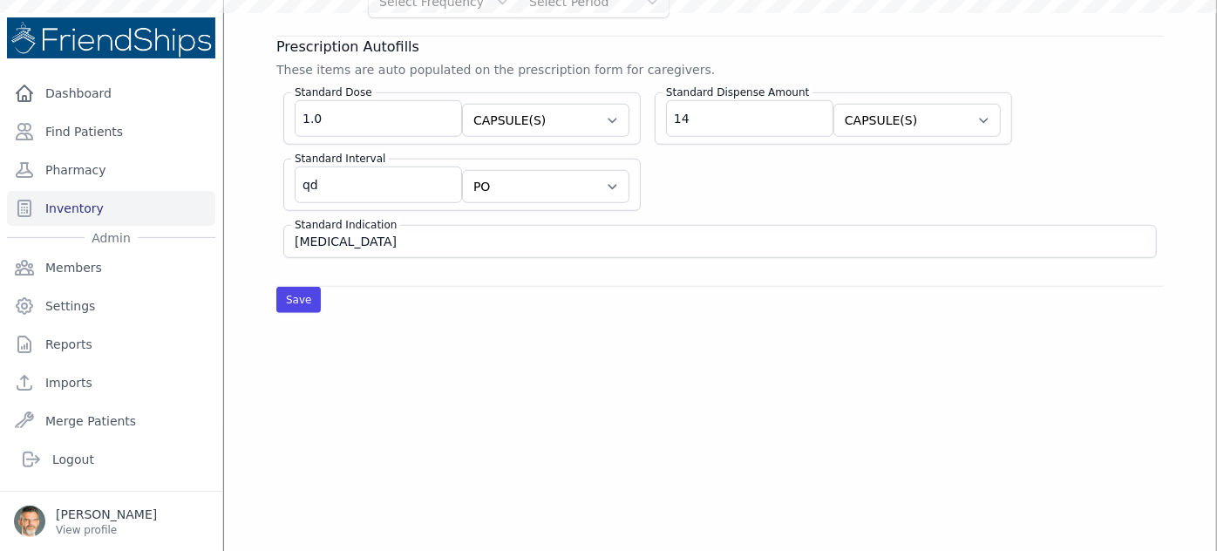
scroll to position [370, 0]
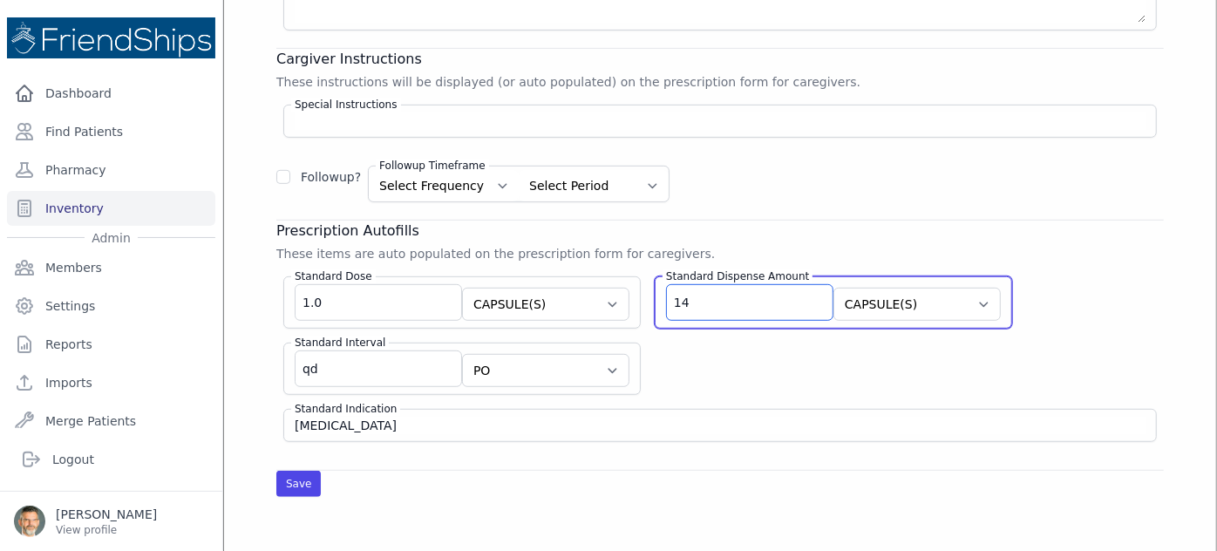
drag, startPoint x: 681, startPoint y: 302, endPoint x: 628, endPoint y: 298, distance: 53.3
click at [628, 298] on div "Standard Dose 1.0 Select Unit CAPSULE(S) TABLET(S) BOTTLE(S) VIAL(S) ML(S) BOX(…" at bounding box center [719, 352] width 887 height 180
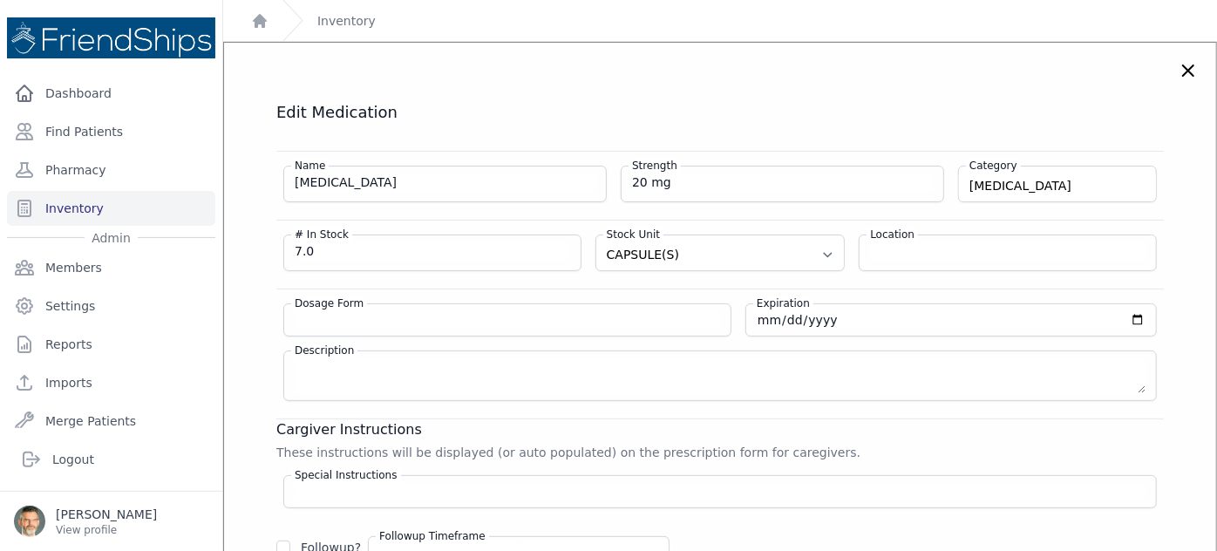
scroll to position [0, 0]
drag, startPoint x: 307, startPoint y: 249, endPoint x: 260, endPoint y: 248, distance: 47.1
click at [260, 248] on div "Edit Medication Name [MEDICAL_DATA] Strength 20 mg Category [MEDICAL_DATA] [MED…" at bounding box center [719, 484] width 957 height 765
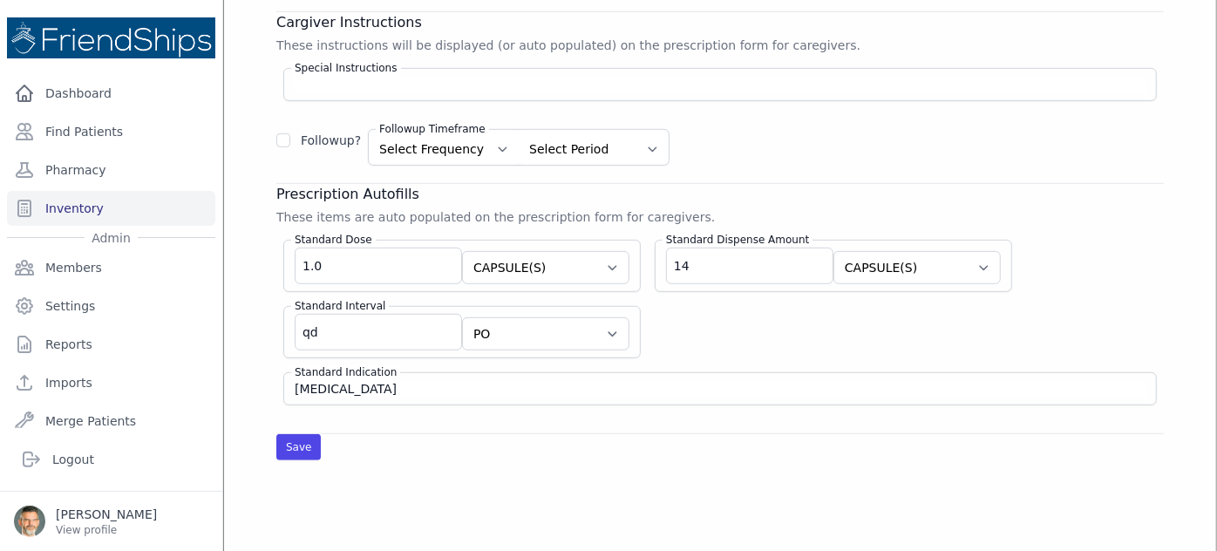
scroll to position [475, 0]
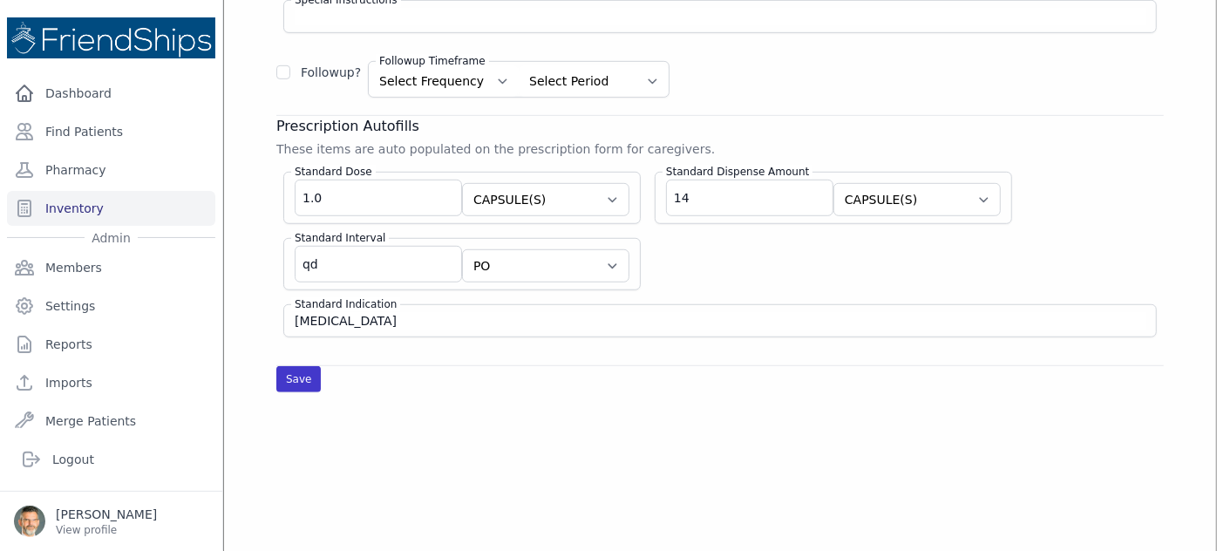
type input "0"
click at [295, 372] on button "Save" at bounding box center [298, 379] width 44 height 26
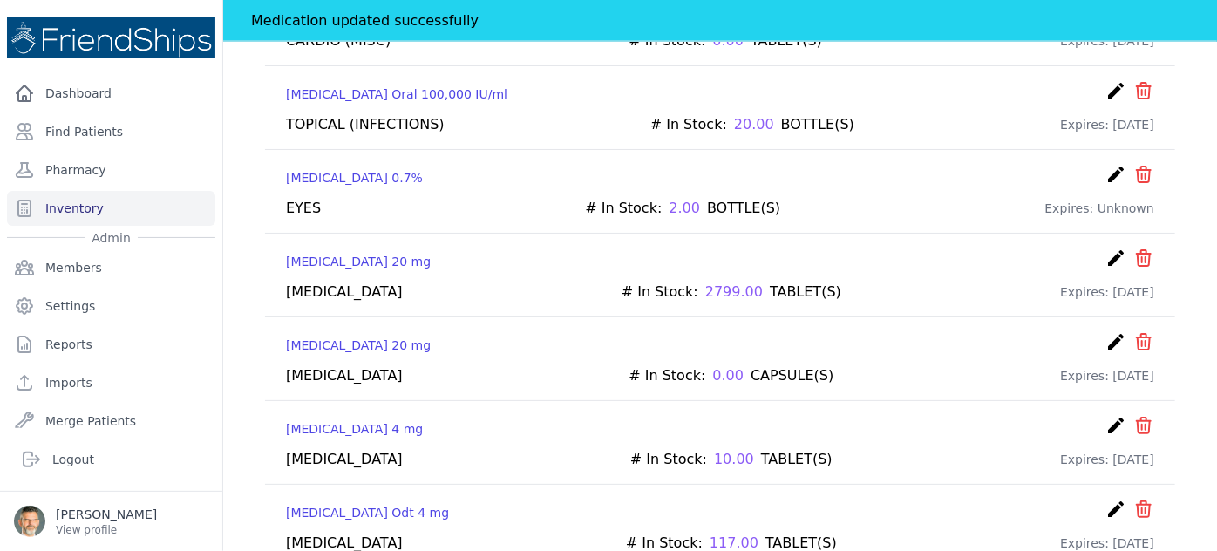
scroll to position [8003, 0]
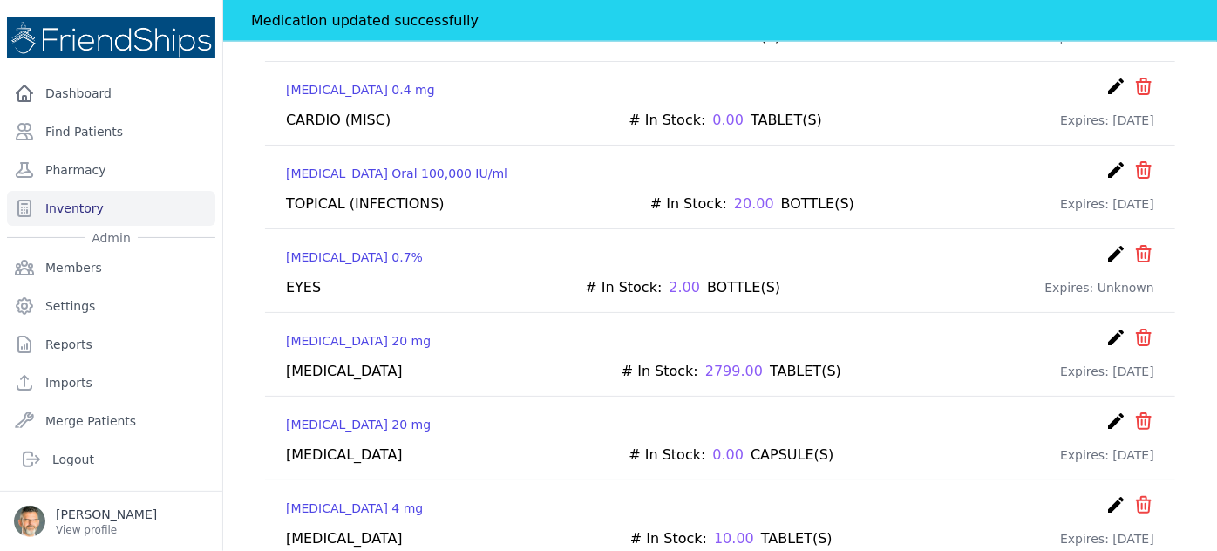
click at [1137, 413] on icon "icon" at bounding box center [1144, 421] width 14 height 16
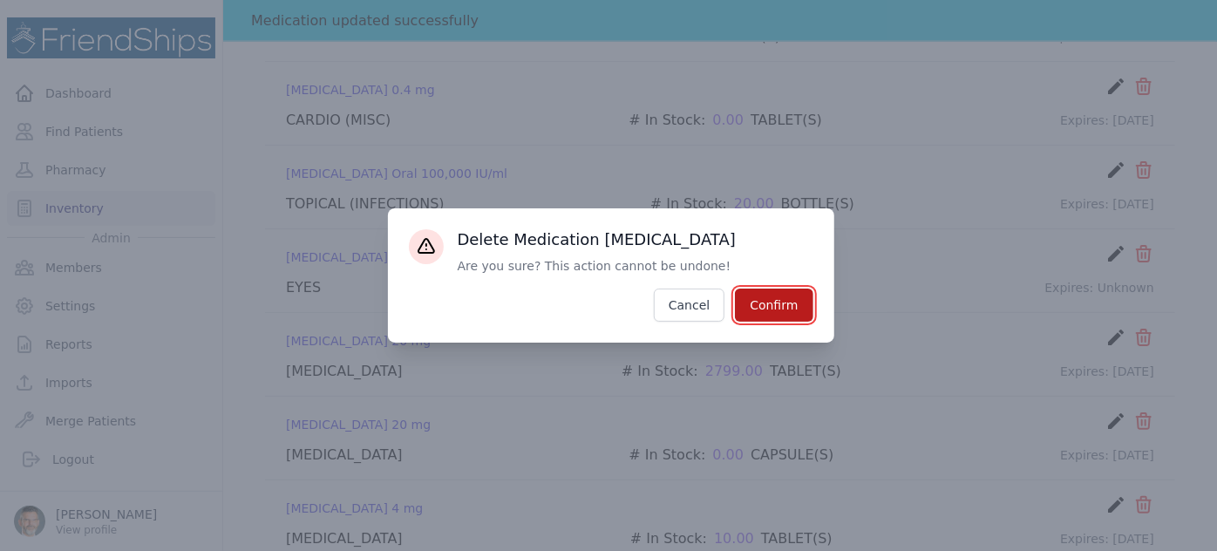
click at [799, 309] on button "Confirm" at bounding box center [774, 305] width 78 height 33
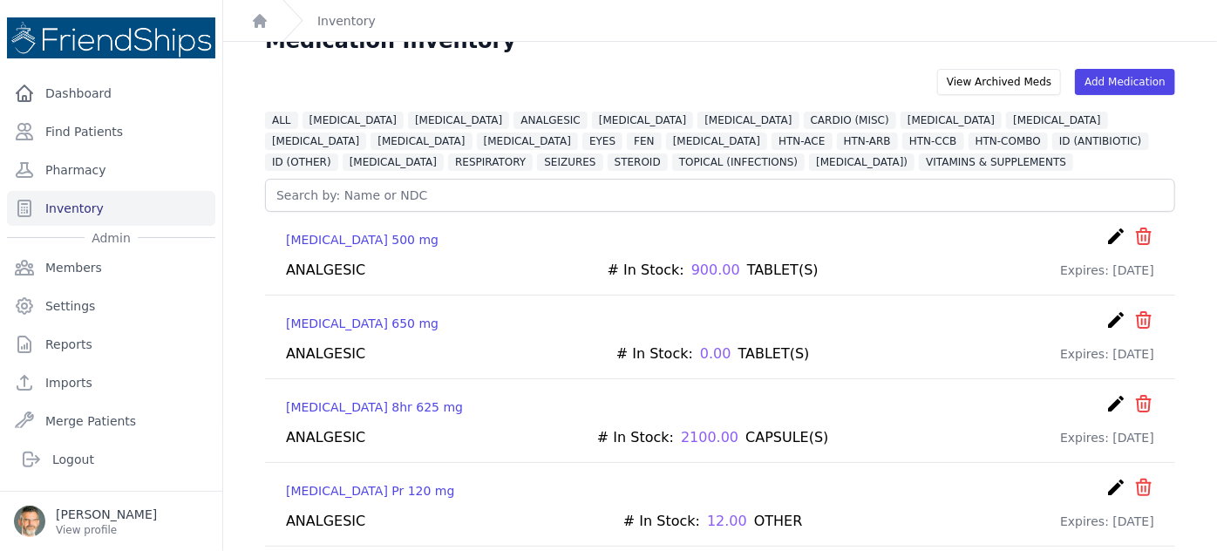
scroll to position [0, 0]
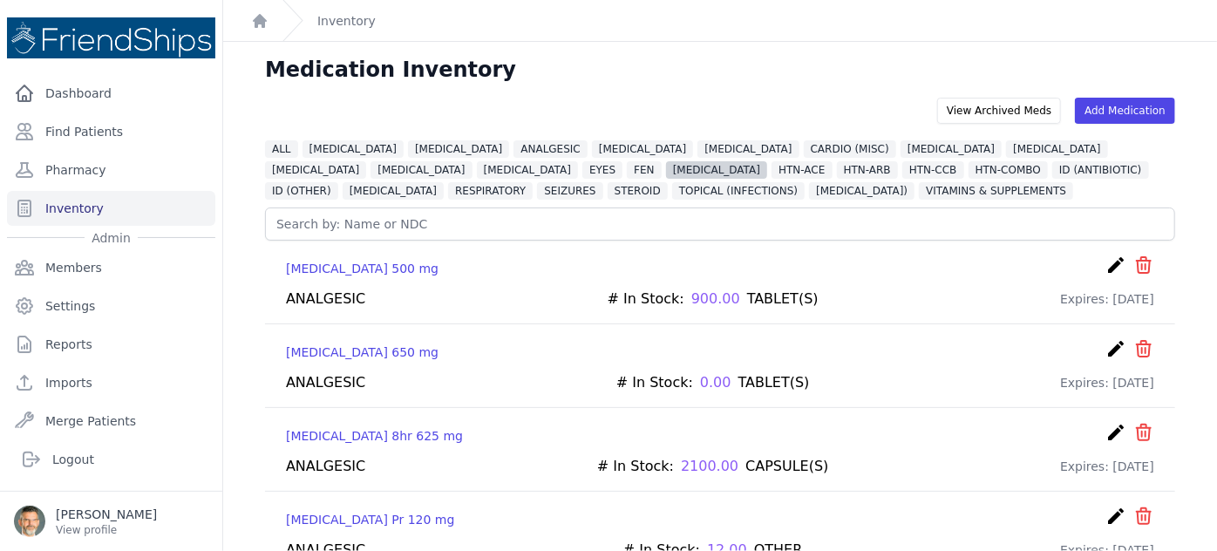
click at [666, 172] on span "[MEDICAL_DATA]" at bounding box center [716, 169] width 101 height 17
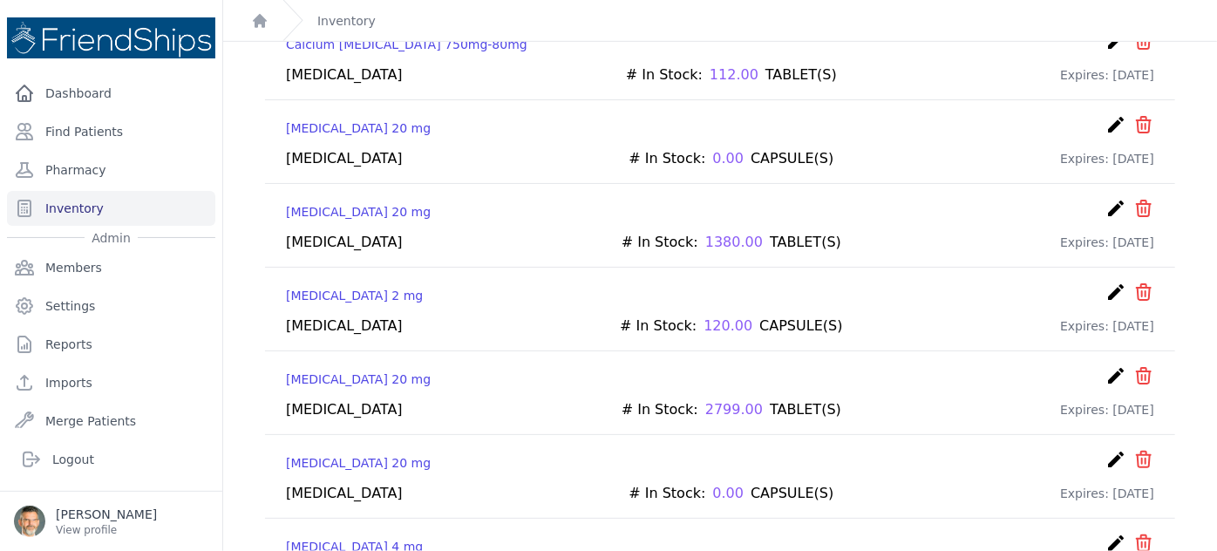
scroll to position [554, 0]
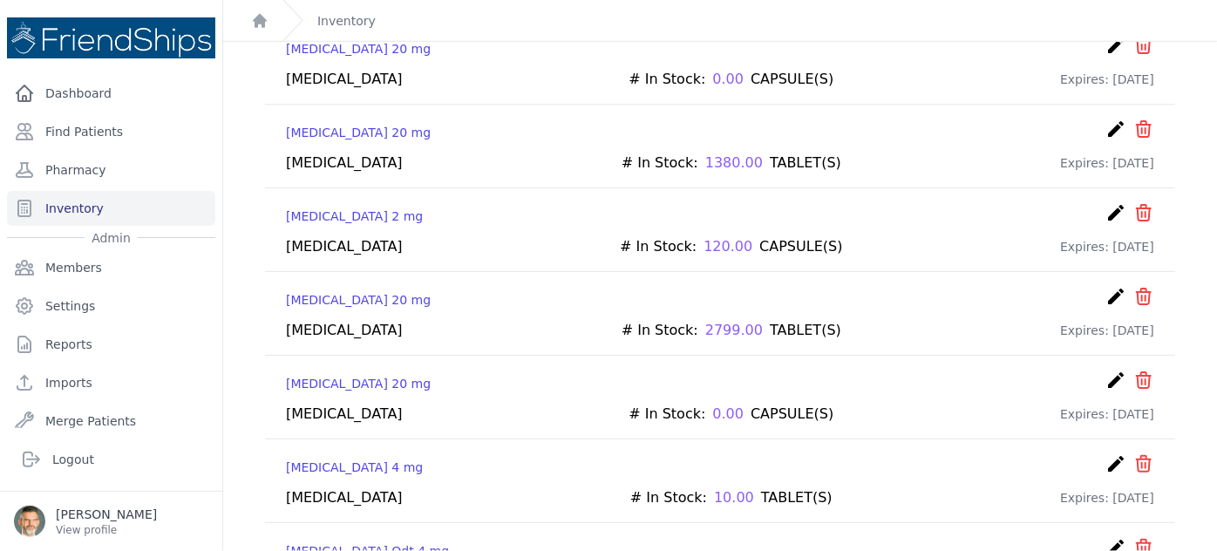
click at [1133, 370] on icon "icon" at bounding box center [1143, 380] width 21 height 21
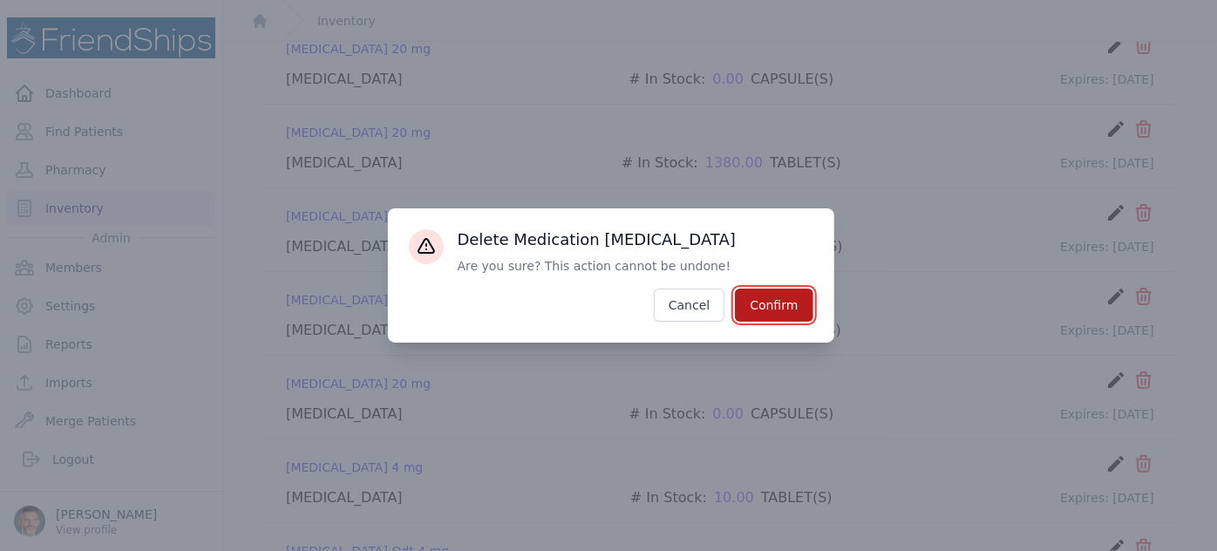
click at [766, 312] on button "Confirm" at bounding box center [774, 305] width 78 height 33
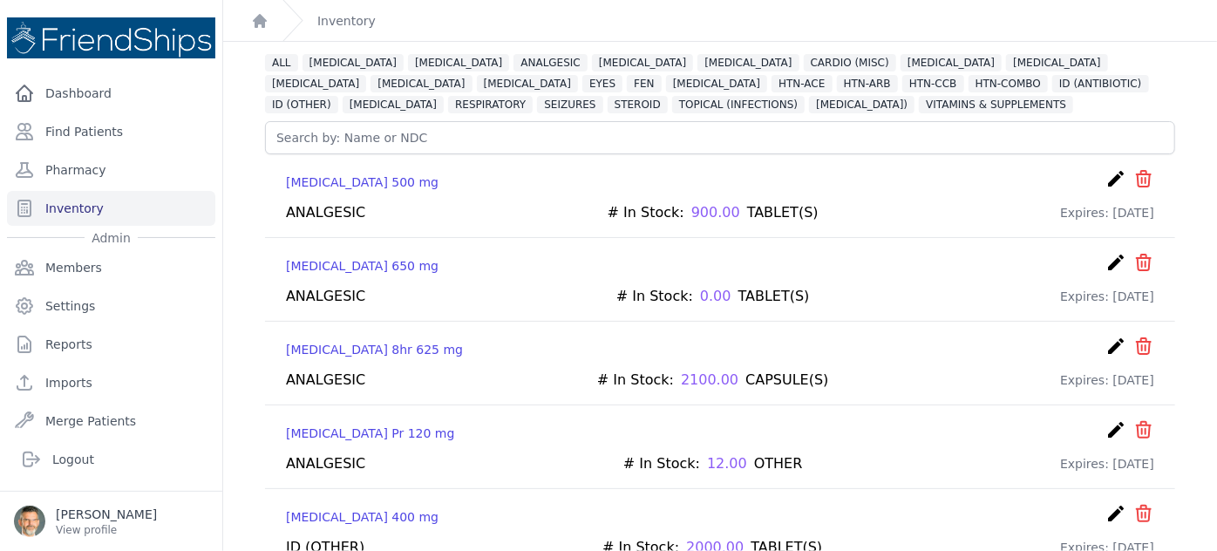
scroll to position [0, 0]
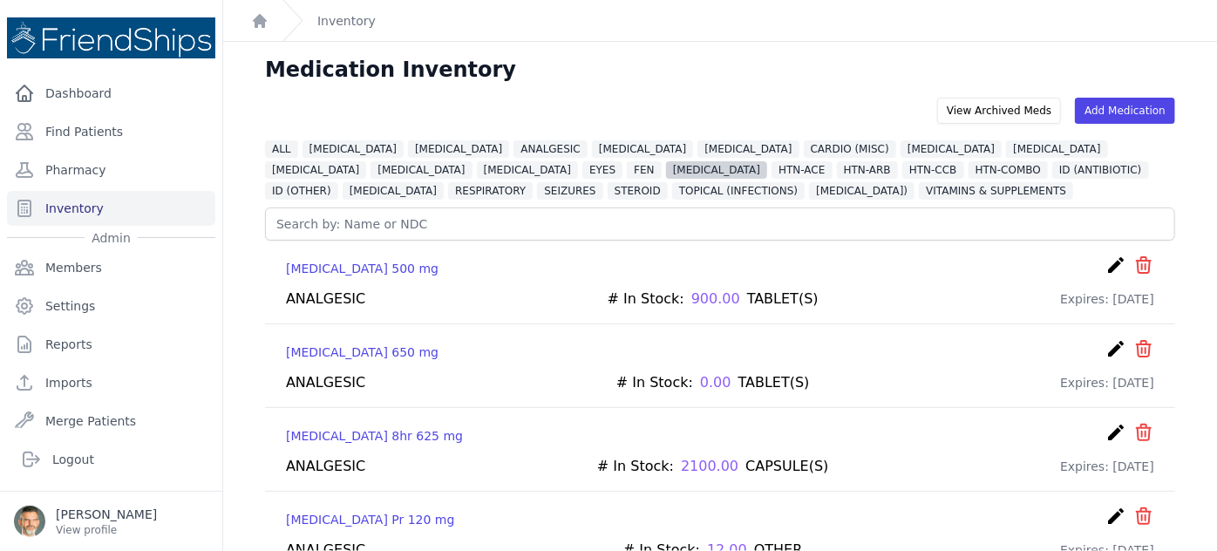
click at [666, 173] on span "[MEDICAL_DATA]" at bounding box center [716, 169] width 101 height 17
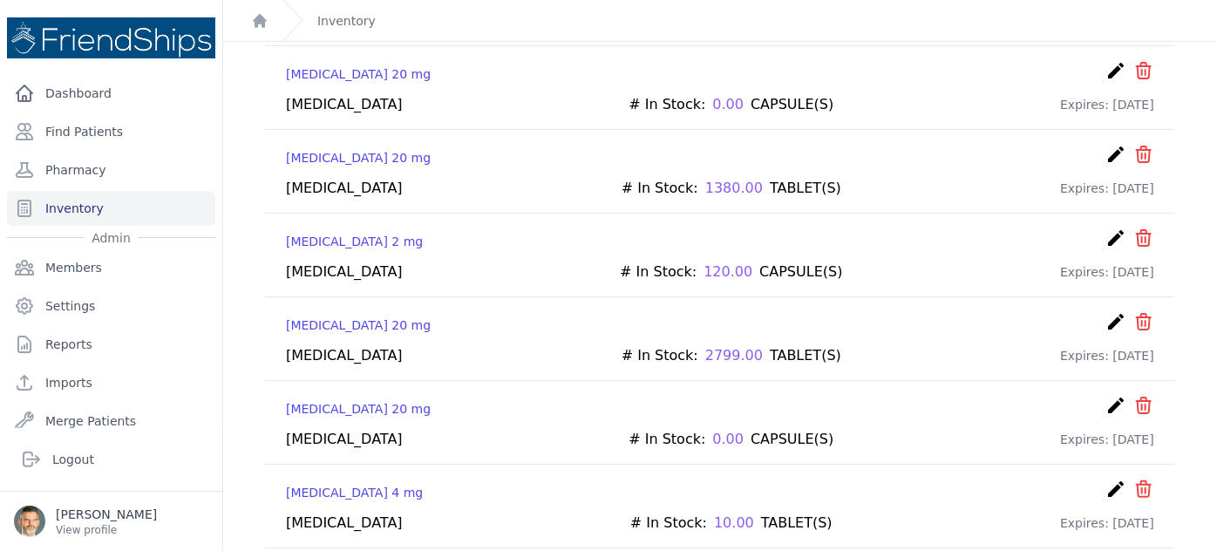
scroll to position [608, 0]
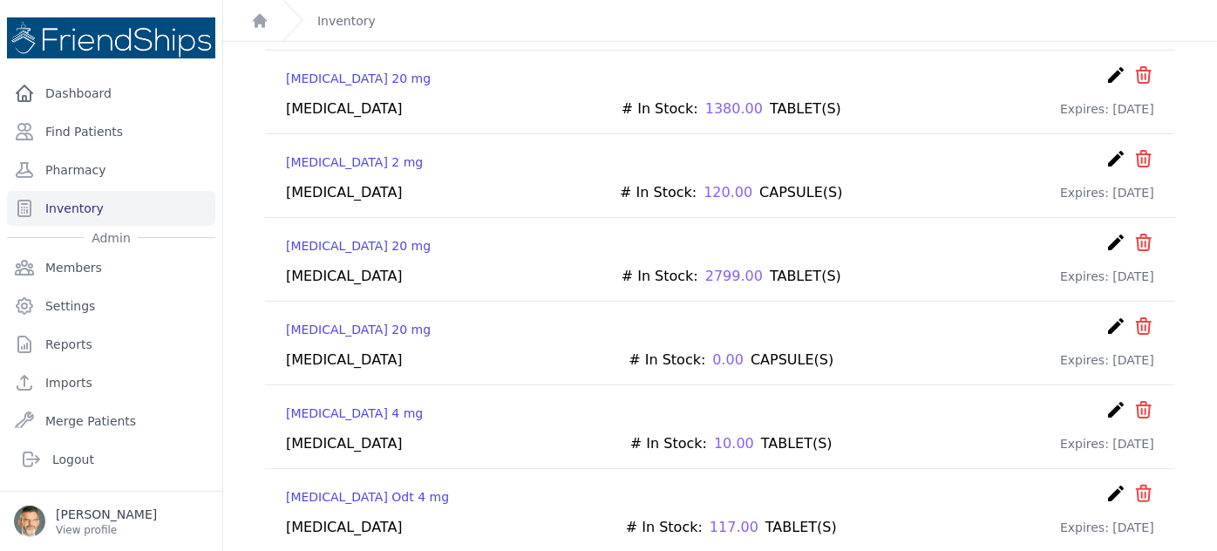
click at [1105, 399] on icon "create" at bounding box center [1115, 409] width 21 height 21
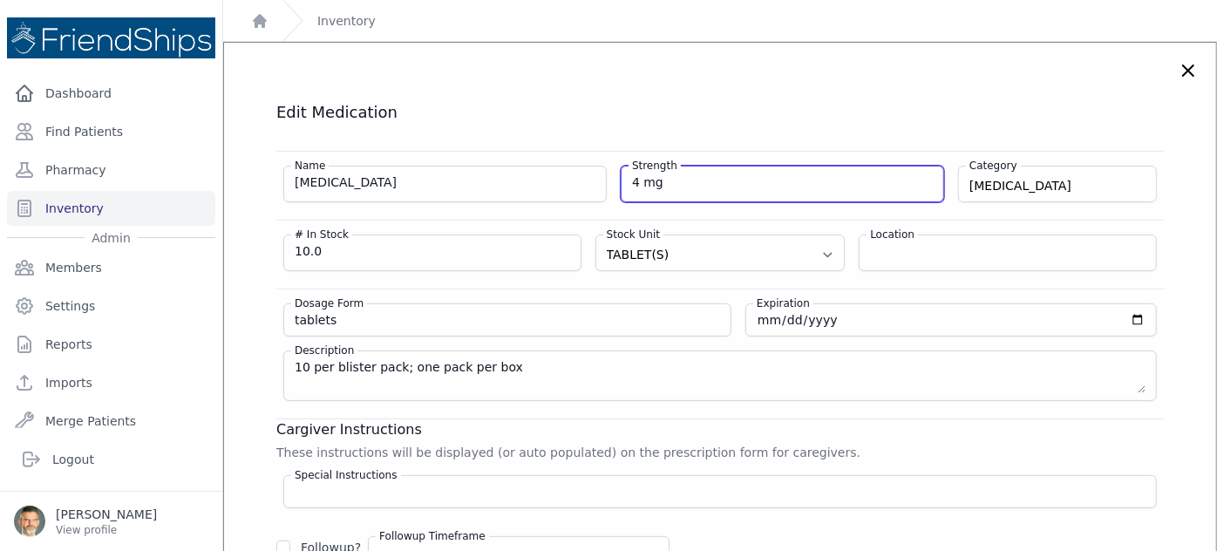
drag, startPoint x: 630, startPoint y: 179, endPoint x: 614, endPoint y: 178, distance: 16.6
click at [614, 178] on div "Name [MEDICAL_DATA] Strength 4 mg Category [MEDICAL_DATA] [MEDICAL_DATA] VITAMI…" at bounding box center [719, 177] width 887 height 51
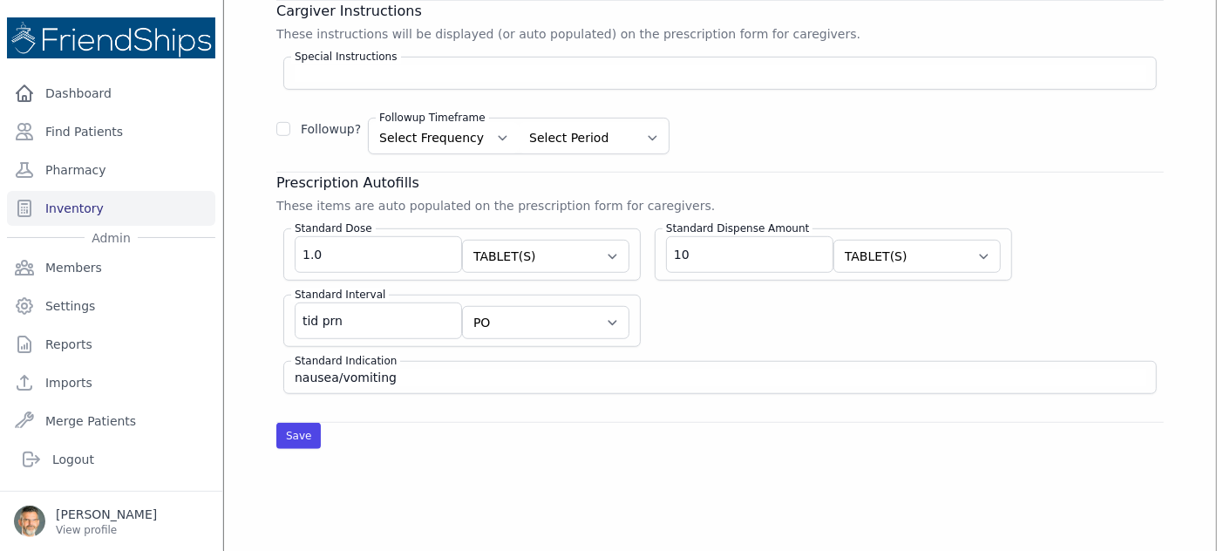
scroll to position [554, 0]
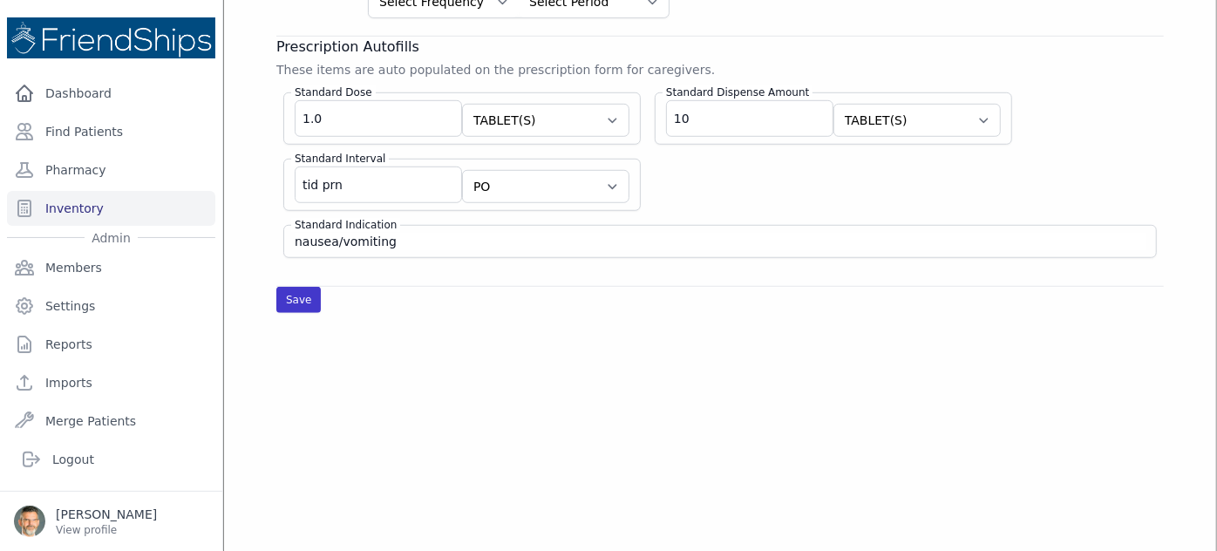
type input "8 mg"
click at [299, 288] on button "Save" at bounding box center [298, 300] width 44 height 26
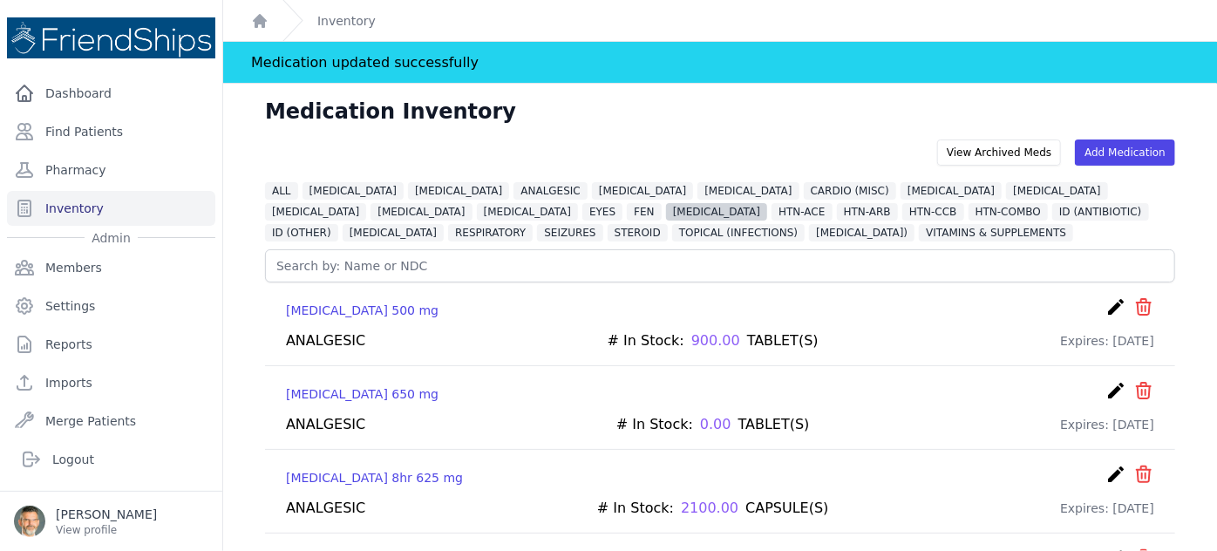
click at [666, 207] on span "[MEDICAL_DATA]" at bounding box center [716, 211] width 101 height 17
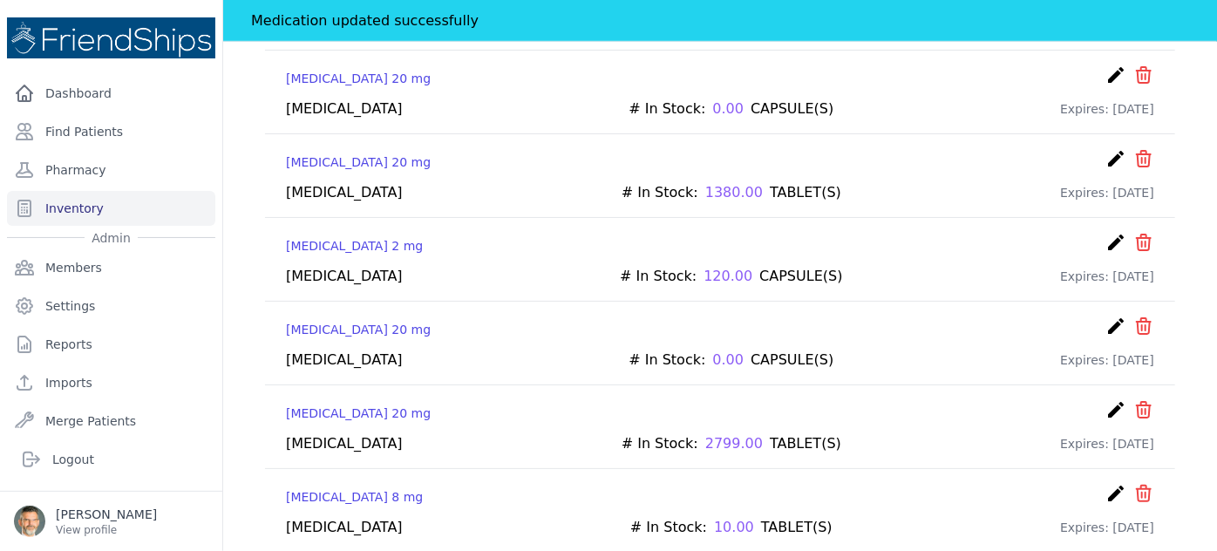
scroll to position [650, 0]
click at [1105, 483] on icon "create" at bounding box center [1115, 493] width 21 height 21
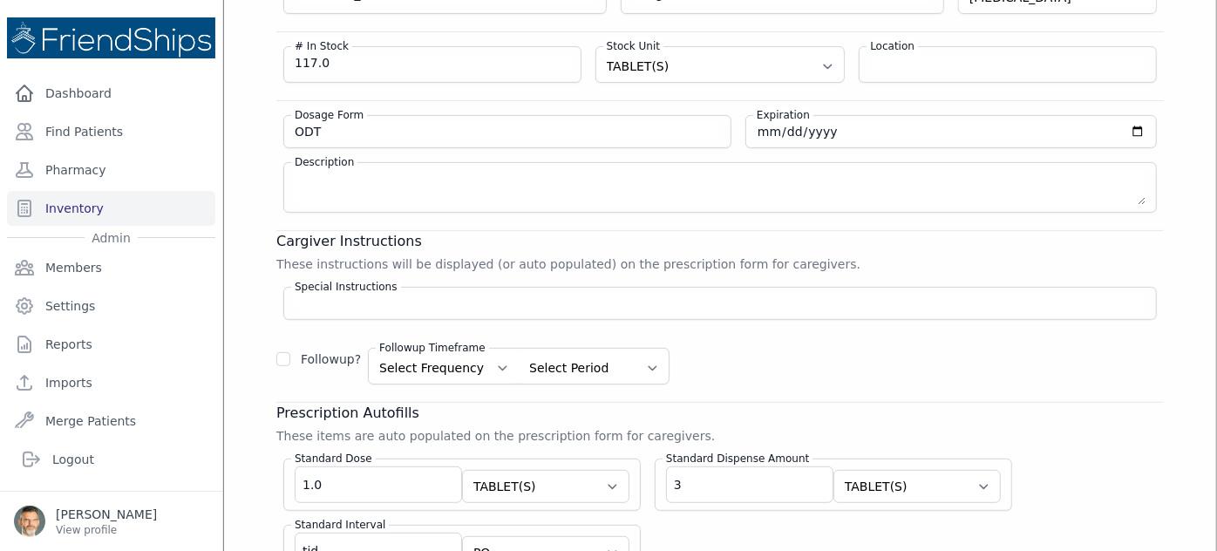
scroll to position [149, 0]
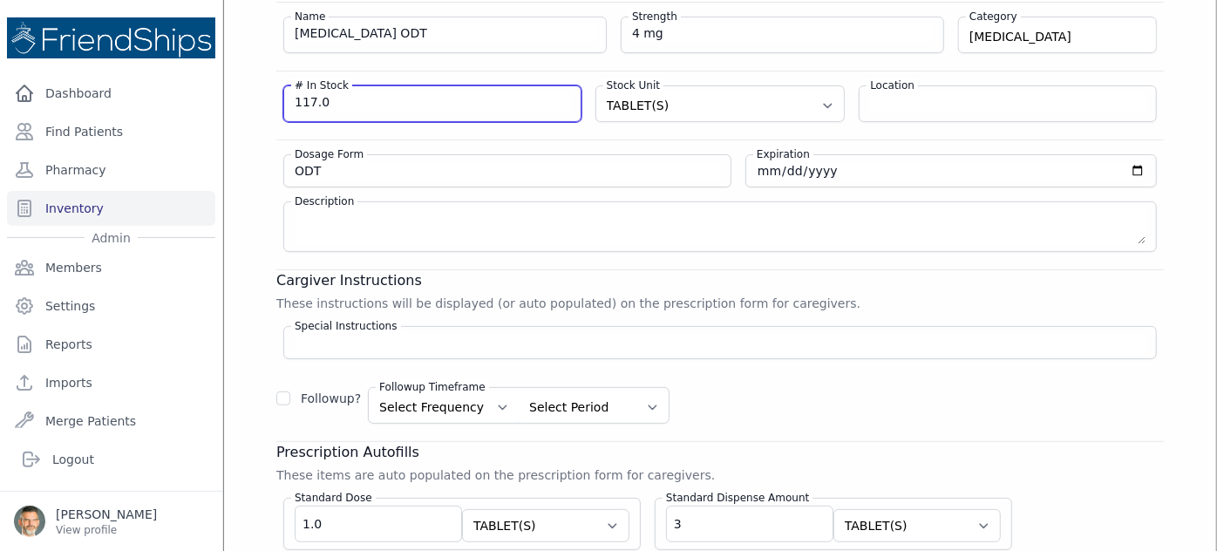
drag, startPoint x: 327, startPoint y: 102, endPoint x: 243, endPoint y: 92, distance: 84.2
click at [248, 93] on div "Edit Medication Name [MEDICAL_DATA] ODT Strength 4 mg Category [MEDICAL_DATA] […" at bounding box center [719, 335] width 957 height 765
type input "33"
click at [1021, 270] on h3 "Cargiver Instructions" at bounding box center [719, 280] width 887 height 21
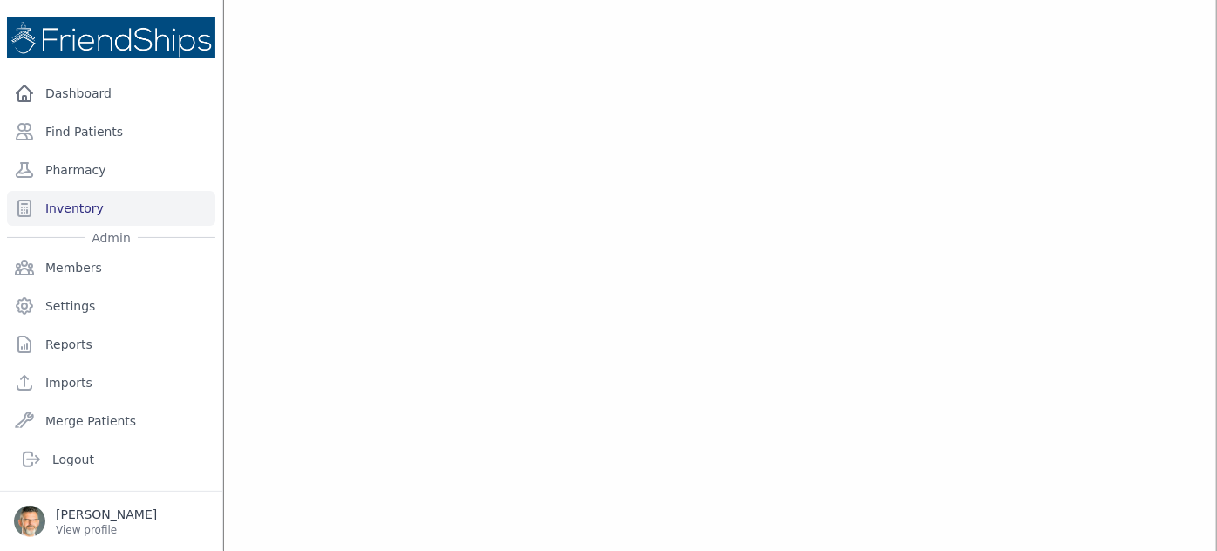
scroll to position [704, 0]
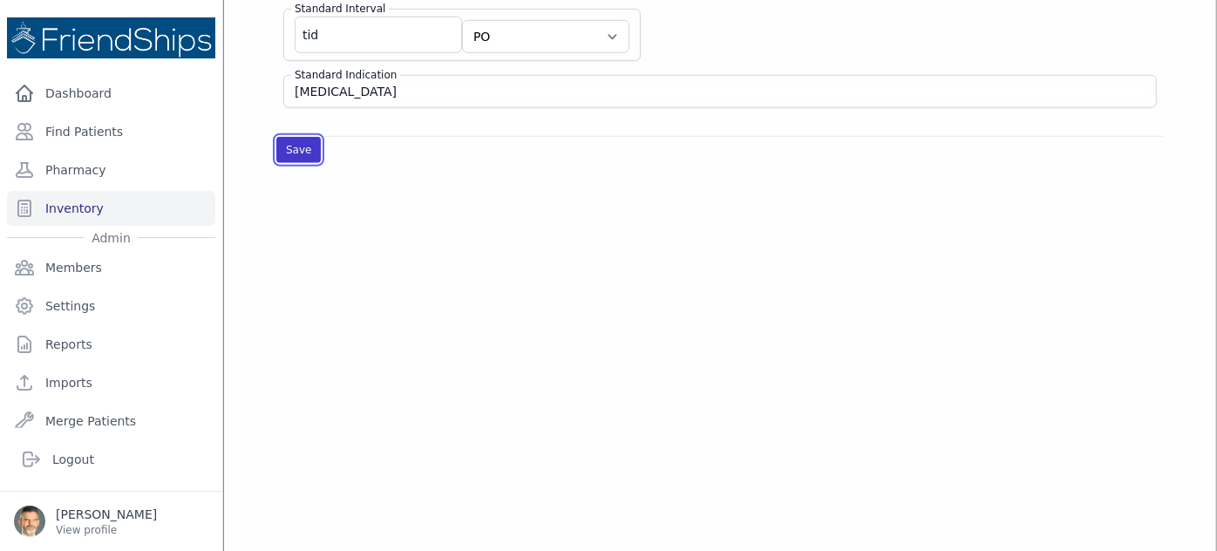
click at [284, 146] on button "Save" at bounding box center [298, 150] width 44 height 26
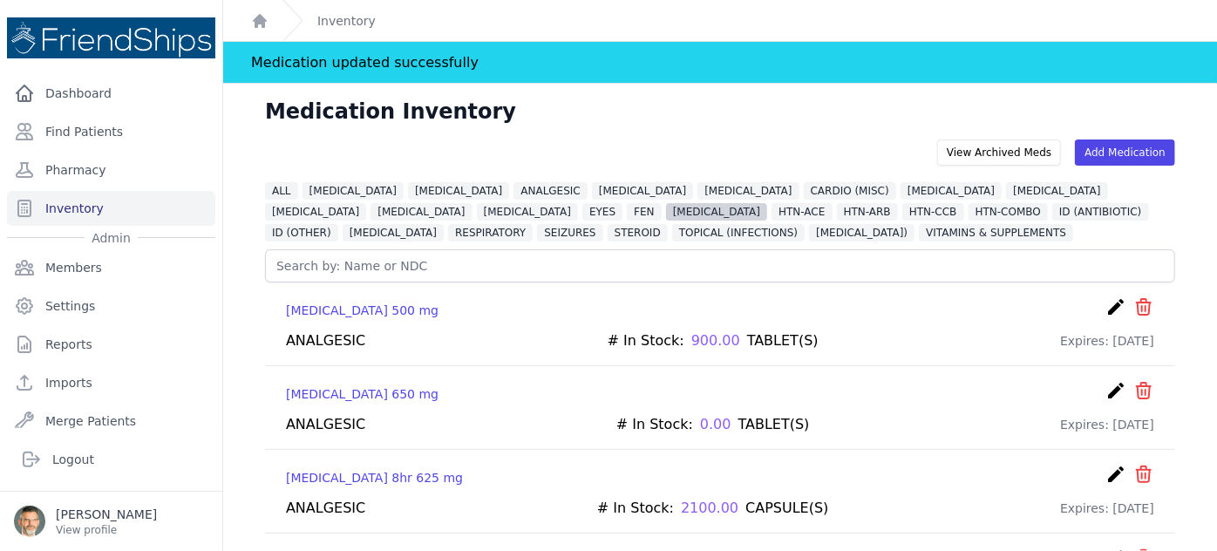
click at [666, 210] on span "[MEDICAL_DATA]" at bounding box center [716, 211] width 101 height 17
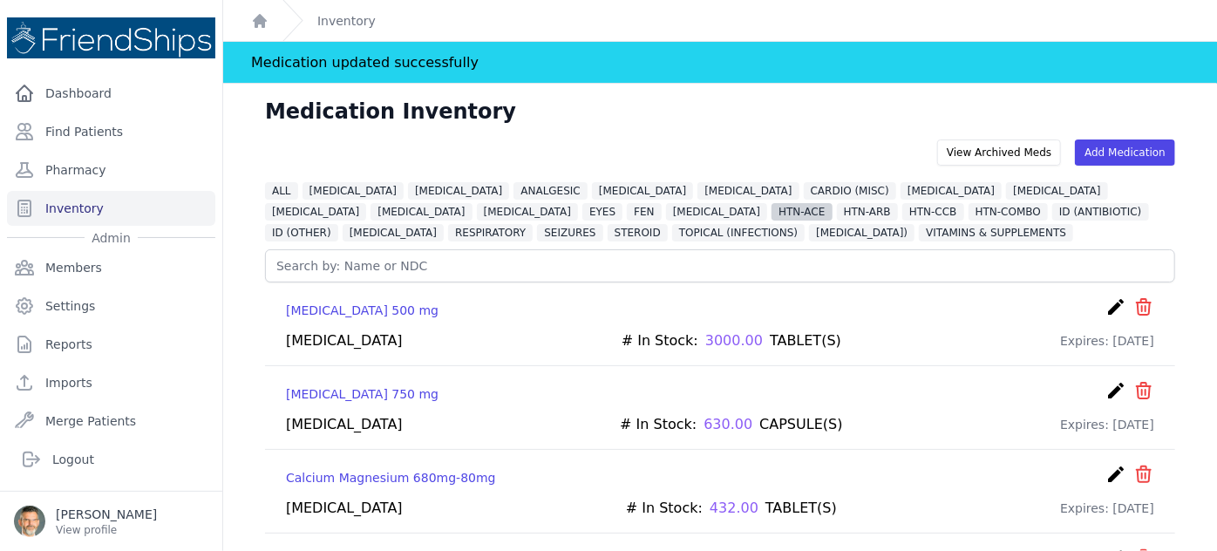
click at [771, 208] on span "HTN-ACE" at bounding box center [801, 211] width 60 height 17
